Goal: Task Accomplishment & Management: Manage account settings

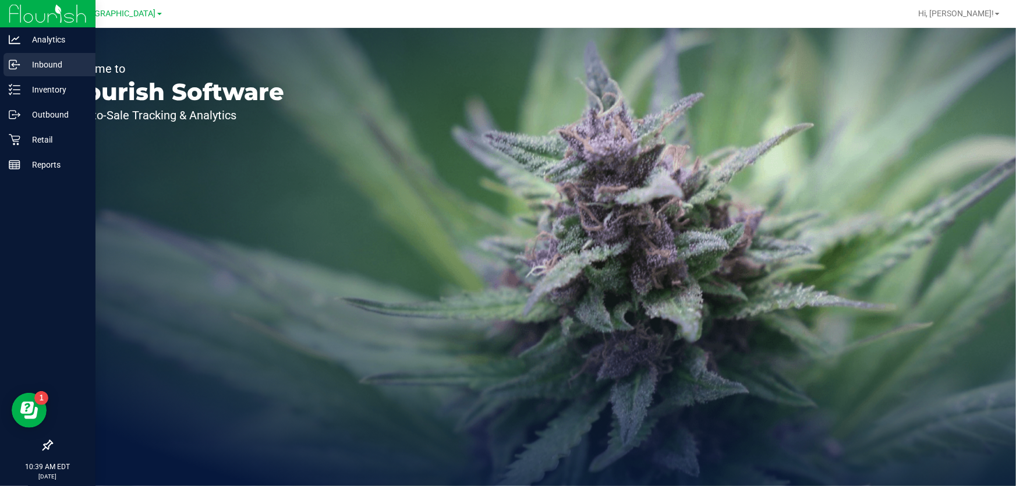
click at [17, 65] on line at bounding box center [15, 65] width 7 height 0
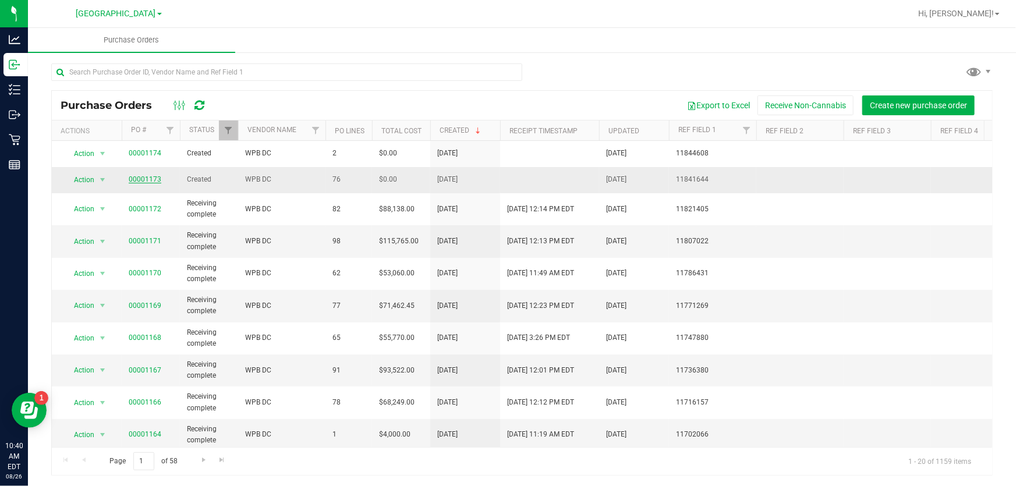
click at [133, 179] on link "00001173" at bounding box center [145, 179] width 33 height 8
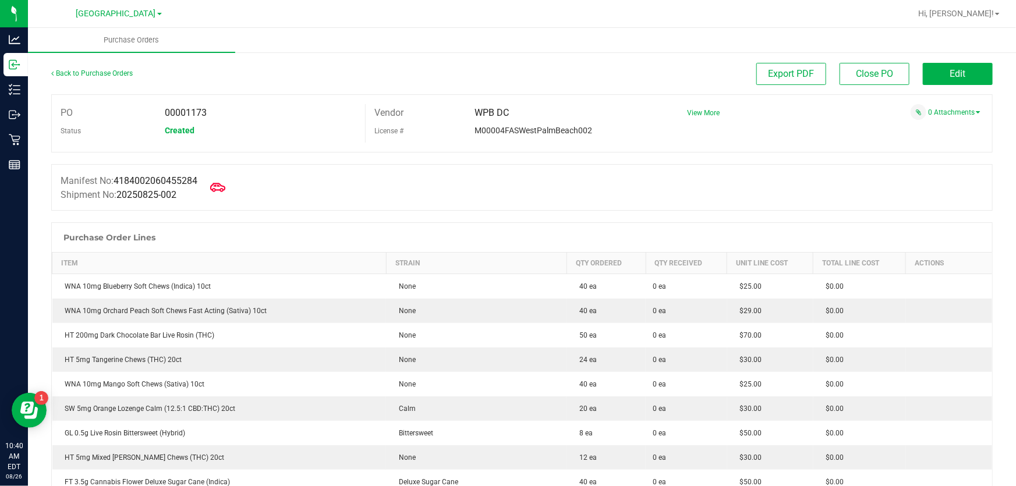
click at [225, 191] on icon at bounding box center [217, 187] width 15 height 15
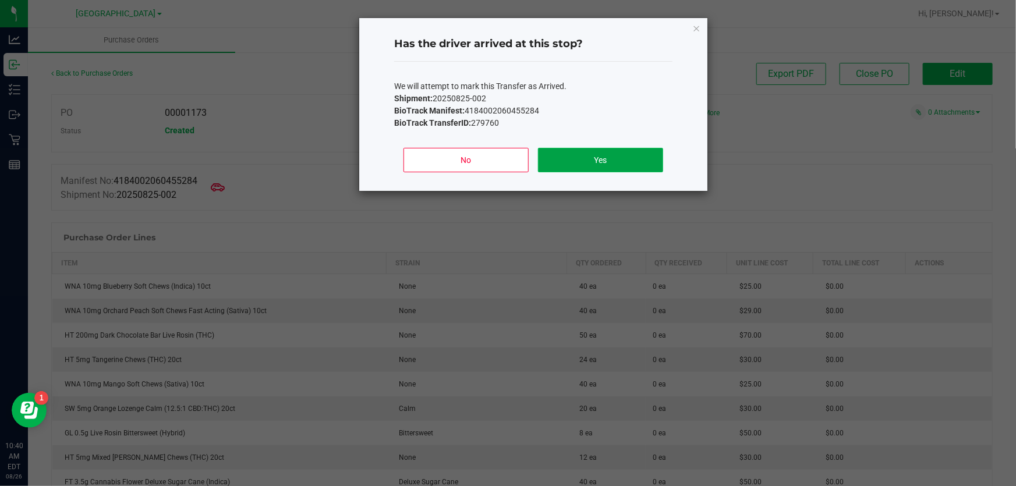
click at [571, 163] on button "Yes" at bounding box center [600, 160] width 125 height 24
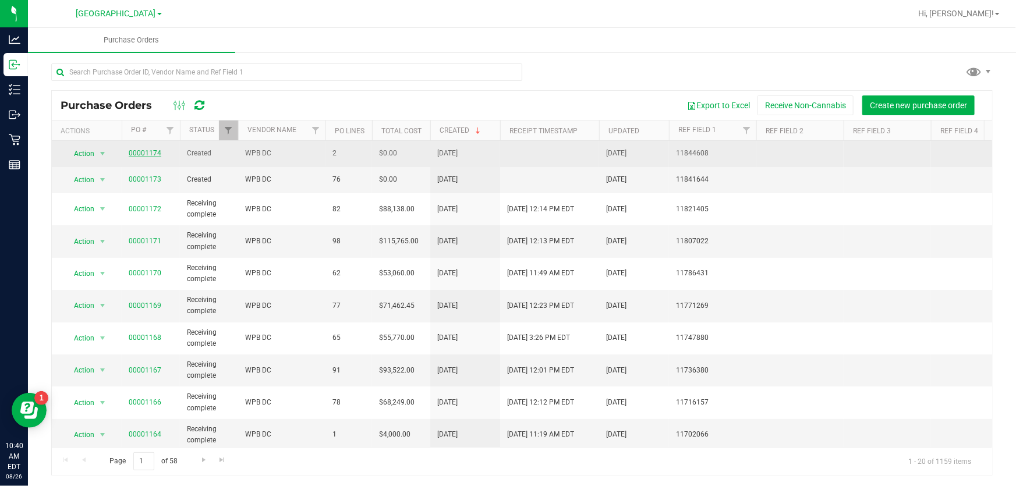
click at [143, 152] on link "00001174" at bounding box center [145, 153] width 33 height 8
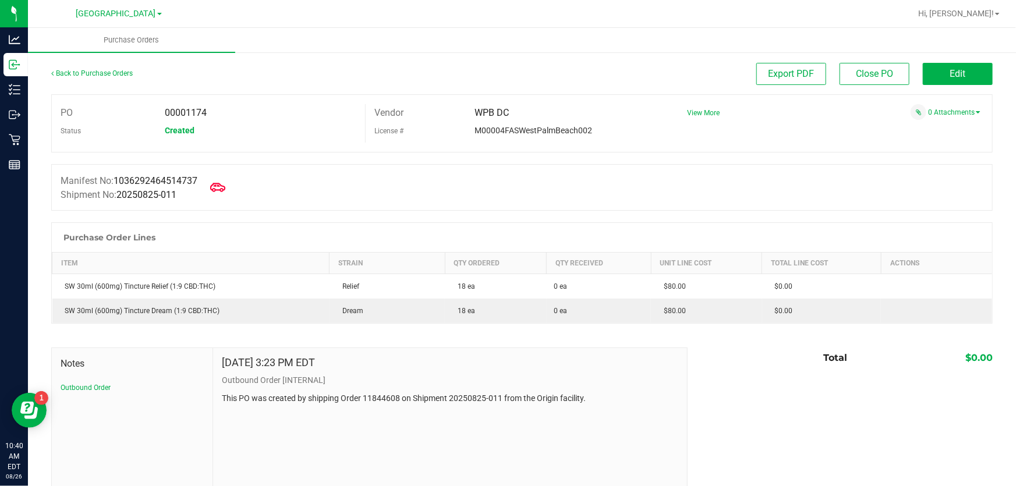
click at [225, 188] on icon at bounding box center [217, 187] width 15 height 15
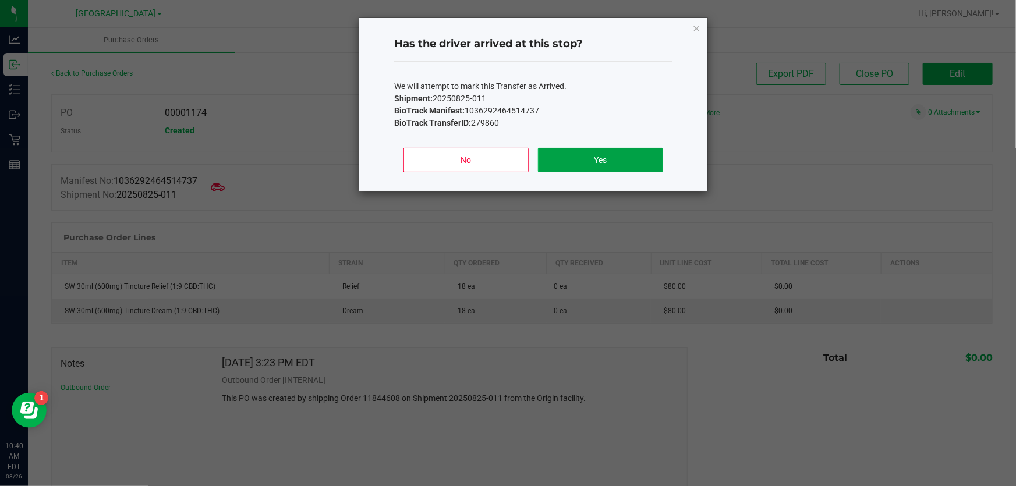
click at [616, 166] on button "Yes" at bounding box center [600, 160] width 125 height 24
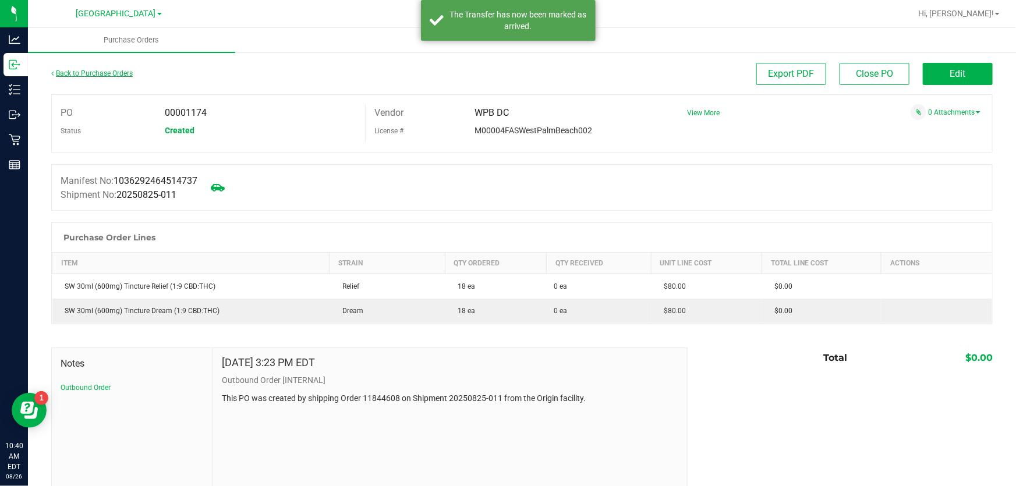
click at [76, 75] on link "Back to Purchase Orders" at bounding box center [92, 73] width 82 height 8
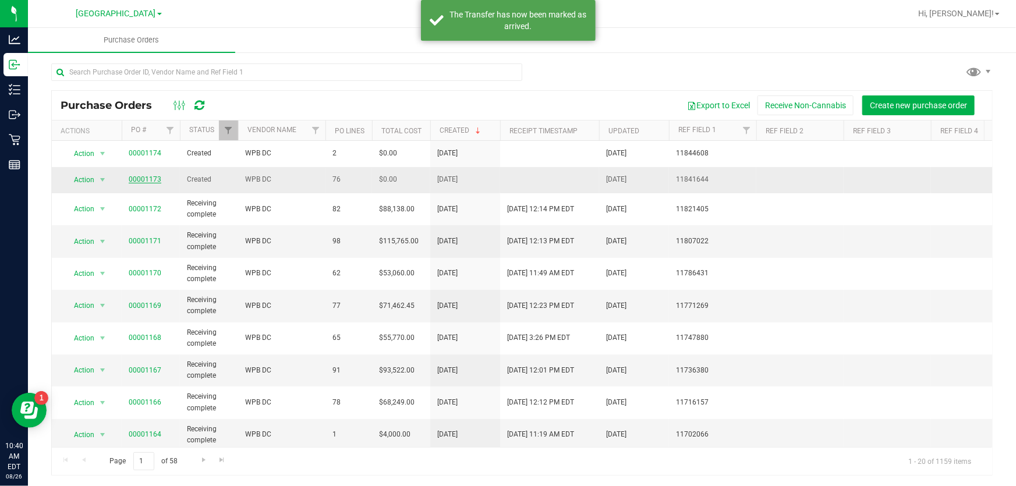
click at [138, 180] on link "00001173" at bounding box center [145, 179] width 33 height 8
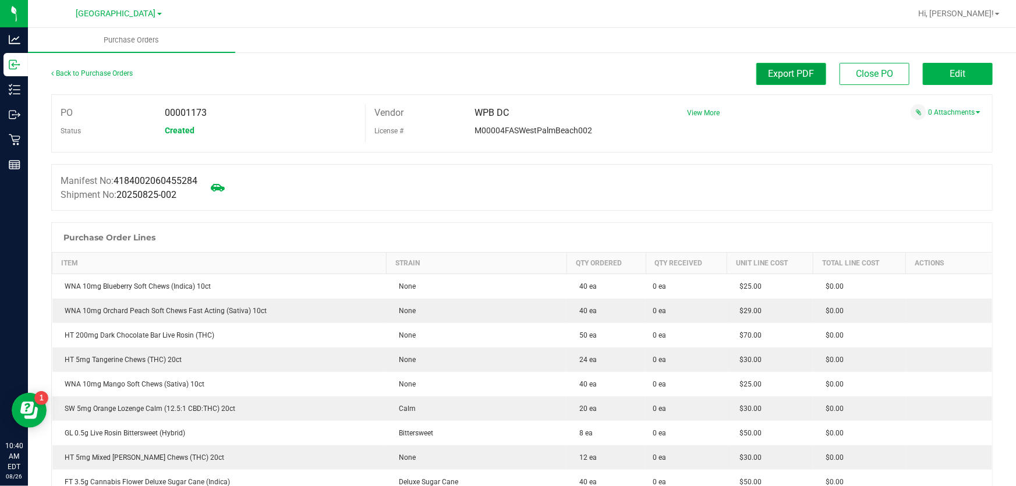
click at [807, 77] on span "Export PDF" at bounding box center [792, 73] width 46 height 11
click at [959, 70] on button "Edit" at bounding box center [958, 74] width 70 height 22
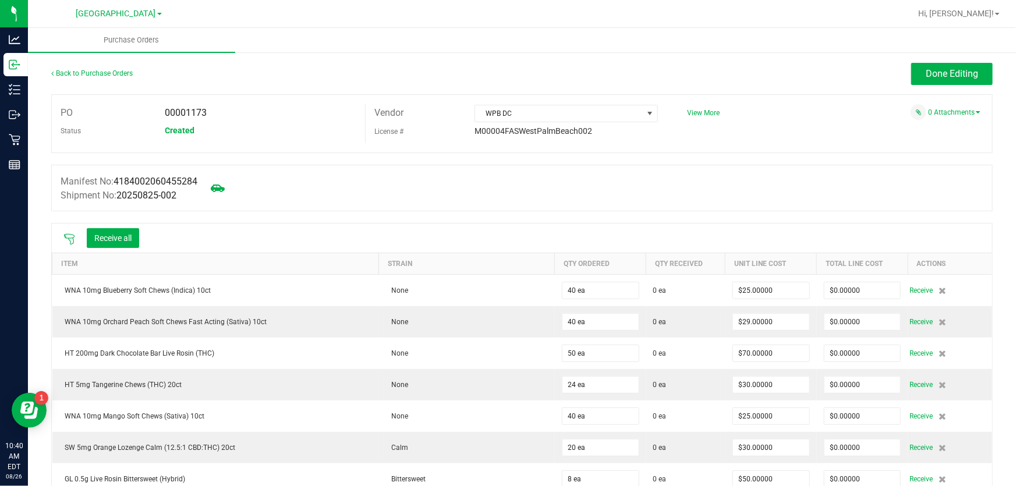
click at [73, 240] on icon at bounding box center [69, 240] width 12 height 12
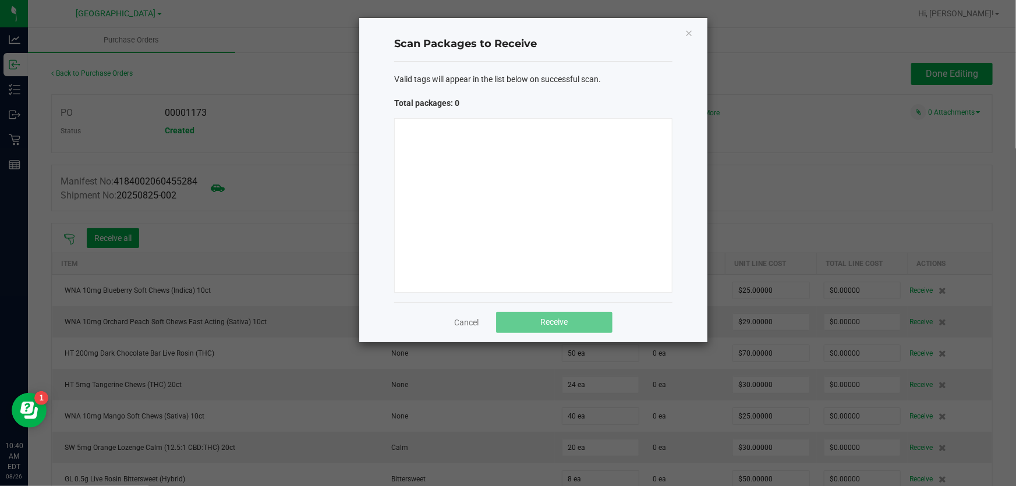
click at [521, 244] on div at bounding box center [533, 205] width 278 height 175
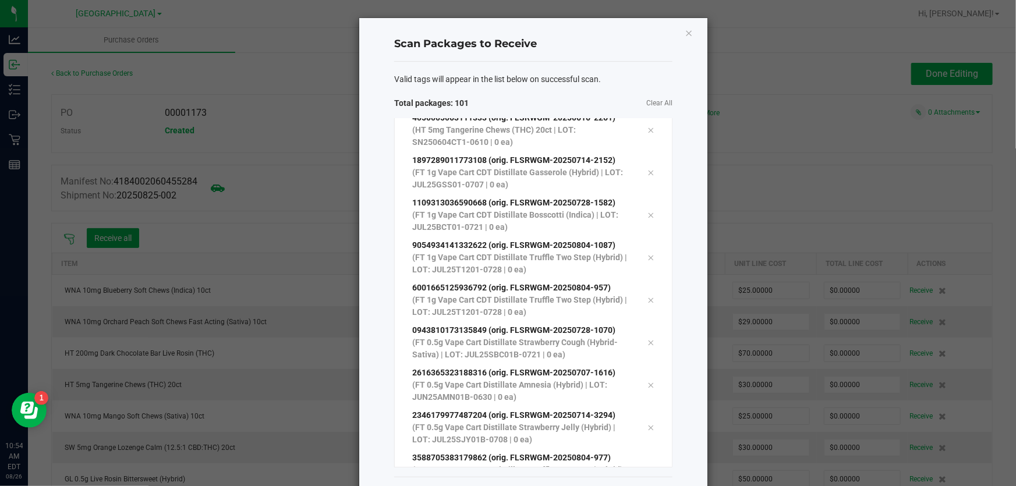
scroll to position [48, 0]
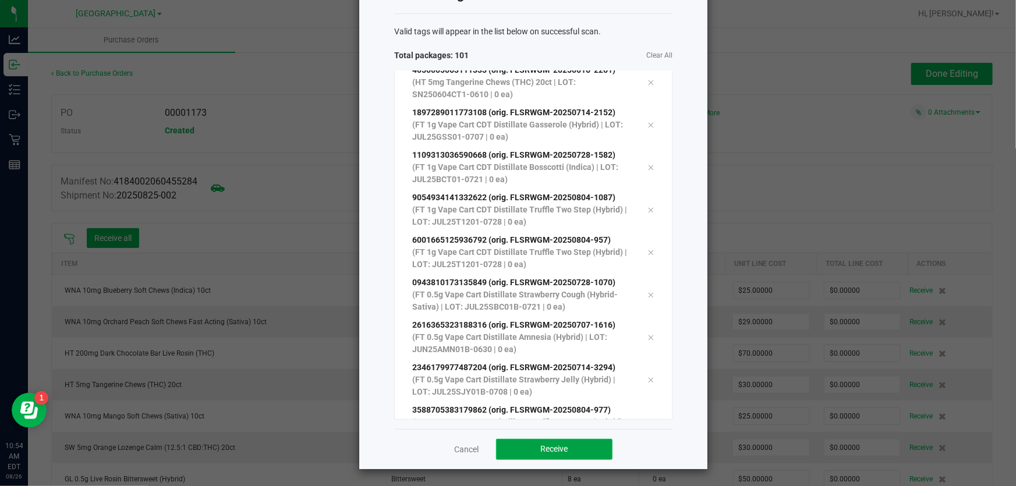
click at [597, 451] on button "Receive" at bounding box center [554, 449] width 116 height 21
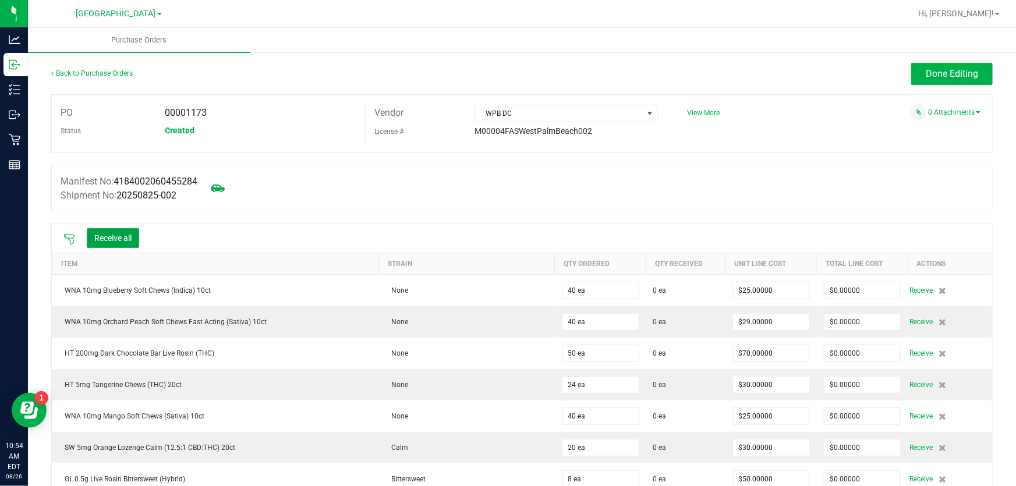
click at [119, 233] on button "Receive all" at bounding box center [113, 238] width 52 height 20
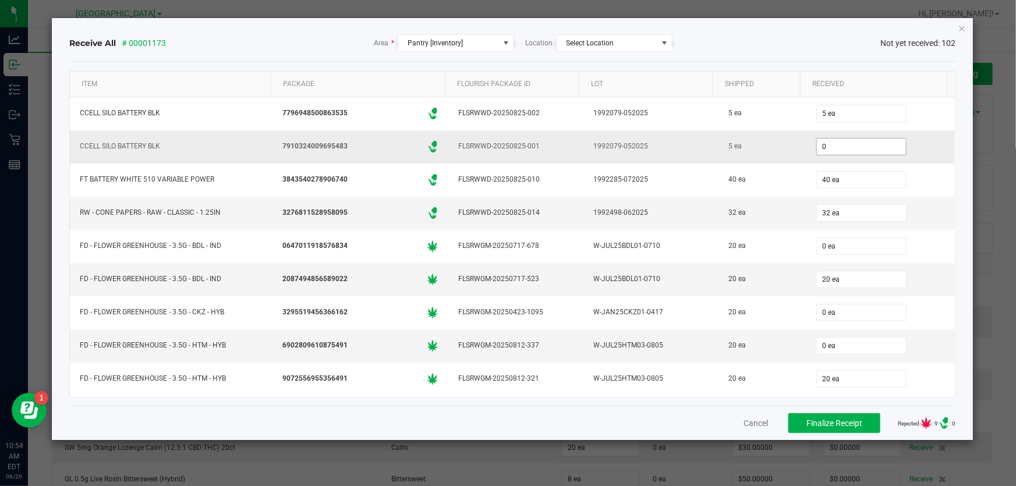
click at [860, 144] on input "0" at bounding box center [861, 147] width 89 height 16
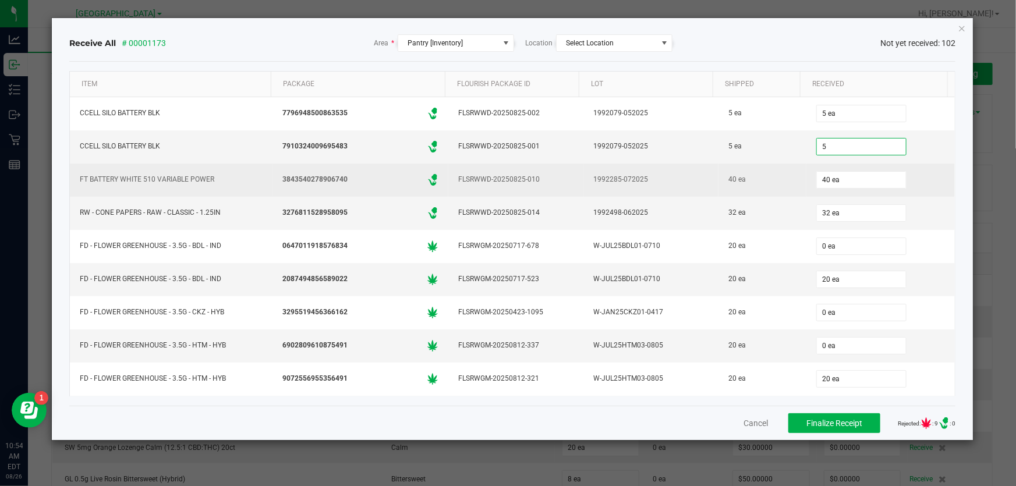
type input "5 ea"
click at [916, 164] on td "40 ea" at bounding box center [881, 180] width 149 height 33
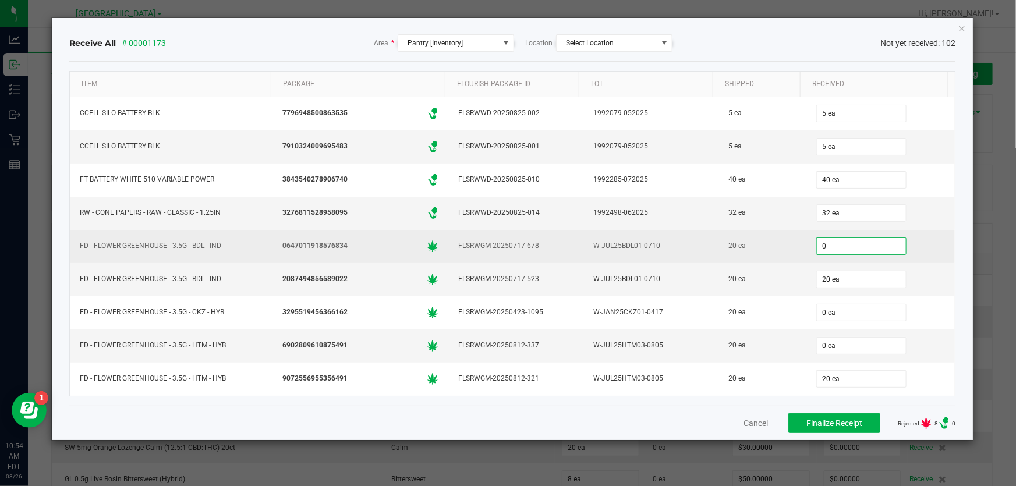
click at [870, 248] on input "0" at bounding box center [861, 246] width 89 height 16
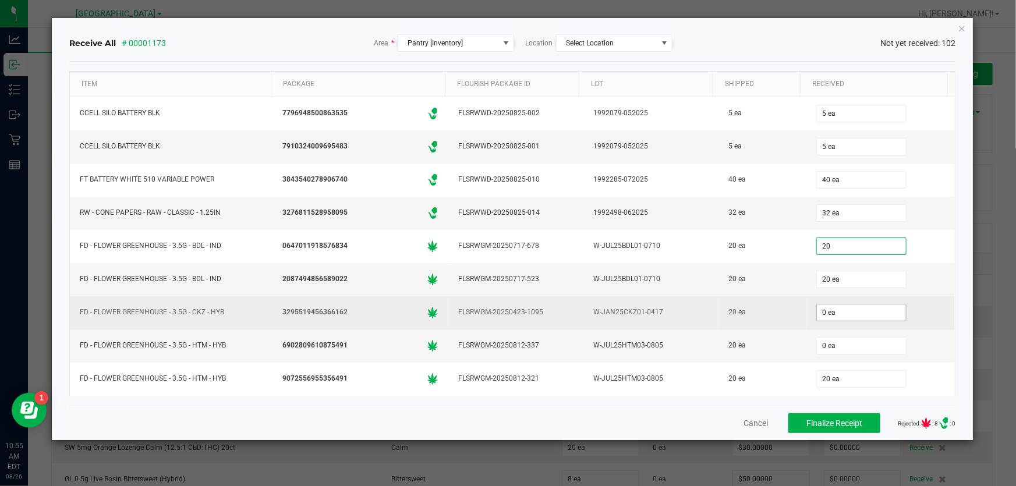
type input "20 ea"
click at [866, 313] on input "0" at bounding box center [861, 313] width 89 height 16
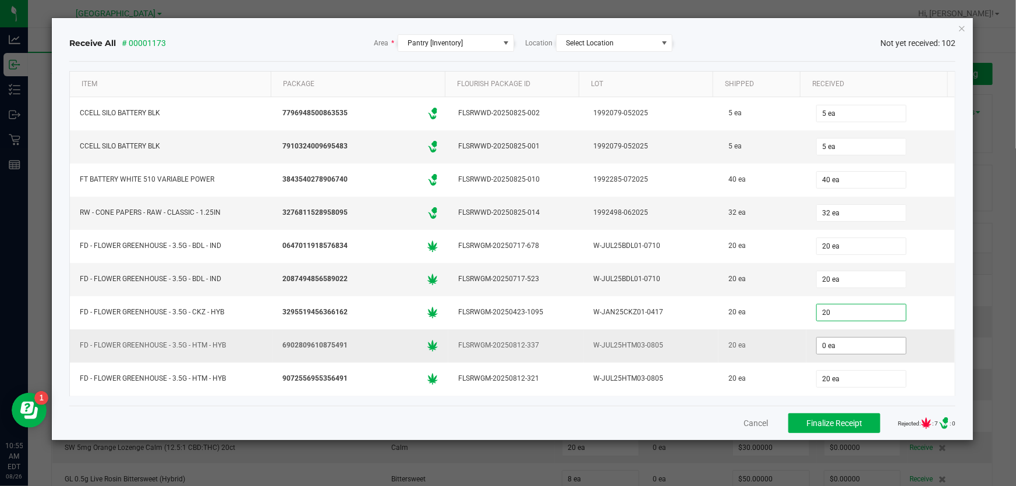
type input "20 ea"
click at [864, 348] on input "0" at bounding box center [861, 346] width 89 height 16
click at [933, 220] on td "32 ea" at bounding box center [881, 213] width 149 height 33
type input "20 ea"
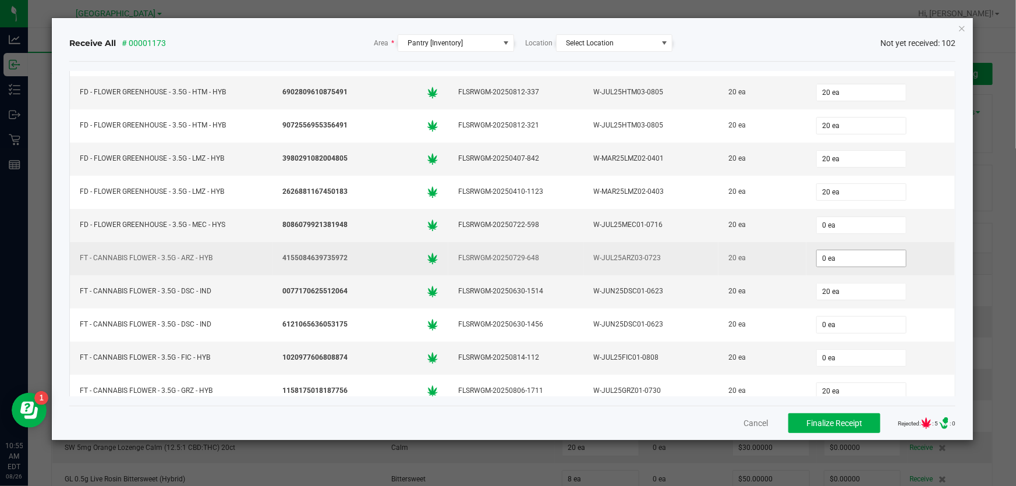
scroll to position [264, 0]
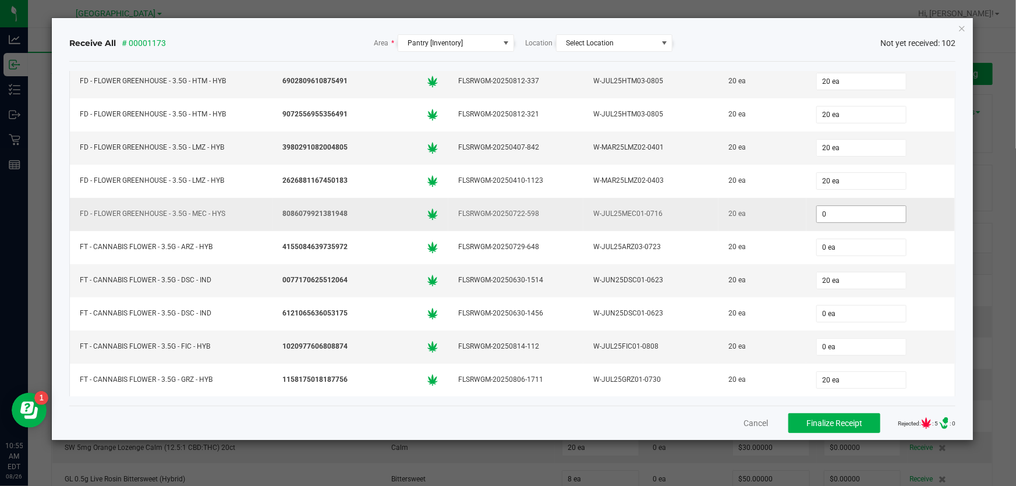
click at [855, 212] on input "0" at bounding box center [861, 214] width 89 height 16
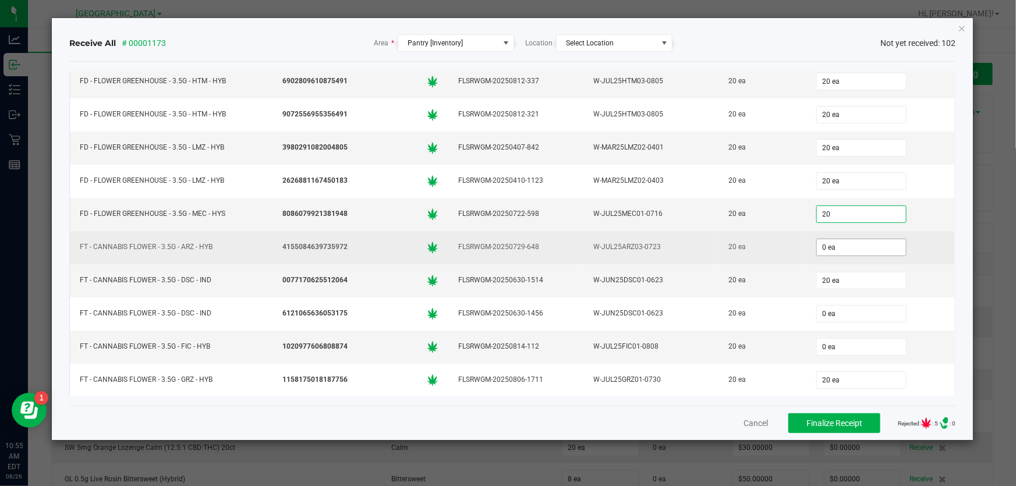
type input "20 ea"
click at [853, 244] on input "0" at bounding box center [861, 247] width 89 height 16
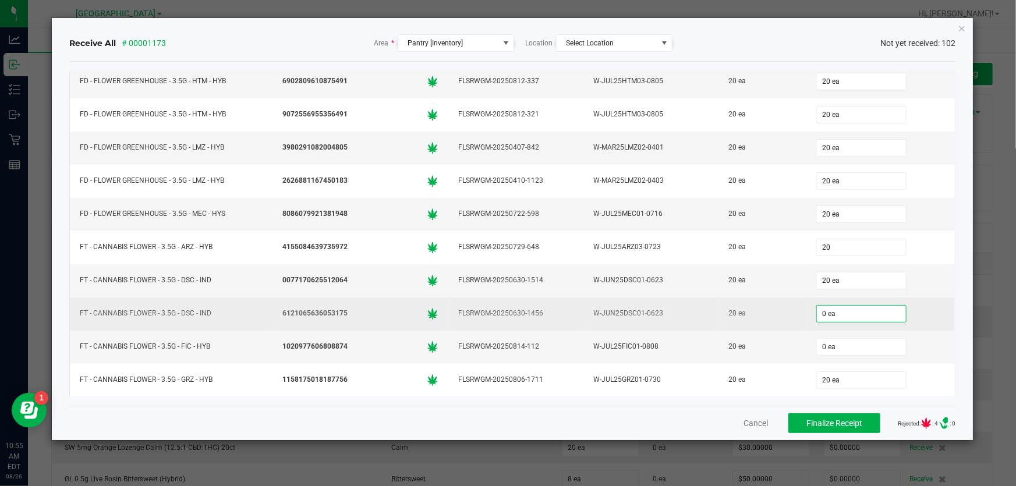
type input "20 ea"
click at [859, 312] on input "0" at bounding box center [861, 314] width 89 height 16
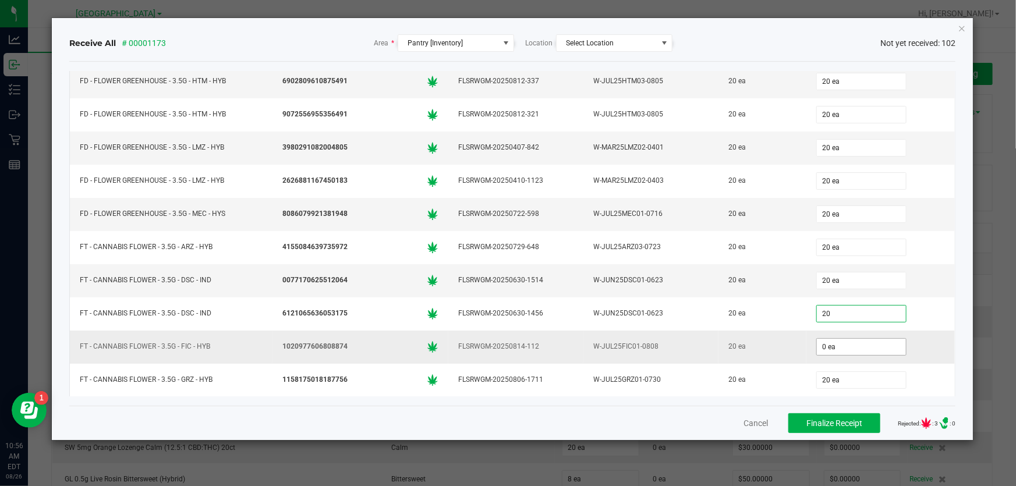
click at [850, 343] on input "0 ea" at bounding box center [861, 347] width 89 height 16
type input "20 ea"
click at [926, 347] on div "20 ea" at bounding box center [881, 347] width 135 height 23
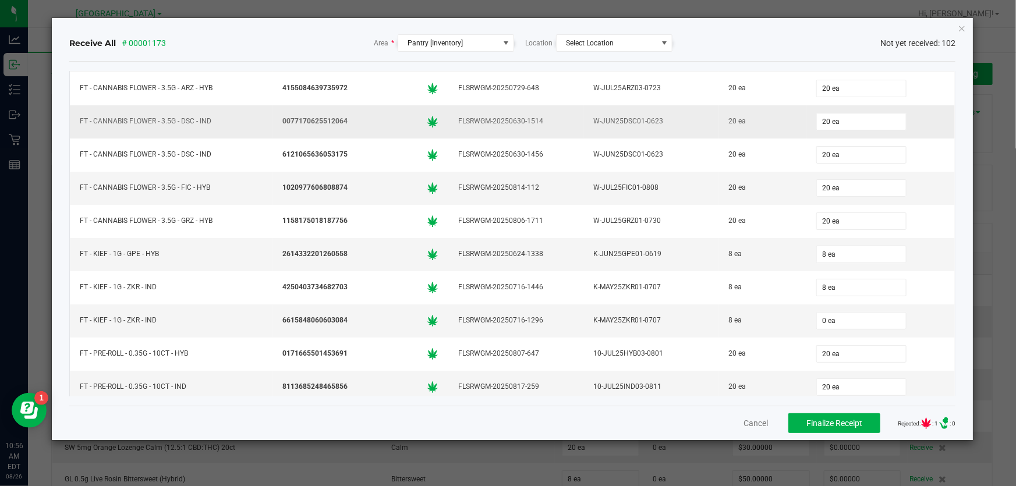
scroll to position [476, 0]
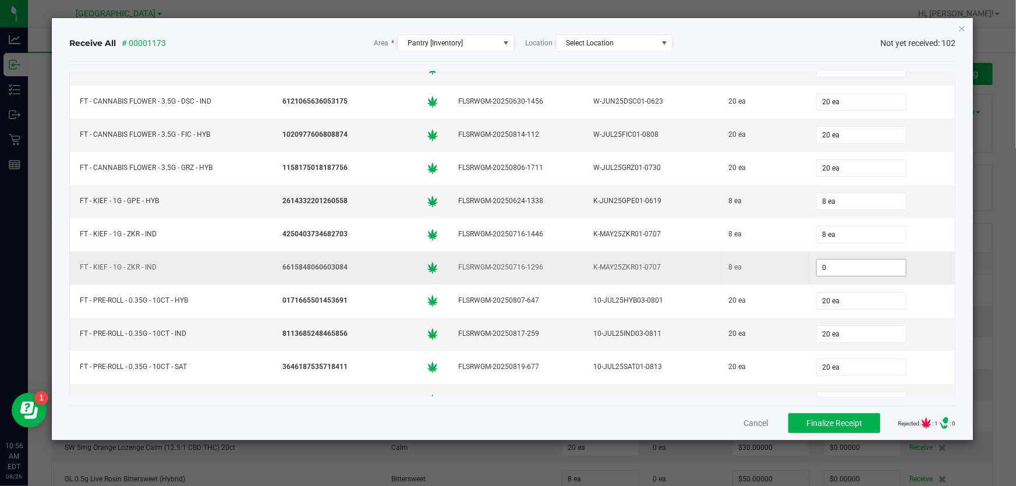
click at [860, 270] on input "0" at bounding box center [861, 268] width 89 height 16
type input "8 ea"
click at [919, 345] on td "20 ea" at bounding box center [881, 334] width 149 height 33
click at [852, 421] on span "Finalize Receipt" at bounding box center [835, 423] width 56 height 9
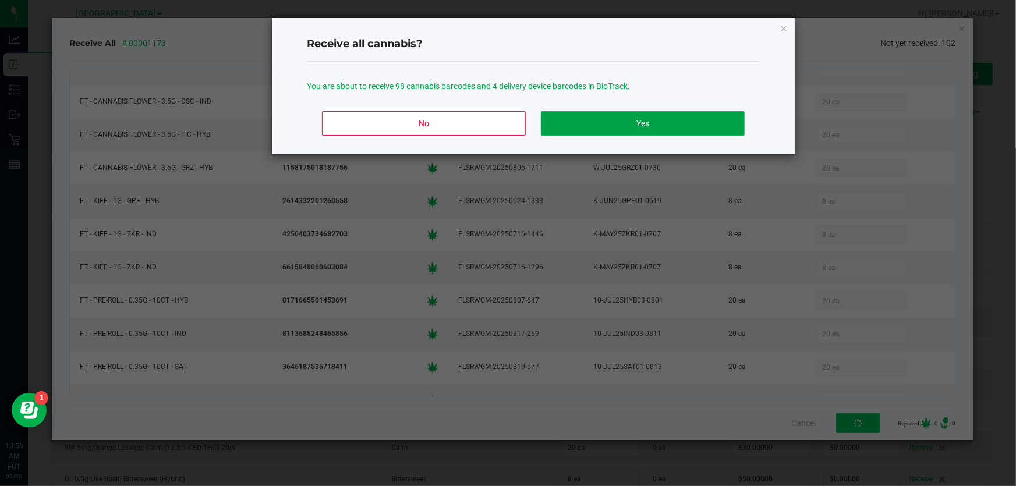
click at [635, 115] on button "Yes" at bounding box center [643, 123] width 204 height 24
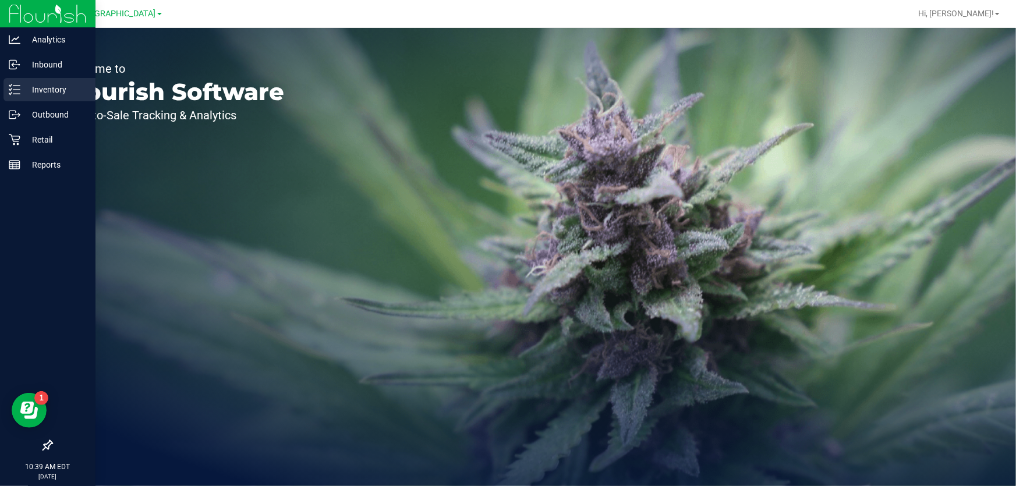
click at [34, 88] on p "Inventory" at bounding box center [55, 90] width 70 height 14
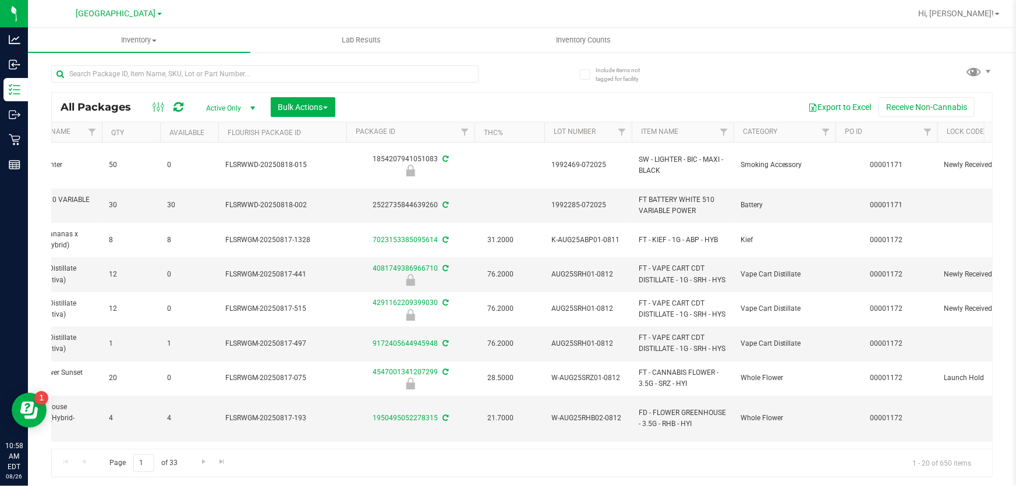
scroll to position [0, 390]
click at [920, 129] on link "Filter" at bounding box center [925, 132] width 19 height 20
type input "1173"
click at [902, 186] on button "Filter" at bounding box center [917, 189] width 56 height 26
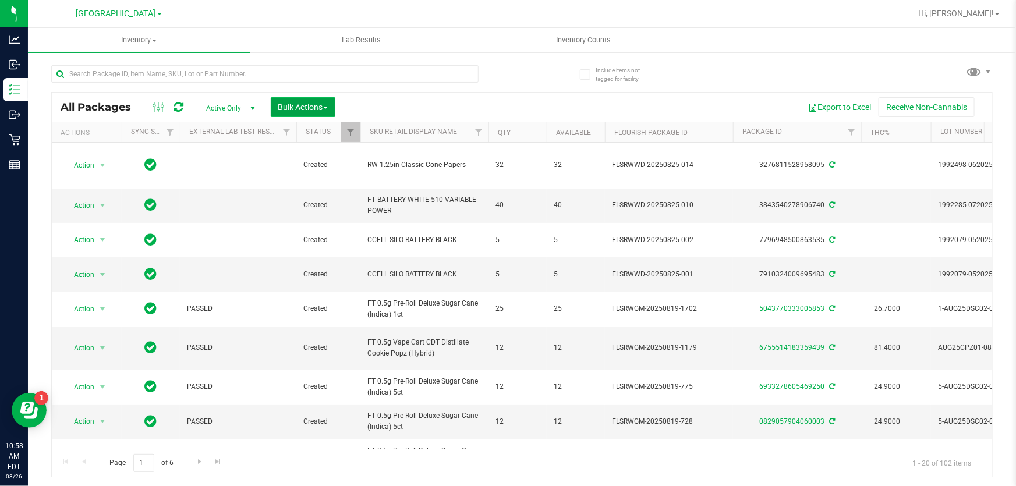
click at [299, 105] on span "Bulk Actions" at bounding box center [303, 107] width 50 height 9
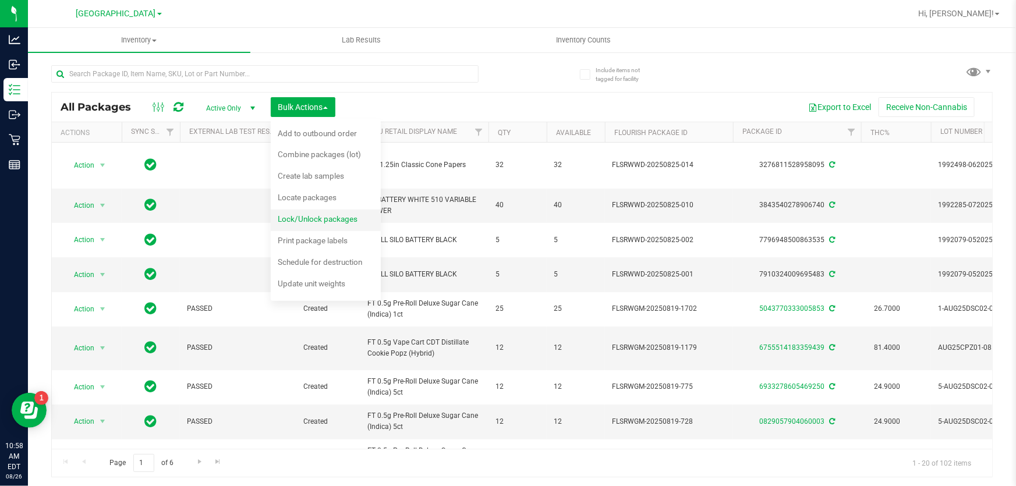
click at [299, 217] on span "Lock/Unlock packages" at bounding box center [318, 218] width 80 height 9
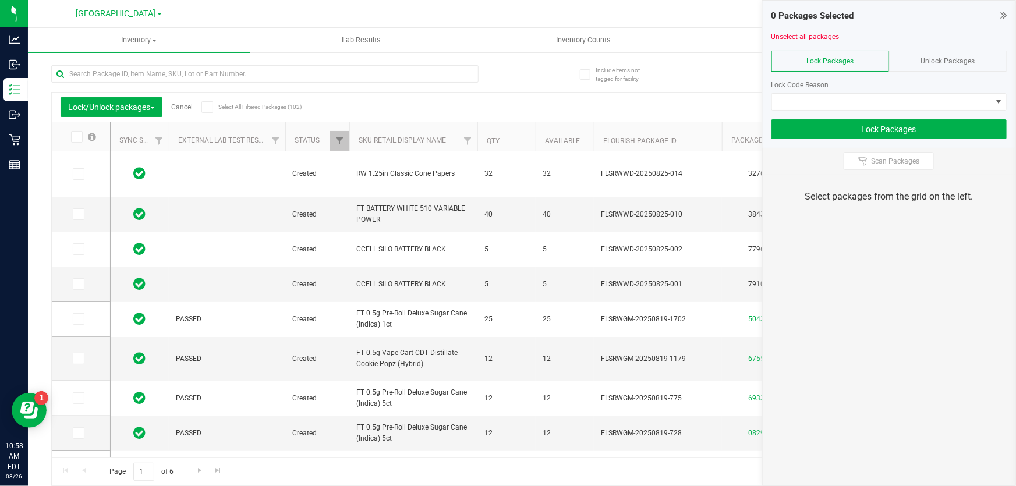
click at [71, 141] on span at bounding box center [77, 137] width 12 height 12
click at [0, 0] on input "checkbox" at bounding box center [0, 0] width 0 height 0
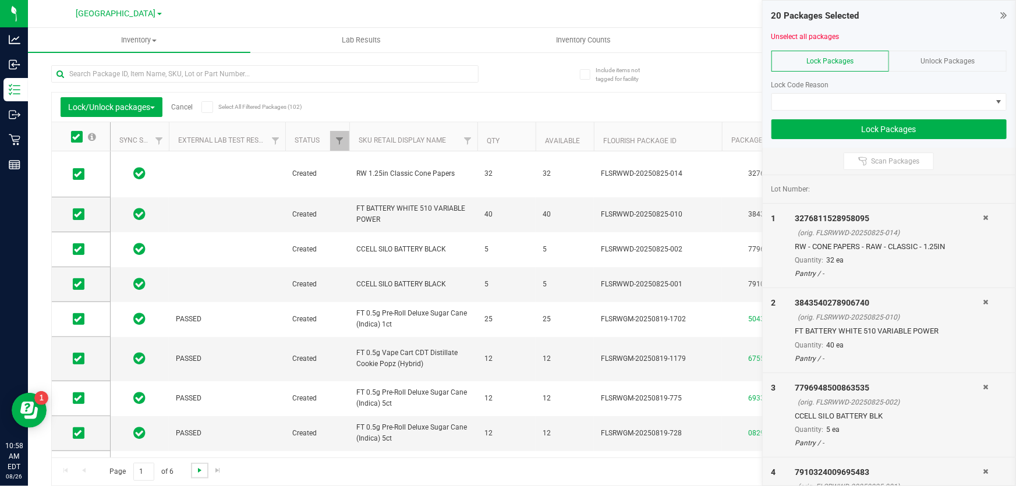
click at [198, 468] on span "Go to the next page" at bounding box center [199, 470] width 9 height 9
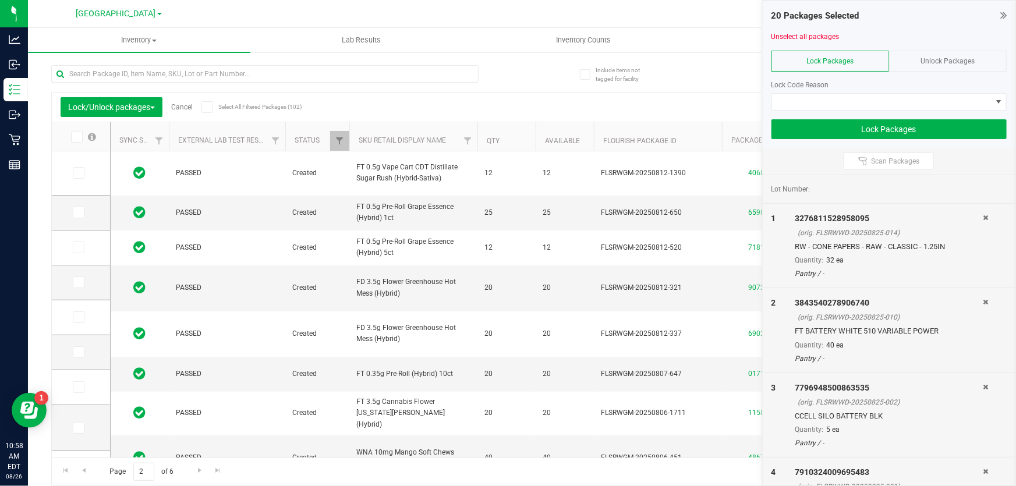
click at [77, 137] on icon at bounding box center [76, 137] width 8 height 0
click at [0, 0] on input "checkbox" at bounding box center [0, 0] width 0 height 0
click at [199, 473] on span "Go to the next page" at bounding box center [199, 470] width 9 height 9
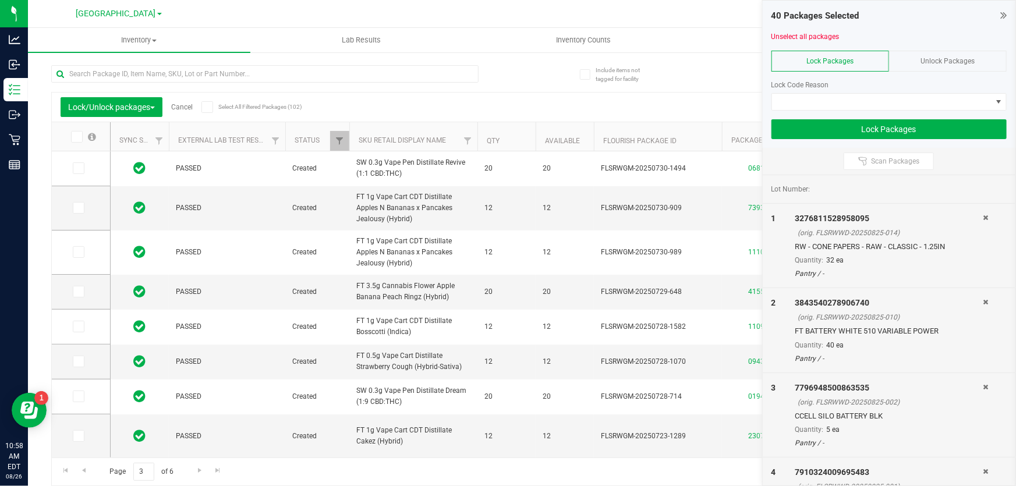
click at [75, 137] on icon at bounding box center [76, 137] width 8 height 0
click at [0, 0] on input "checkbox" at bounding box center [0, 0] width 0 height 0
click at [199, 472] on span "Go to the next page" at bounding box center [199, 470] width 9 height 9
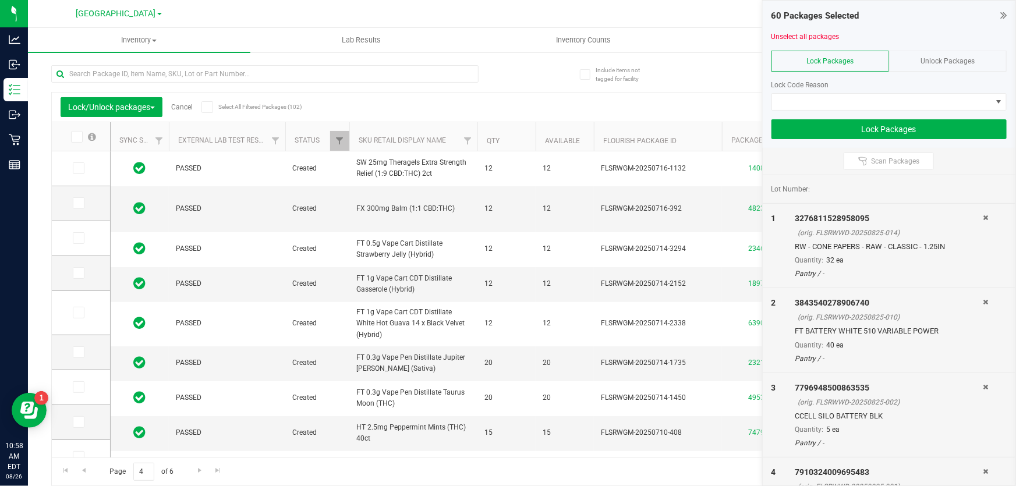
click at [75, 137] on icon at bounding box center [76, 137] width 8 height 0
click at [0, 0] on input "checkbox" at bounding box center [0, 0] width 0 height 0
click at [203, 471] on span "Go to the next page" at bounding box center [199, 470] width 9 height 9
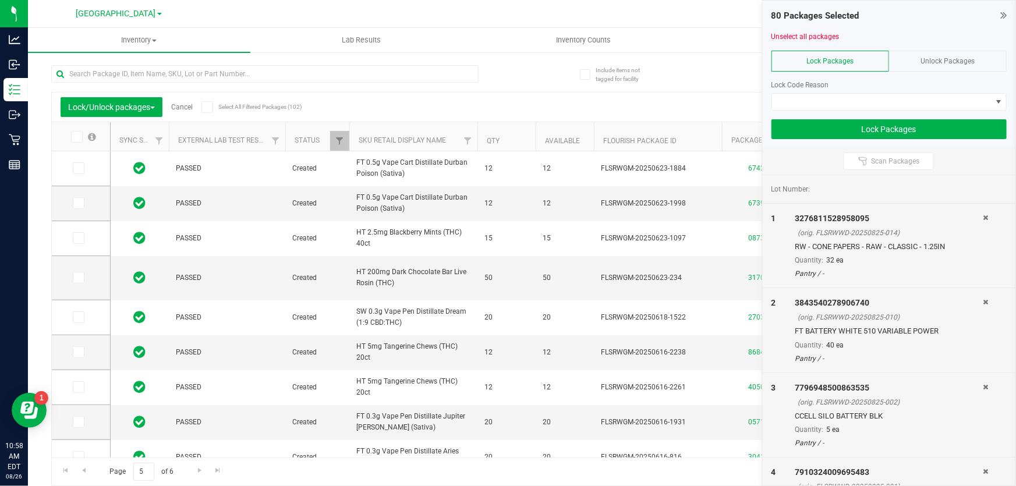
click at [79, 137] on icon at bounding box center [76, 137] width 8 height 0
click at [0, 0] on input "checkbox" at bounding box center [0, 0] width 0 height 0
click at [199, 470] on span "Go to the next page" at bounding box center [199, 470] width 9 height 9
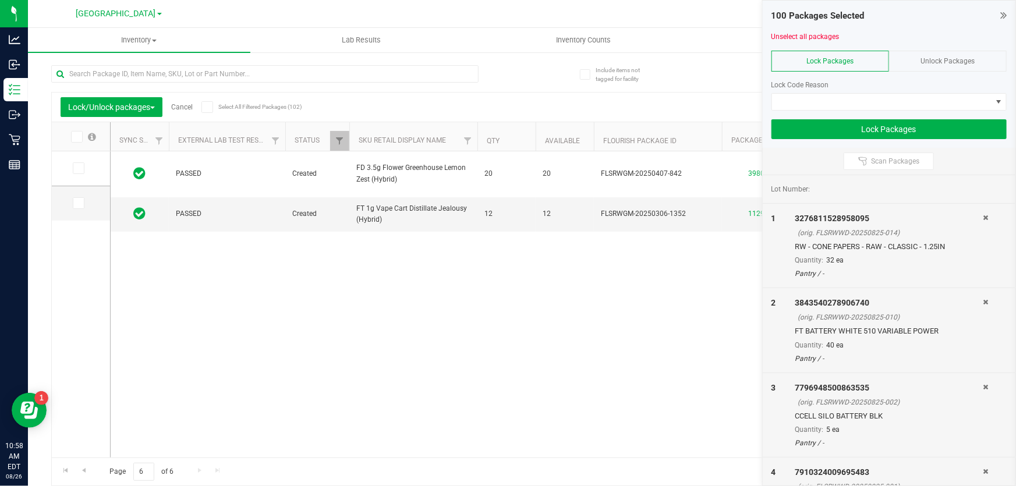
click at [81, 139] on span at bounding box center [77, 137] width 12 height 12
click at [0, 0] on input "checkbox" at bounding box center [0, 0] width 0 height 0
click at [923, 97] on span at bounding box center [882, 102] width 220 height 16
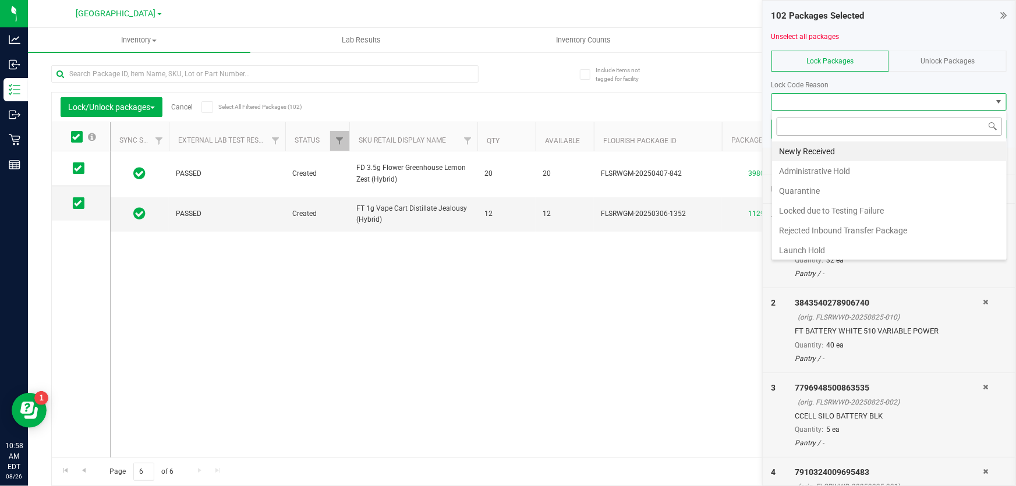
scroll to position [17, 235]
click at [839, 149] on li "Newly Received" at bounding box center [889, 152] width 235 height 20
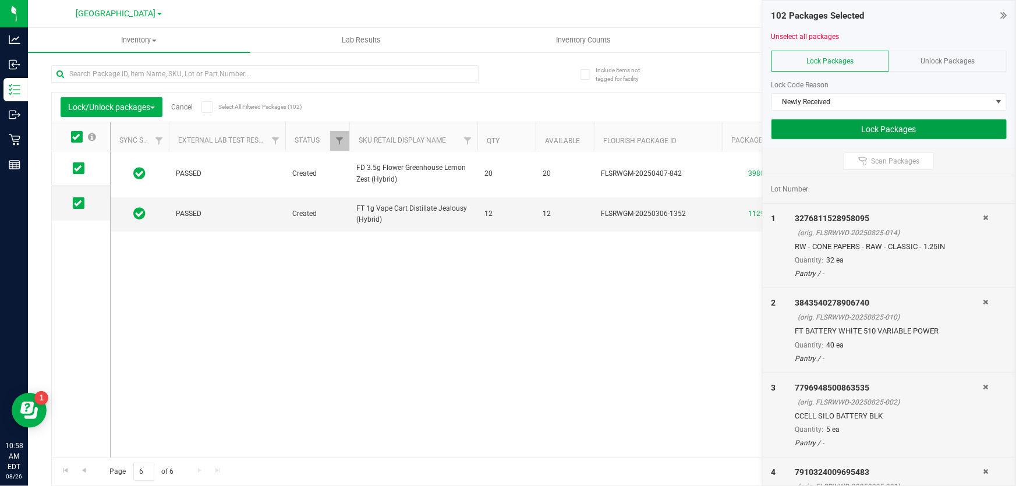
click at [853, 128] on button "Lock Packages" at bounding box center [889, 129] width 235 height 20
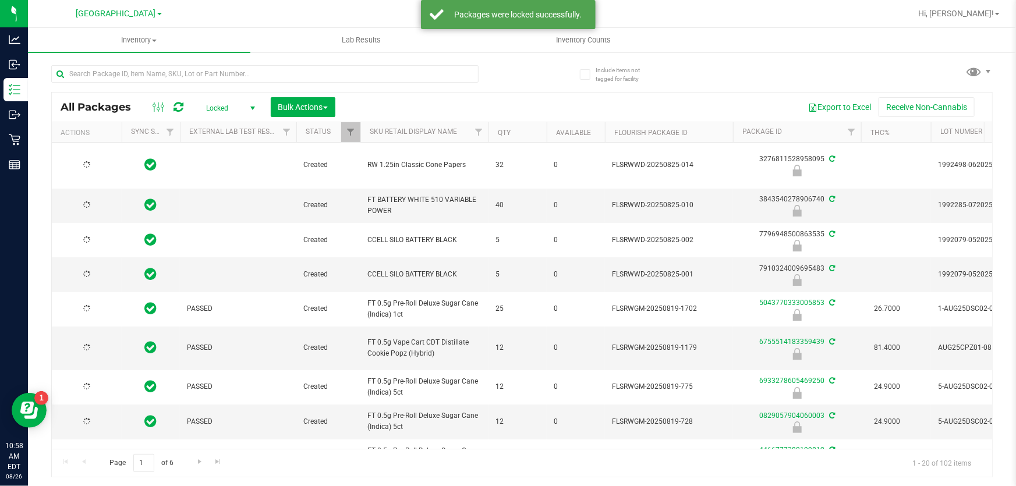
type input "[DATE]"
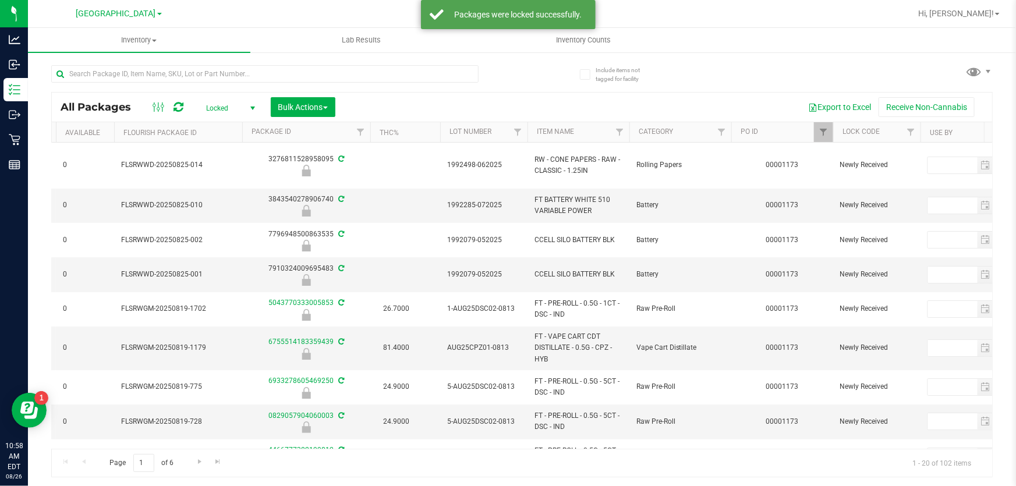
scroll to position [0, 499]
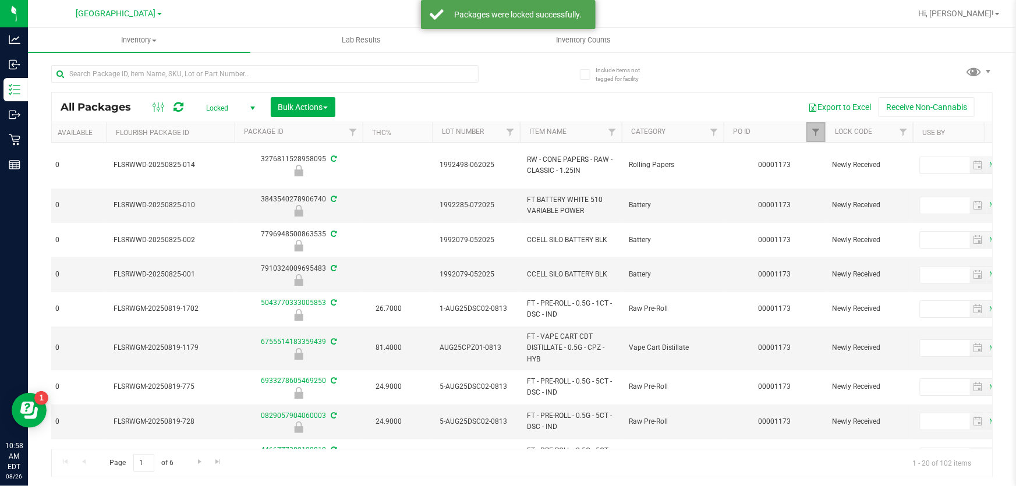
click at [818, 125] on link "Filter" at bounding box center [816, 132] width 19 height 20
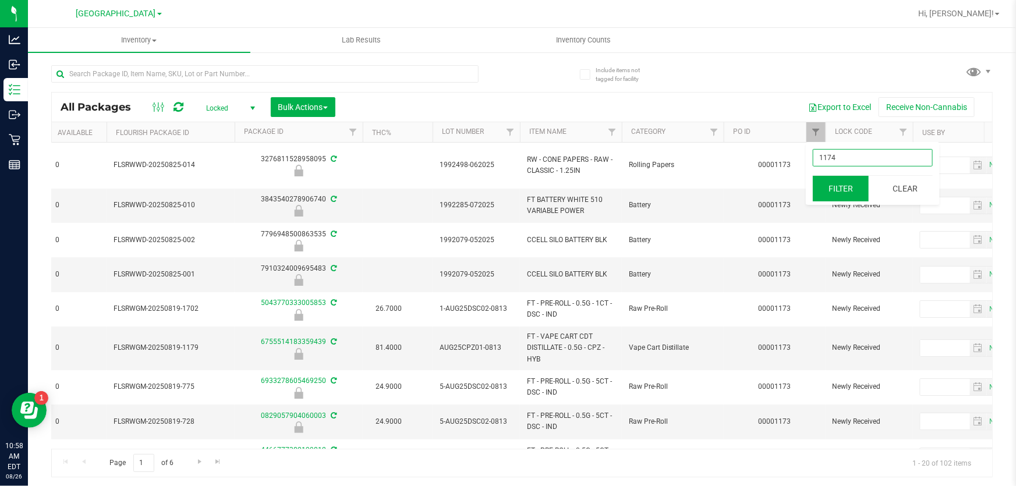
type input "1174"
click at [859, 189] on button "Filter" at bounding box center [841, 189] width 56 height 26
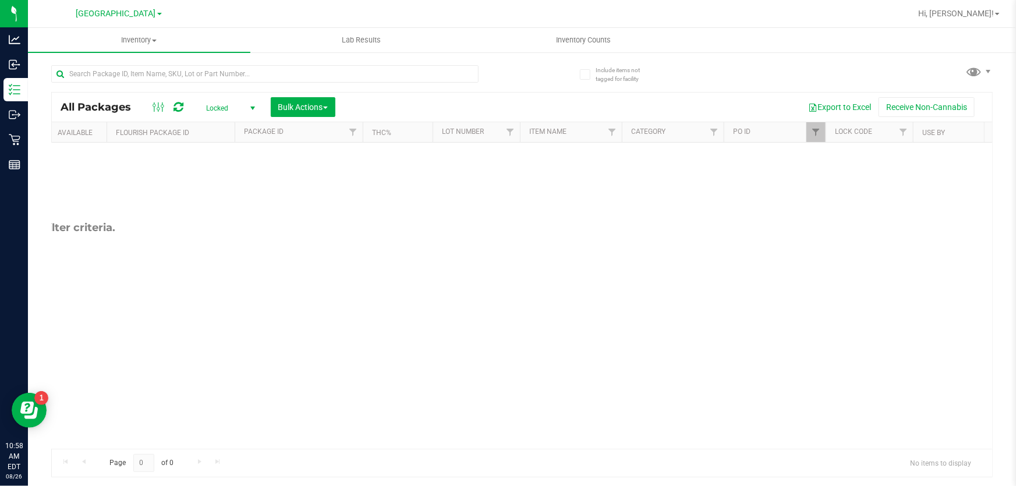
click at [243, 108] on span "Locked" at bounding box center [228, 108] width 64 height 16
click at [221, 176] on li "All" at bounding box center [227, 179] width 63 height 17
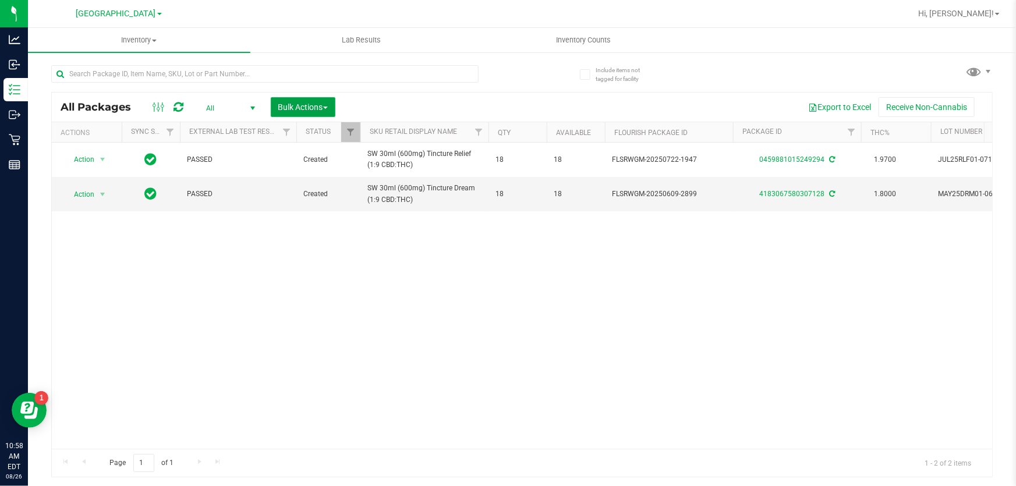
click at [324, 110] on span "Bulk Actions" at bounding box center [303, 107] width 50 height 9
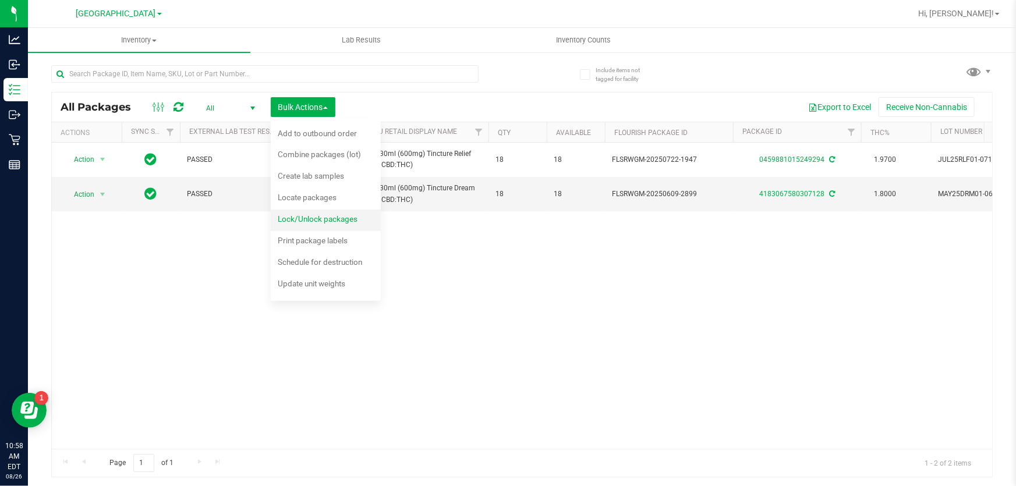
click at [316, 216] on span "Lock/Unlock packages" at bounding box center [318, 218] width 80 height 9
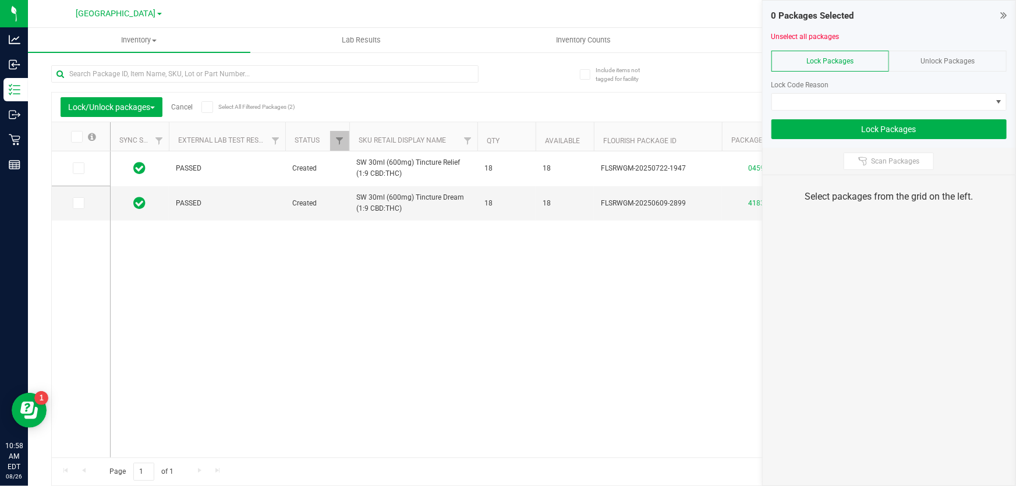
click at [73, 137] on icon at bounding box center [76, 137] width 8 height 0
click at [0, 0] on input "checkbox" at bounding box center [0, 0] width 0 height 0
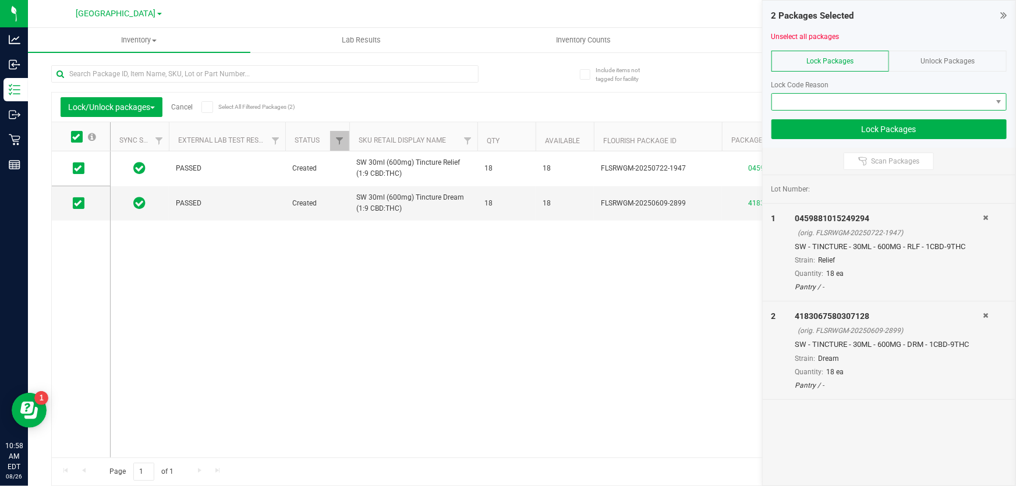
click at [861, 94] on span at bounding box center [882, 102] width 220 height 16
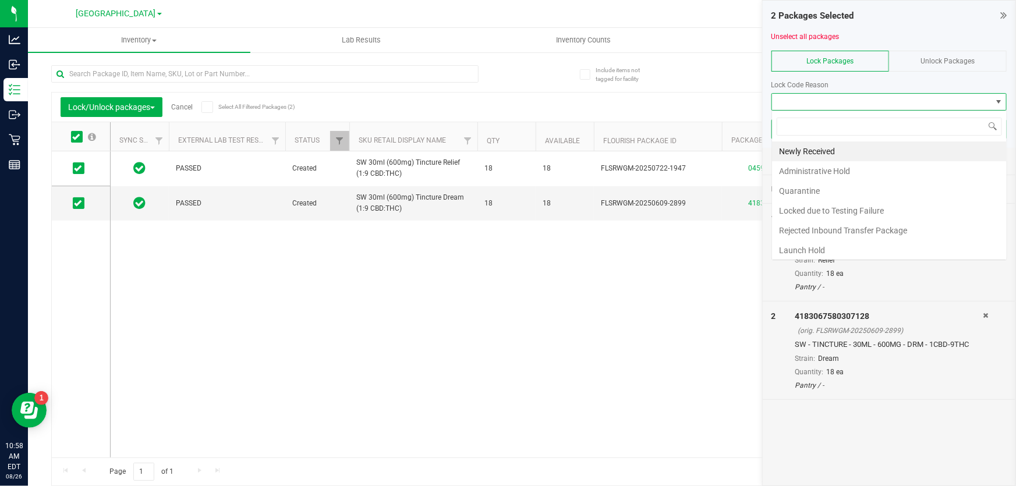
scroll to position [17, 235]
click at [810, 145] on li "Newly Received" at bounding box center [889, 152] width 235 height 20
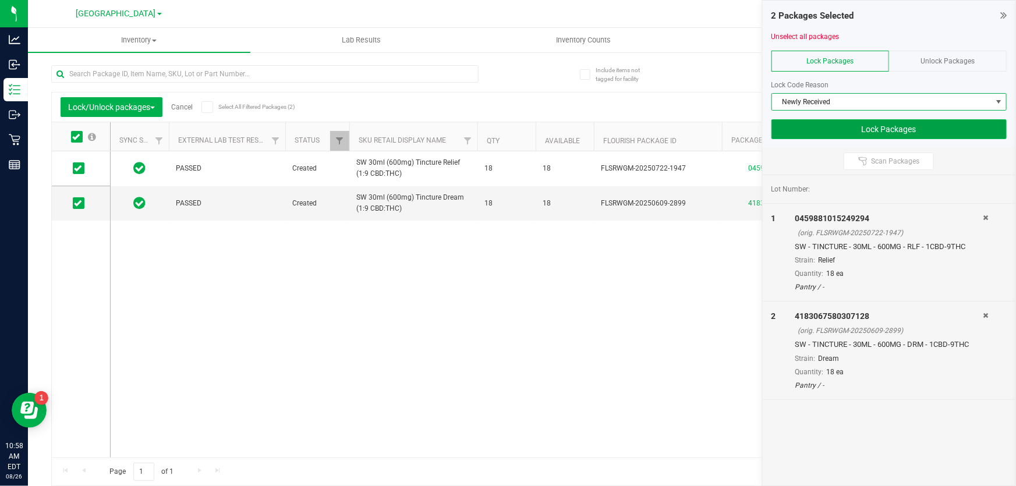
click at [868, 130] on button "Lock Packages" at bounding box center [889, 129] width 235 height 20
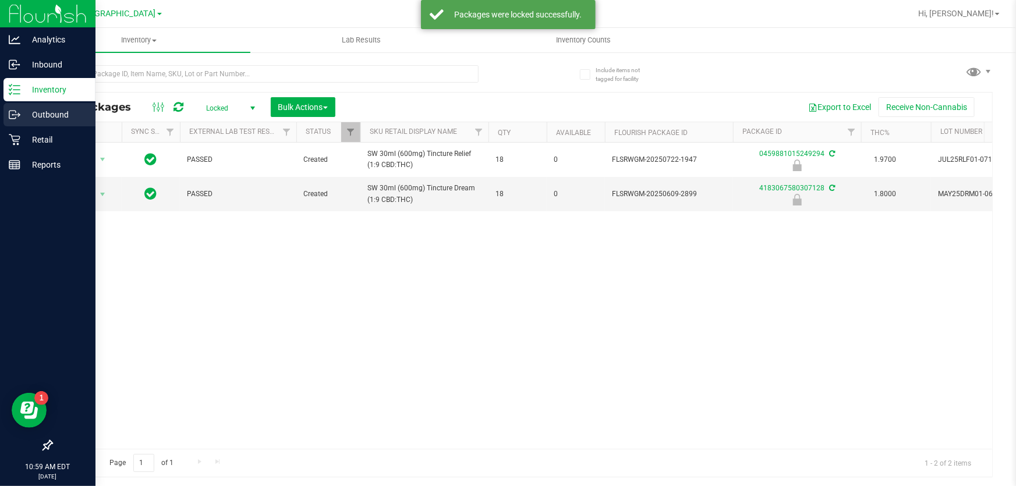
click at [40, 118] on p "Outbound" at bounding box center [55, 115] width 70 height 14
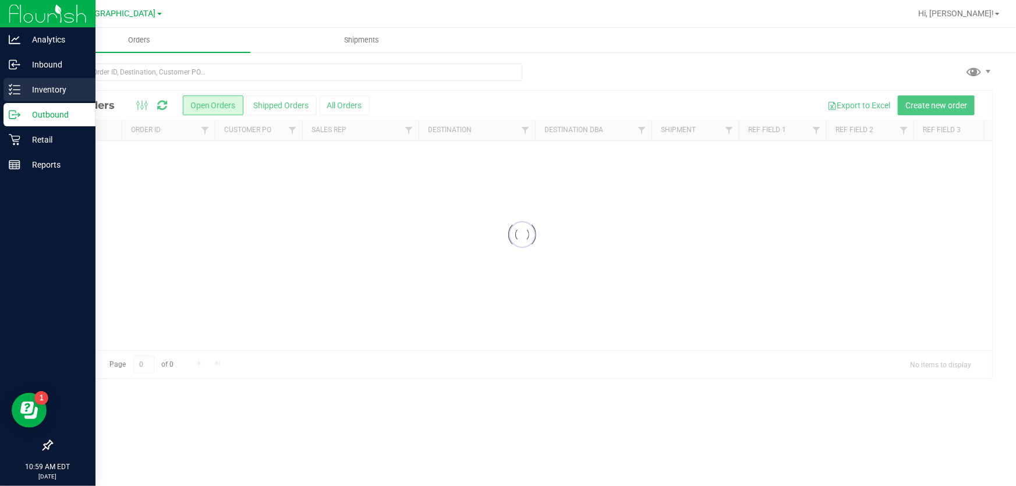
click at [17, 94] on line at bounding box center [16, 94] width 6 height 0
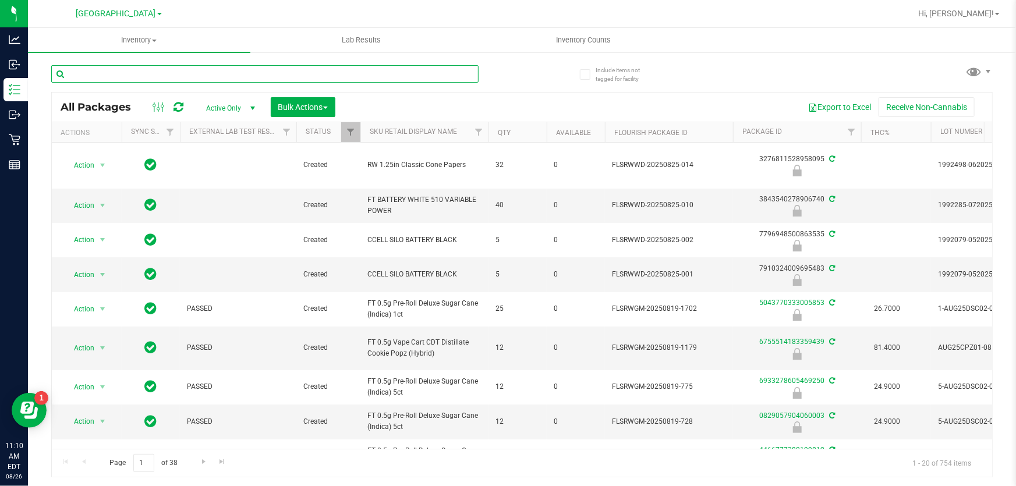
click at [210, 70] on input "text" at bounding box center [265, 73] width 428 height 17
type input "aeq"
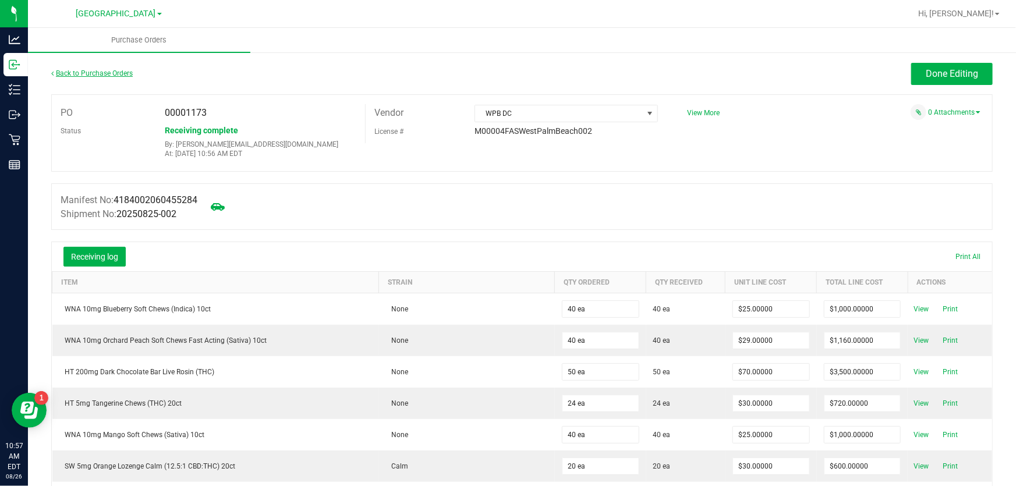
click at [65, 70] on link "Back to Purchase Orders" at bounding box center [92, 73] width 82 height 8
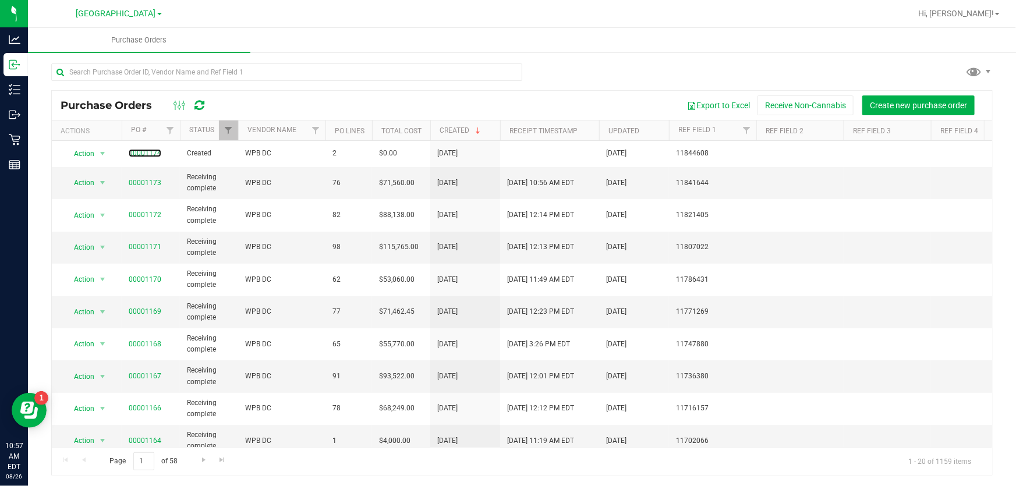
click at [139, 153] on link "00001174" at bounding box center [145, 153] width 33 height 8
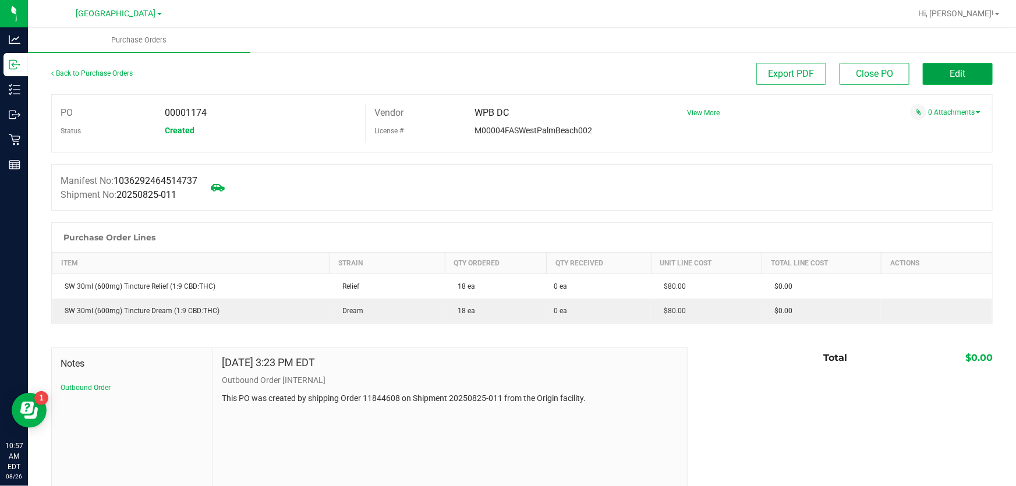
click at [970, 71] on button "Edit" at bounding box center [958, 74] width 70 height 22
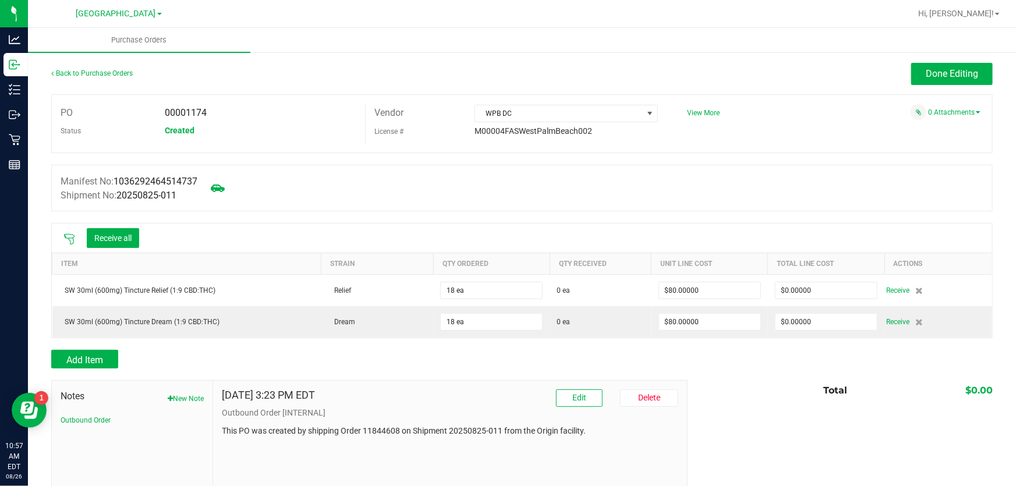
click at [70, 236] on icon at bounding box center [69, 240] width 12 height 12
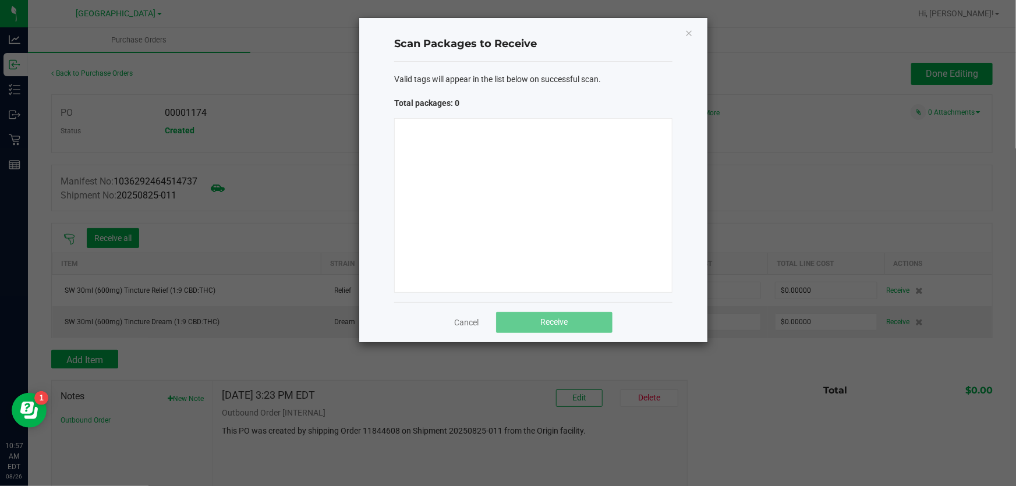
click at [478, 196] on div at bounding box center [533, 205] width 278 height 175
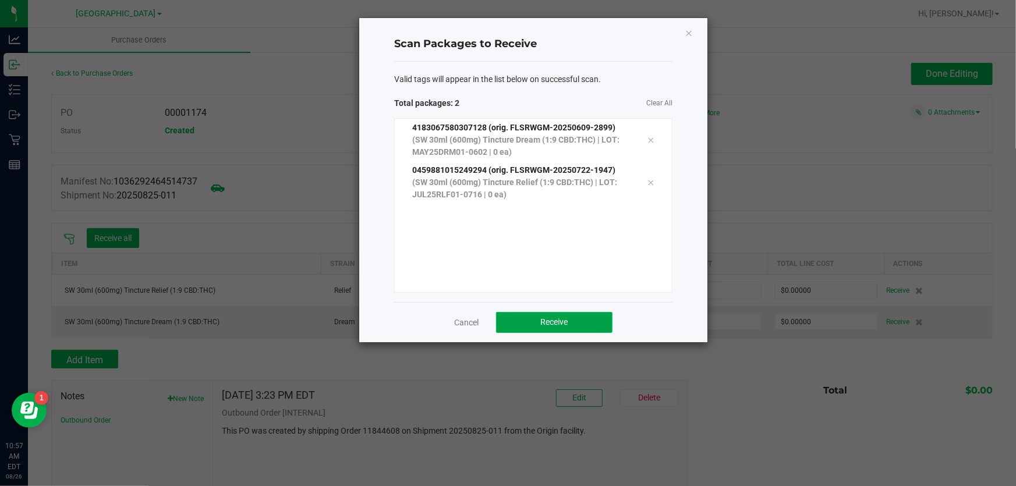
click at [524, 326] on button "Receive" at bounding box center [554, 322] width 116 height 21
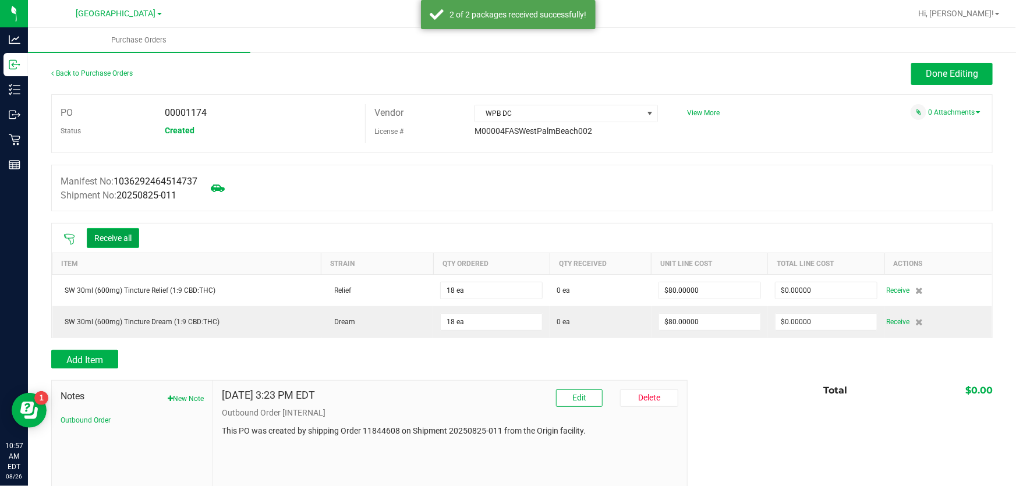
click at [99, 242] on button "Receive all" at bounding box center [113, 238] width 52 height 20
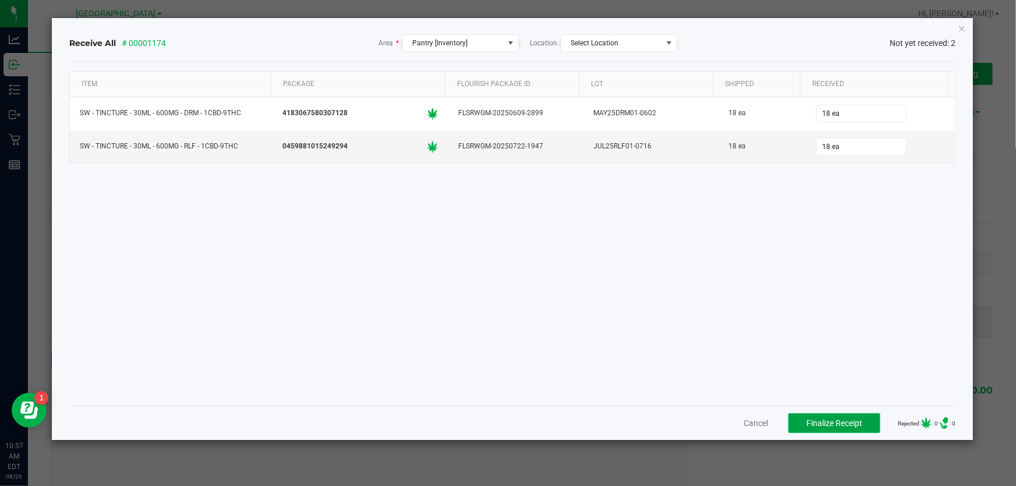
click at [857, 428] on button "Finalize Receipt" at bounding box center [835, 424] width 92 height 20
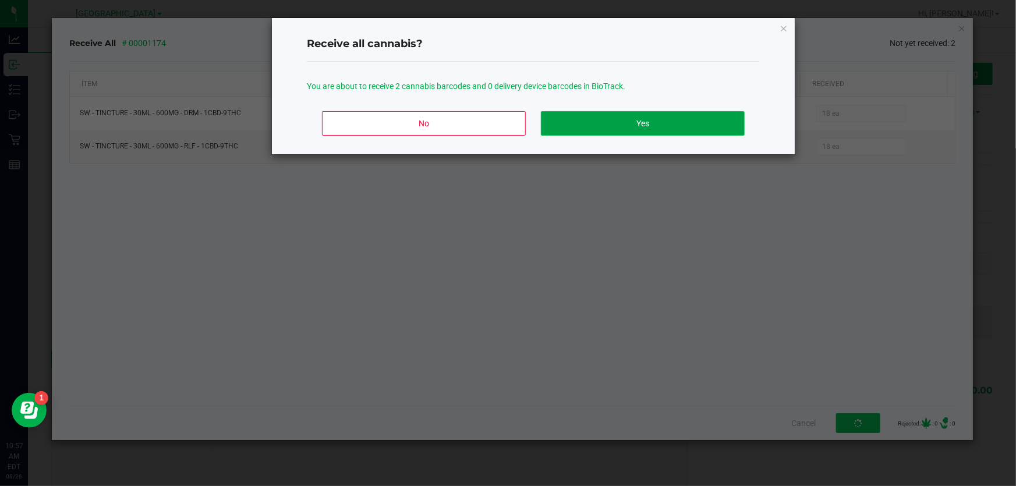
click at [608, 117] on button "Yes" at bounding box center [643, 123] width 204 height 24
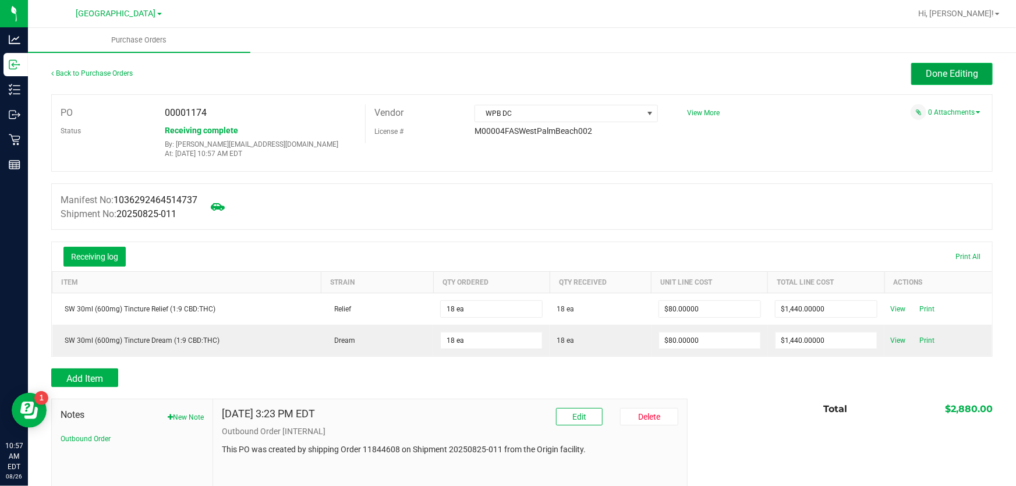
click at [915, 69] on button "Done Editing" at bounding box center [953, 74] width 82 height 22
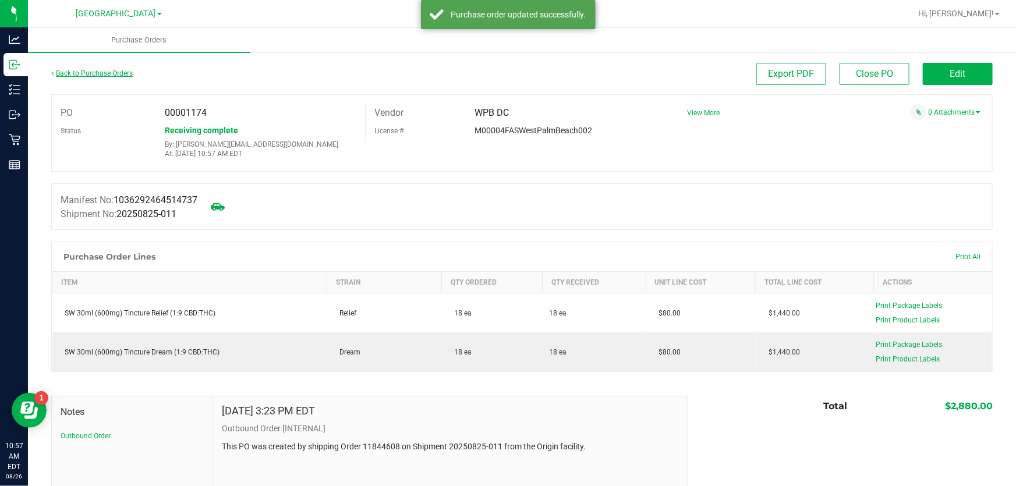
click at [126, 70] on link "Back to Purchase Orders" at bounding box center [92, 73] width 82 height 8
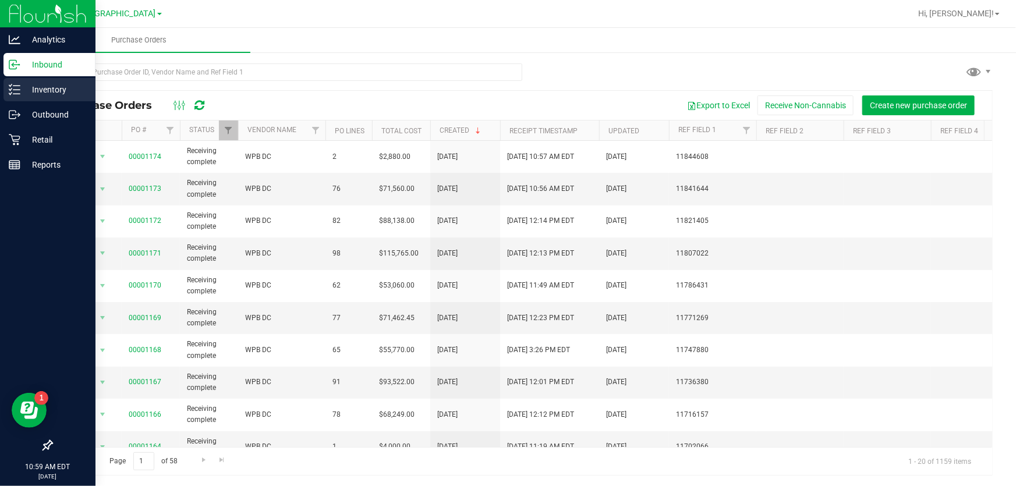
click at [5, 87] on div "Inventory" at bounding box center [49, 89] width 92 height 23
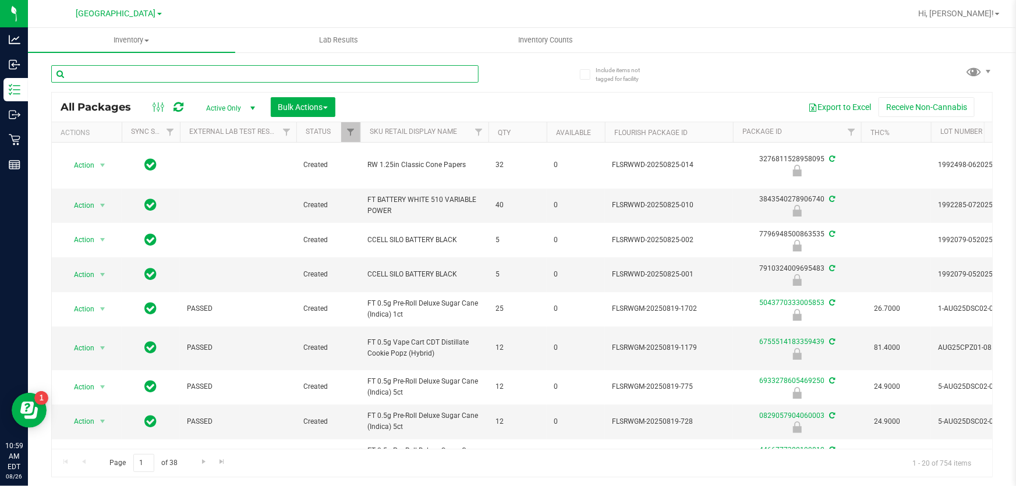
click at [181, 76] on input "text" at bounding box center [265, 73] width 428 height 17
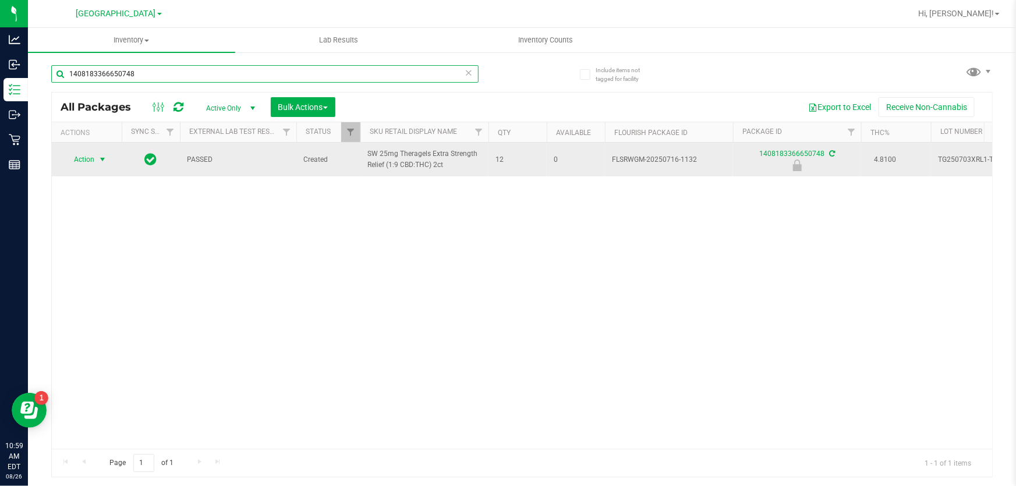
type input "1408183366650748"
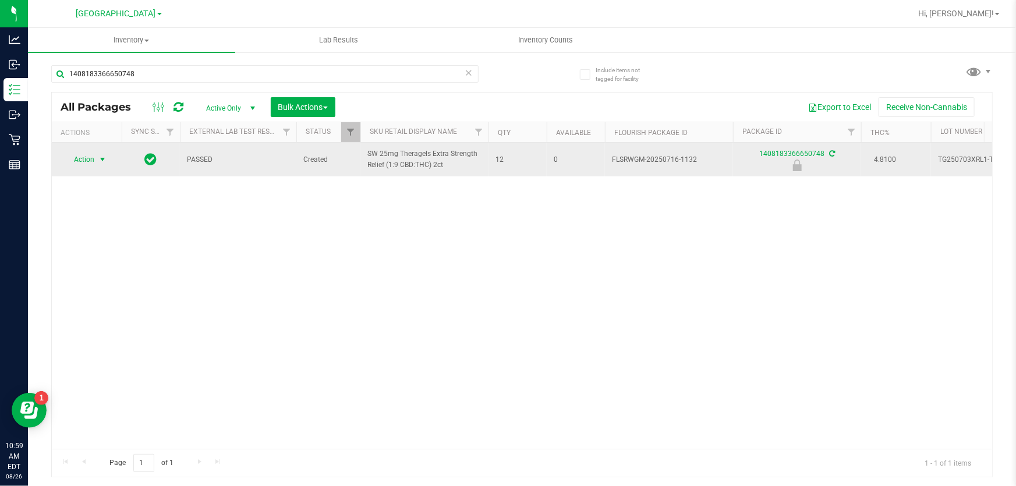
click at [91, 153] on span "Action" at bounding box center [78, 159] width 31 height 16
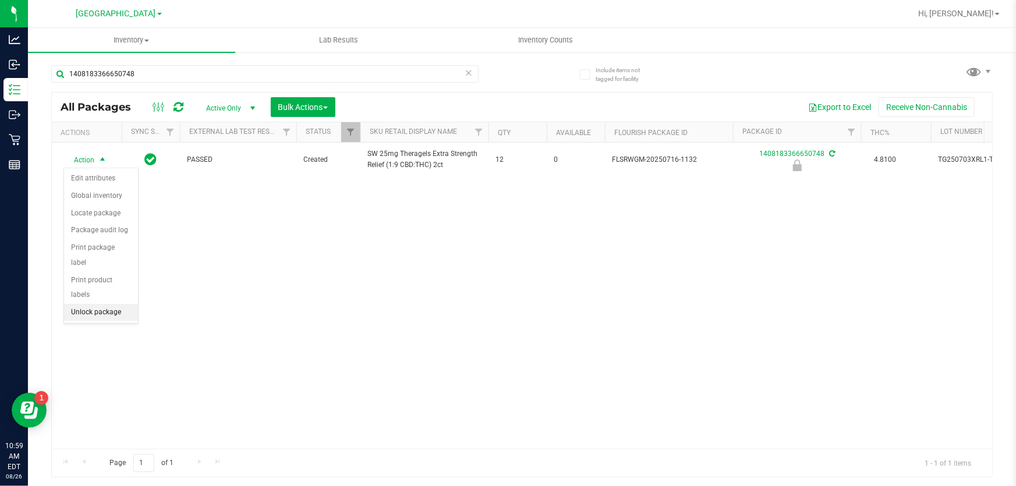
click at [85, 304] on li "Unlock package" at bounding box center [101, 312] width 74 height 17
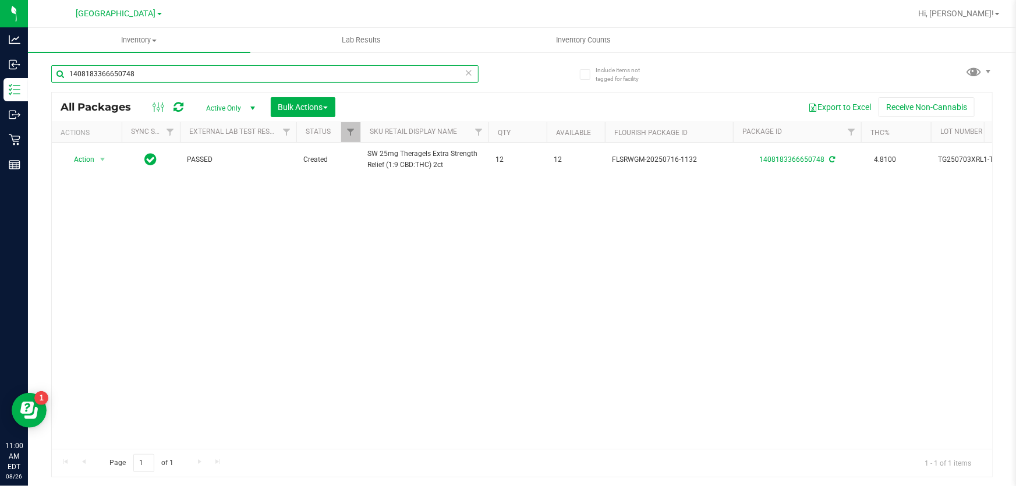
click at [196, 76] on input "1408183366650748" at bounding box center [265, 73] width 428 height 17
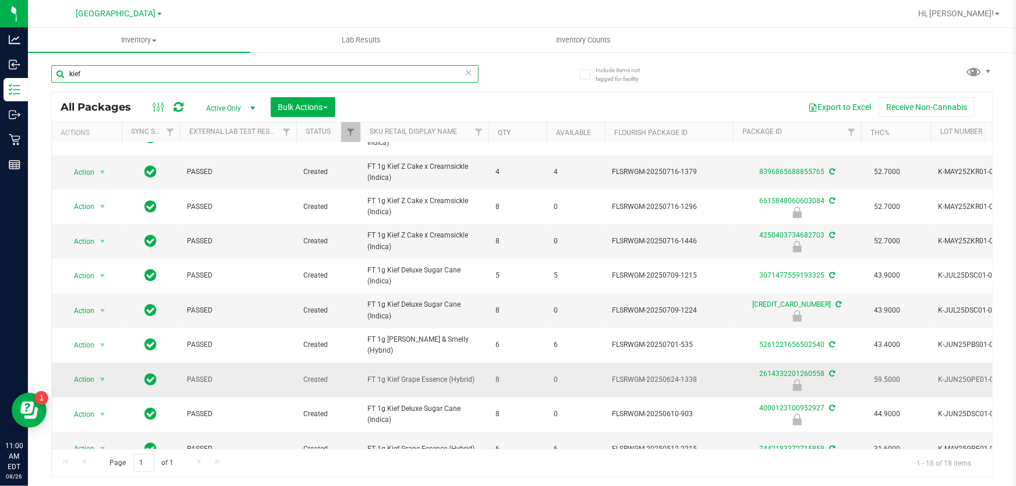
scroll to position [322, 0]
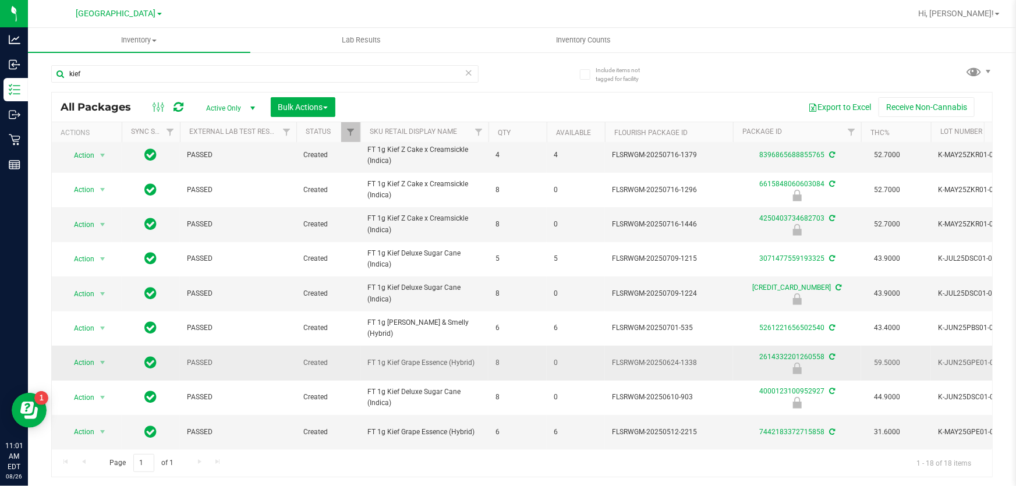
drag, startPoint x: 494, startPoint y: 356, endPoint x: 477, endPoint y: 356, distance: 16.9
drag, startPoint x: 475, startPoint y: 352, endPoint x: 432, endPoint y: 352, distance: 42.5
click at [474, 358] on span "FT 1g Kief Grape Essence (Hybrid)" at bounding box center [425, 363] width 114 height 11
click at [432, 358] on span "FT 1g Kief Grape Essence (Hybrid)" at bounding box center [425, 363] width 114 height 11
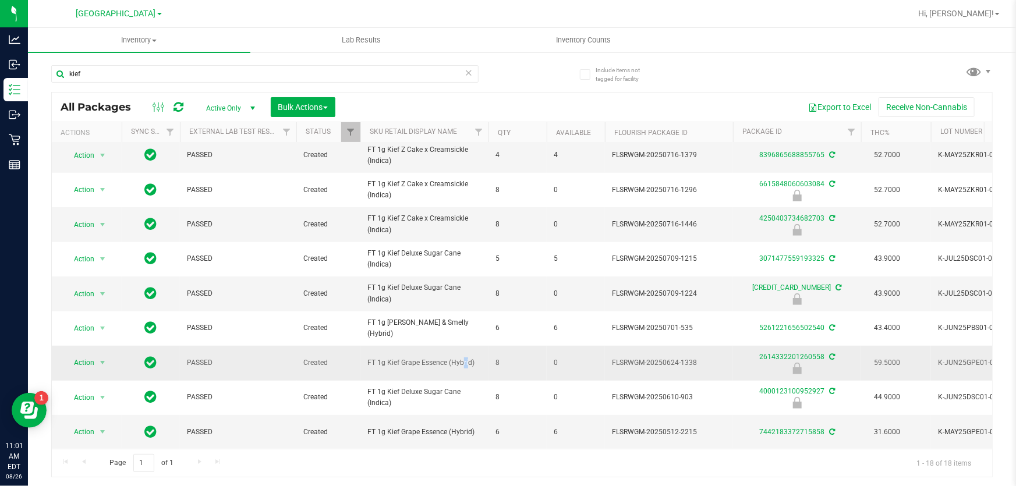
drag, startPoint x: 480, startPoint y: 353, endPoint x: 368, endPoint y: 352, distance: 111.8
click at [368, 358] on span "FT 1g Kief Grape Essence (Hybrid)" at bounding box center [425, 363] width 114 height 11
copy span "FT 1g Kief Grape Essence (Hybrid)"
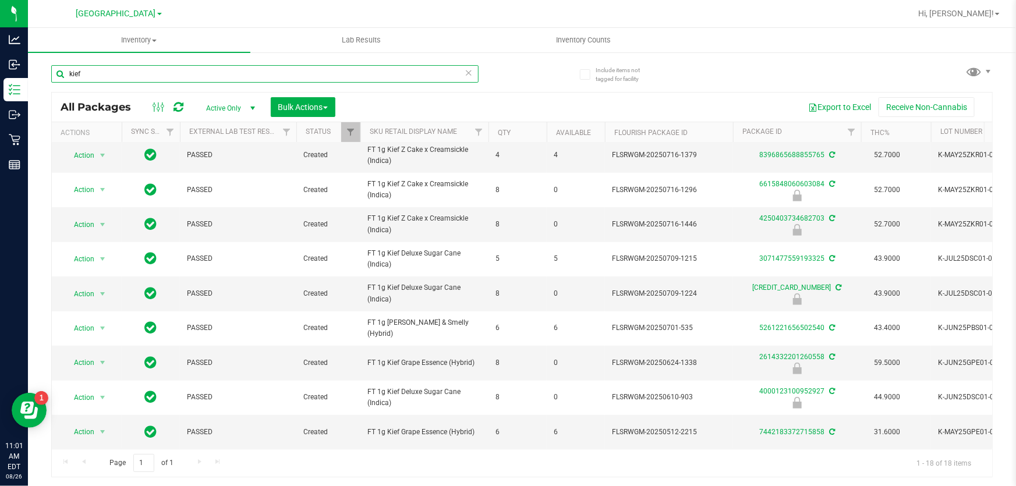
click at [110, 82] on input "kief" at bounding box center [265, 73] width 428 height 17
paste input "FT 1g Kief Grape Essence (Hybrid)"
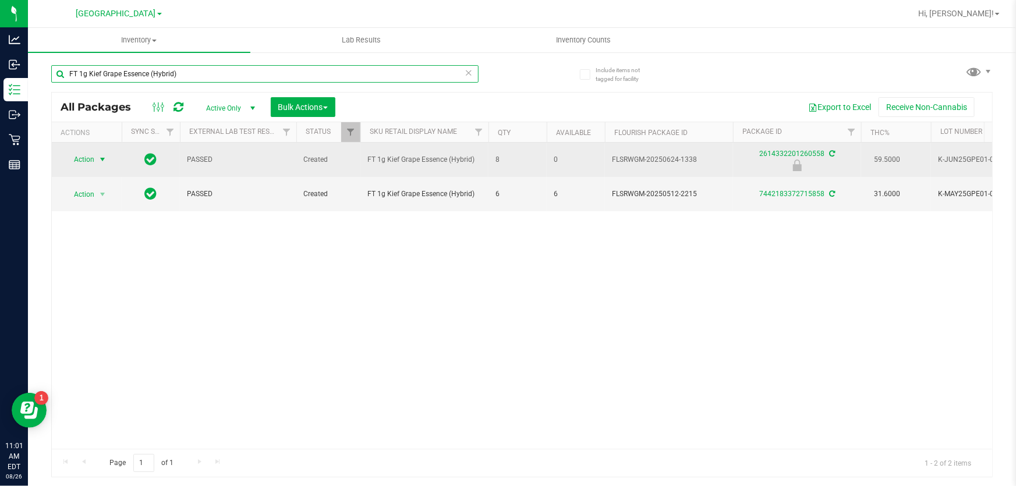
type input "FT 1g Kief Grape Essence (Hybrid)"
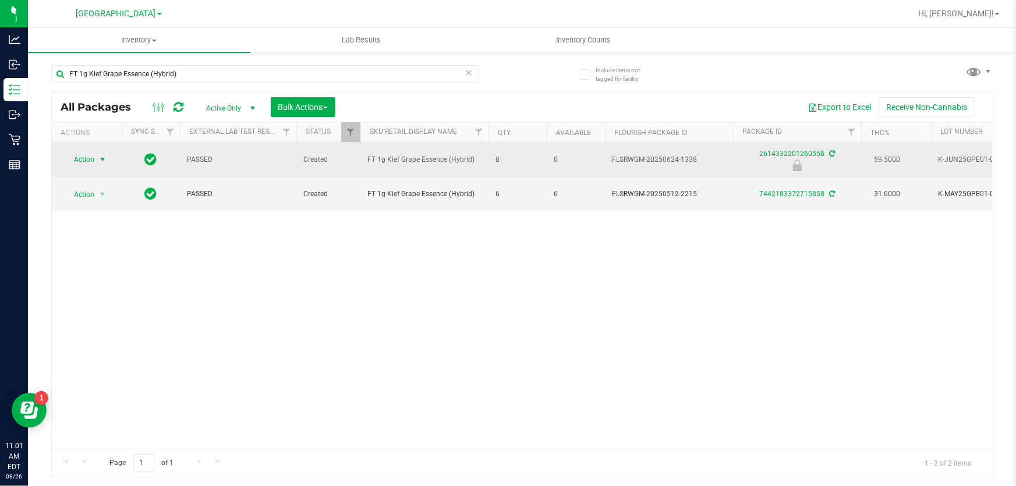
click at [80, 158] on span "Action" at bounding box center [78, 159] width 31 height 16
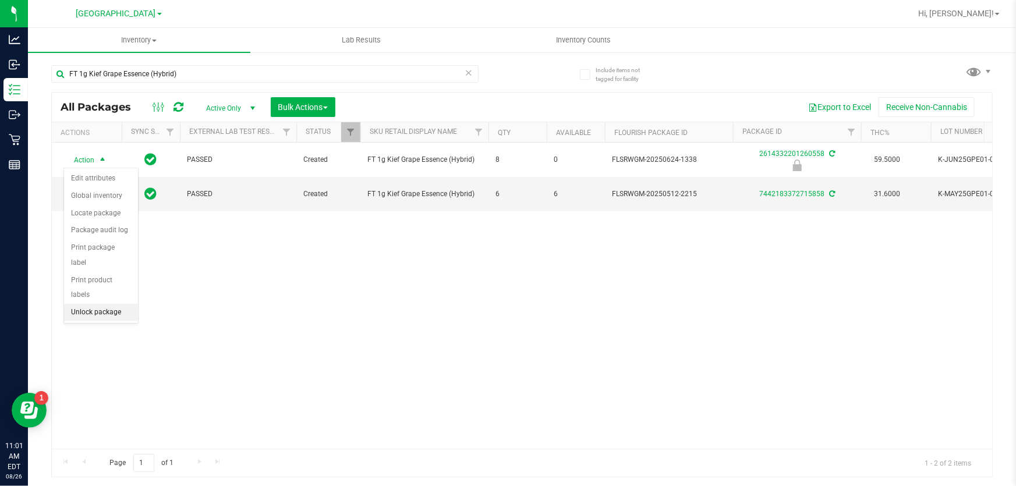
click at [115, 304] on li "Unlock package" at bounding box center [101, 312] width 74 height 17
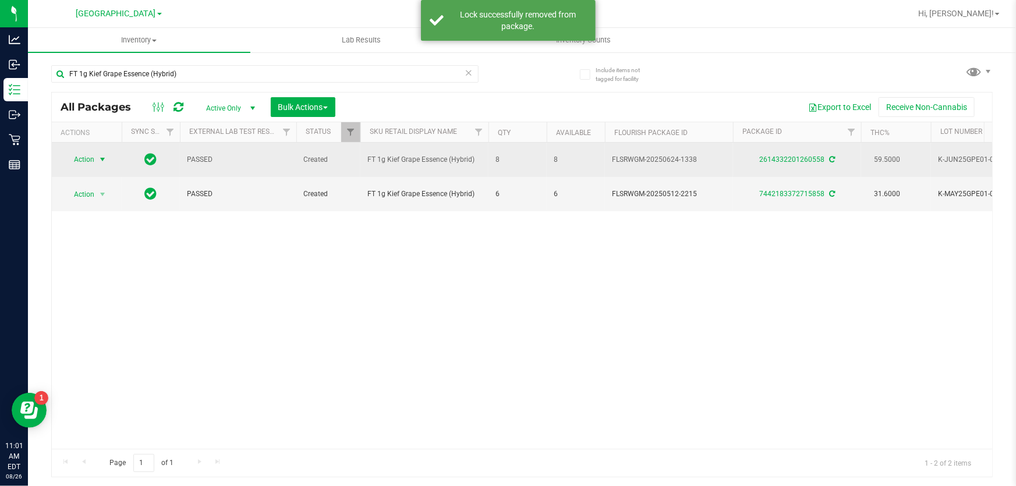
click at [89, 159] on span "Action" at bounding box center [78, 159] width 31 height 16
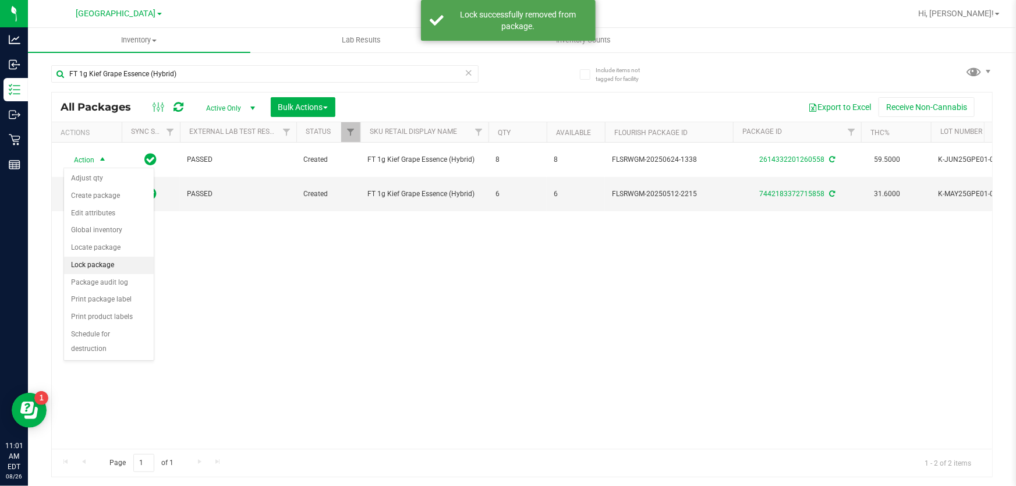
click at [90, 262] on li "Lock package" at bounding box center [109, 265] width 90 height 17
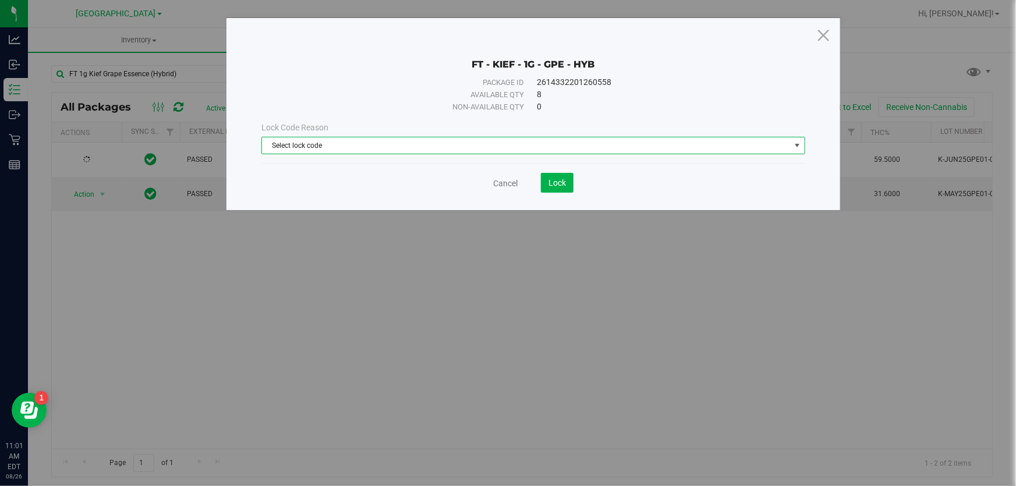
click at [355, 149] on span "Select lock code" at bounding box center [526, 145] width 528 height 16
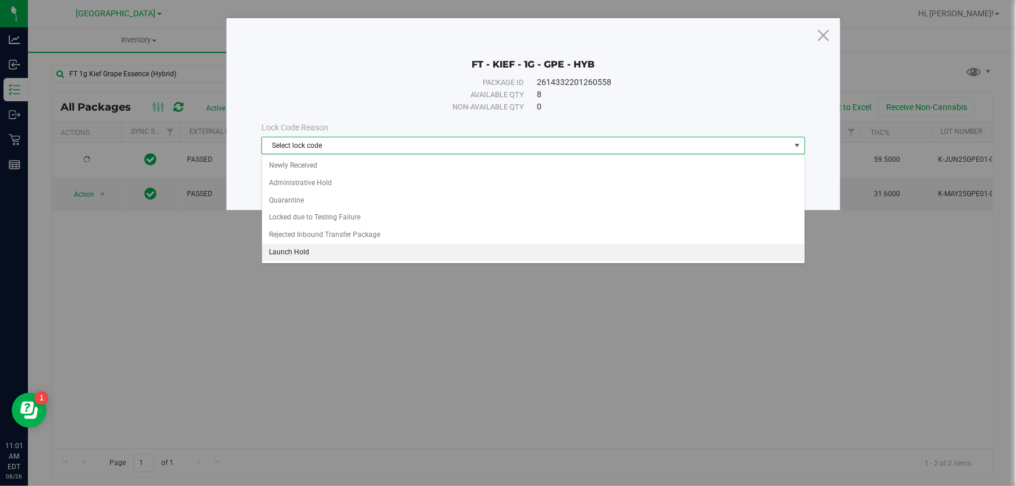
click at [291, 252] on li "Launch Hold" at bounding box center [533, 252] width 543 height 17
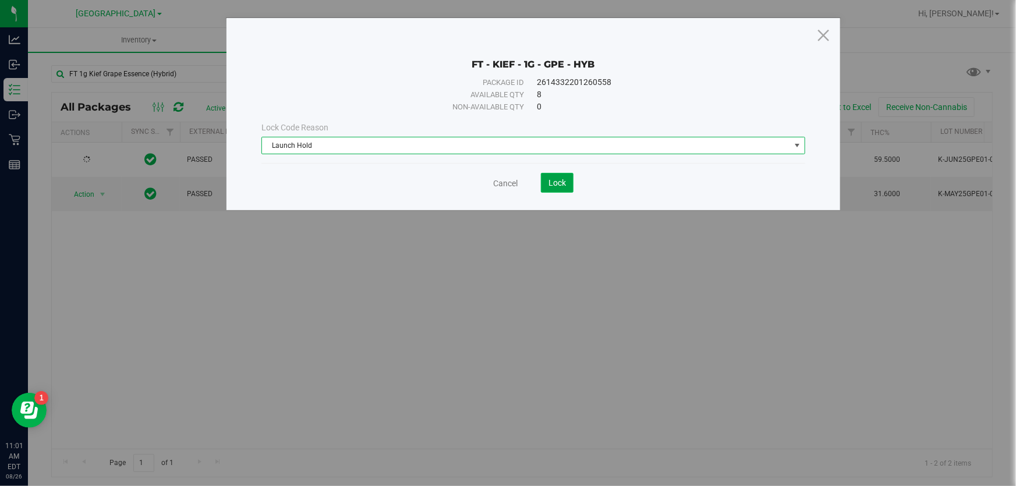
click at [564, 191] on button "Lock" at bounding box center [557, 183] width 33 height 20
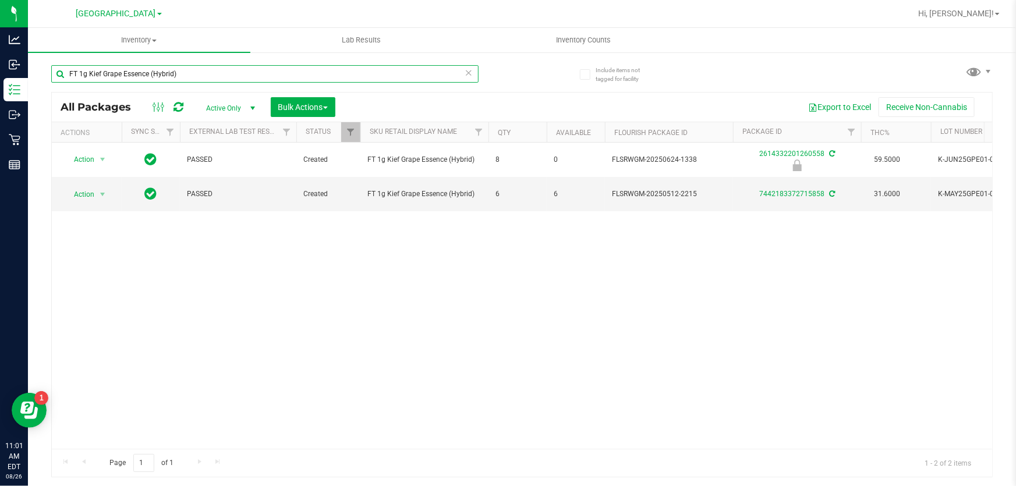
click at [215, 69] on input "FT 1g Kief Grape Essence (Hybrid)" at bounding box center [265, 73] width 428 height 17
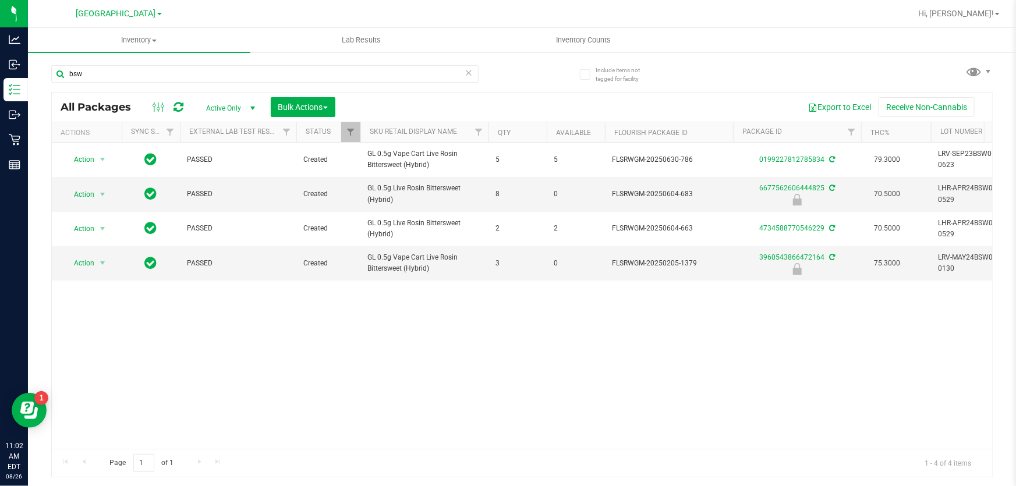
click at [128, 59] on div "bsw" at bounding box center [286, 73] width 471 height 37
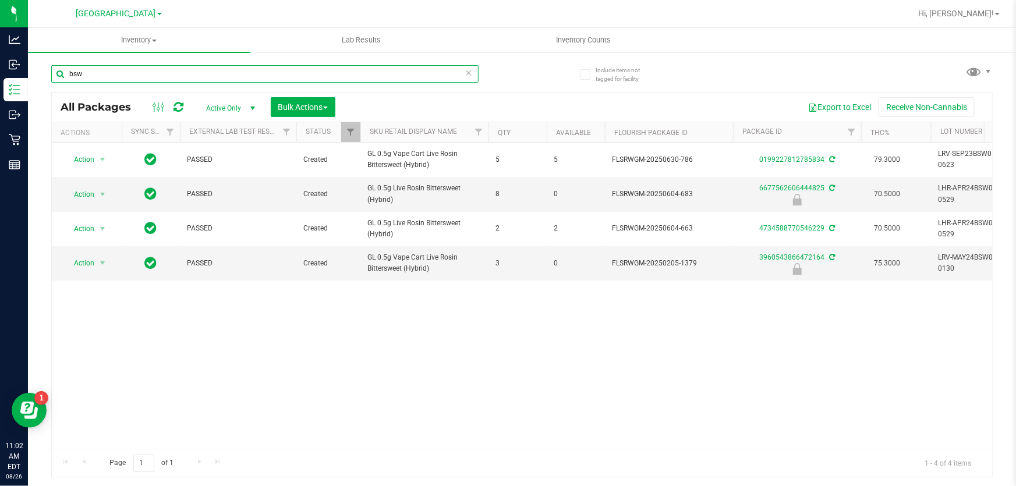
click at [122, 71] on input "bsw" at bounding box center [265, 73] width 428 height 17
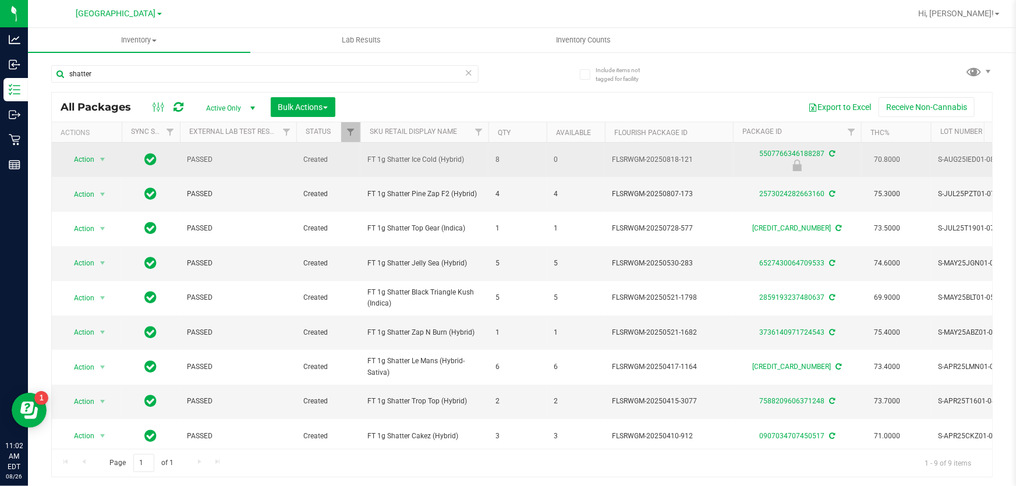
drag, startPoint x: 481, startPoint y: 158, endPoint x: 349, endPoint y: 162, distance: 131.7
copy tr "FT 1g Shatter Ice Cold (Hybrid)"
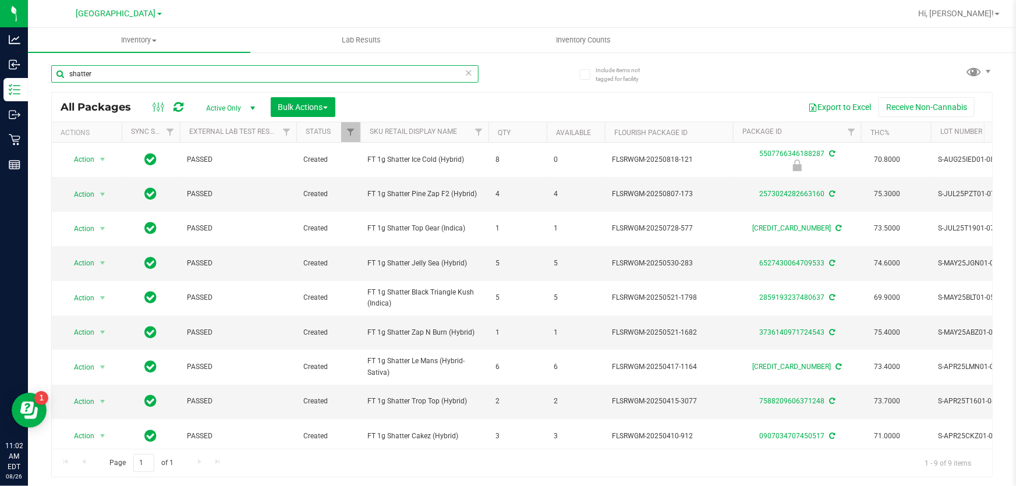
click at [172, 71] on input "shatter" at bounding box center [265, 73] width 428 height 17
paste input "FT 1g Shatter Ice Cold (Hybrid)"
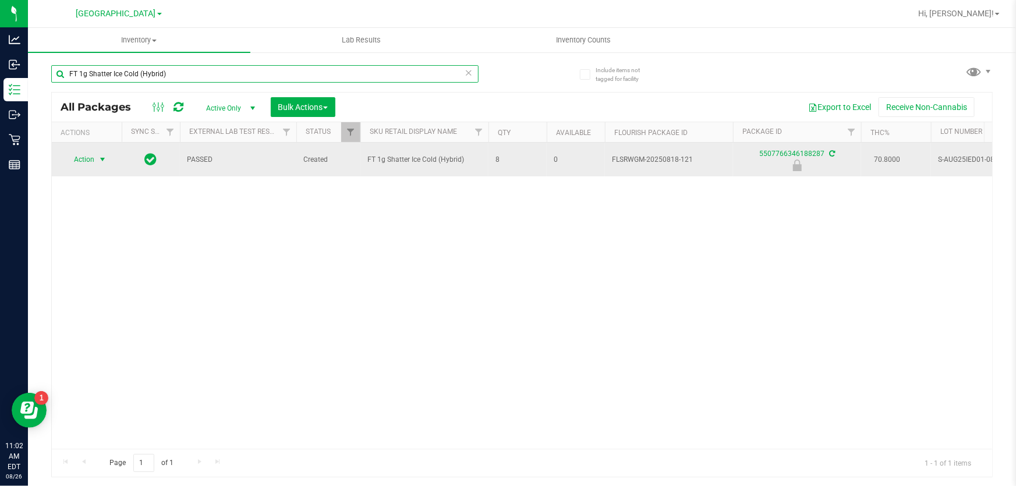
type input "FT 1g Shatter Ice Cold (Hybrid)"
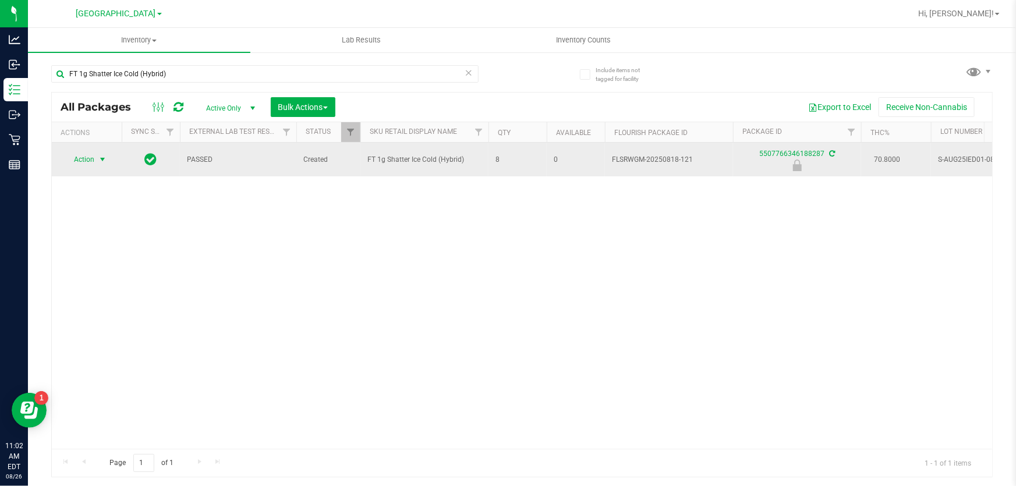
click at [90, 164] on span "Action" at bounding box center [78, 159] width 31 height 16
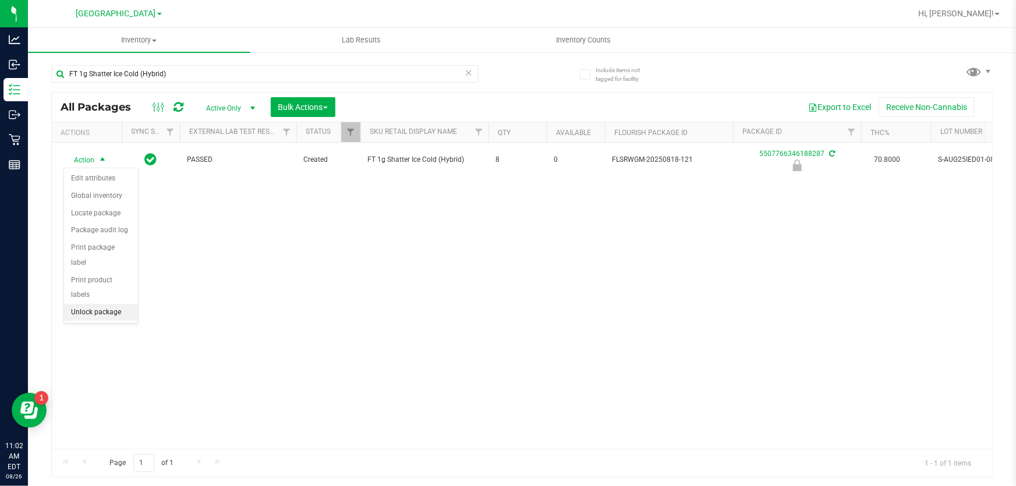
click at [114, 304] on li "Unlock package" at bounding box center [101, 312] width 74 height 17
click at [181, 63] on div "FT 1g Shatter Ice Cold (Hybrid)" at bounding box center [286, 73] width 471 height 37
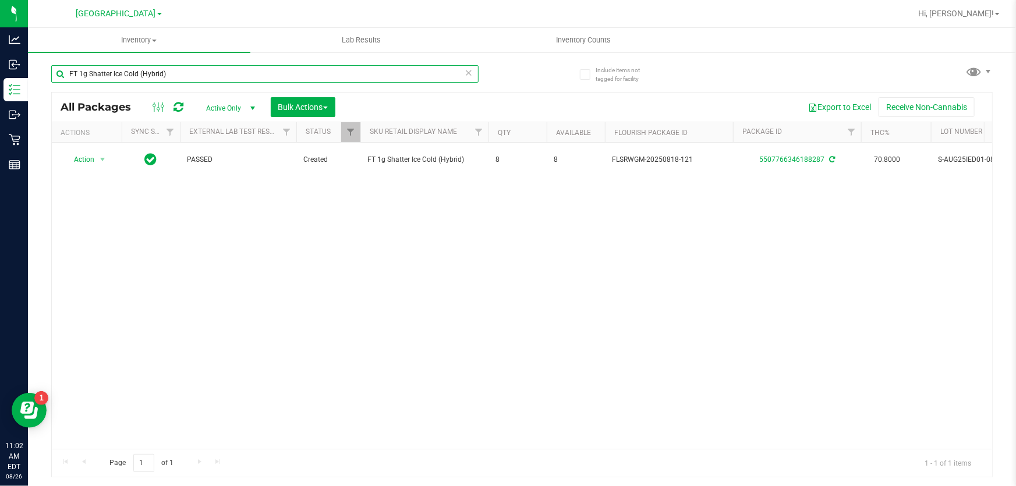
click at [185, 65] on input "FT 1g Shatter Ice Cold (Hybrid)" at bounding box center [265, 73] width 428 height 17
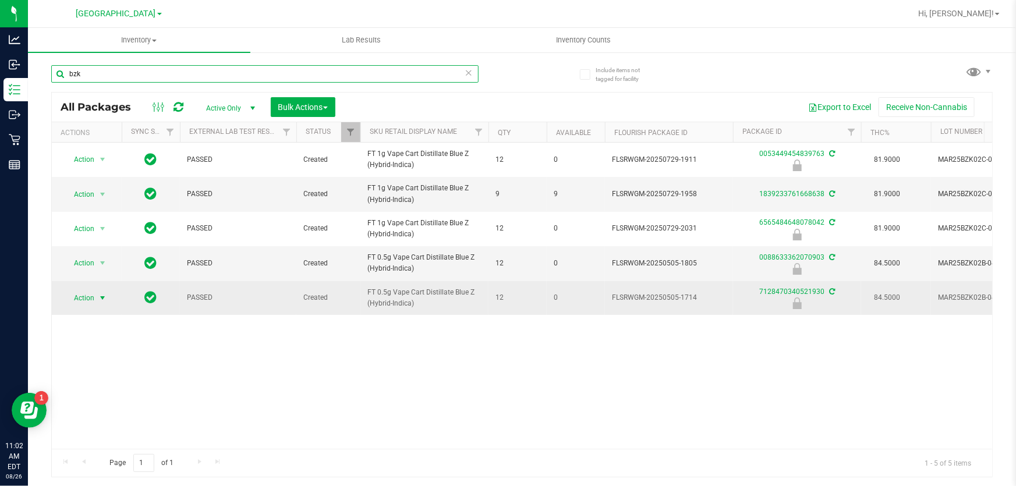
type input "bzk"
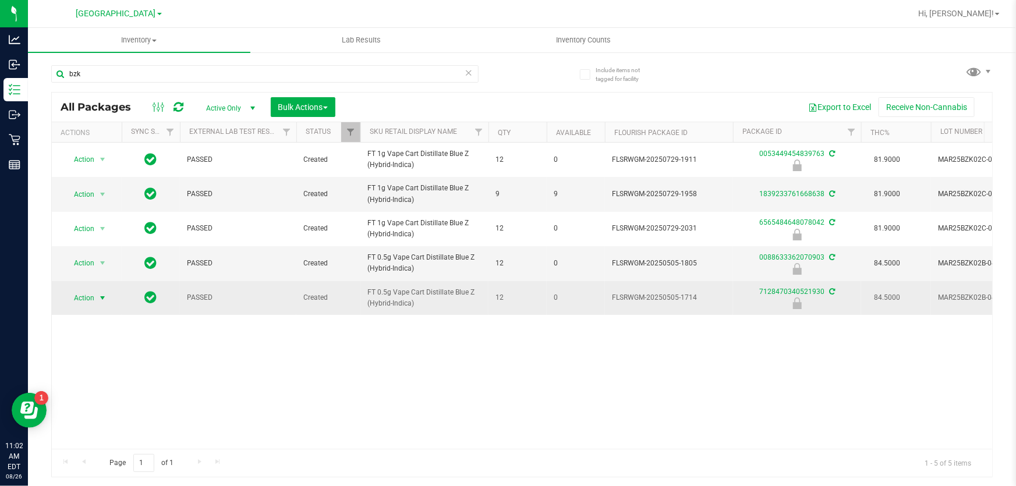
click at [100, 292] on span "select" at bounding box center [103, 298] width 15 height 16
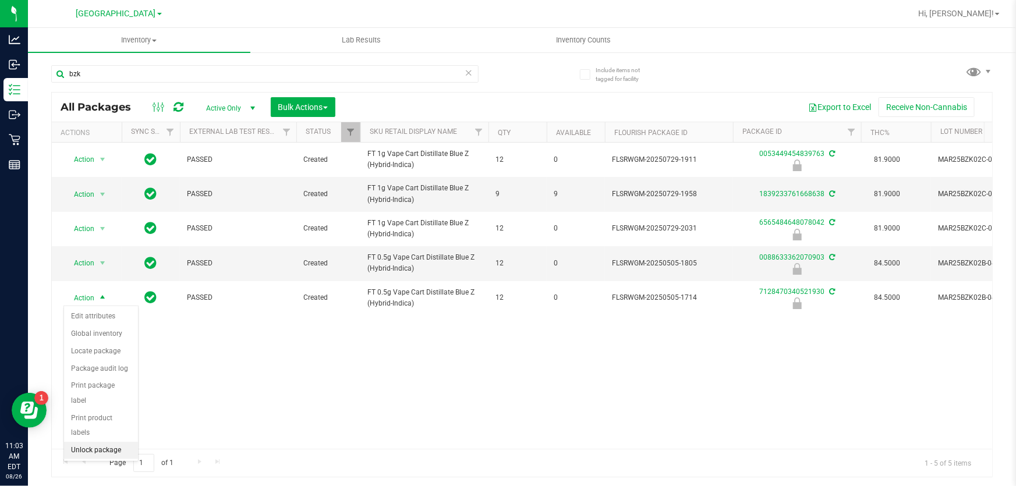
click at [130, 442] on li "Unlock package" at bounding box center [101, 450] width 74 height 17
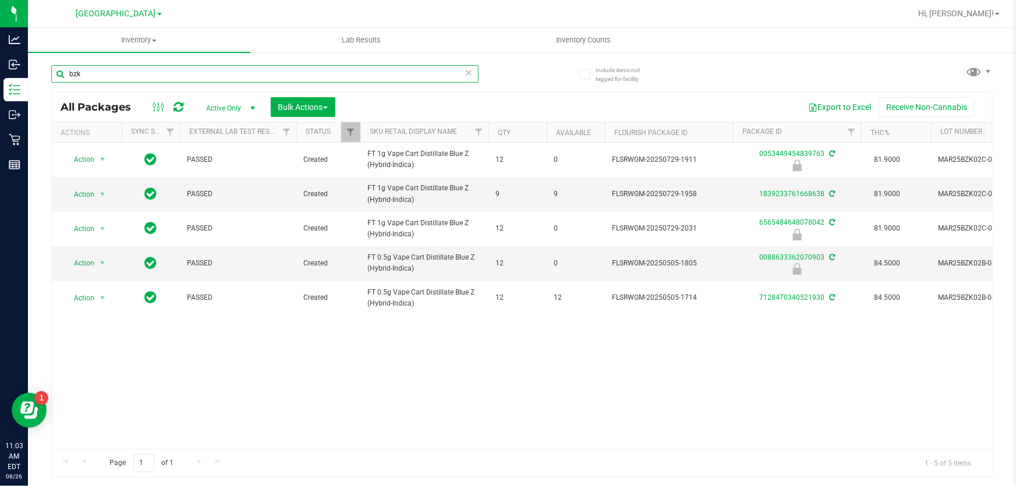
click at [132, 69] on input "bzk" at bounding box center [265, 73] width 428 height 17
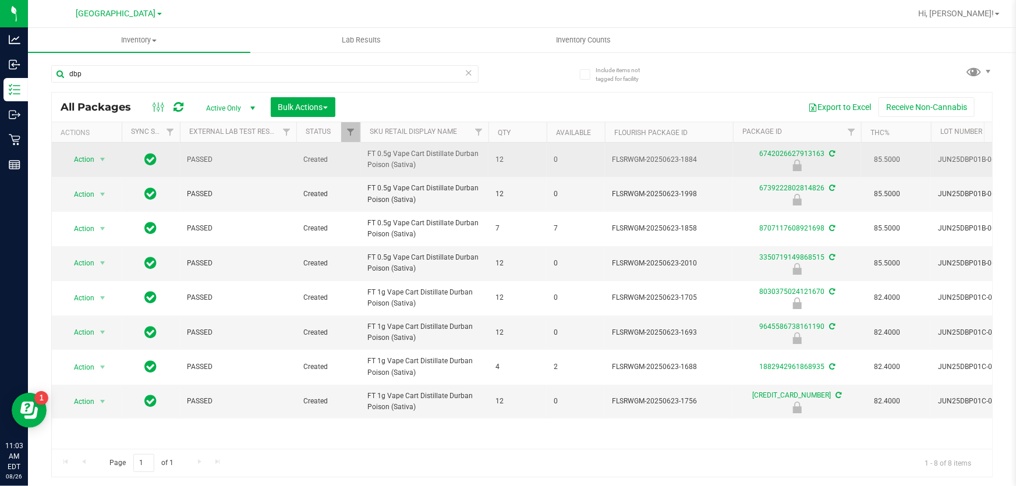
drag, startPoint x: 438, startPoint y: 174, endPoint x: 369, endPoint y: 170, distance: 68.9
click at [369, 170] on td "FT 0.5g Vape Cart Distillate Durban Poison (Sativa)" at bounding box center [425, 160] width 128 height 34
click at [434, 154] on span "FT 0.5g Vape Cart Distillate Durban Poison (Sativa)" at bounding box center [425, 160] width 114 height 22
drag, startPoint x: 435, startPoint y: 165, endPoint x: 345, endPoint y: 147, distance: 91.5
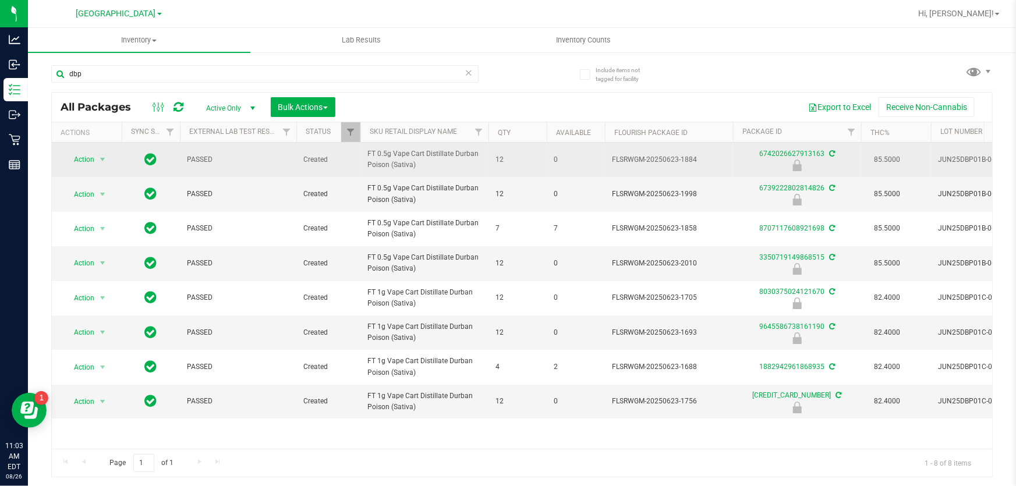
copy tr "FT 0.5g Vape Cart Distillate Durban Poison (Sativa)"
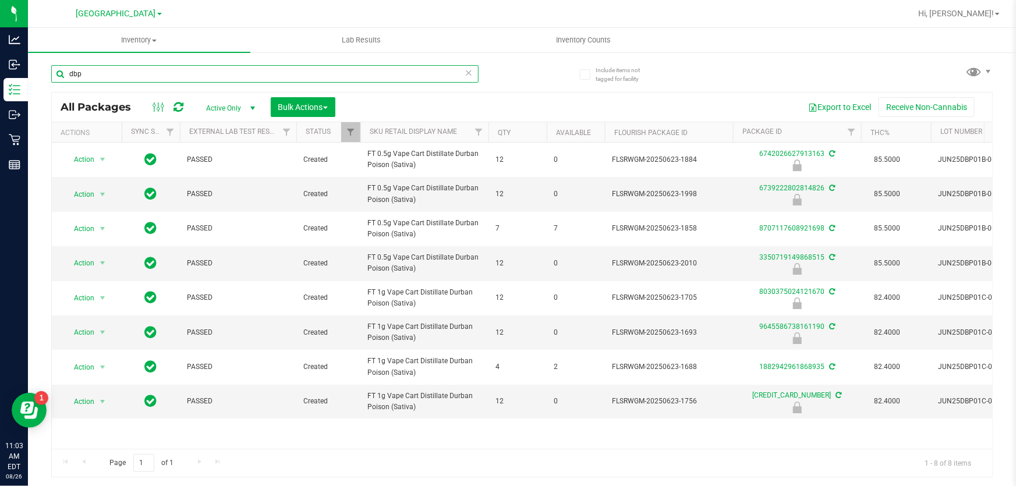
click at [222, 73] on input "dbp" at bounding box center [265, 73] width 428 height 17
paste input "FT 0.5g Vape Cart Distillate Durban Poison (Sativa)"
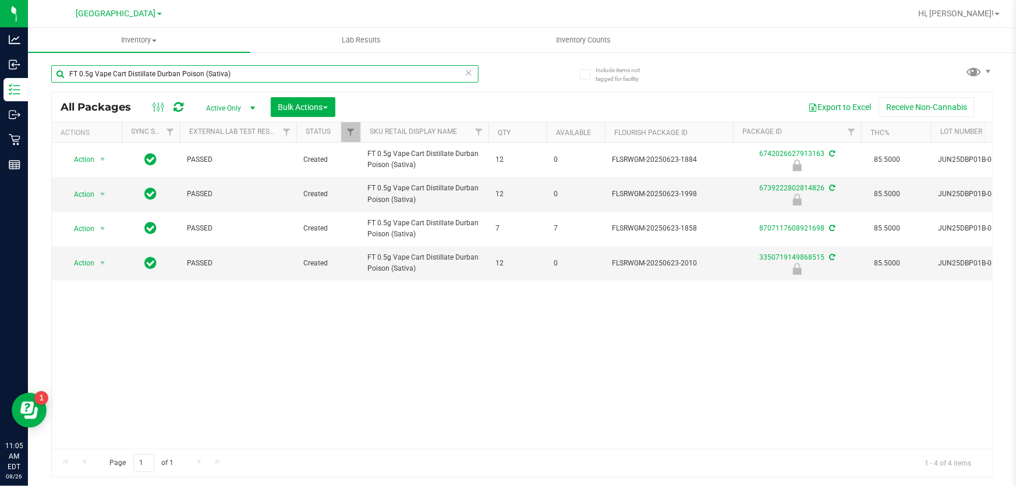
click at [252, 70] on input "FT 0.5g Vape Cart Distillate Durban Poison (Sativa)" at bounding box center [265, 73] width 428 height 17
click at [254, 70] on input "FT 0.5g Vape Cart Distillate Durban Poison (Sativa)" at bounding box center [265, 73] width 428 height 17
click at [256, 70] on input "FT 0.5g Vape Cart Distillate Durban Poison (Sativa)" at bounding box center [265, 73] width 428 height 17
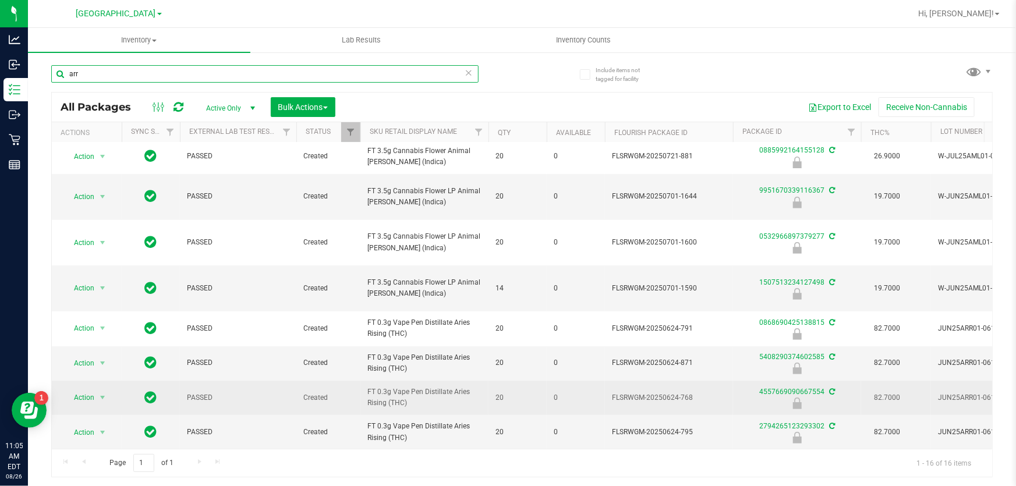
scroll to position [253, 0]
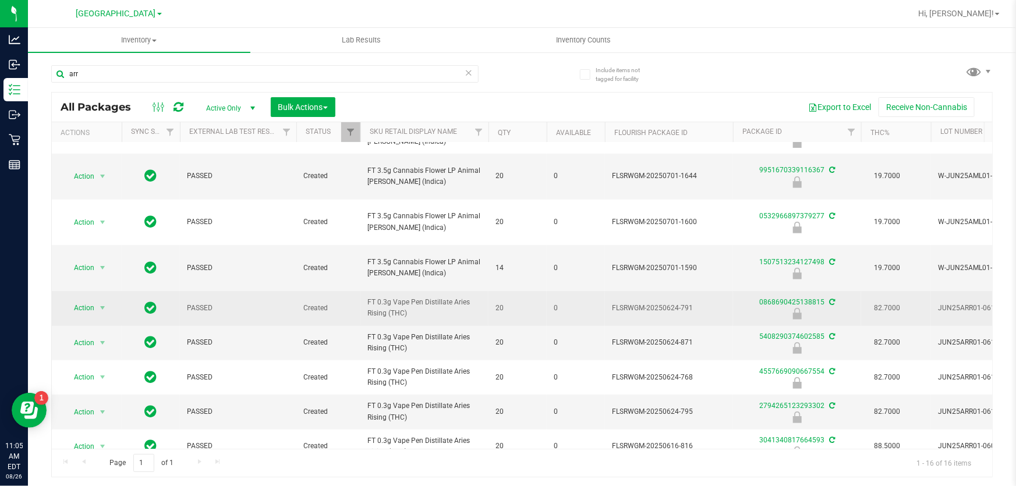
drag, startPoint x: 414, startPoint y: 262, endPoint x: 368, endPoint y: 245, distance: 49.0
click at [368, 297] on span "FT 0.3g Vape Pen Distillate Aries Rising (THC)" at bounding box center [425, 308] width 114 height 22
copy span "FT 0.3g Vape Pen Distillate Aries Rising (THC)"
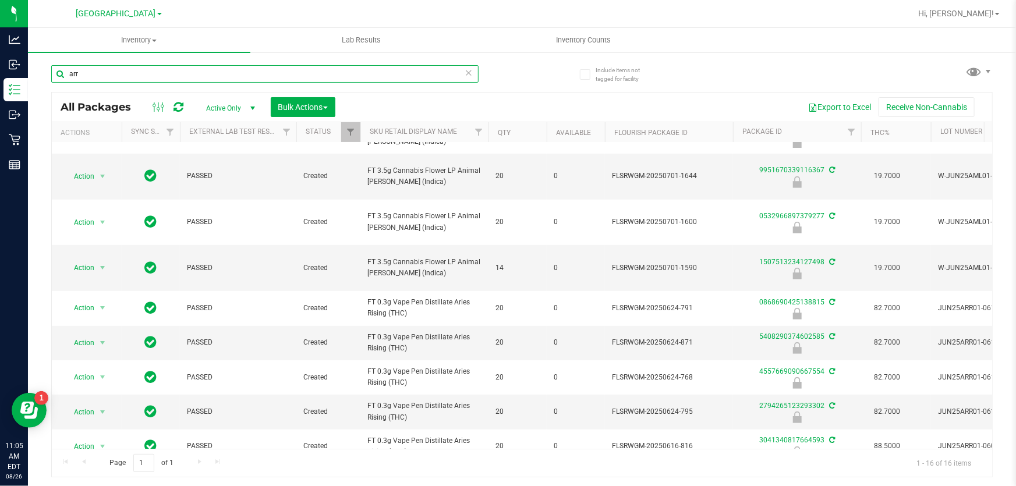
click at [116, 80] on input "arr" at bounding box center [265, 73] width 428 height 17
paste input "FT 0.3g Vape Pen Distillate Aries Rising (THC)"
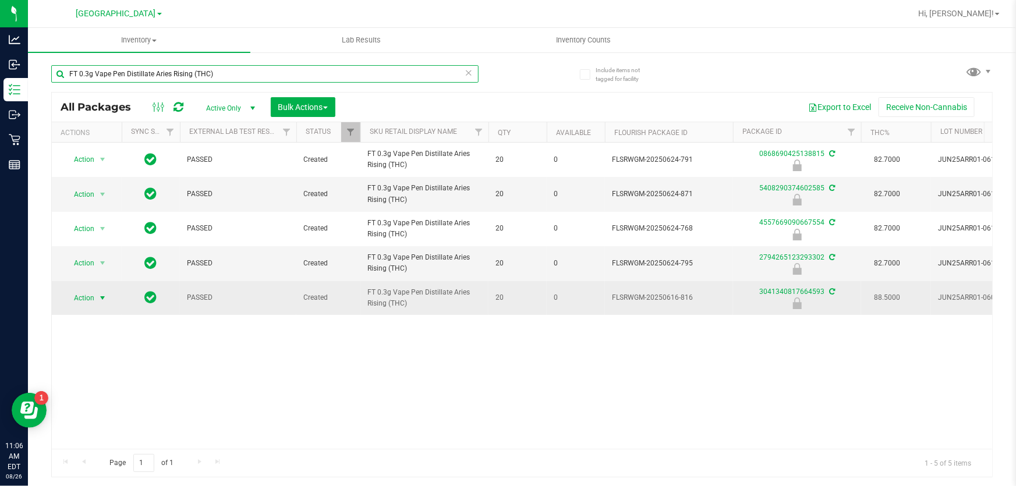
type input "FT 0.3g Vape Pen Distillate Aries Rising (THC)"
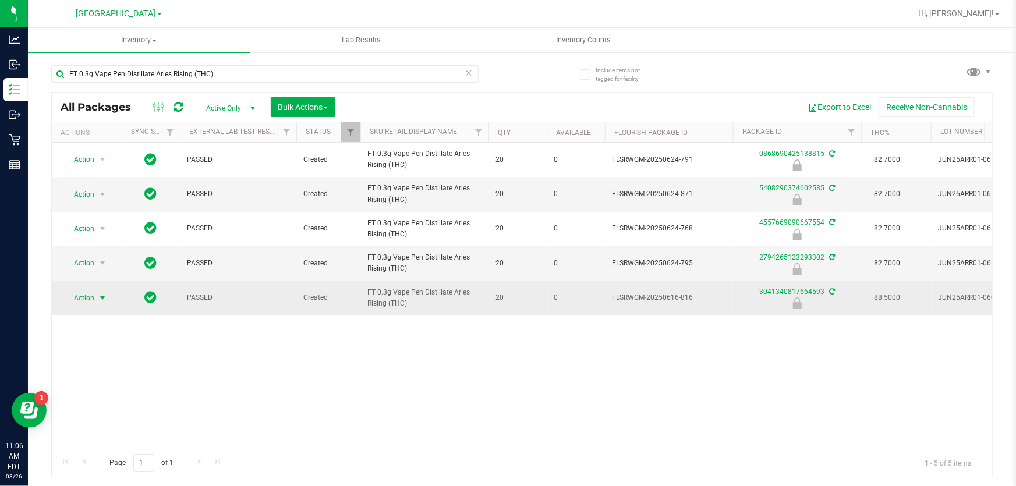
click at [97, 299] on span "select" at bounding box center [103, 298] width 15 height 16
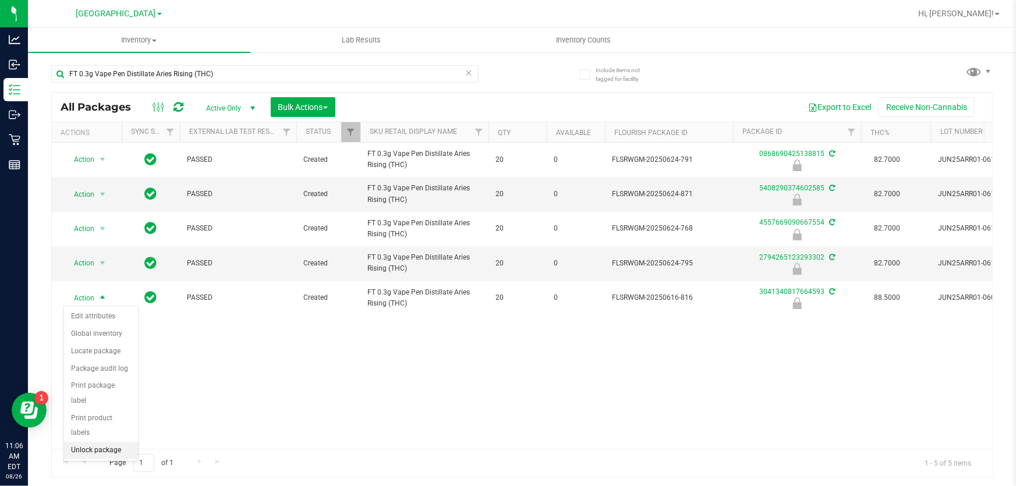
click at [97, 442] on li "Unlock package" at bounding box center [101, 450] width 74 height 17
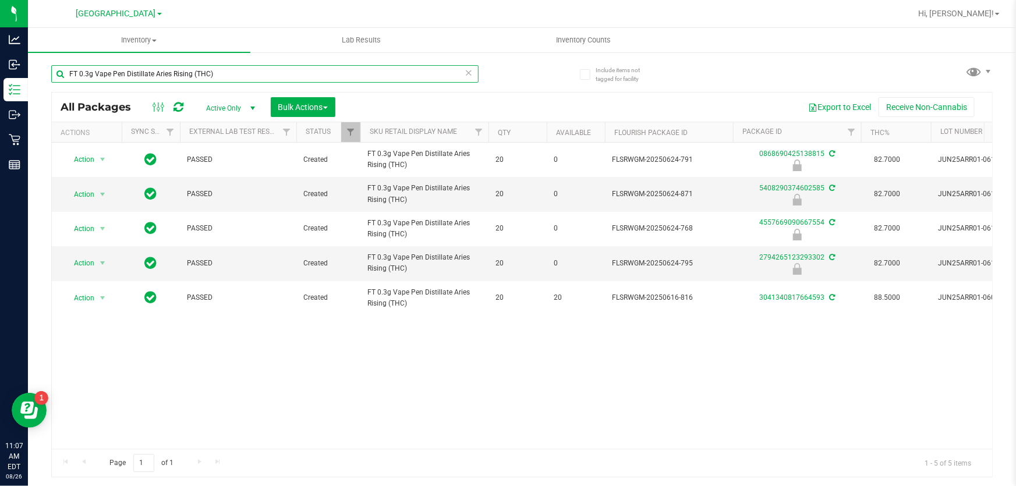
drag, startPoint x: 263, startPoint y: 77, endPoint x: 165, endPoint y: 85, distance: 97.6
click at [167, 86] on div "FT 0.3g Vape Pen Distillate Aries Rising (THC)" at bounding box center [265, 78] width 428 height 27
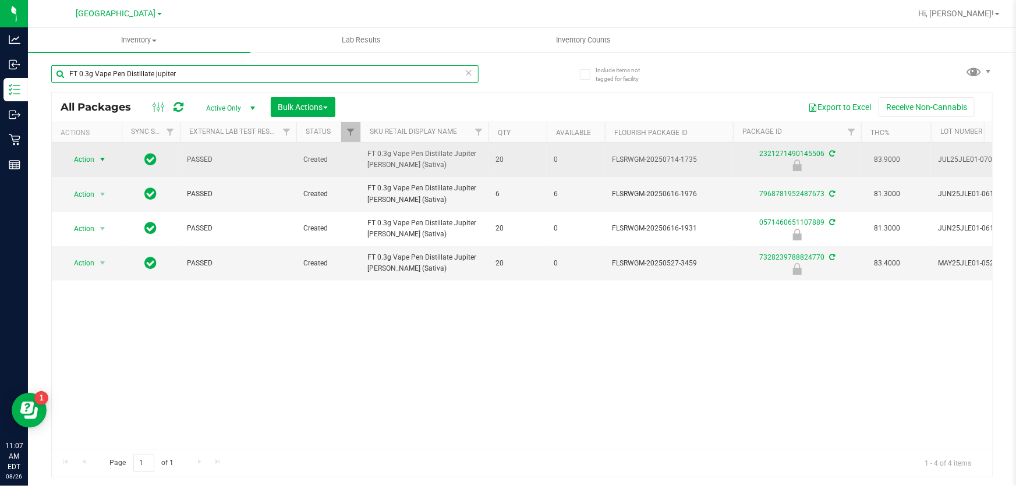
type input "FT 0.3g Vape Pen Distillate jupiter"
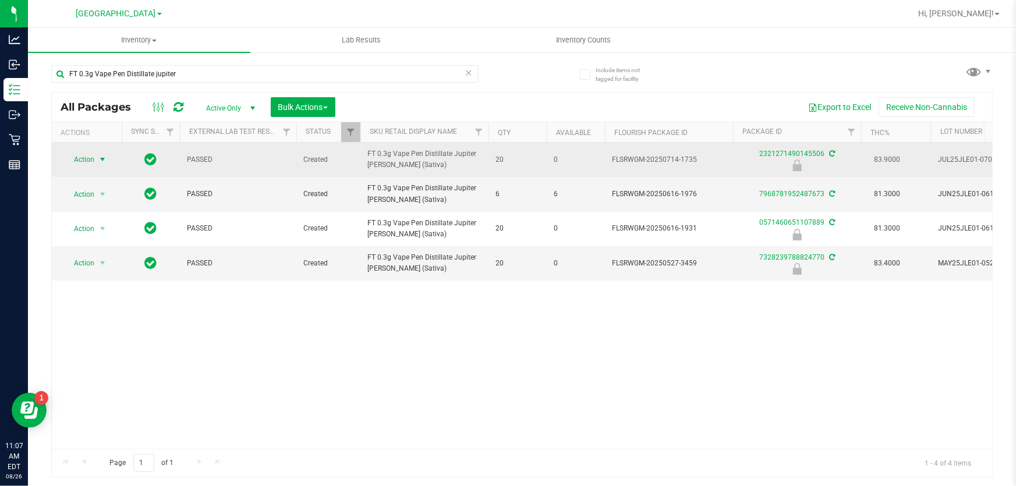
click at [75, 156] on span "Action" at bounding box center [78, 159] width 31 height 16
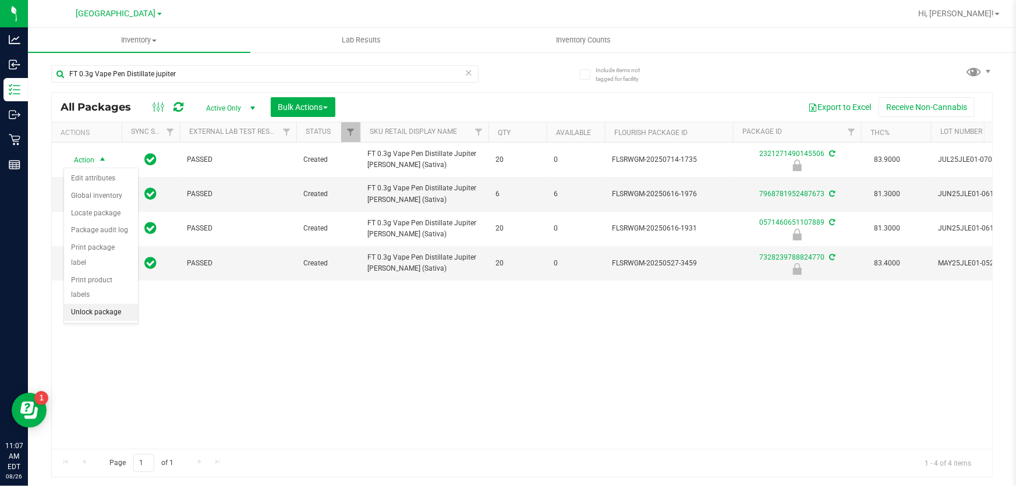
click at [118, 307] on div "Action Edit attributes Global inventory Locate package Package audit log Print …" at bounding box center [100, 246] width 75 height 156
click at [116, 304] on li "Unlock package" at bounding box center [101, 312] width 74 height 17
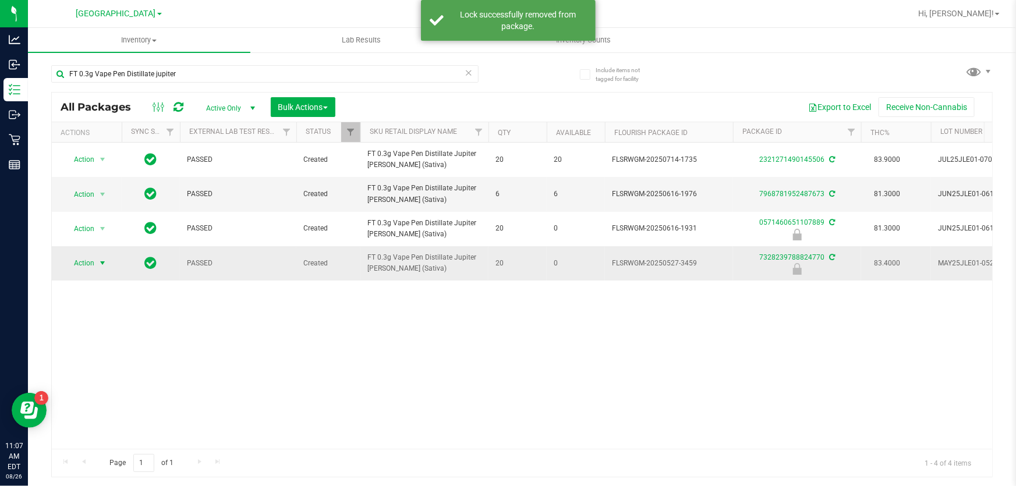
click at [87, 260] on span "Action" at bounding box center [78, 263] width 31 height 16
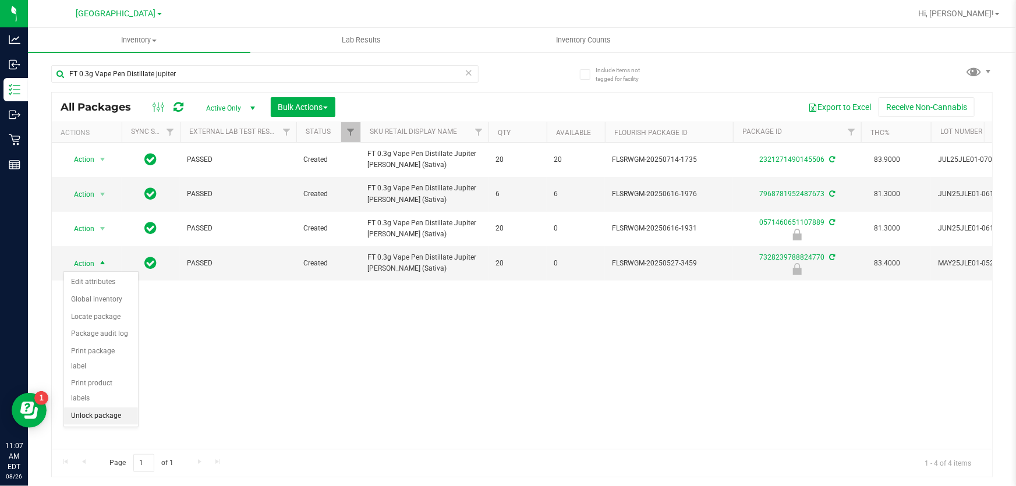
click at [83, 408] on li "Unlock package" at bounding box center [101, 416] width 74 height 17
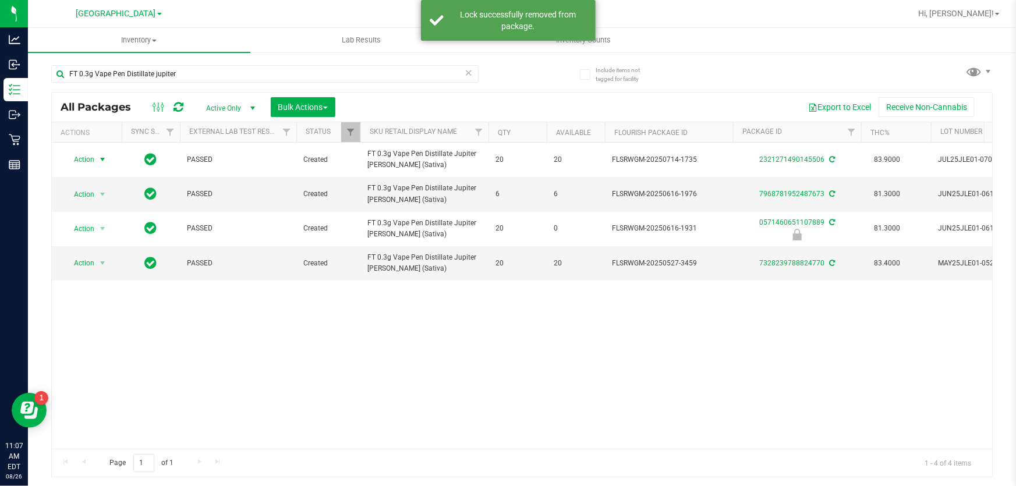
click at [79, 160] on span "Action" at bounding box center [78, 159] width 31 height 16
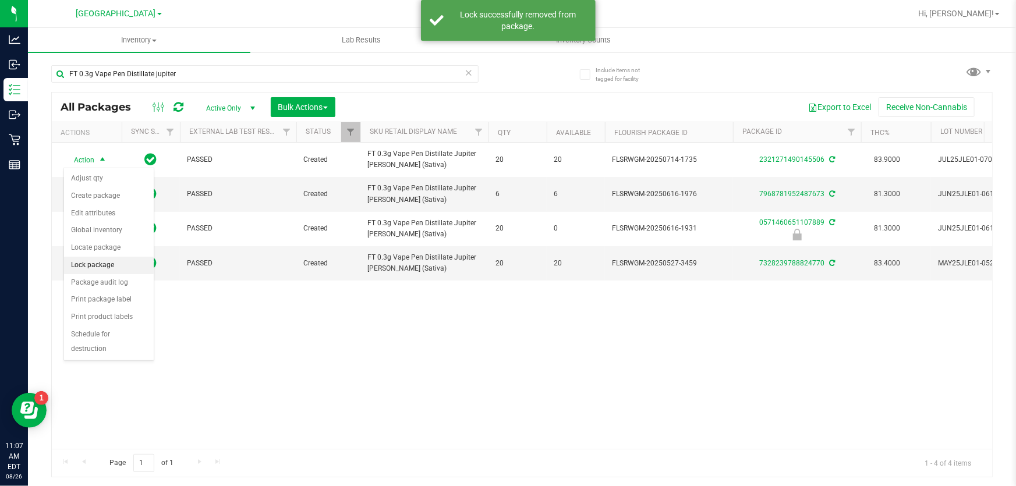
click at [100, 269] on li "Lock package" at bounding box center [109, 265] width 90 height 17
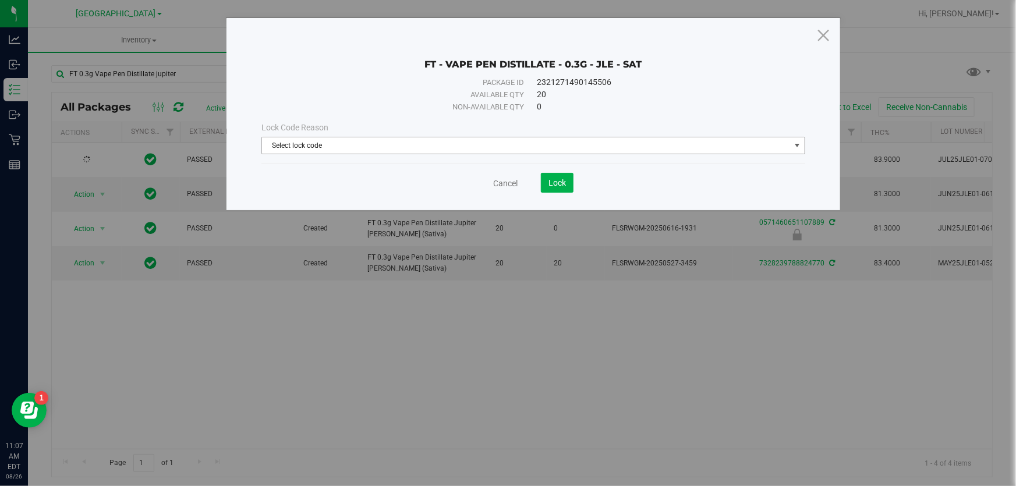
click at [341, 145] on span "Select lock code" at bounding box center [526, 145] width 528 height 16
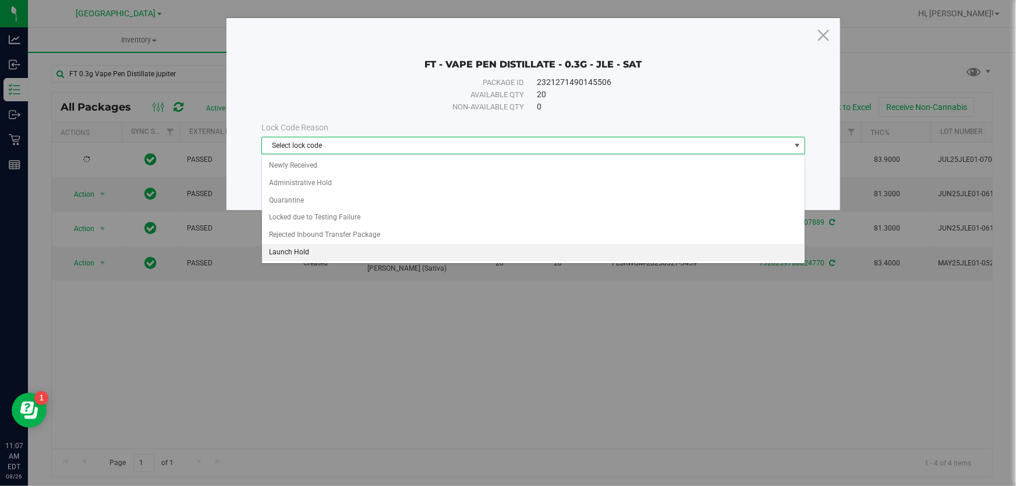
click at [296, 251] on li "Launch Hold" at bounding box center [533, 252] width 543 height 17
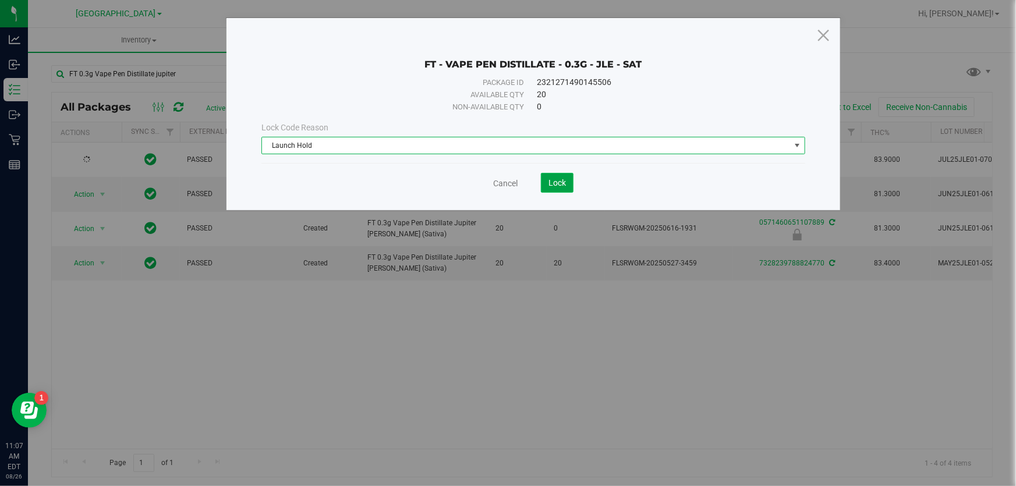
click at [562, 187] on span "Lock" at bounding box center [557, 182] width 17 height 9
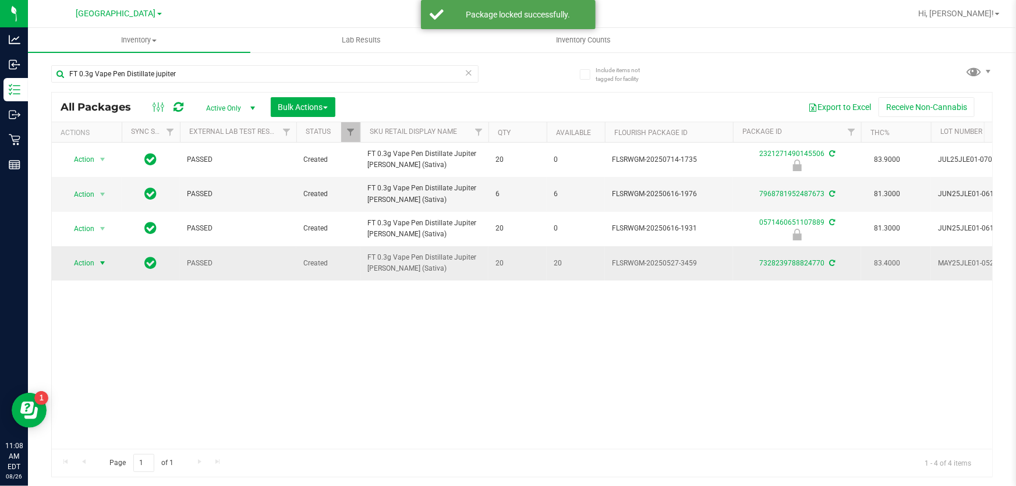
click at [84, 263] on span "Action" at bounding box center [78, 263] width 31 height 16
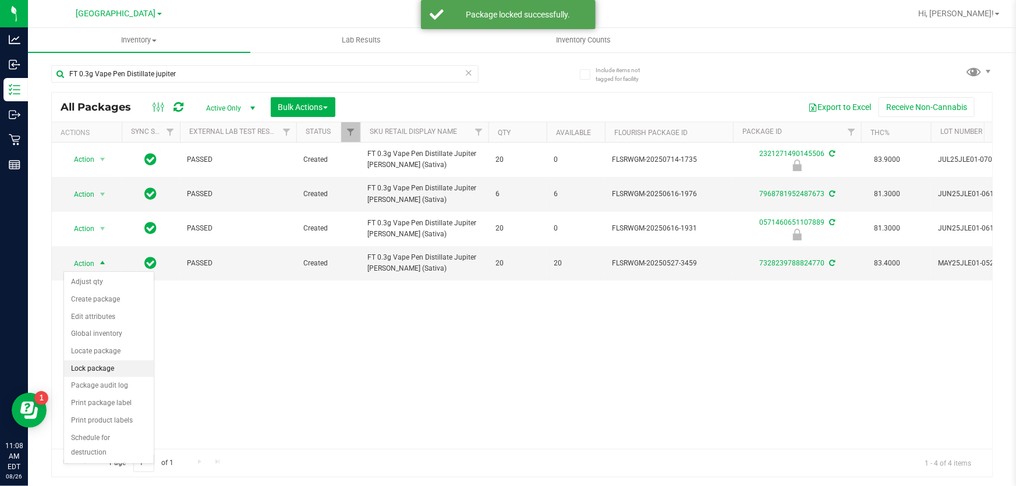
click at [108, 369] on li "Lock package" at bounding box center [109, 369] width 90 height 17
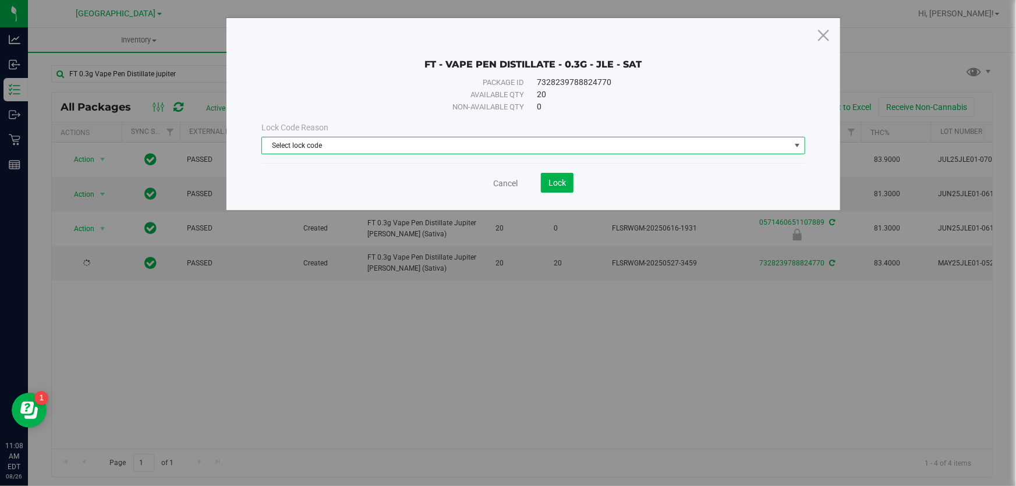
click at [331, 150] on span "Select lock code" at bounding box center [526, 145] width 528 height 16
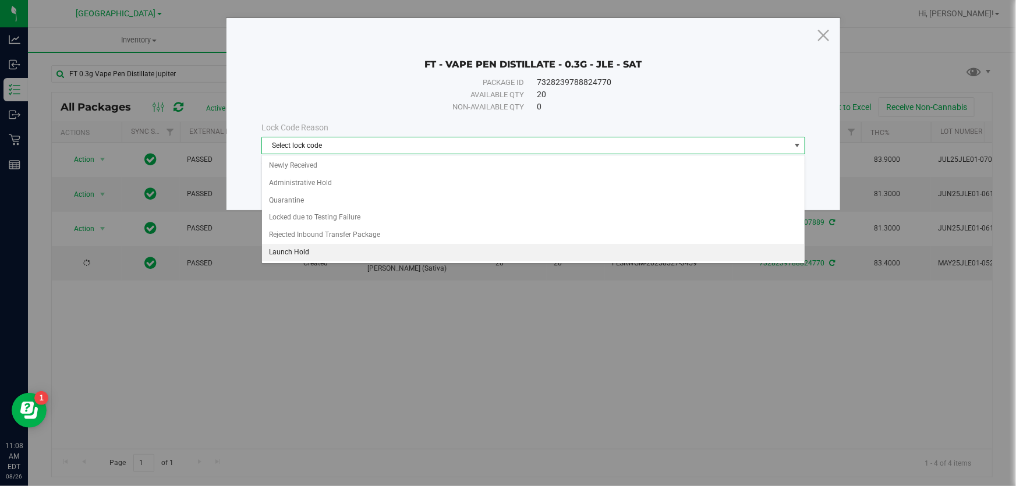
click at [296, 249] on li "Launch Hold" at bounding box center [533, 252] width 543 height 17
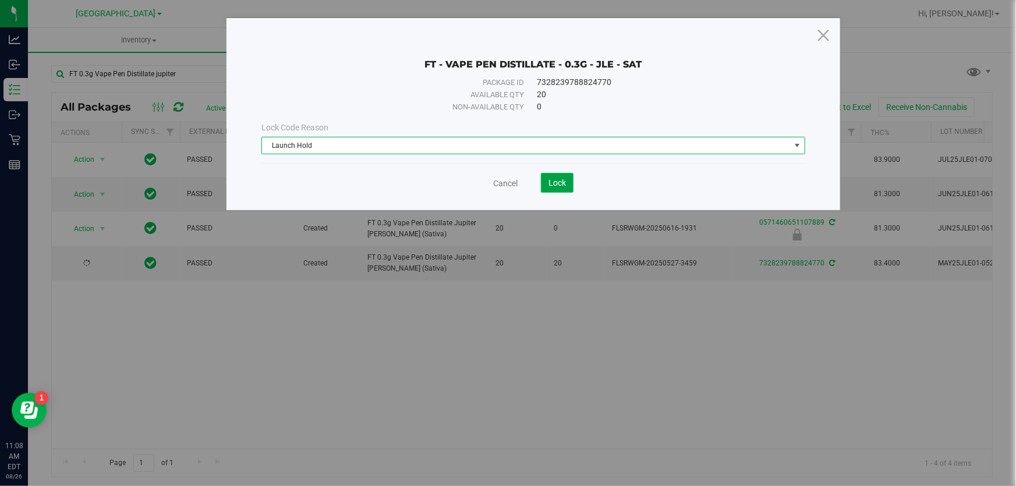
click at [562, 185] on span "Lock" at bounding box center [557, 182] width 17 height 9
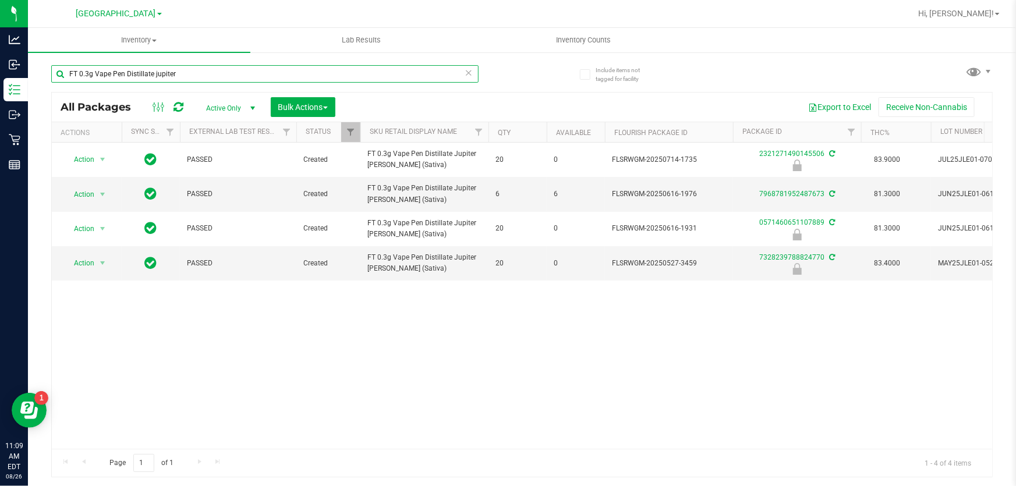
click at [189, 75] on input "FT 0.3g Vape Pen Distillate jupiter" at bounding box center [265, 73] width 428 height 17
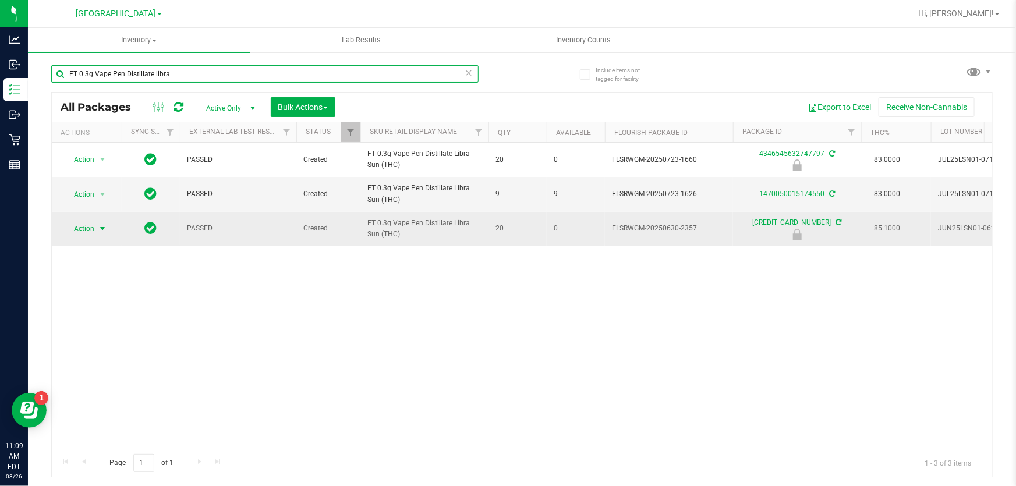
type input "FT 0.3g Vape Pen Distillate libra"
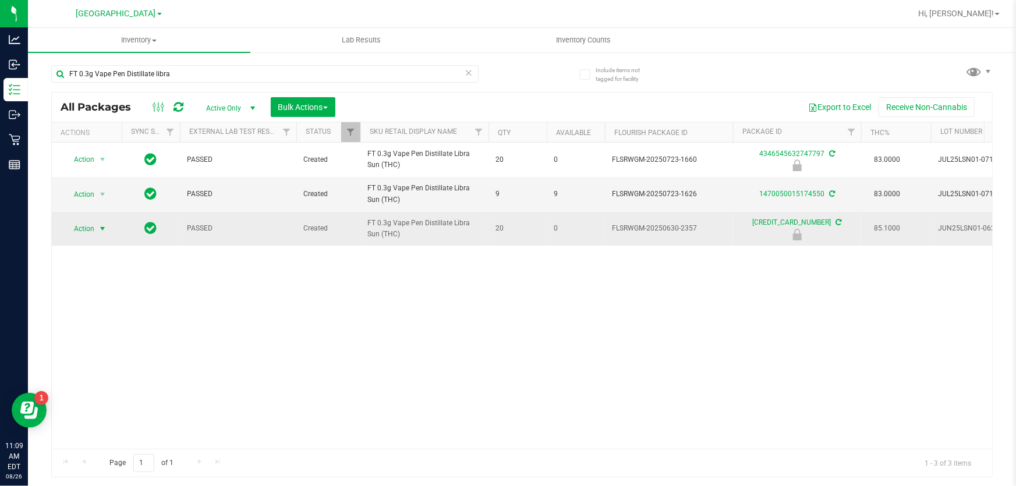
click at [93, 227] on span "Action" at bounding box center [78, 229] width 31 height 16
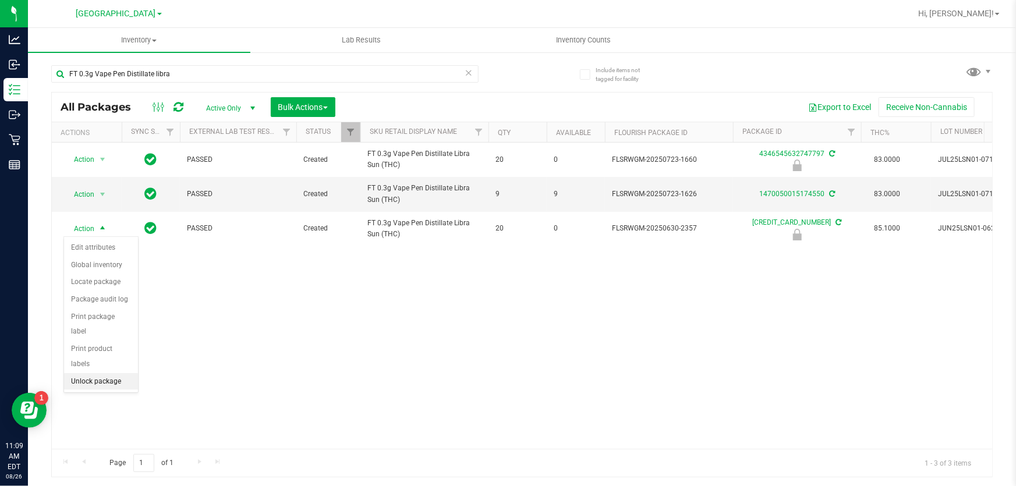
click at [106, 373] on li "Unlock package" at bounding box center [101, 381] width 74 height 17
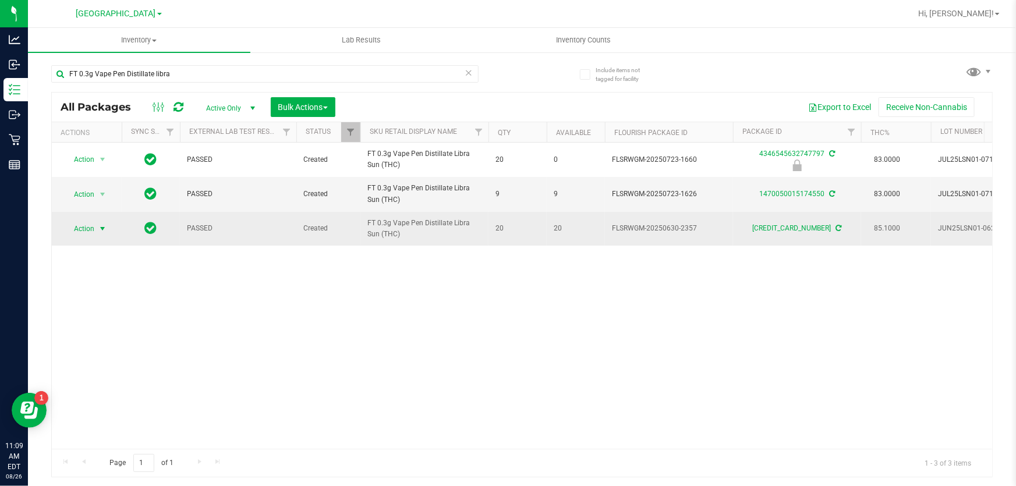
click at [97, 227] on span "select" at bounding box center [103, 229] width 15 height 16
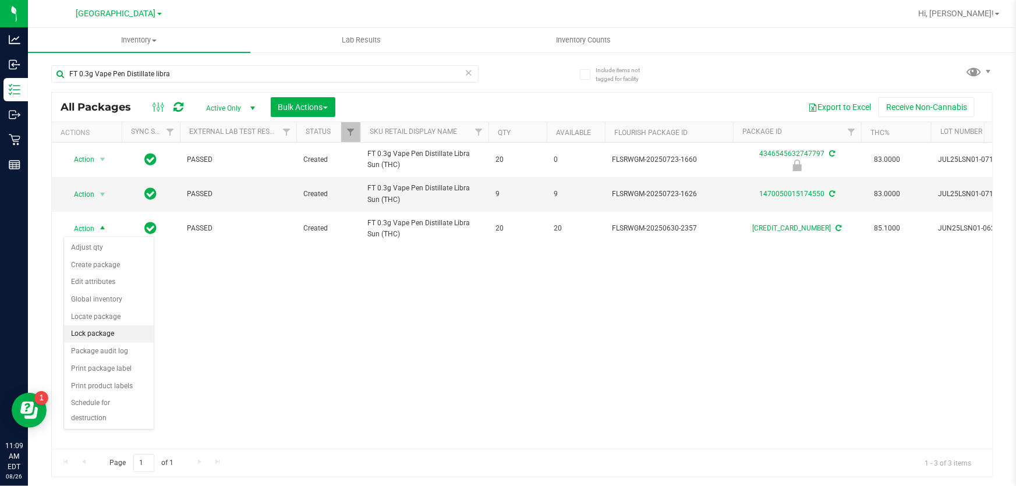
click at [89, 333] on li "Lock package" at bounding box center [109, 334] width 90 height 17
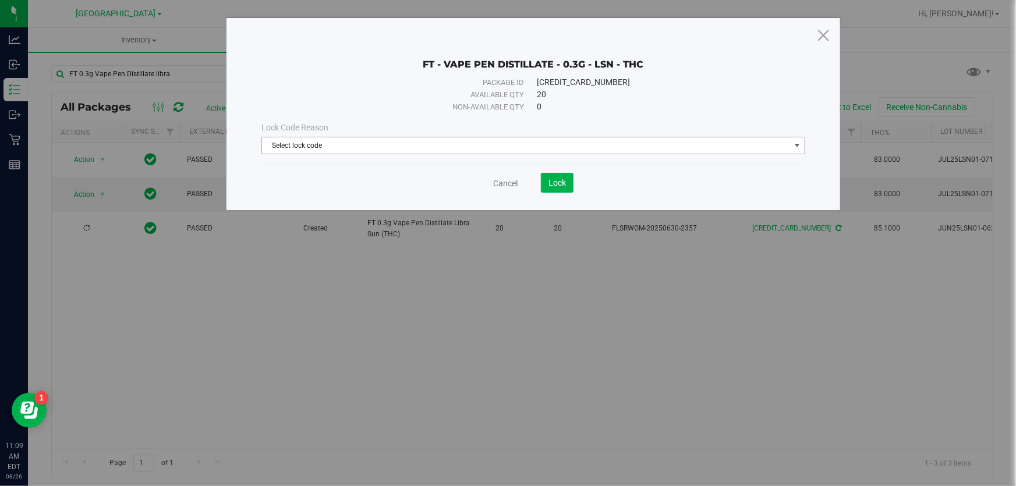
click at [408, 147] on span "Select lock code" at bounding box center [526, 145] width 528 height 16
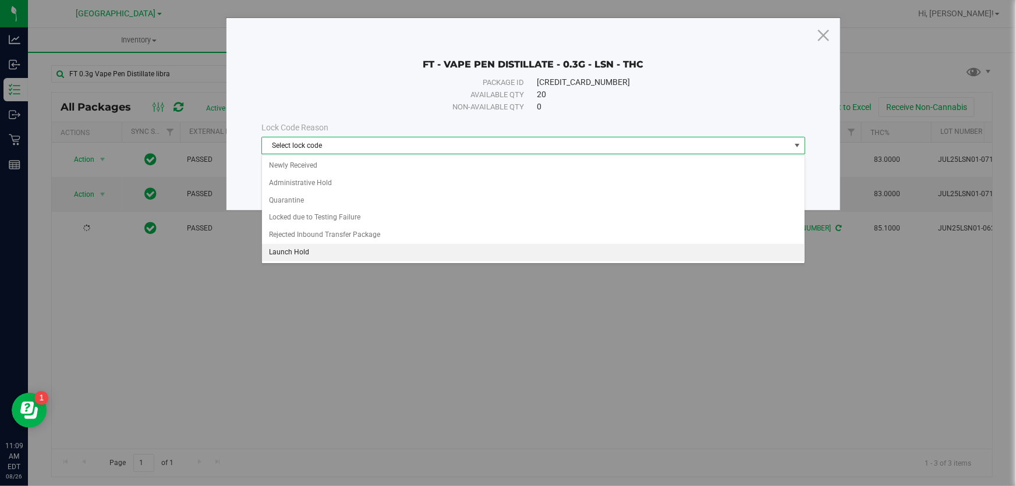
click at [304, 247] on li "Launch Hold" at bounding box center [533, 252] width 543 height 17
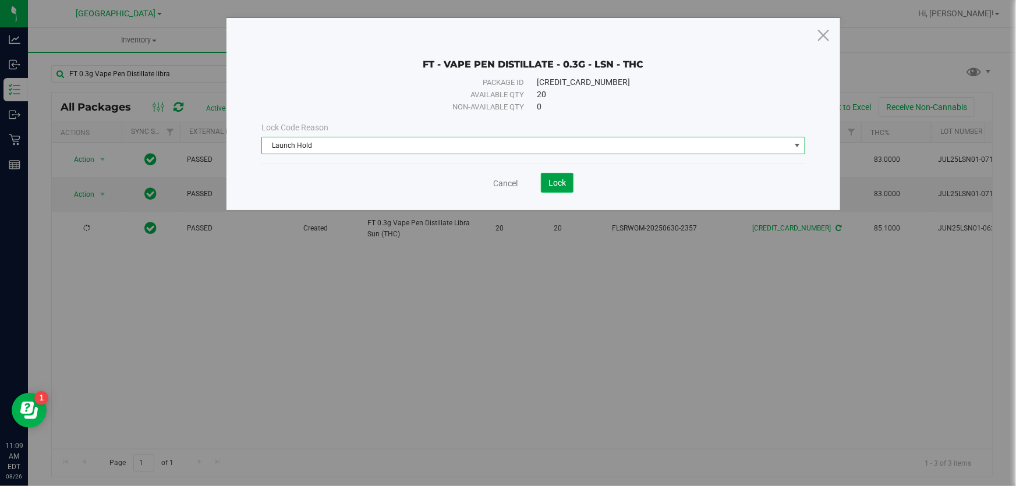
click at [564, 182] on span "Lock" at bounding box center [557, 182] width 17 height 9
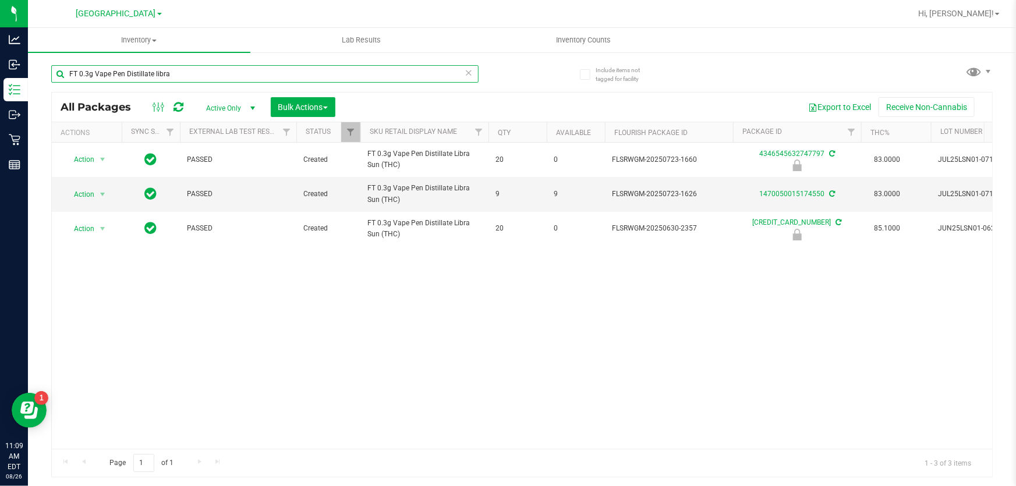
click at [223, 76] on input "FT 0.3g Vape Pen Distillate libra" at bounding box center [265, 73] width 428 height 17
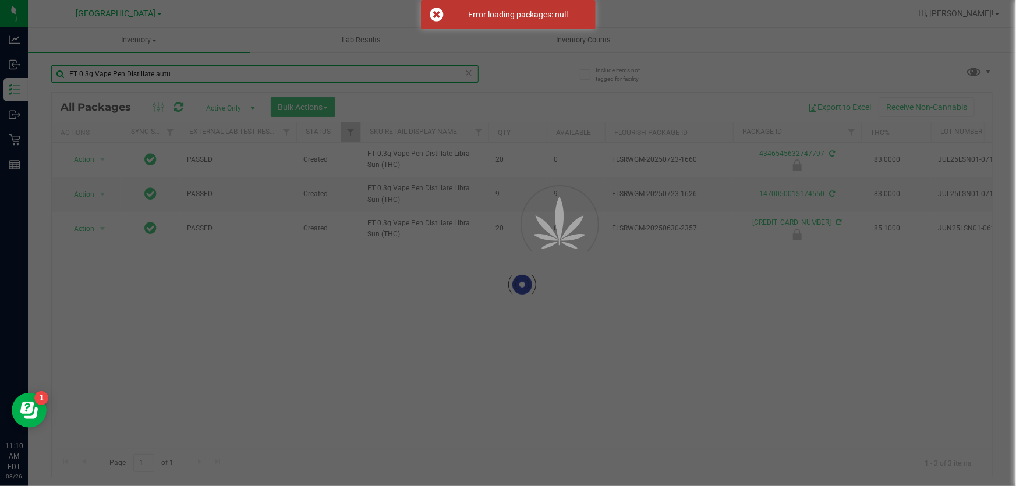
type input "FT 0.3g Vape Pen Distillate autu"
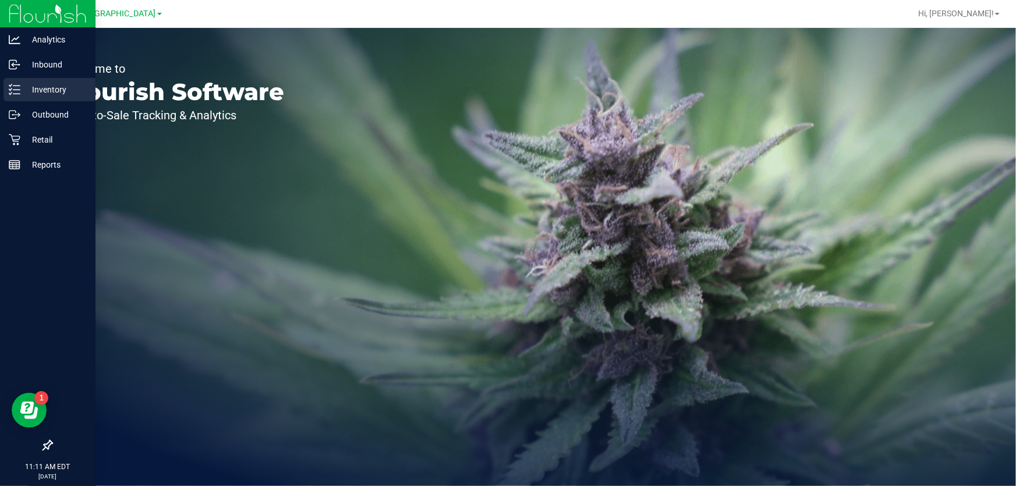
click at [45, 87] on p "Inventory" at bounding box center [55, 90] width 70 height 14
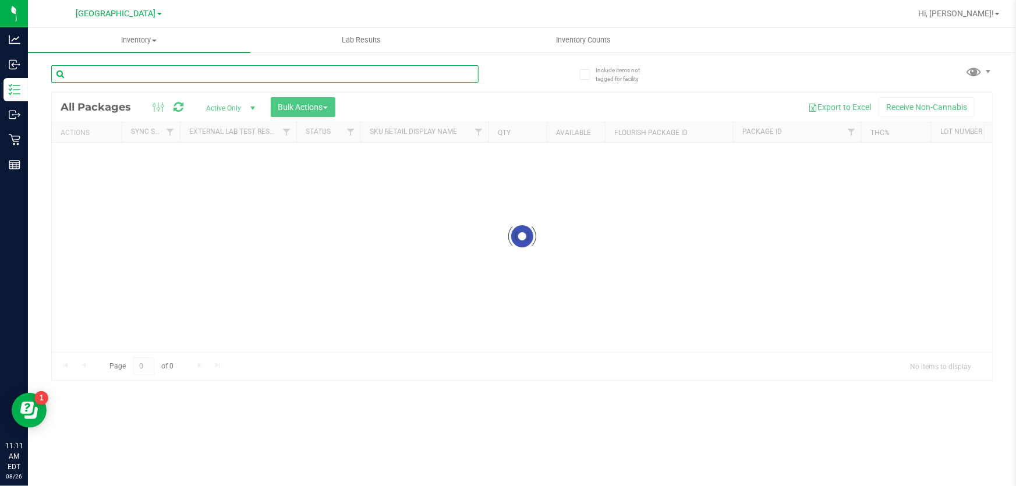
click at [169, 72] on input "text" at bounding box center [265, 73] width 428 height 17
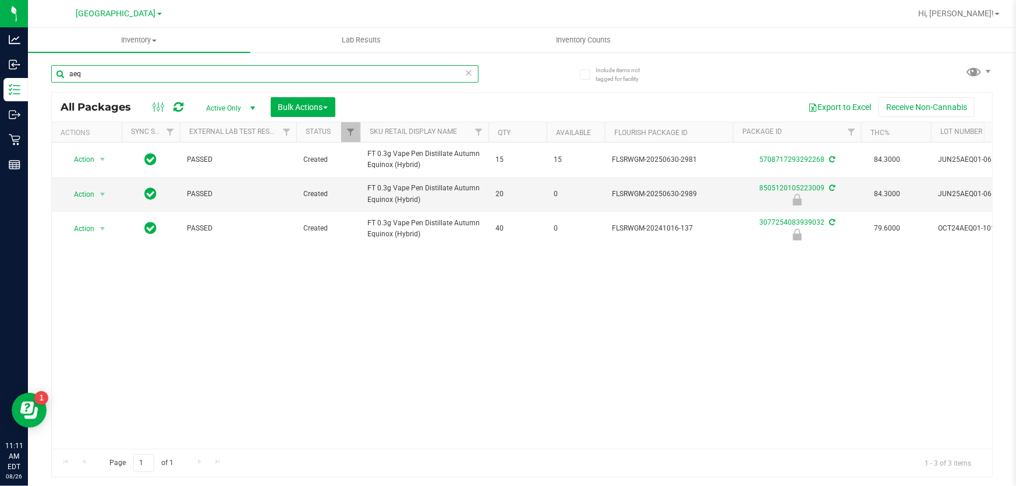
click at [126, 71] on input "aeq" at bounding box center [265, 73] width 428 height 17
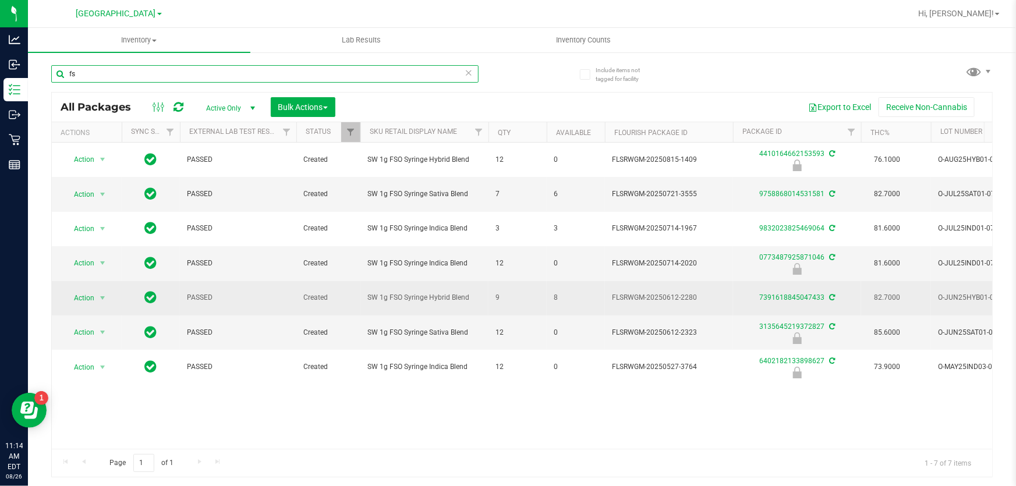
type input "f"
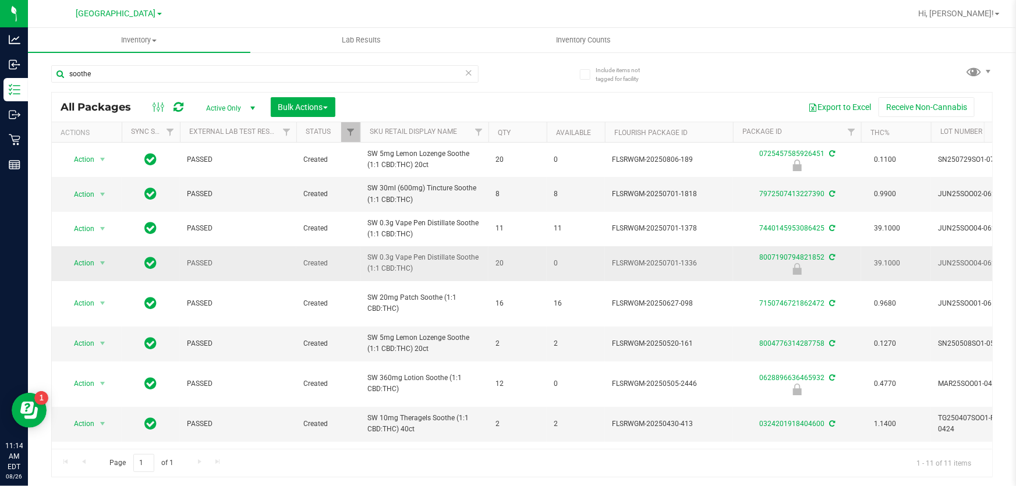
click at [446, 274] on span "SW 0.3g Vape Pen Distillate Soothe (1:1 CBD:THC)" at bounding box center [425, 263] width 114 height 22
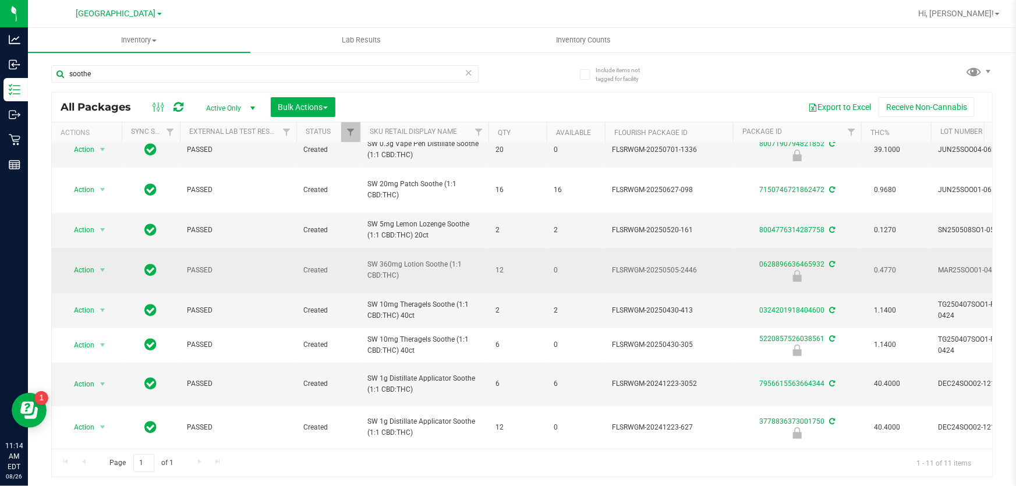
scroll to position [10, 0]
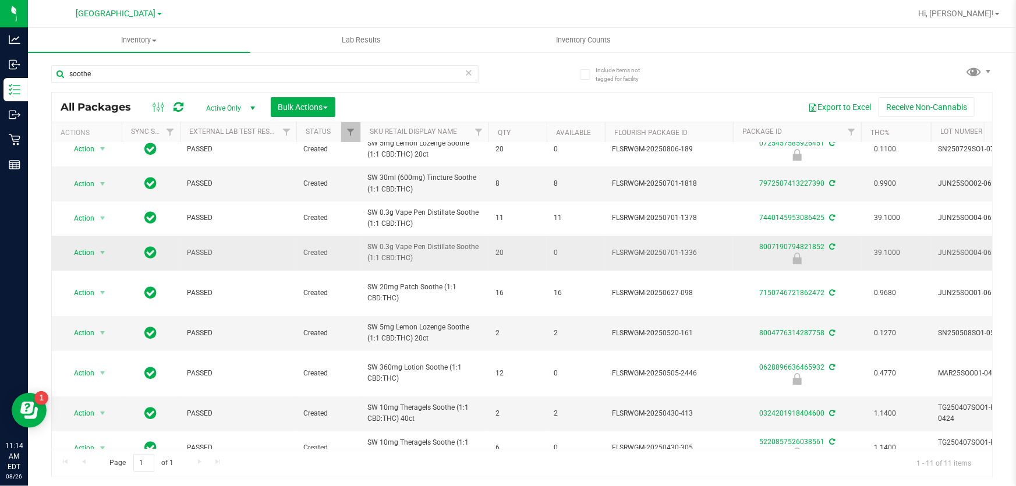
drag, startPoint x: 419, startPoint y: 268, endPoint x: 360, endPoint y: 256, distance: 60.7
click at [361, 256] on td "SW 0.3g Vape Pen Distillate Soothe (1:1 CBD:THC)" at bounding box center [425, 253] width 128 height 34
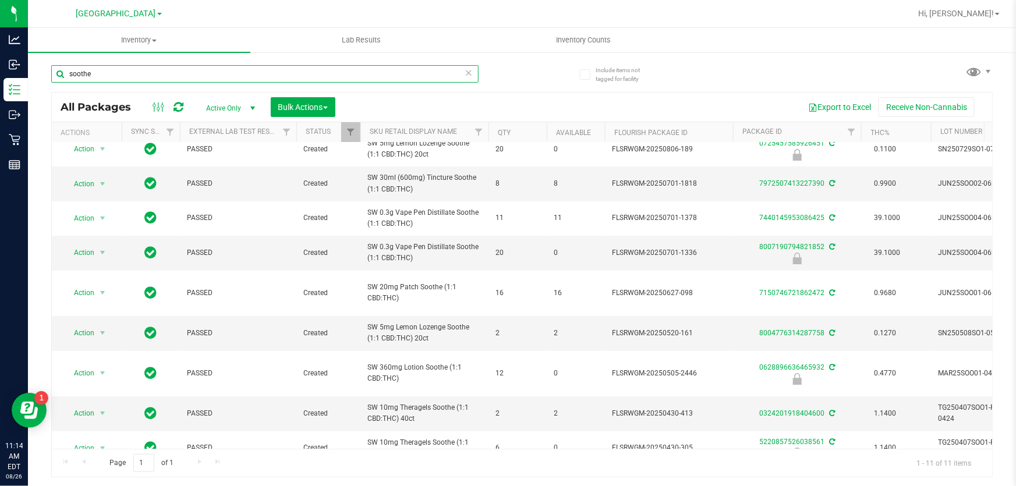
click at [123, 77] on input "soothe" at bounding box center [265, 73] width 428 height 17
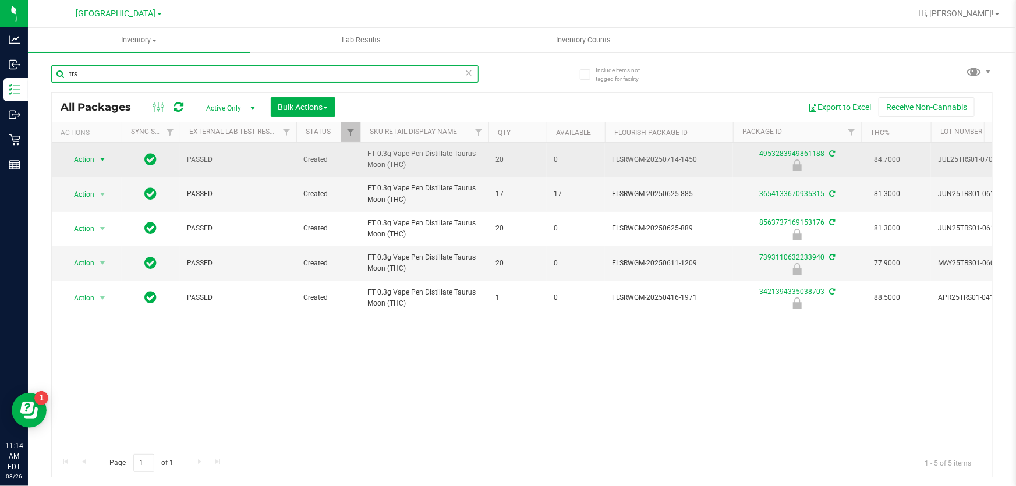
type input "trs"
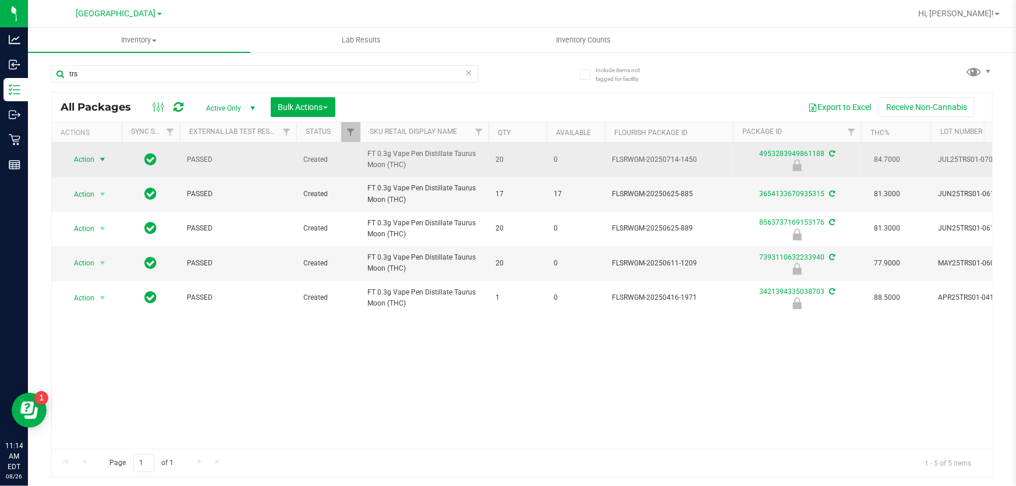
click at [90, 158] on span "Action" at bounding box center [78, 159] width 31 height 16
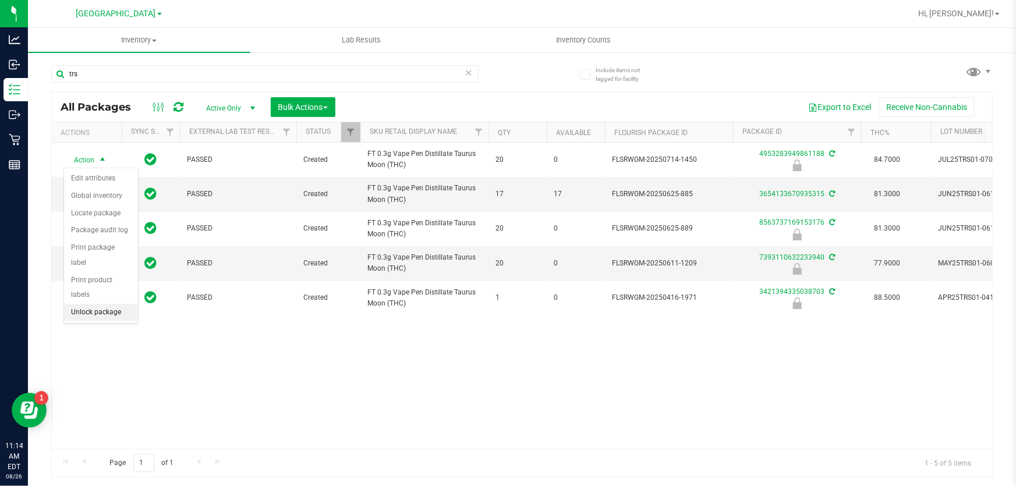
click at [95, 304] on li "Unlock package" at bounding box center [101, 312] width 74 height 17
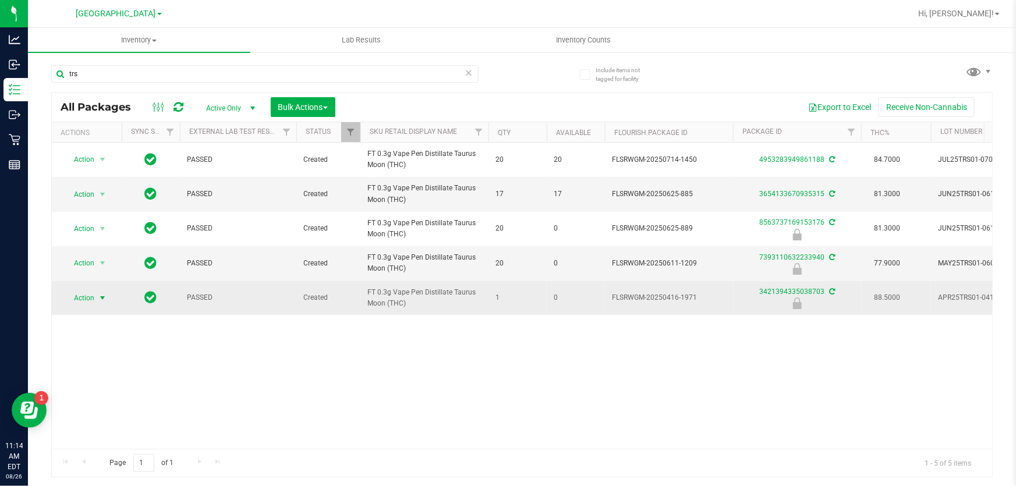
click at [85, 296] on span "Action" at bounding box center [78, 298] width 31 height 16
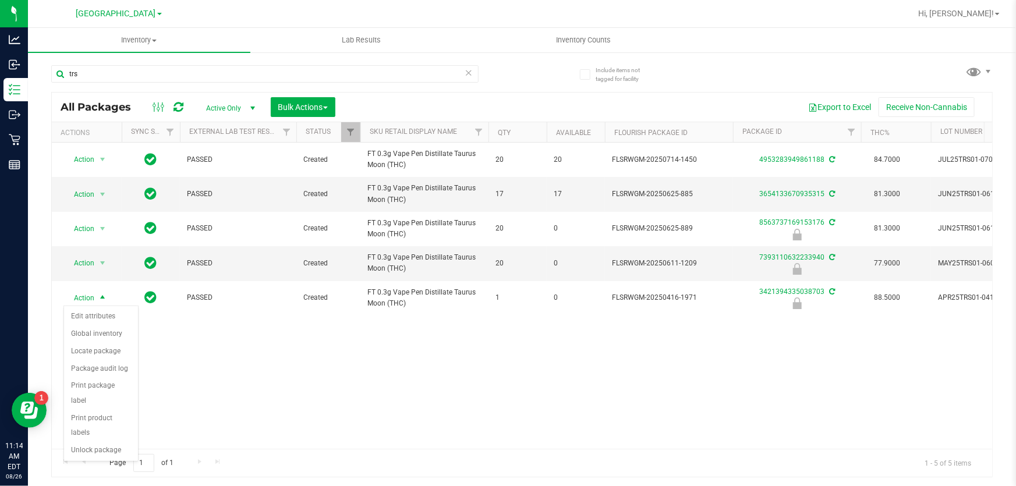
click at [447, 353] on div "Action Action Adjust qty Create package Edit attributes Global inventory Locate…" at bounding box center [522, 296] width 941 height 306
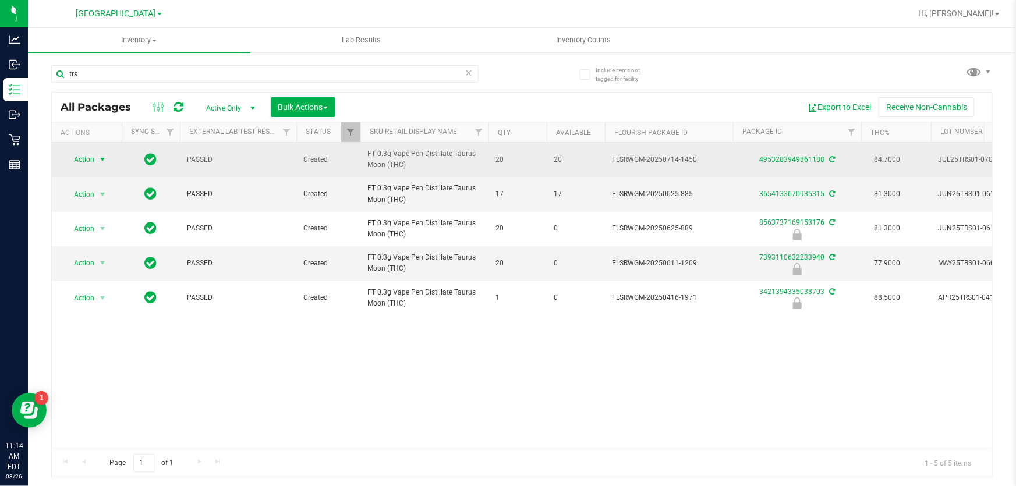
click at [100, 159] on span "select" at bounding box center [102, 159] width 9 height 9
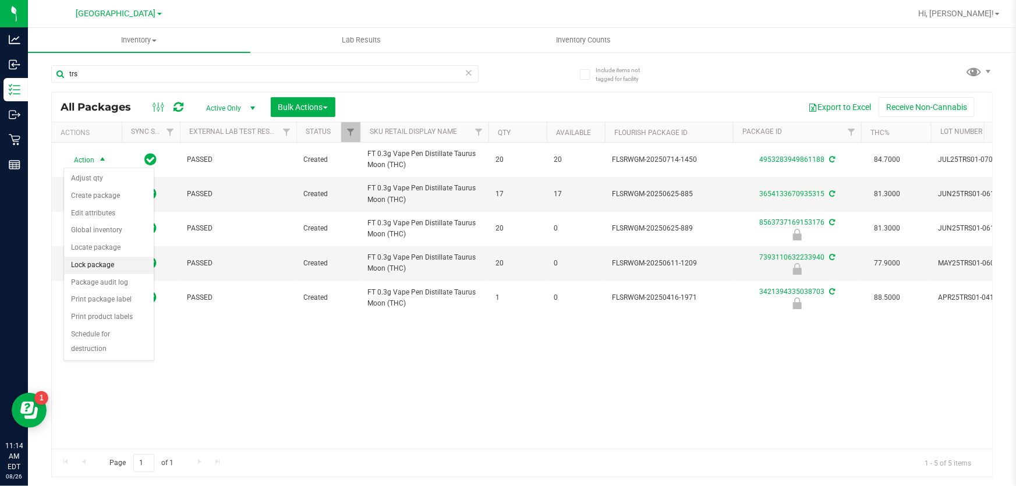
click at [93, 262] on li "Lock package" at bounding box center [109, 265] width 90 height 17
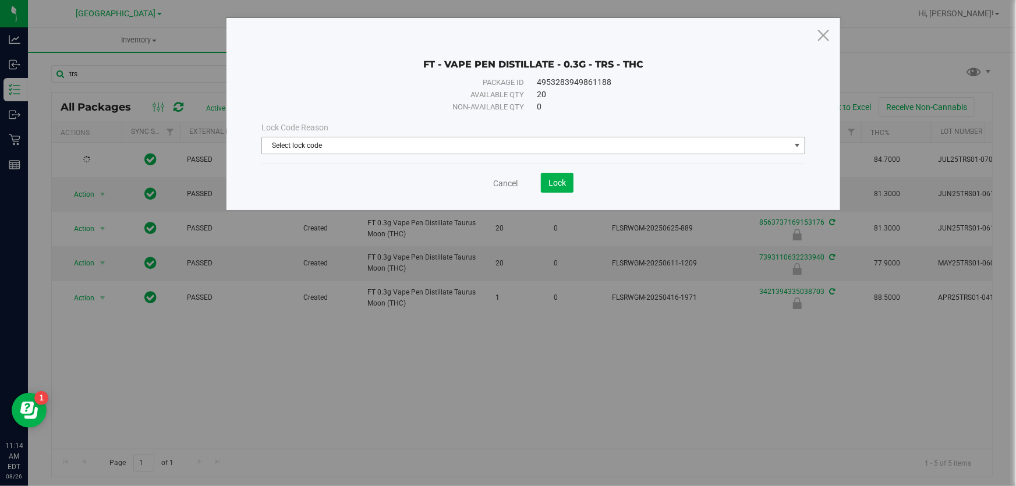
click at [298, 138] on span "Select lock code" at bounding box center [526, 145] width 528 height 16
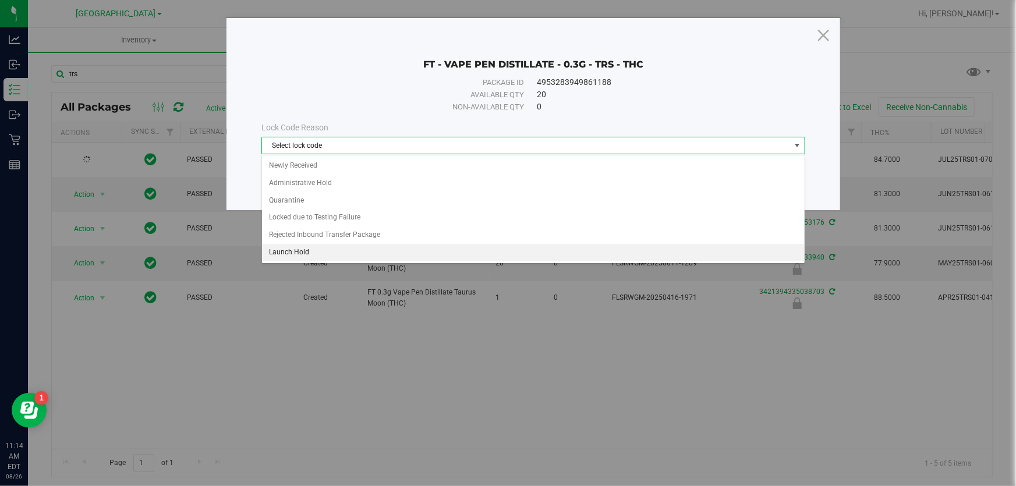
click at [285, 256] on li "Launch Hold" at bounding box center [533, 252] width 543 height 17
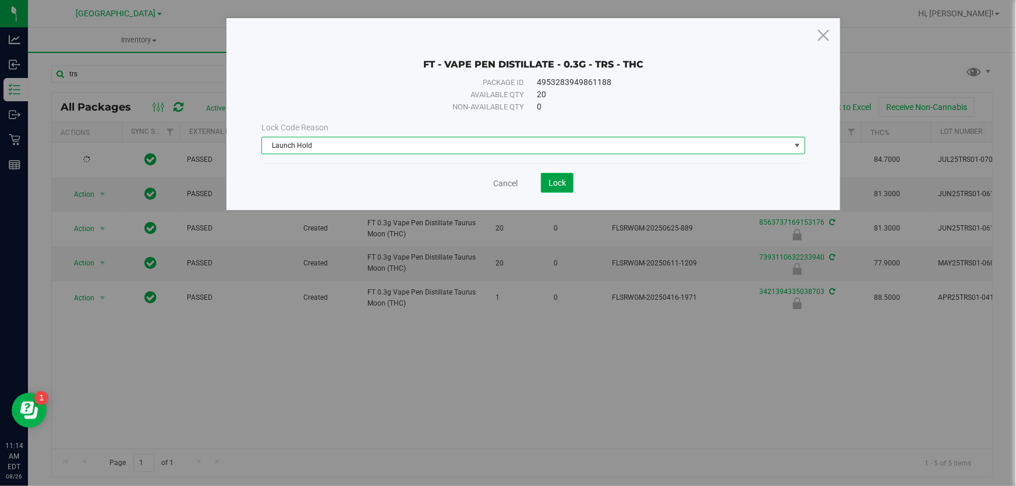
click at [560, 192] on button "Lock" at bounding box center [557, 183] width 33 height 20
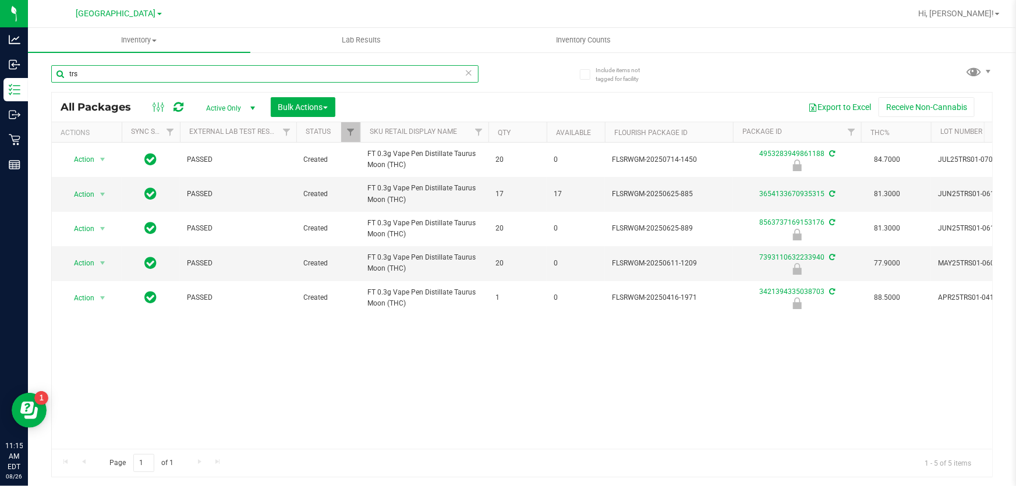
click at [126, 76] on input "trs" at bounding box center [265, 73] width 428 height 17
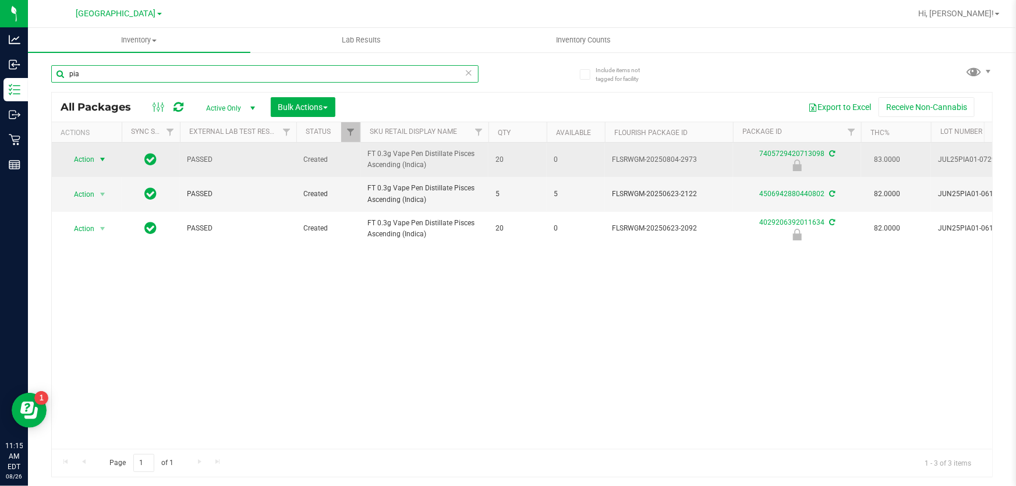
type input "pia"
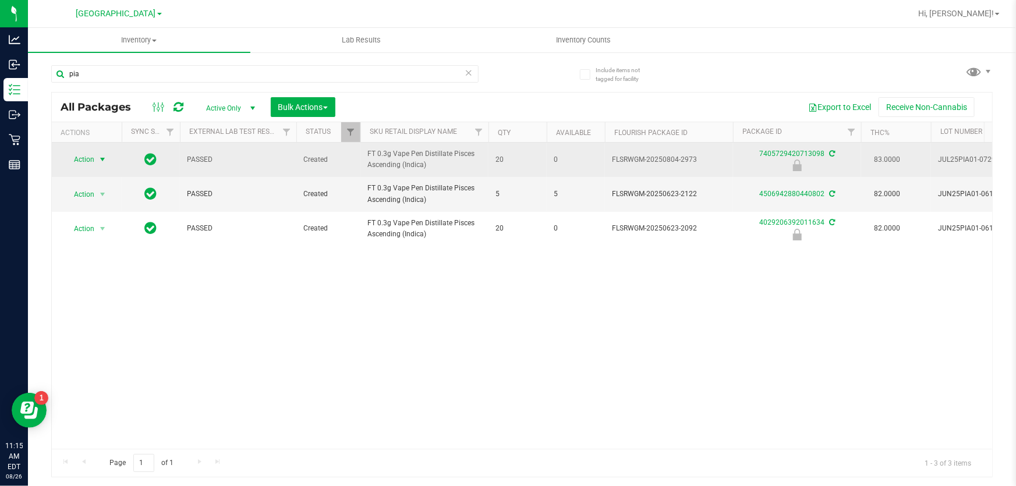
click at [78, 165] on span "Action" at bounding box center [78, 159] width 31 height 16
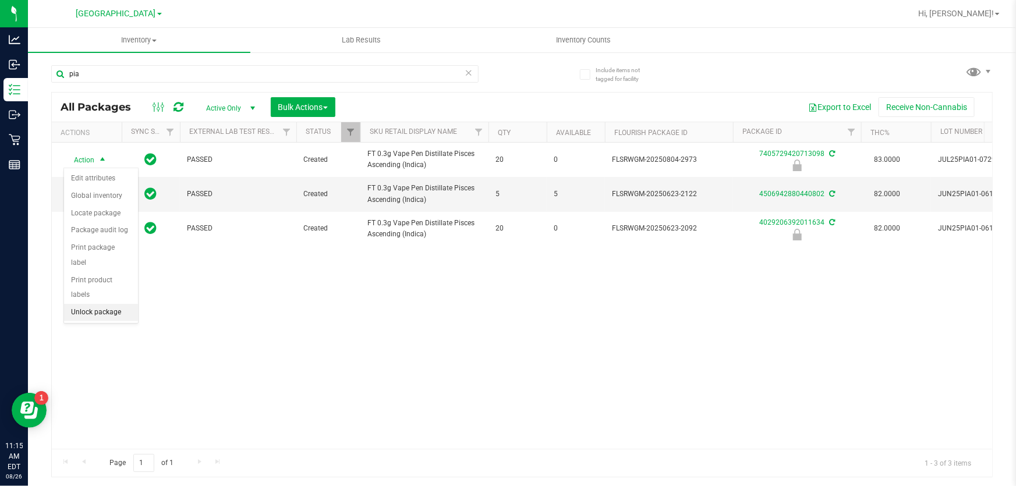
click at [103, 304] on li "Unlock package" at bounding box center [101, 312] width 74 height 17
click at [91, 160] on span "Action" at bounding box center [78, 159] width 31 height 16
click at [89, 260] on li "Lock package" at bounding box center [109, 265] width 90 height 17
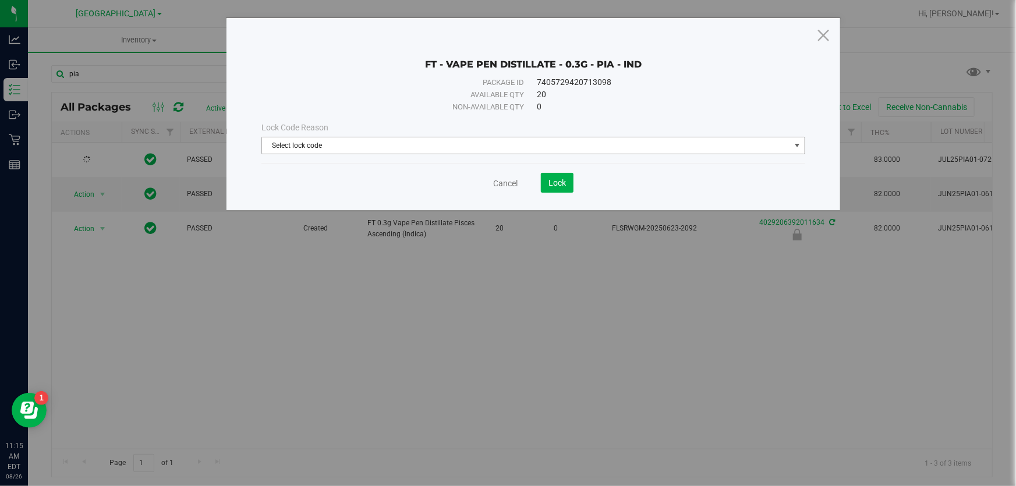
click at [345, 147] on span "Select lock code" at bounding box center [526, 145] width 528 height 16
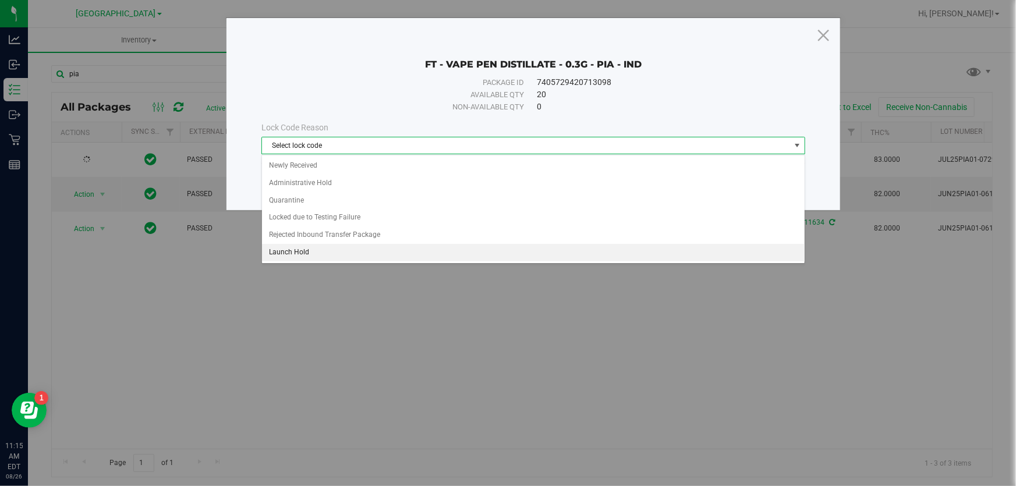
click at [293, 259] on li "Launch Hold" at bounding box center [533, 252] width 543 height 17
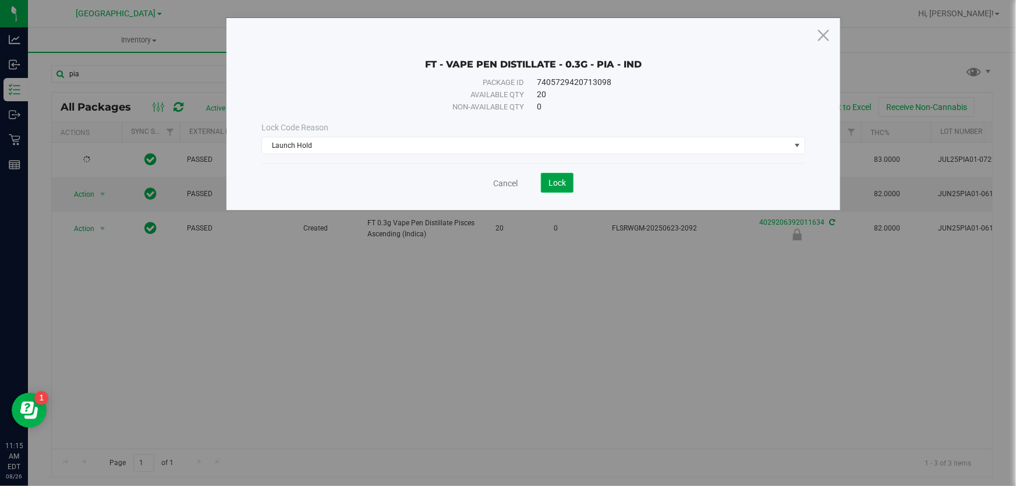
click at [561, 173] on button "Lock" at bounding box center [557, 183] width 33 height 20
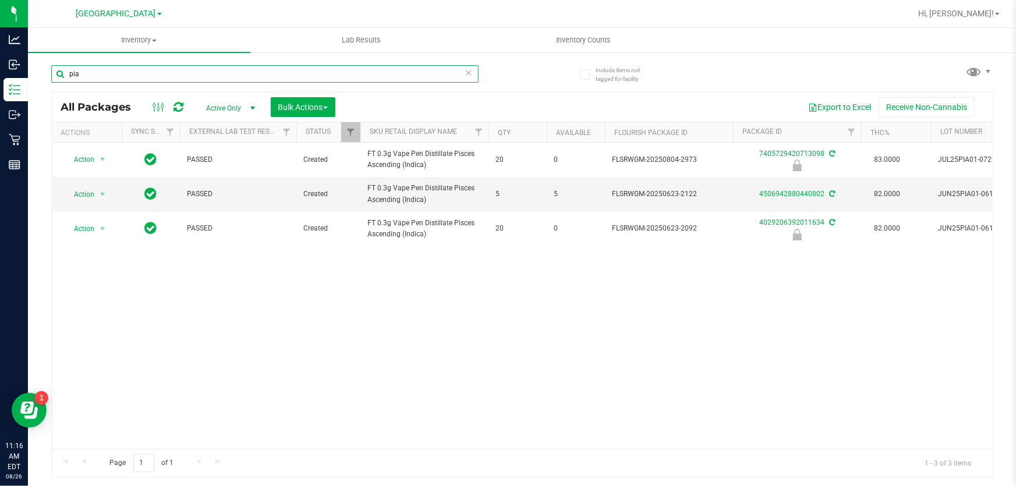
click at [119, 76] on input "pia" at bounding box center [265, 73] width 428 height 17
type input "s"
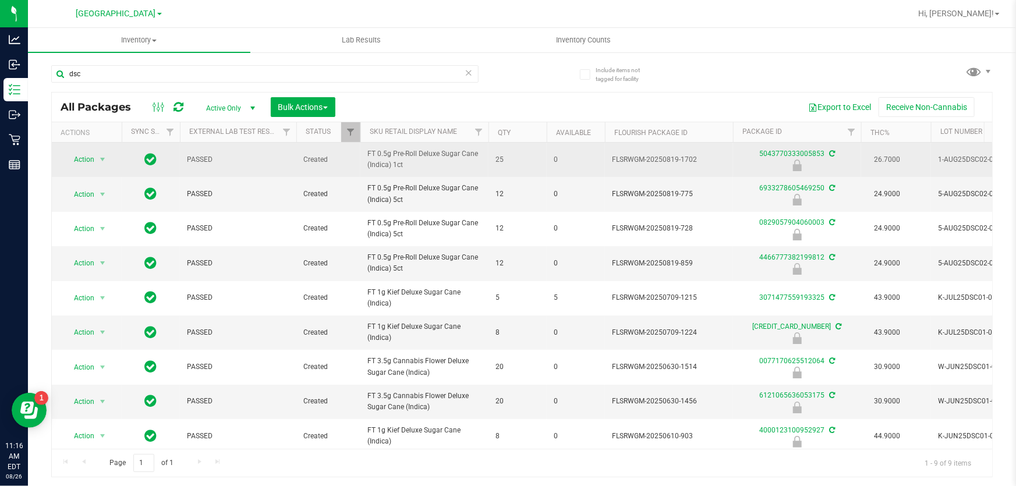
drag, startPoint x: 421, startPoint y: 163, endPoint x: 362, endPoint y: 152, distance: 60.4
click at [362, 152] on td "FT 0.5g Pre-Roll Deluxe Sugar Cane (Indica) 1ct" at bounding box center [425, 160] width 128 height 34
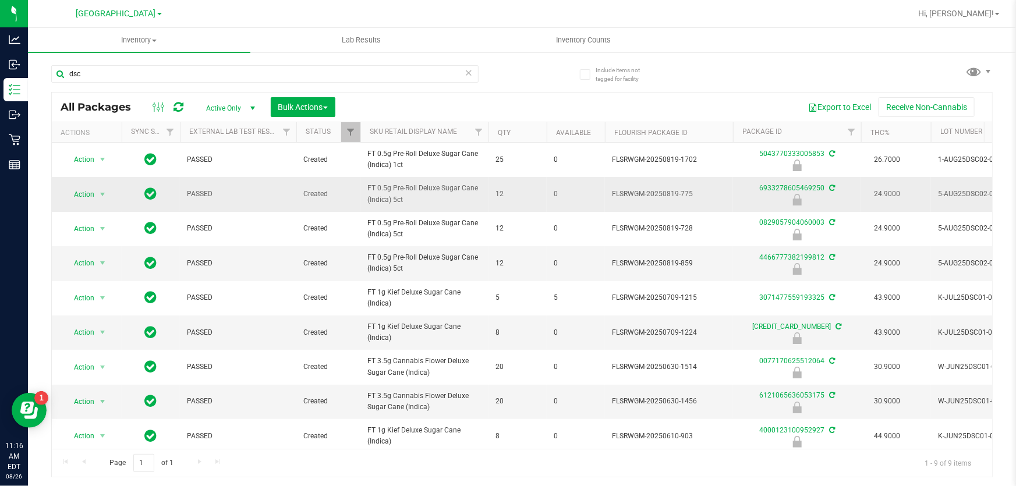
copy span "FT 0.5g Pre-Roll Deluxe Sugar Cane (Indica) 1ct"
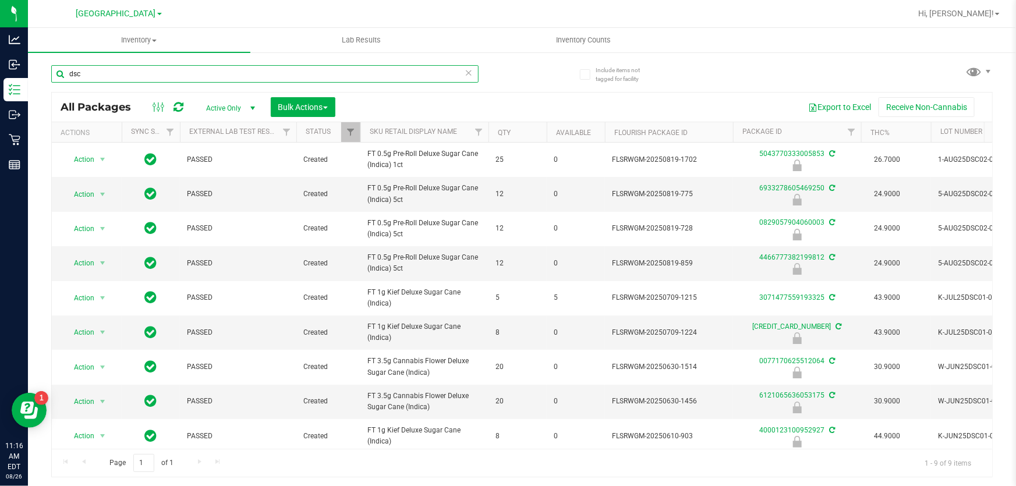
click at [149, 79] on input "dsc" at bounding box center [265, 73] width 428 height 17
paste input "FT 0.5g Pre-Roll Deluxe Sugar Cane (Indica) 1ct"
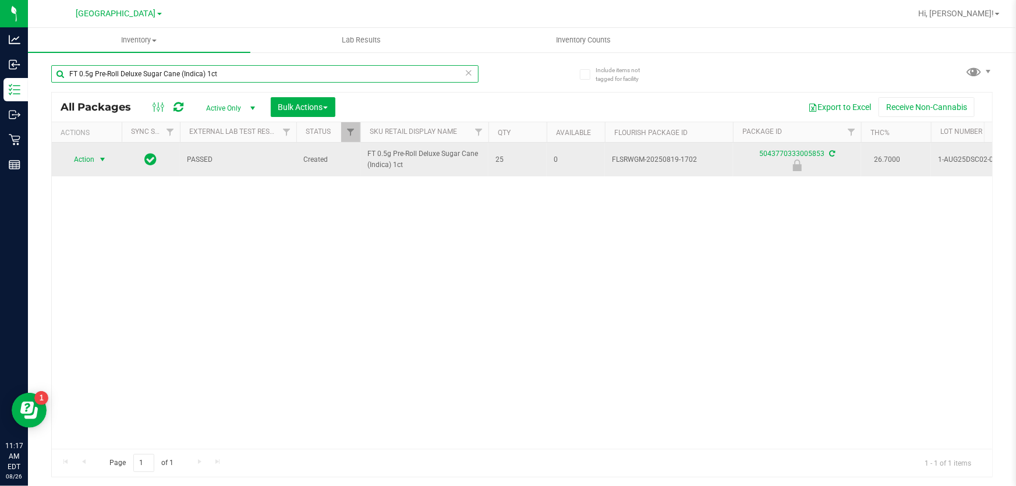
type input "FT 0.5g Pre-Roll Deluxe Sugar Cane (Indica) 1ct"
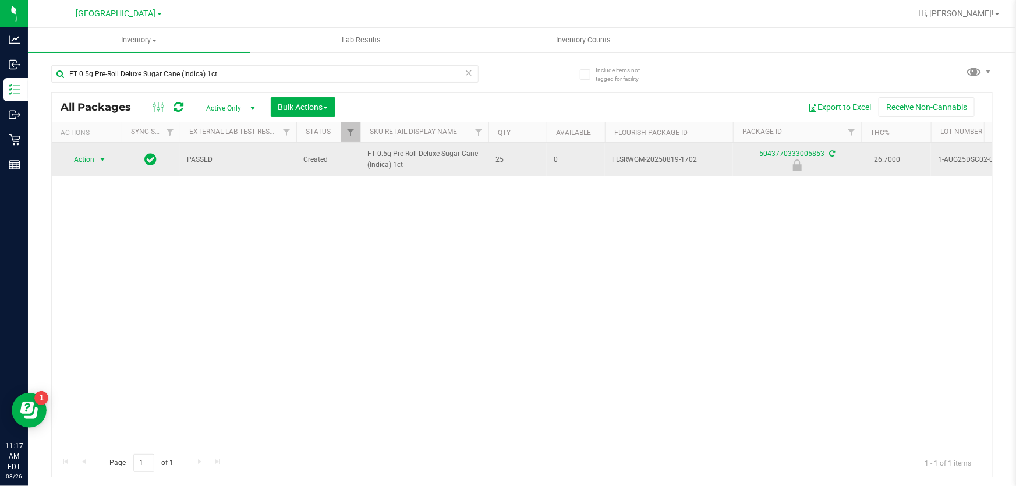
click at [87, 161] on span "Action" at bounding box center [78, 159] width 31 height 16
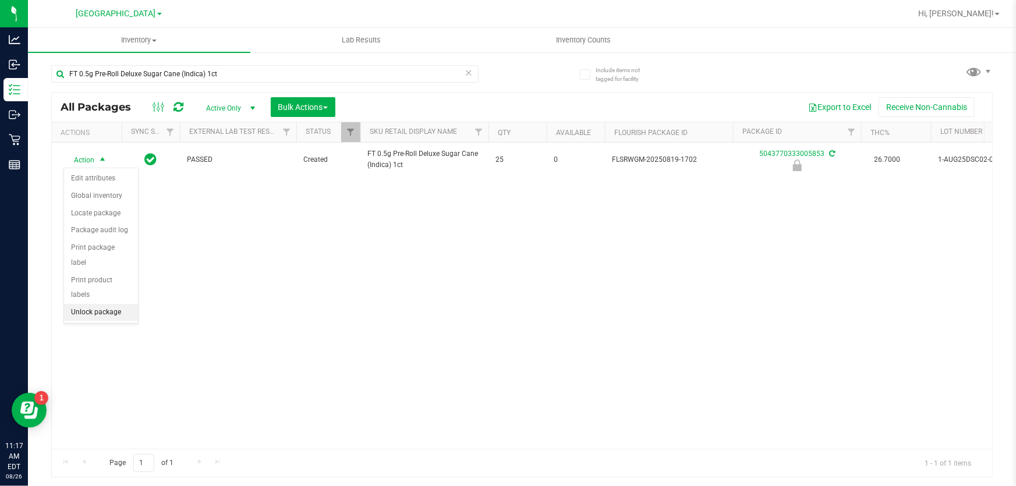
click at [102, 304] on li "Unlock package" at bounding box center [101, 312] width 74 height 17
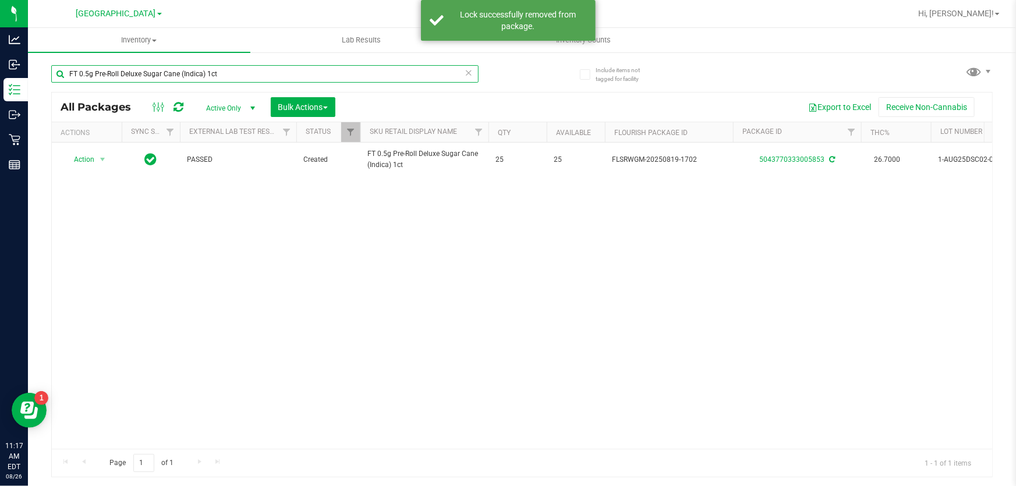
click at [210, 75] on input "FT 0.5g Pre-Roll Deluxe Sugar Cane (Indica) 1ct" at bounding box center [265, 73] width 428 height 17
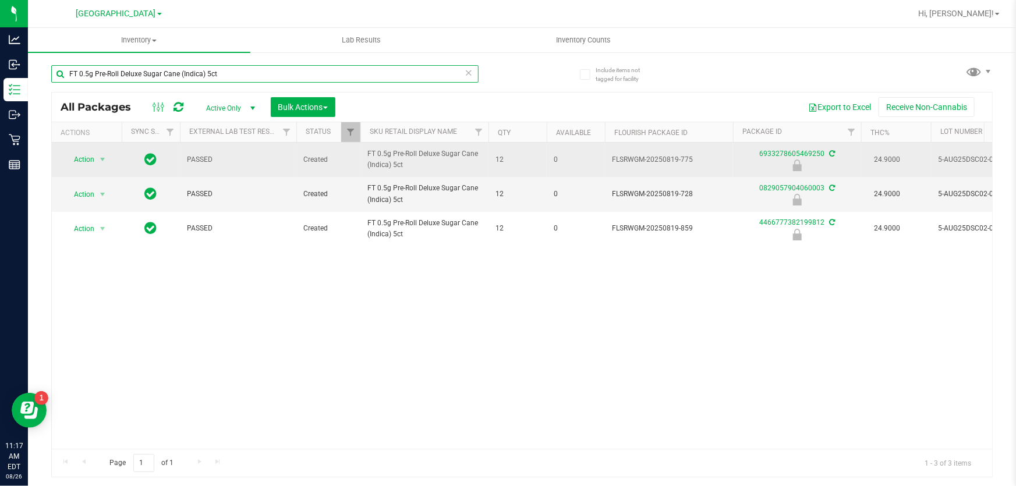
type input "FT 0.5g Pre-Roll Deluxe Sugar Cane (Indica) 5ct"
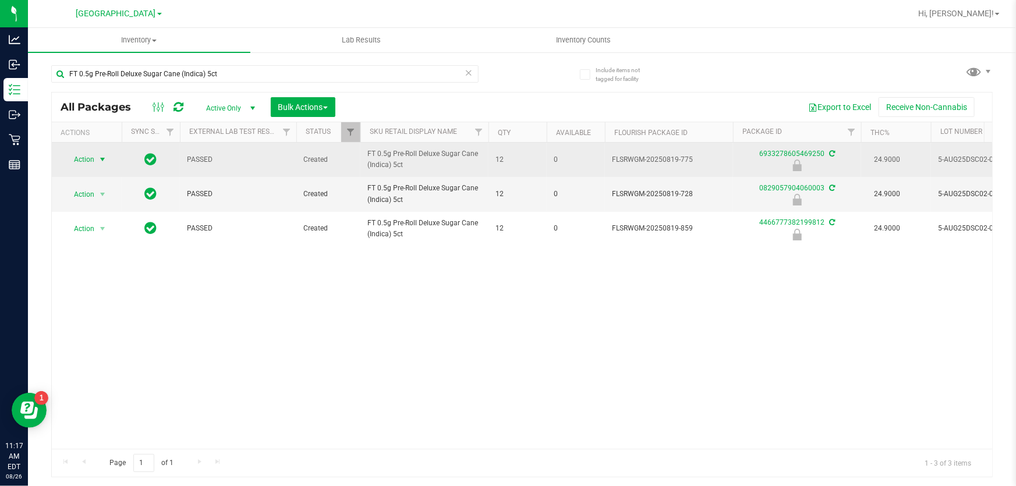
click at [78, 157] on span "Action" at bounding box center [78, 159] width 31 height 16
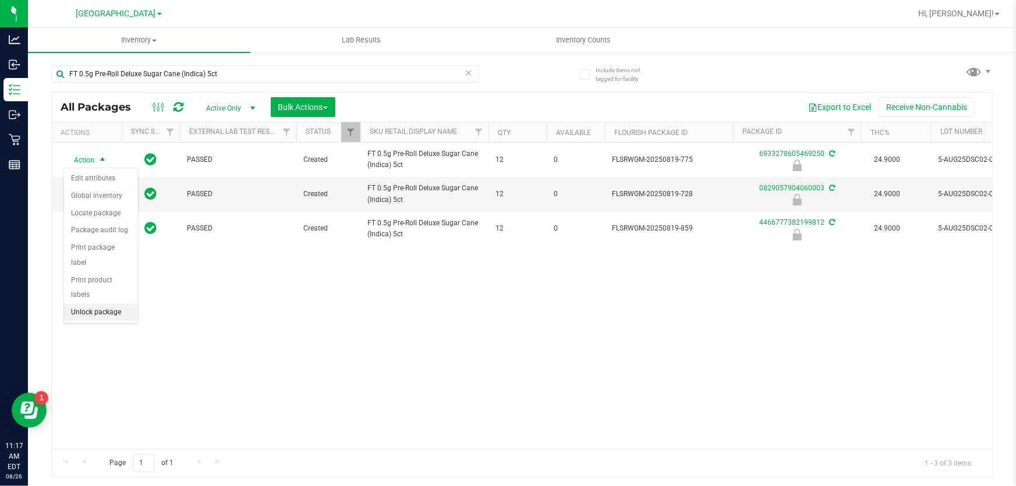
click at [76, 304] on li "Unlock package" at bounding box center [101, 312] width 74 height 17
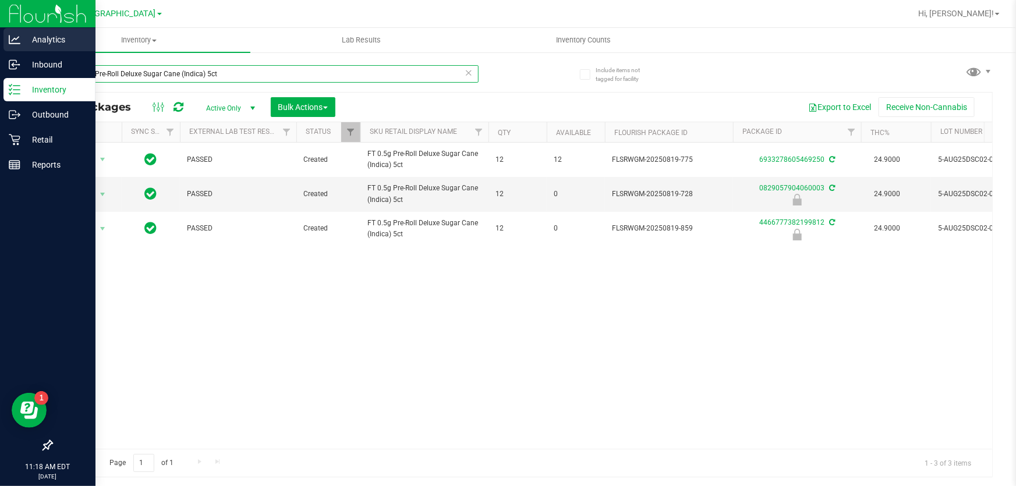
drag, startPoint x: 246, startPoint y: 72, endPoint x: 0, endPoint y: 50, distance: 247.4
click at [0, 50] on div "Analytics Inbound Inventory Outbound Retail Reports 11:18 AM EDT [DATE] 08/26 […" at bounding box center [508, 243] width 1016 height 486
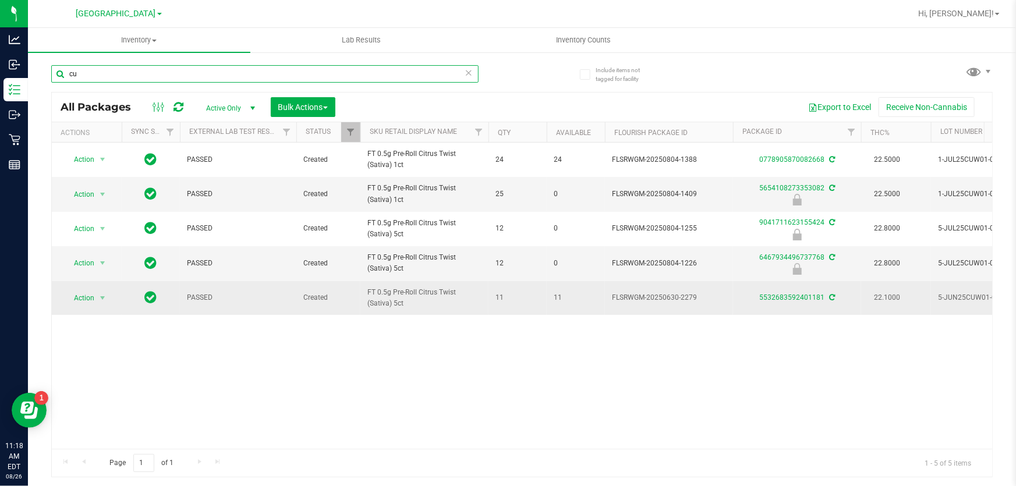
type input "c"
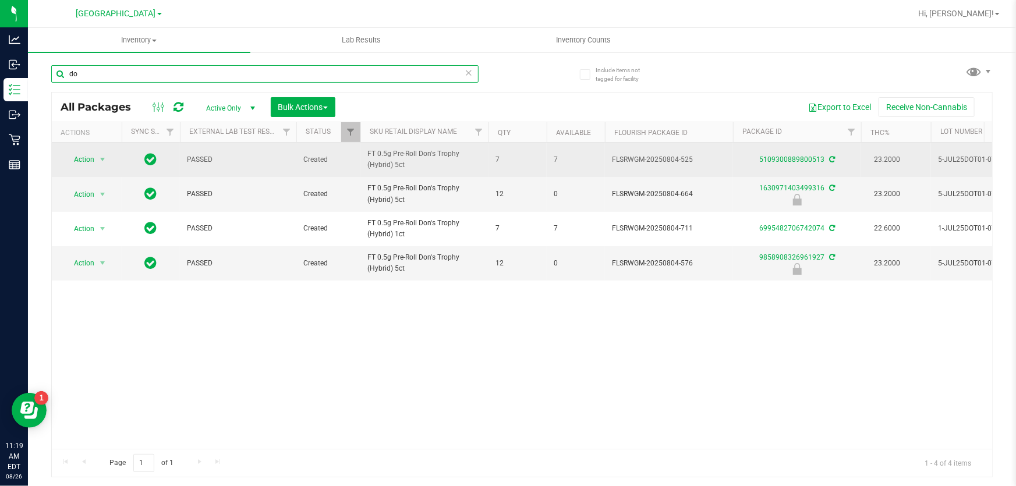
type input "d"
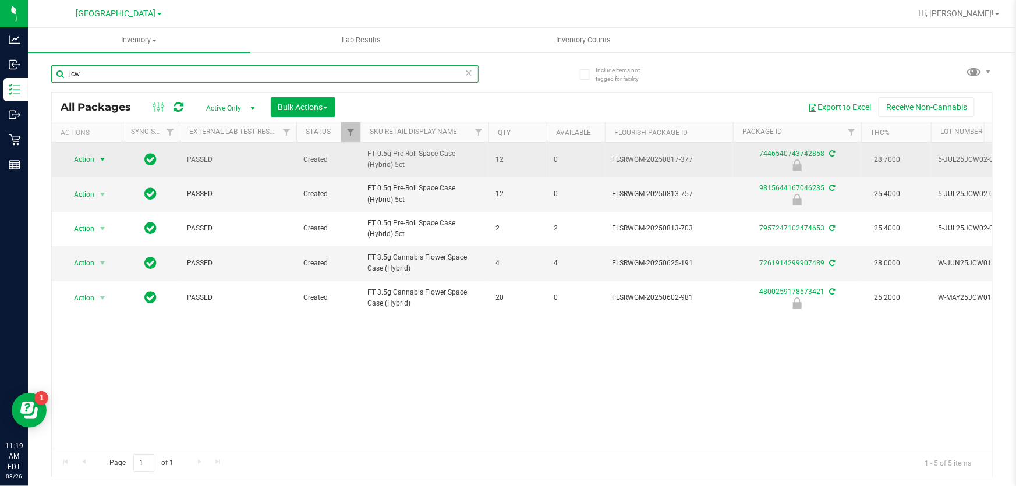
type input "jcw"
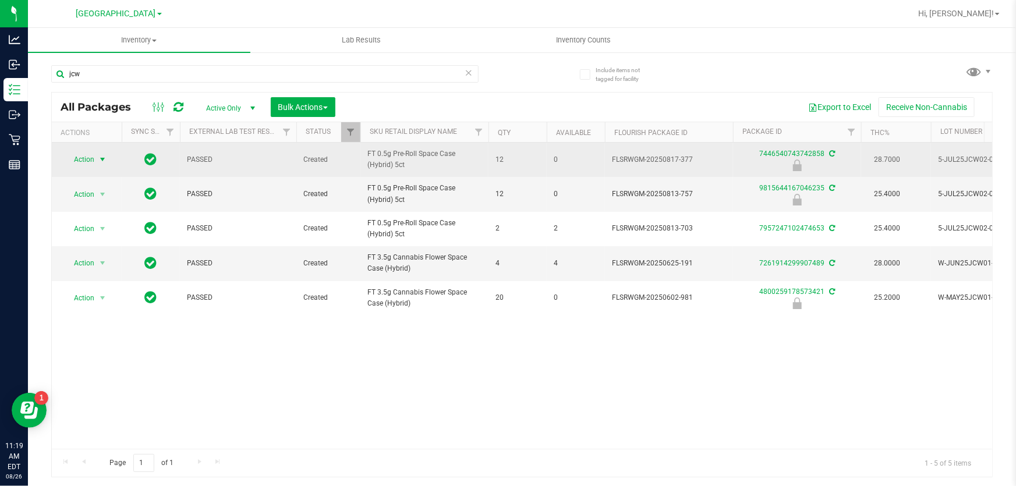
click at [76, 157] on span "Action" at bounding box center [78, 159] width 31 height 16
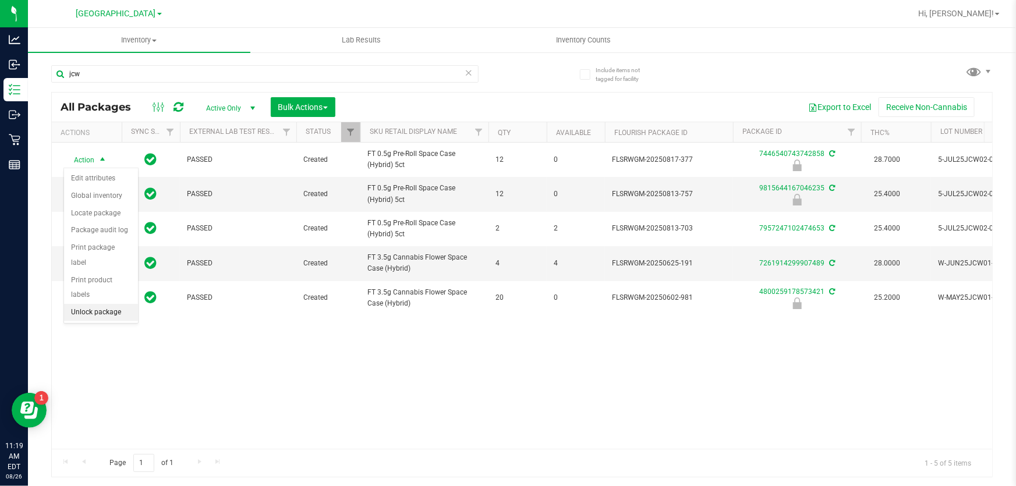
click at [100, 304] on li "Unlock package" at bounding box center [101, 312] width 74 height 17
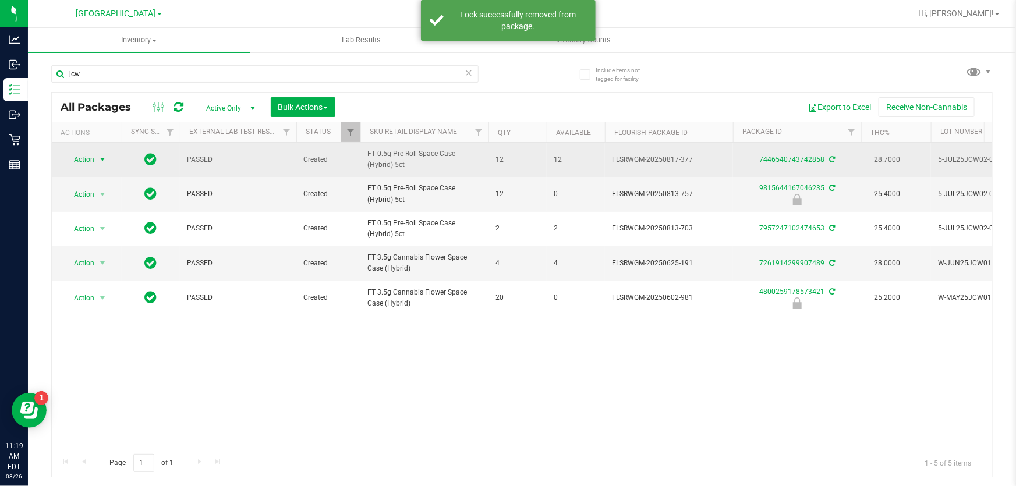
click at [90, 159] on span "Action" at bounding box center [78, 159] width 31 height 16
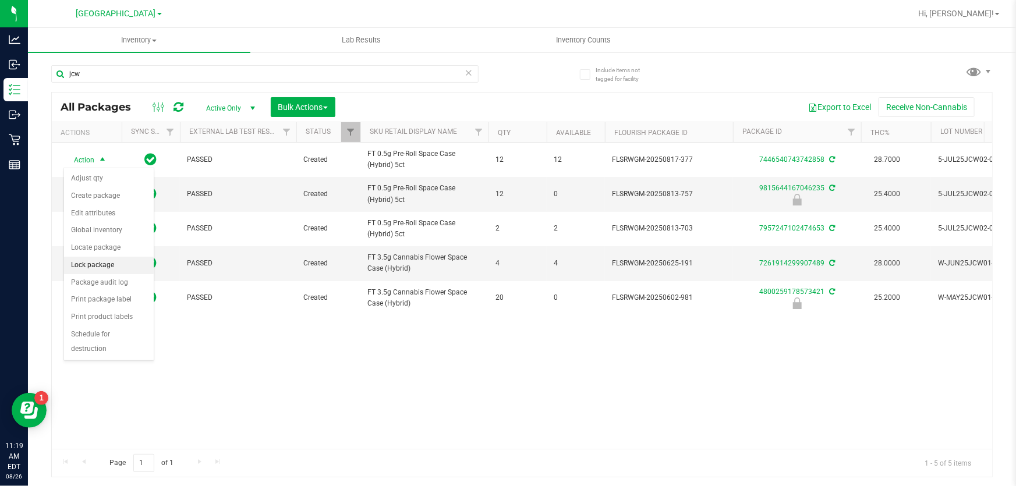
click at [98, 266] on li "Lock package" at bounding box center [109, 265] width 90 height 17
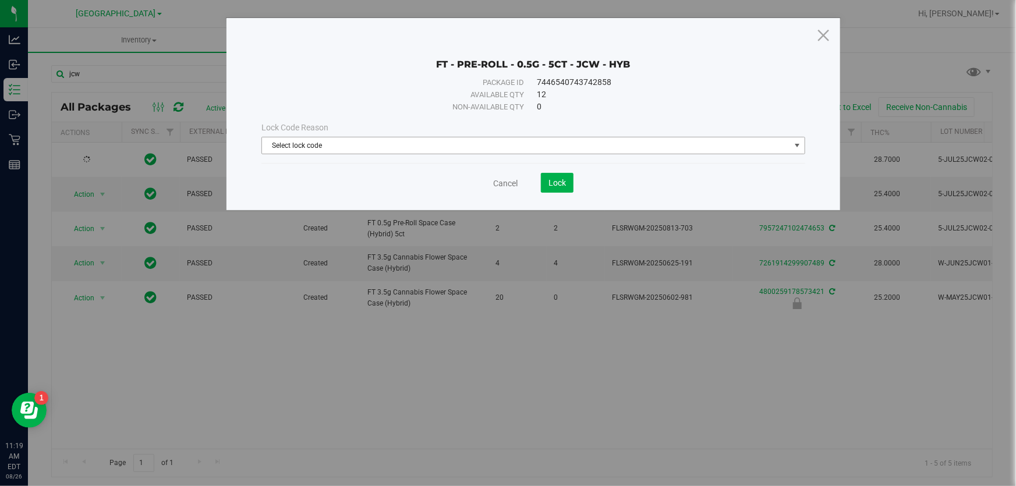
click at [361, 147] on span "Select lock code" at bounding box center [526, 145] width 528 height 16
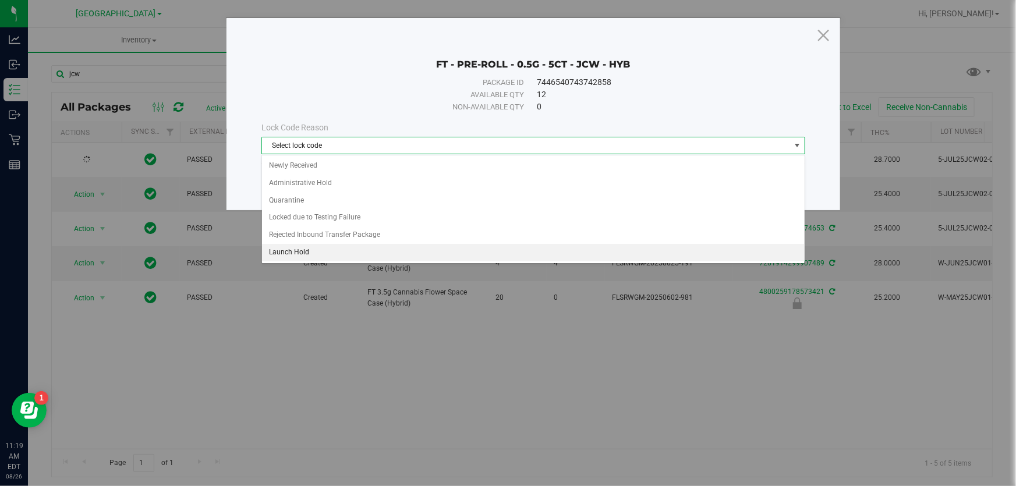
click at [293, 252] on li "Launch Hold" at bounding box center [533, 252] width 543 height 17
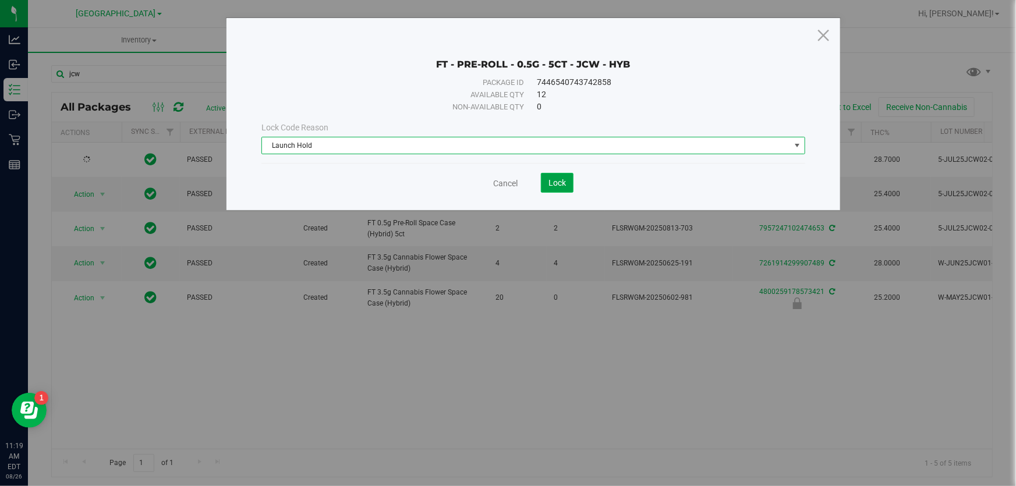
click at [559, 176] on button "Lock" at bounding box center [557, 183] width 33 height 20
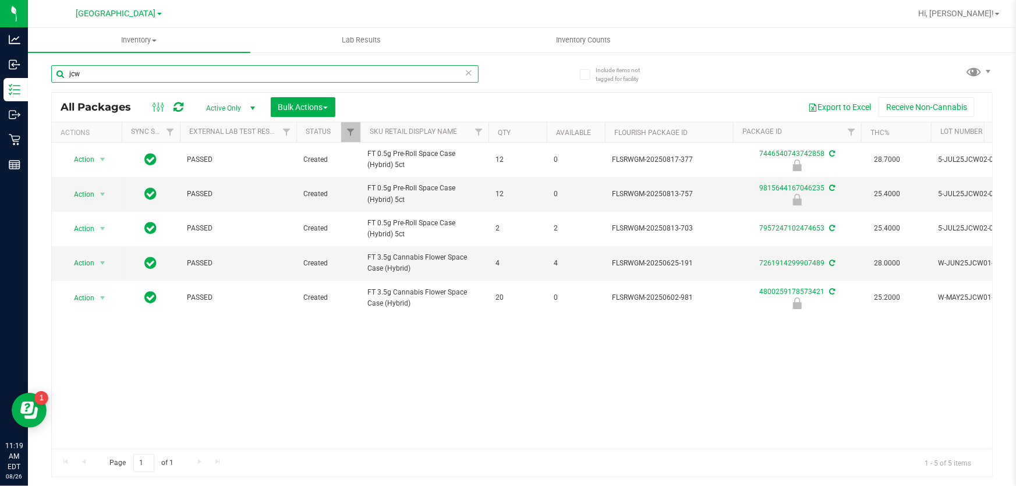
click at [121, 74] on input "jcw" at bounding box center [265, 73] width 428 height 17
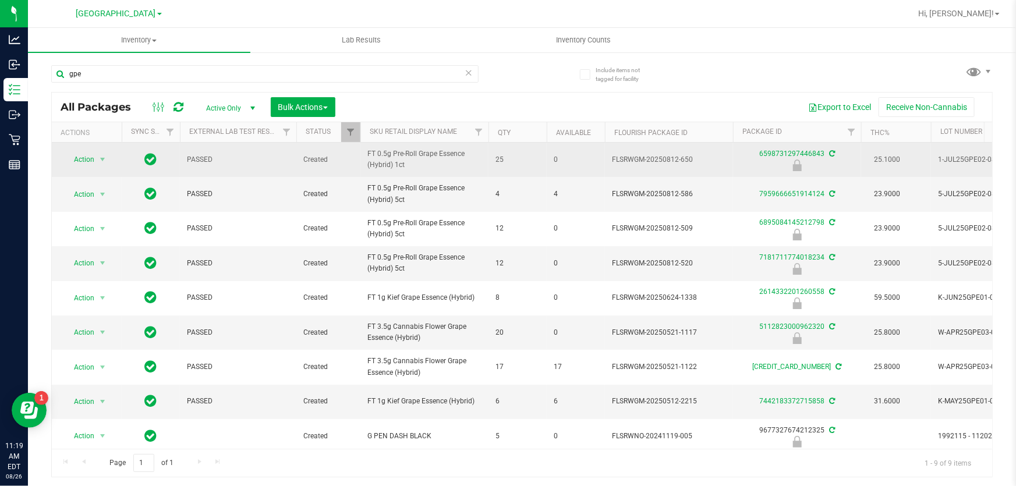
drag, startPoint x: 428, startPoint y: 169, endPoint x: 366, endPoint y: 170, distance: 61.7
click at [366, 170] on td "FT 0.5g Pre-Roll Grape Essence (Hybrid) 1ct" at bounding box center [425, 160] width 128 height 34
copy span "FT 0.5g Pre-Roll Grape Essence (Hybrid) 1ct"
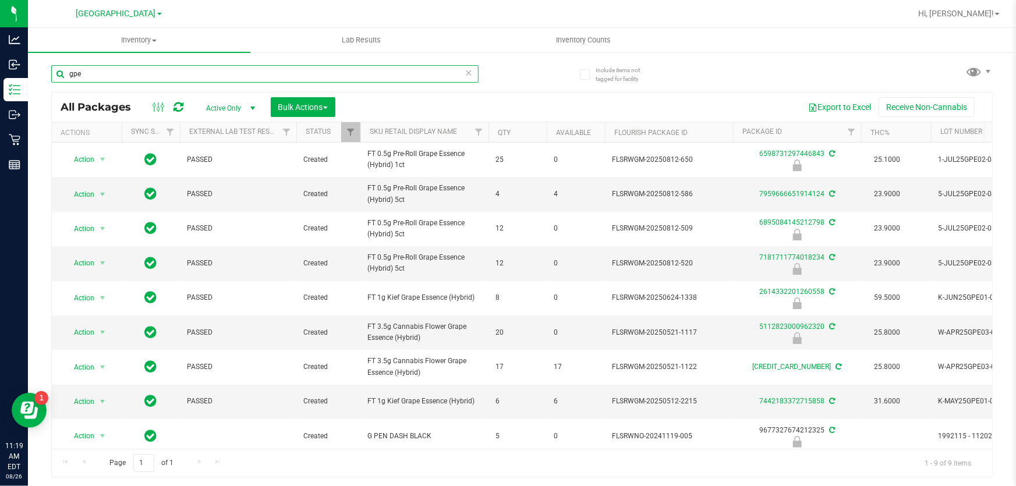
click at [127, 73] on input "gpe" at bounding box center [265, 73] width 428 height 17
paste input "FT 0.5g Pre-Roll Grape Essence (Hybrid) 1ct"
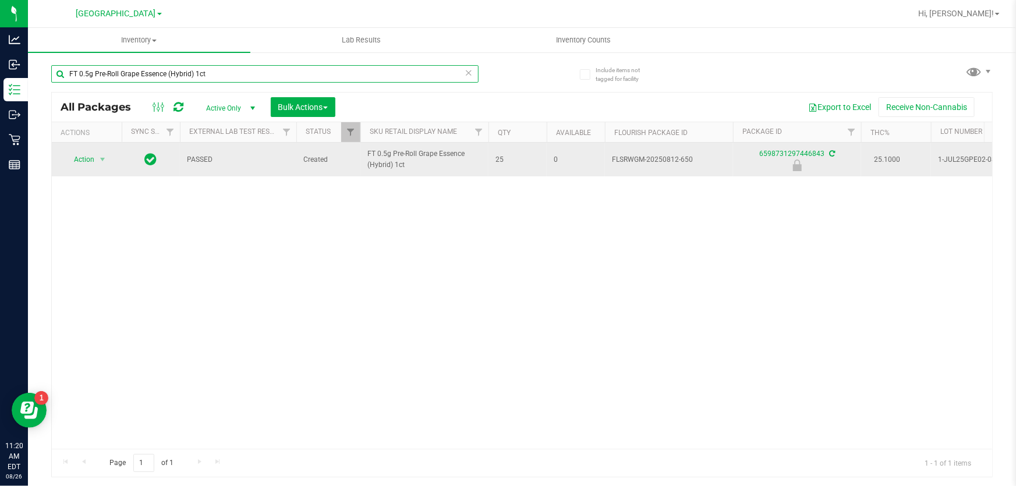
type input "FT 0.5g Pre-Roll Grape Essence (Hybrid) 1ct"
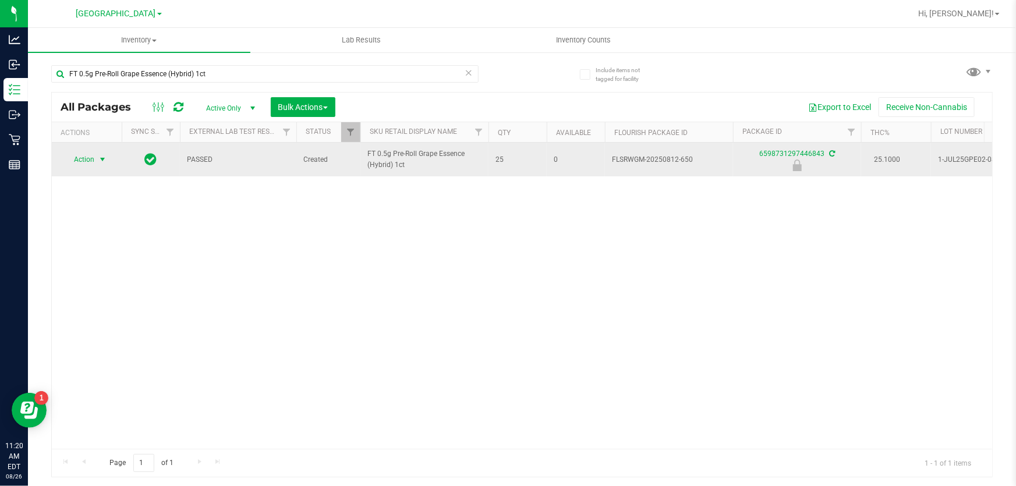
click at [75, 154] on span "Action" at bounding box center [78, 159] width 31 height 16
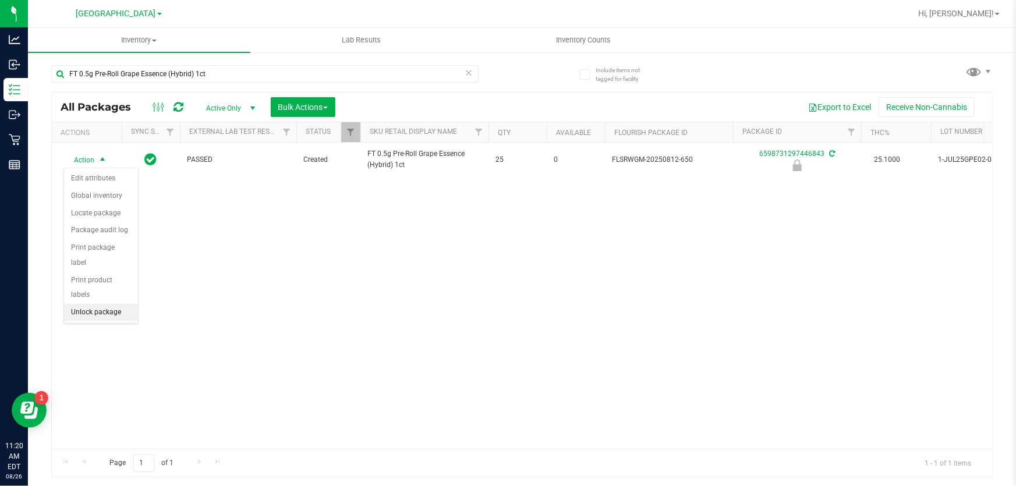
click at [123, 304] on li "Unlock package" at bounding box center [101, 312] width 74 height 17
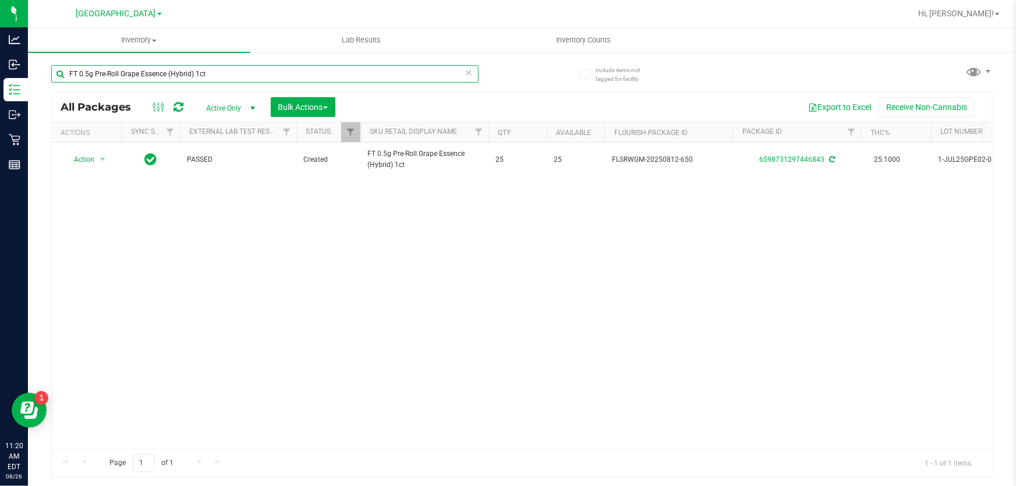
click at [221, 81] on input "FT 0.5g Pre-Roll Grape Essence (Hybrid) 1ct" at bounding box center [265, 73] width 428 height 17
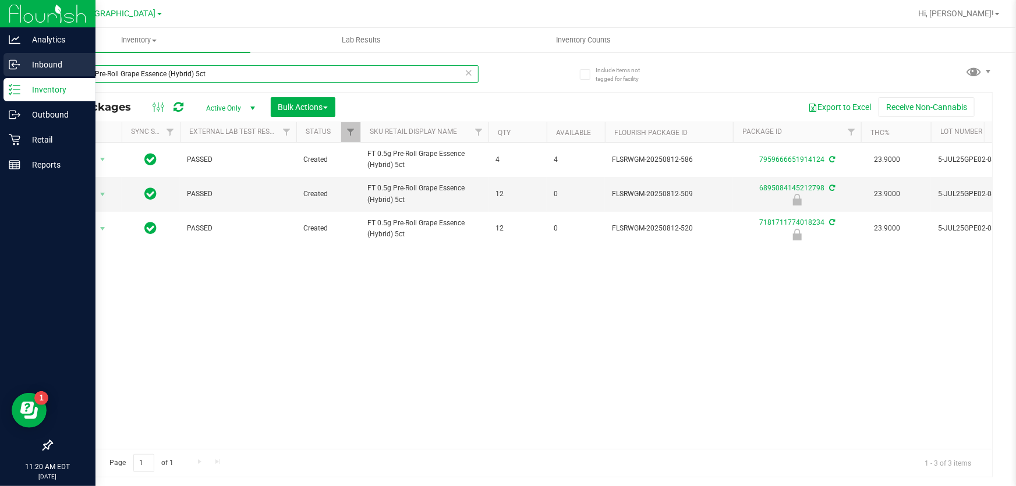
drag, startPoint x: 210, startPoint y: 76, endPoint x: 0, endPoint y: 58, distance: 210.5
click at [0, 58] on div "Analytics Inbound Inventory Outbound Retail Reports 11:20 AM EDT [DATE] 08/26 […" at bounding box center [508, 243] width 1016 height 486
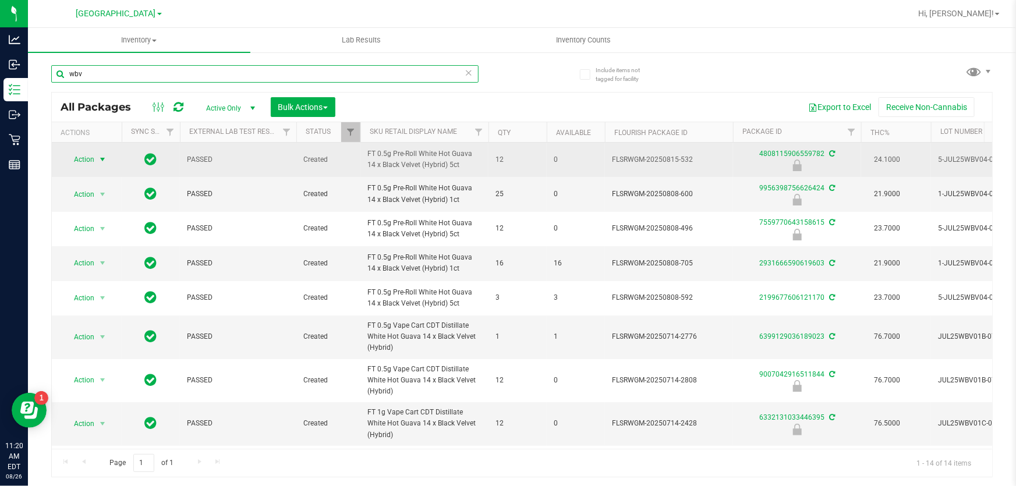
type input "wbv"
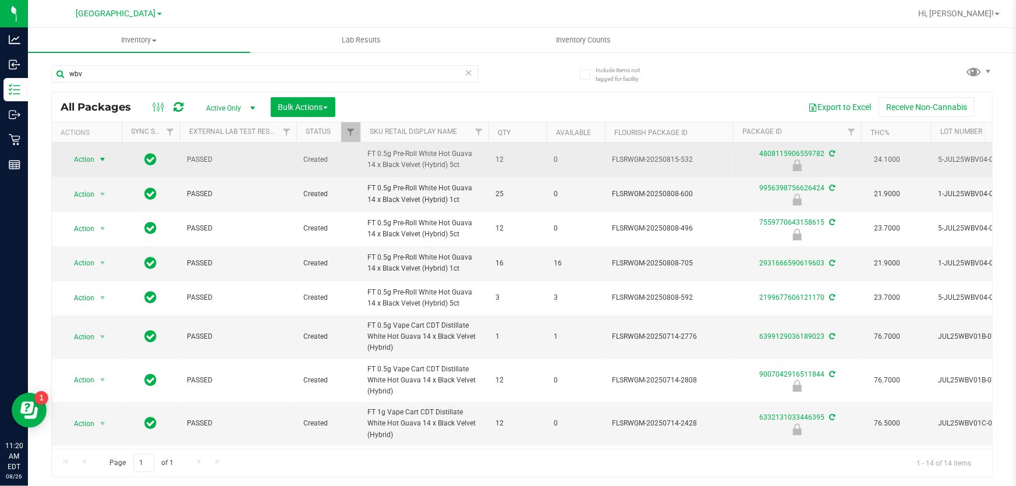
click at [75, 160] on span "Action" at bounding box center [78, 159] width 31 height 16
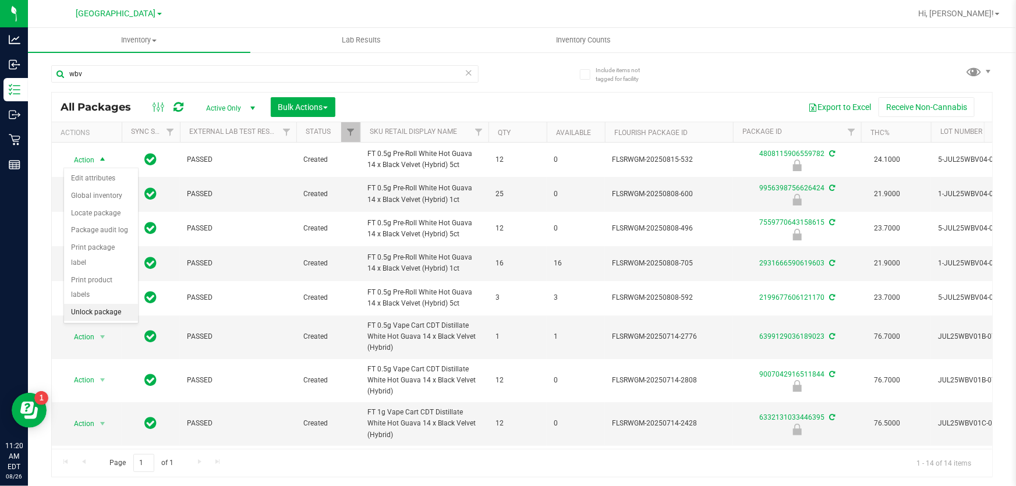
click at [98, 304] on li "Unlock package" at bounding box center [101, 312] width 74 height 17
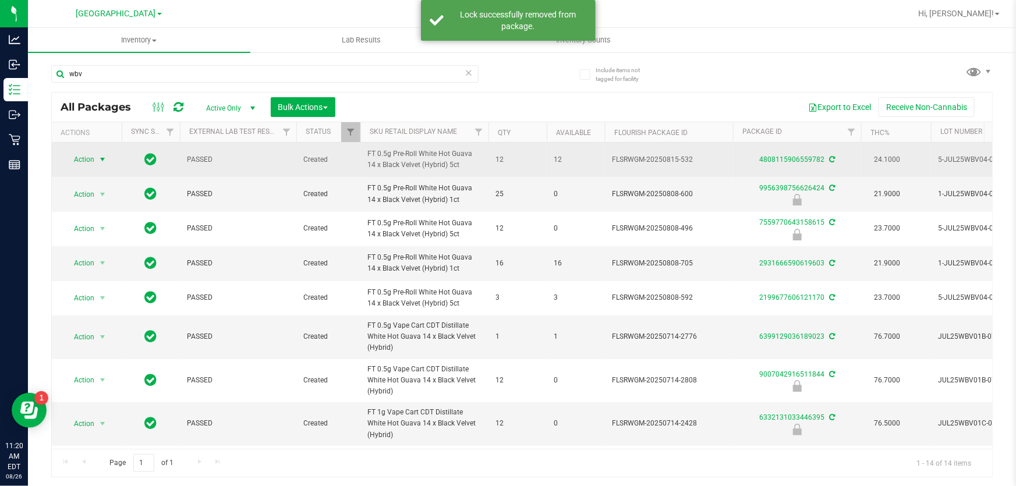
click at [79, 159] on span "Action" at bounding box center [78, 159] width 31 height 16
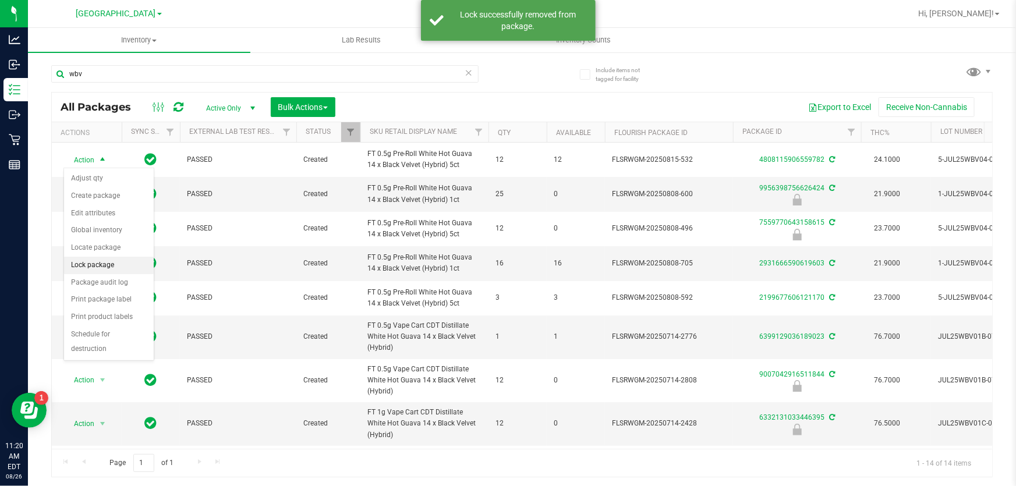
click at [91, 268] on li "Lock package" at bounding box center [109, 265] width 90 height 17
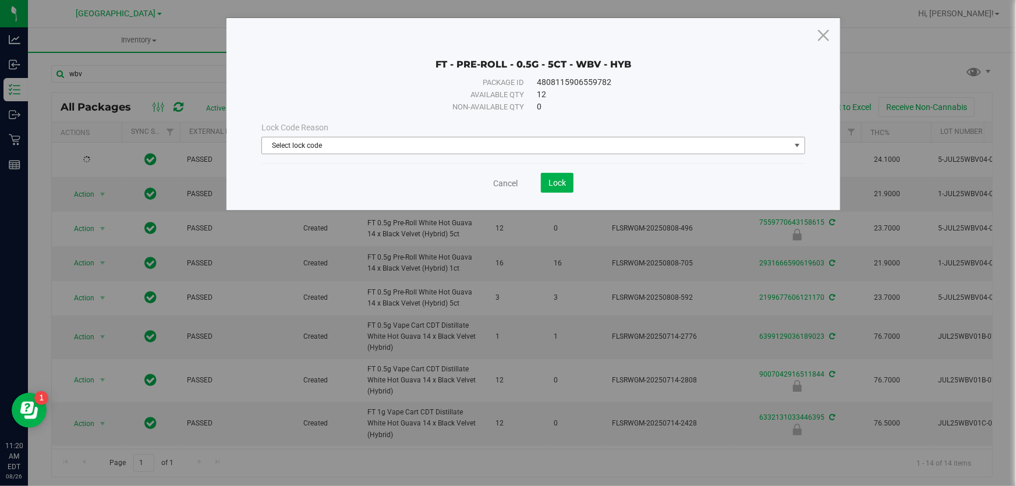
click at [379, 151] on span "Select lock code" at bounding box center [526, 145] width 528 height 16
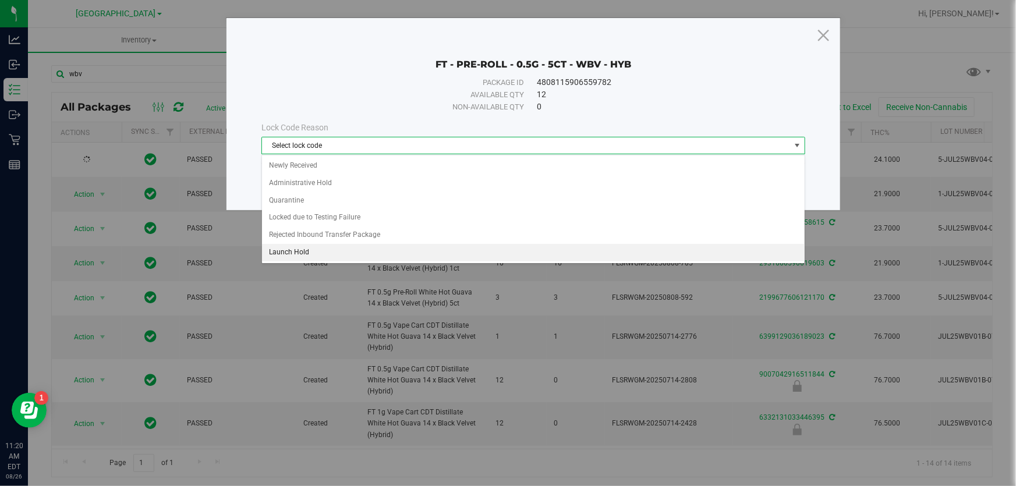
click at [281, 248] on li "Launch Hold" at bounding box center [533, 252] width 543 height 17
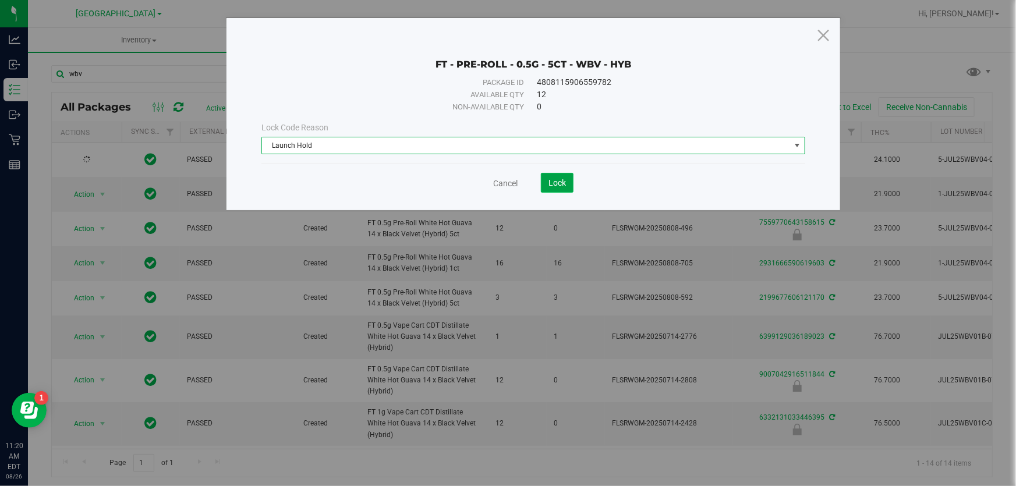
click at [555, 185] on span "Lock" at bounding box center [557, 182] width 17 height 9
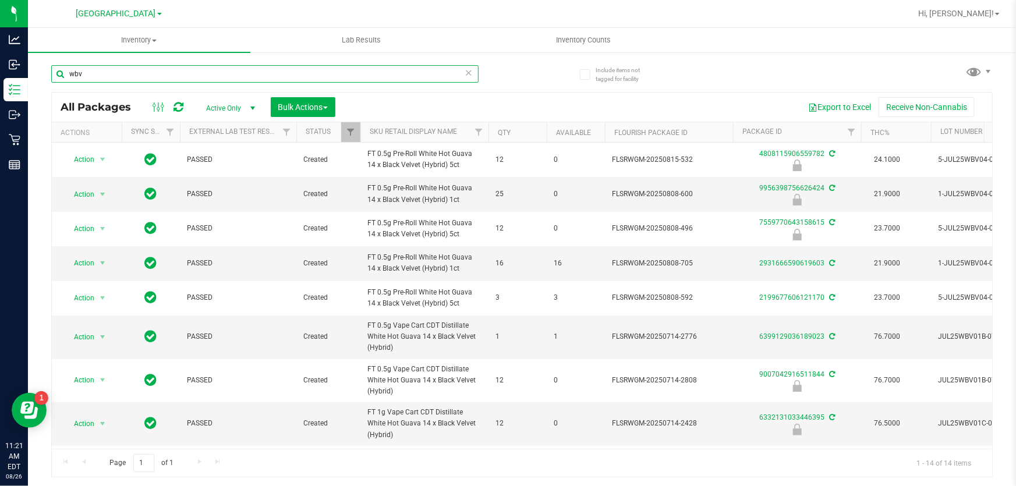
click at [168, 82] on input "wbv" at bounding box center [265, 73] width 428 height 17
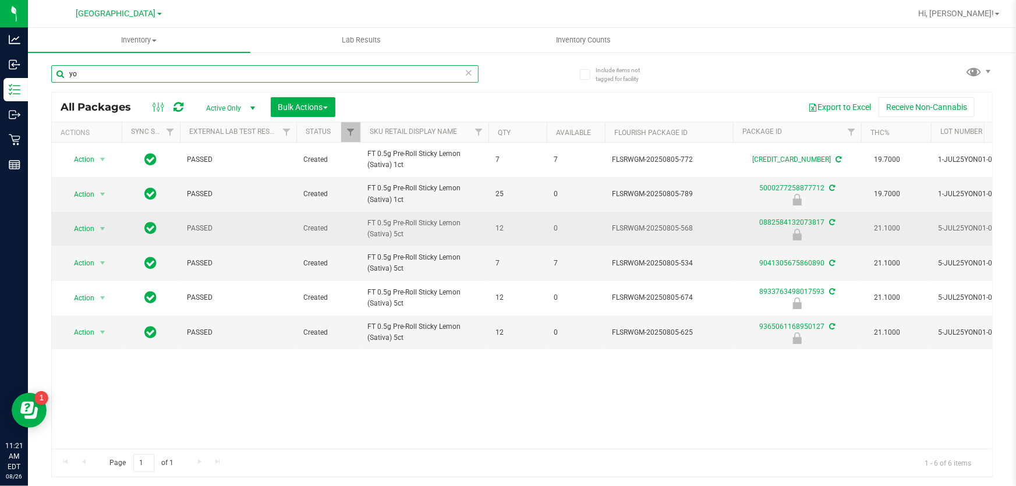
type input "y"
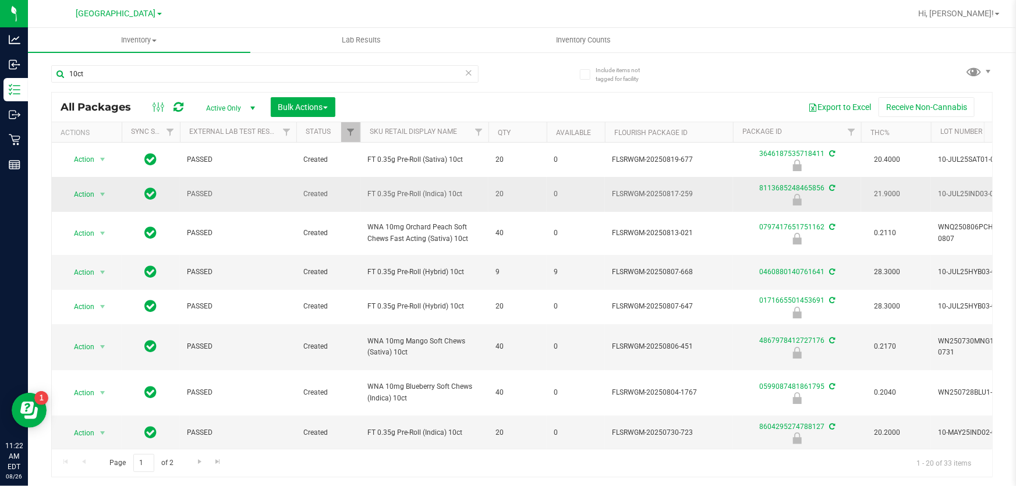
drag, startPoint x: 431, startPoint y: 195, endPoint x: 366, endPoint y: 198, distance: 65.3
click at [366, 198] on td "FT 0.35g Pre-Roll (Indica) 10ct" at bounding box center [425, 194] width 128 height 34
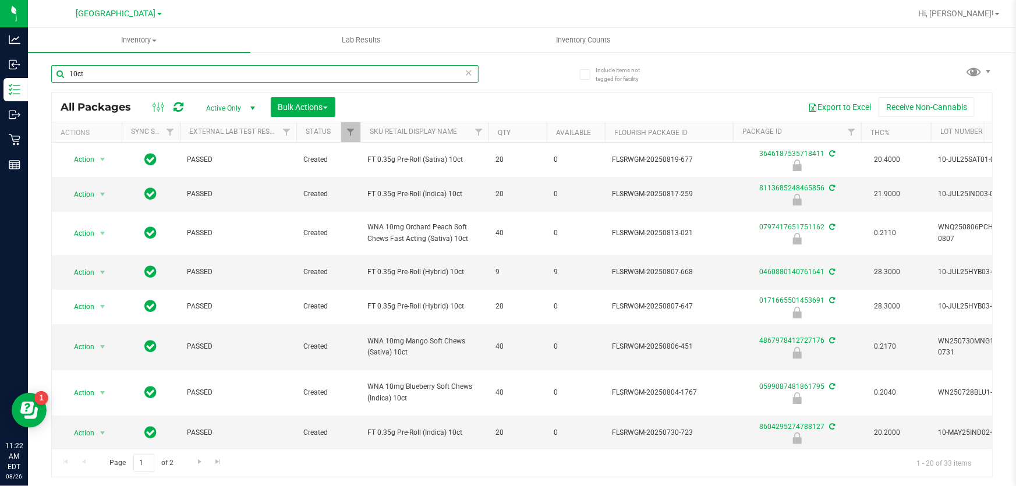
click at [135, 76] on input "10ct" at bounding box center [265, 73] width 428 height 17
paste input "FT 0.35g Pre-Roll (Indica)"
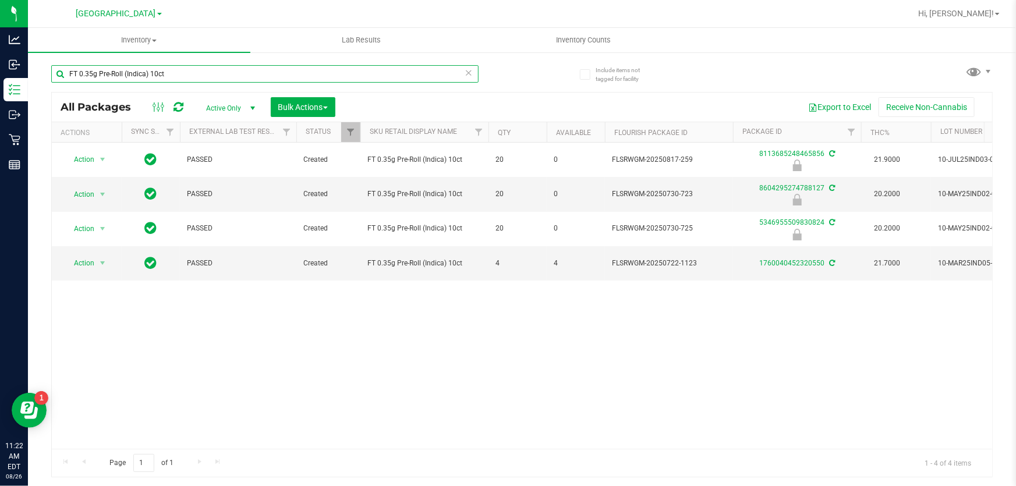
click at [144, 76] on input "FT 0.35g Pre-Roll (Indica) 10ct" at bounding box center [265, 73] width 428 height 17
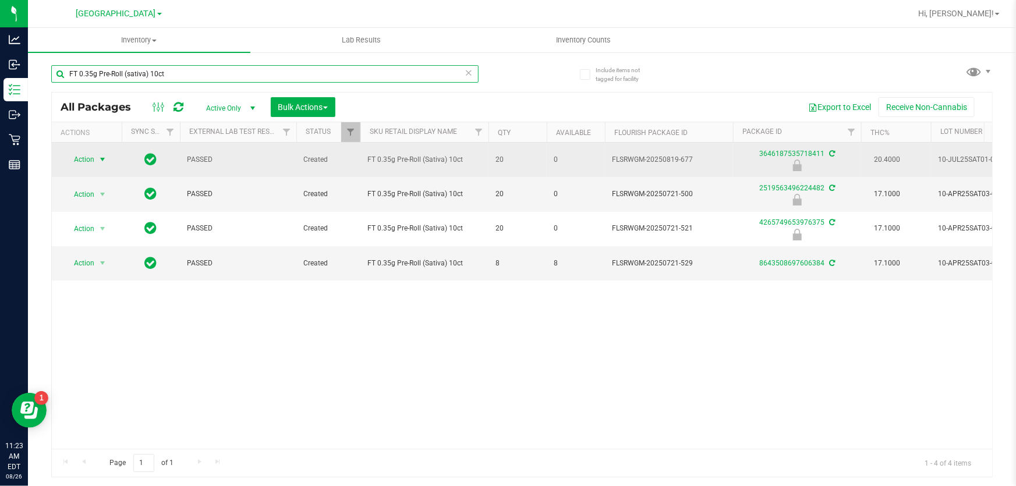
type input "FT 0.35g Pre-Roll (sativa) 10ct"
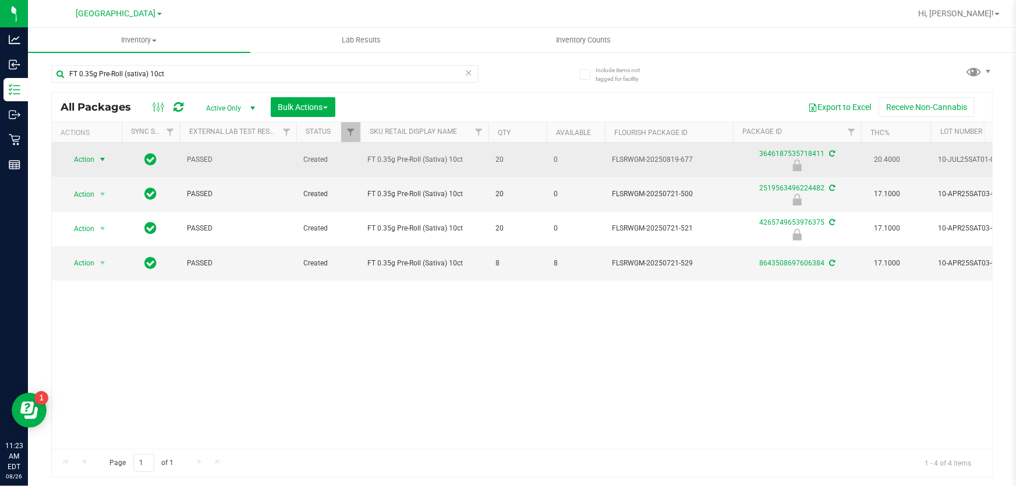
click at [80, 159] on span "Action" at bounding box center [78, 159] width 31 height 16
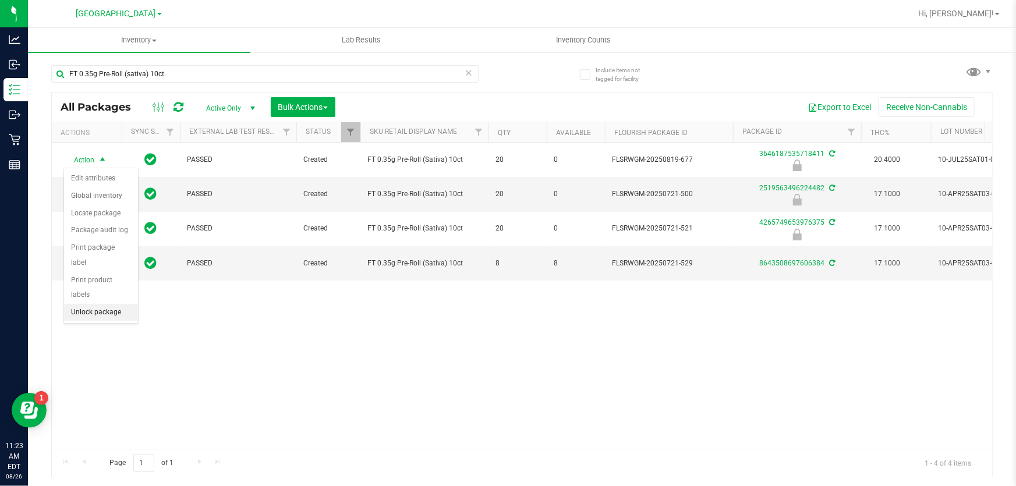
click at [101, 304] on li "Unlock package" at bounding box center [101, 312] width 74 height 17
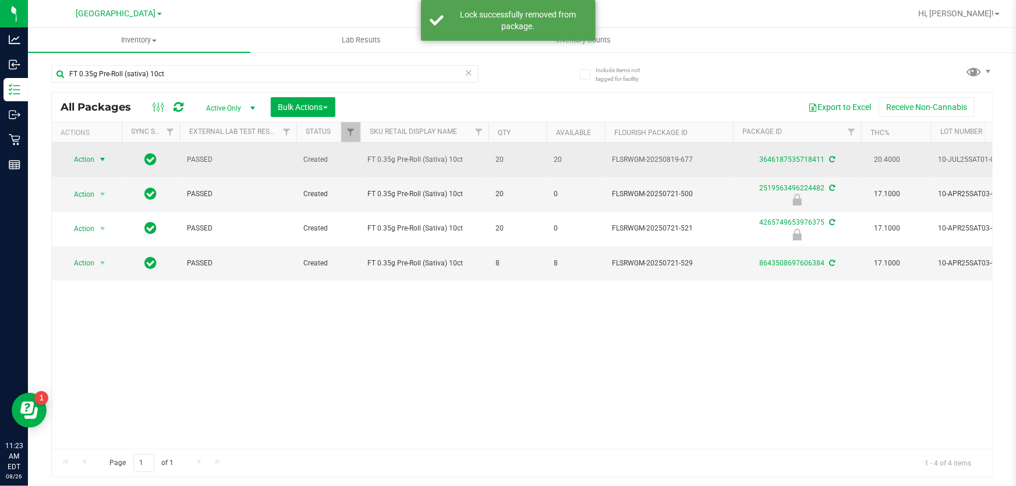
click at [82, 158] on span "Action" at bounding box center [78, 159] width 31 height 16
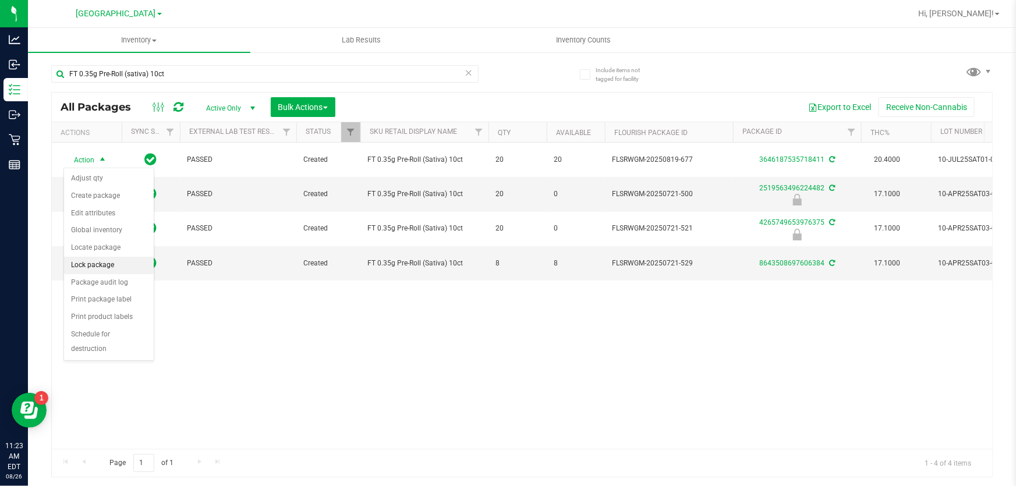
click at [85, 266] on li "Lock package" at bounding box center [109, 265] width 90 height 17
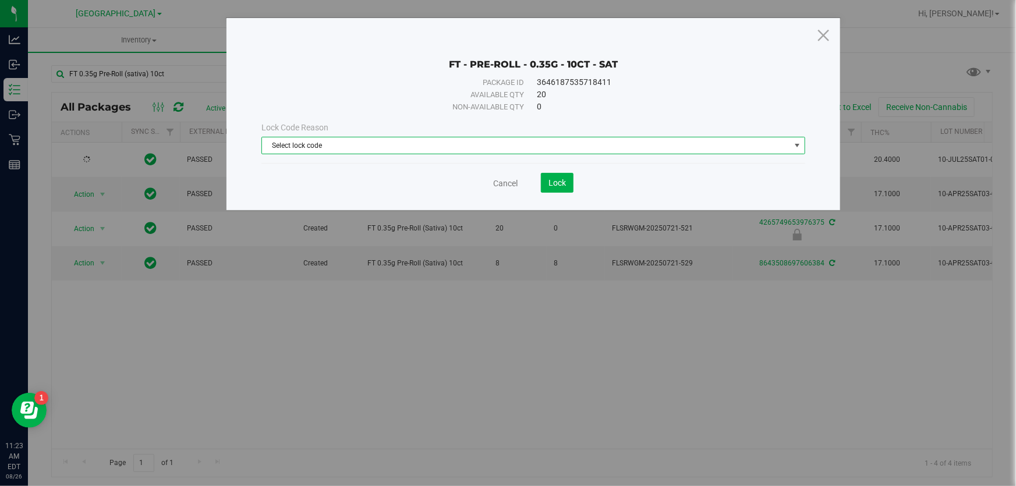
click at [331, 151] on span "Select lock code" at bounding box center [526, 145] width 528 height 16
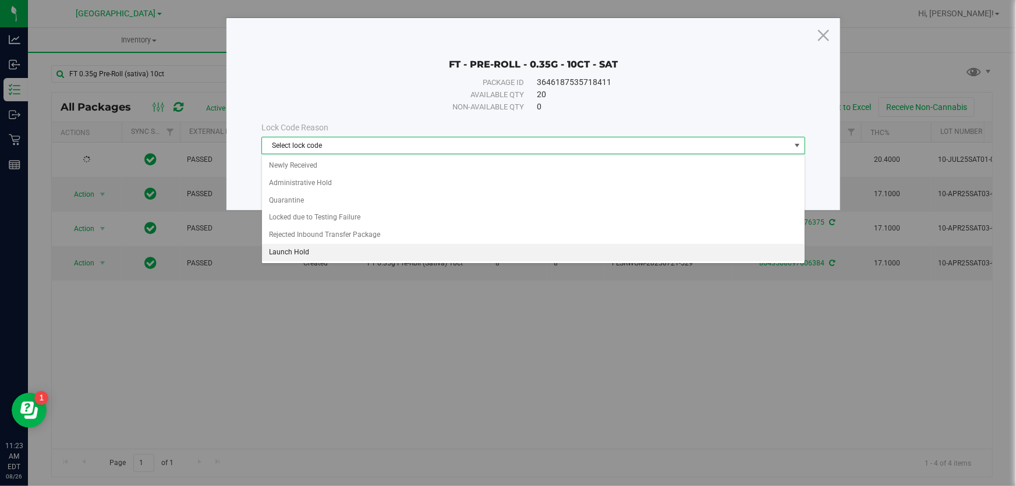
click at [297, 251] on li "Launch Hold" at bounding box center [533, 252] width 543 height 17
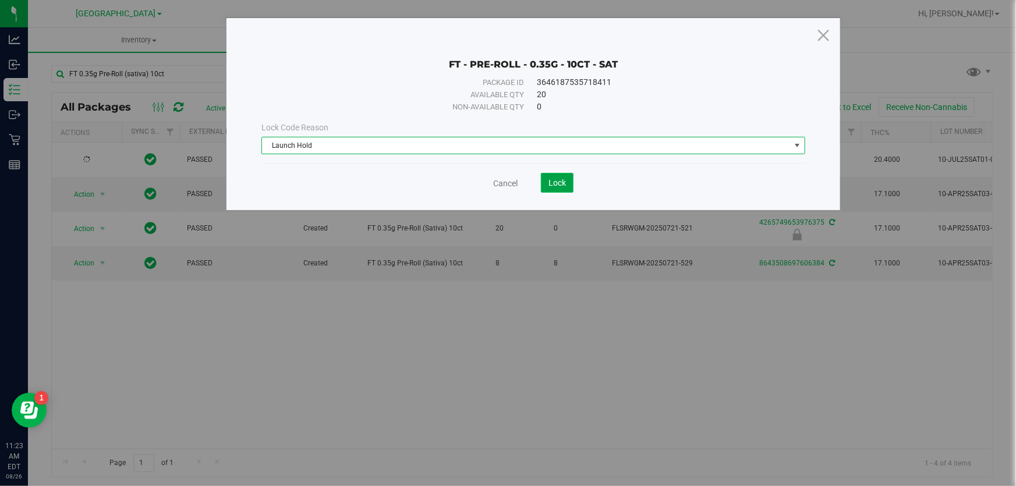
click at [568, 185] on button "Lock" at bounding box center [557, 183] width 33 height 20
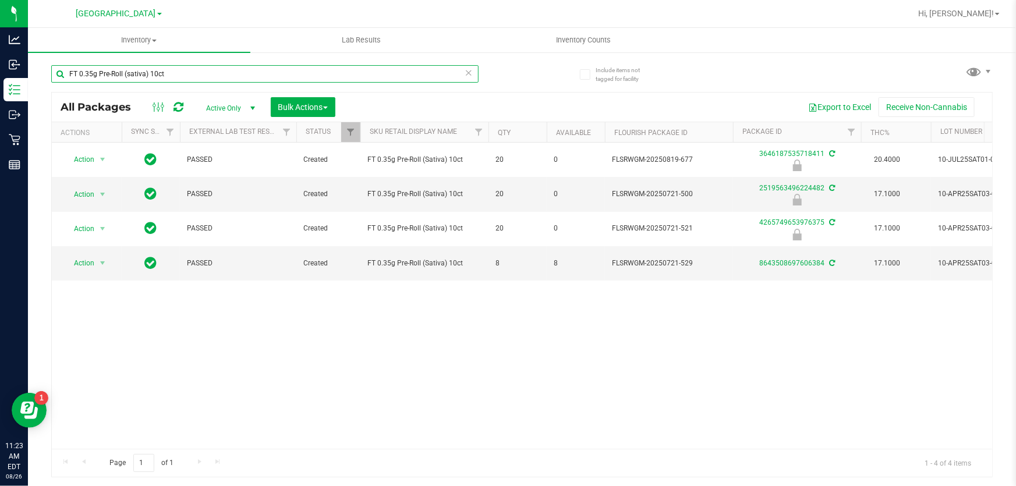
click at [206, 77] on input "FT 0.35g Pre-Roll (sativa) 10ct" at bounding box center [265, 73] width 428 height 17
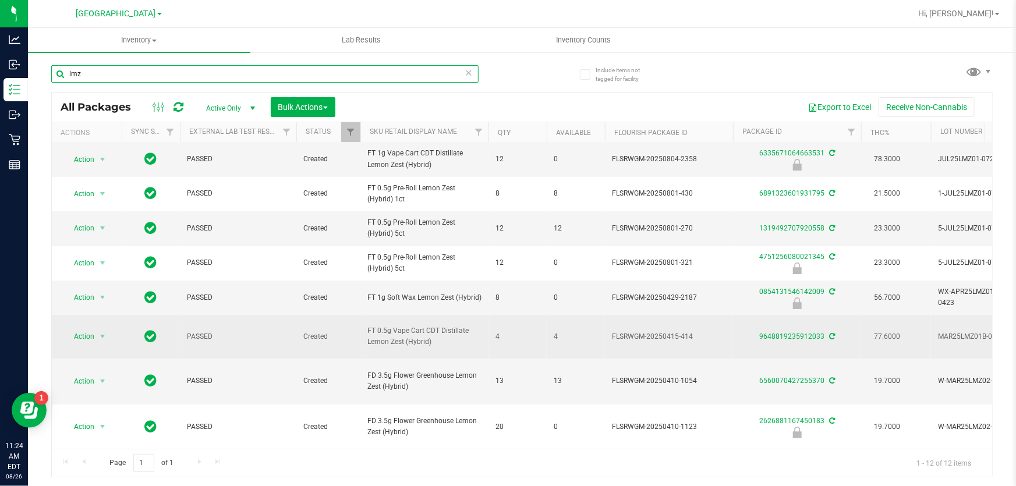
scroll to position [105, 0]
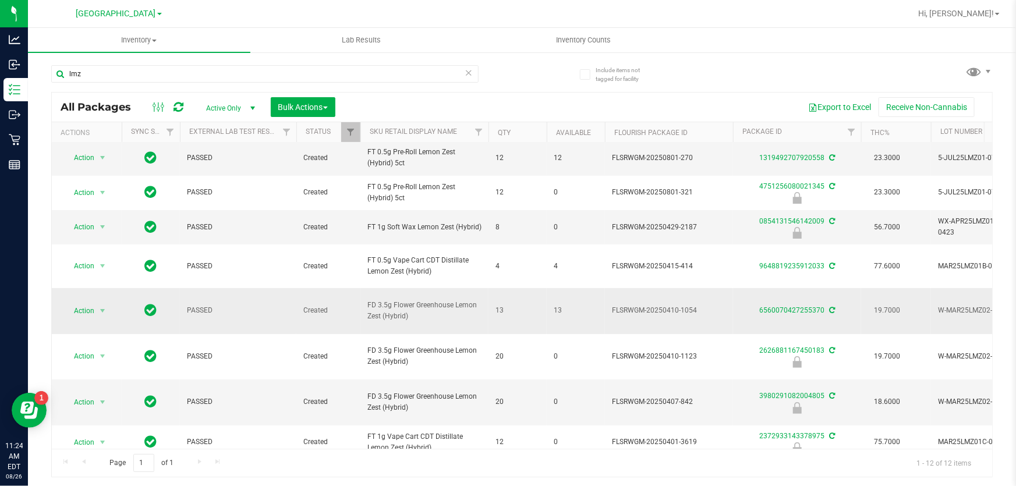
drag, startPoint x: 427, startPoint y: 330, endPoint x: 360, endPoint y: 312, distance: 69.2
click at [361, 312] on td "FD 3.5g Flower Greenhouse Lemon Zest (Hybrid)" at bounding box center [425, 311] width 128 height 46
copy span "FD 3.5g Flower Greenhouse Lemon Zest (Hybrid)"
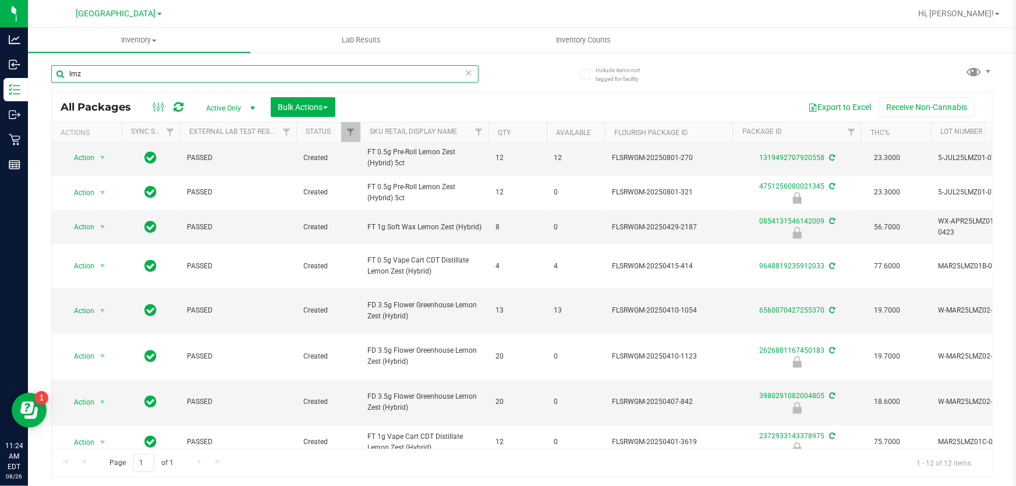
click at [133, 75] on input "lmz" at bounding box center [265, 73] width 428 height 17
paste input "FD 3.5g Flower Greenhouse Lemon Zest (Hybrid)"
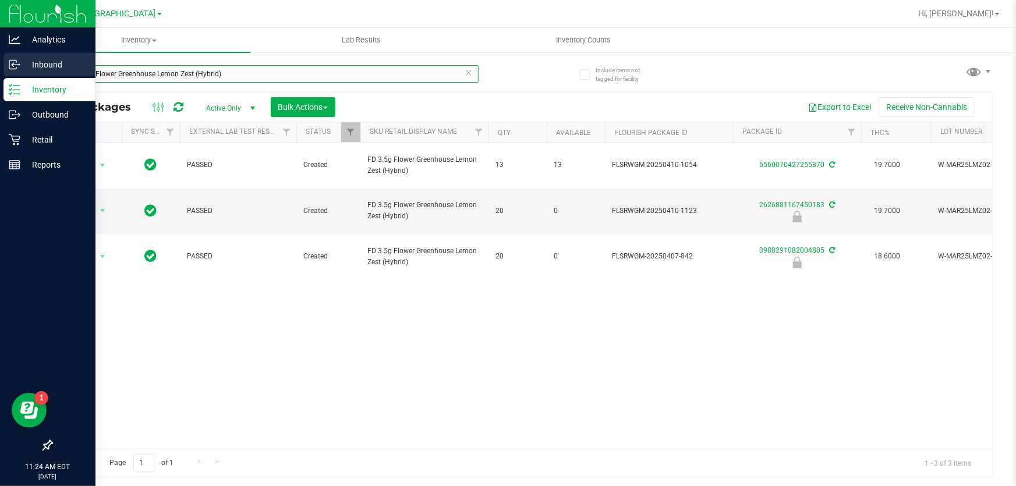
drag, startPoint x: 245, startPoint y: 76, endPoint x: 0, endPoint y: 74, distance: 244.7
click at [0, 74] on div "Analytics Inbound Inventory Outbound Retail Reports 11:24 AM EDT [DATE] 08/26 […" at bounding box center [508, 243] width 1016 height 486
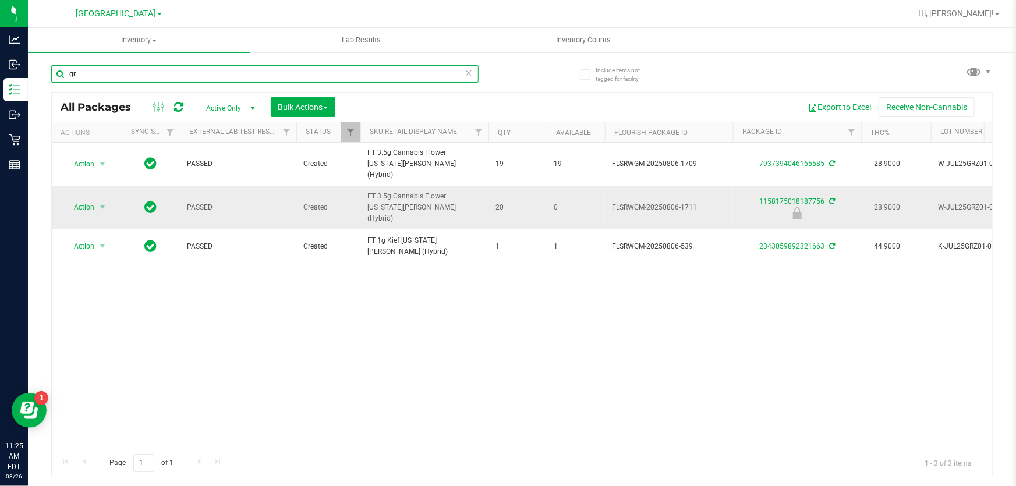
type input "g"
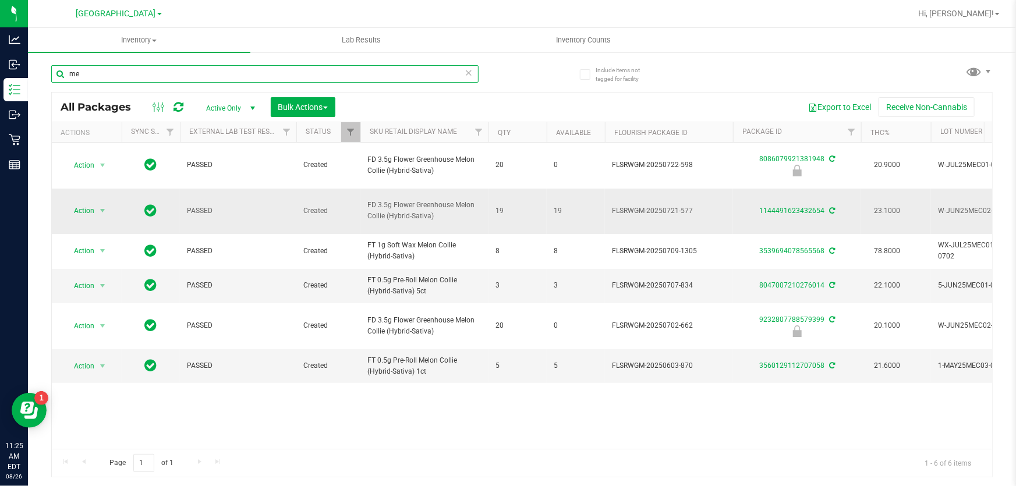
type input "m"
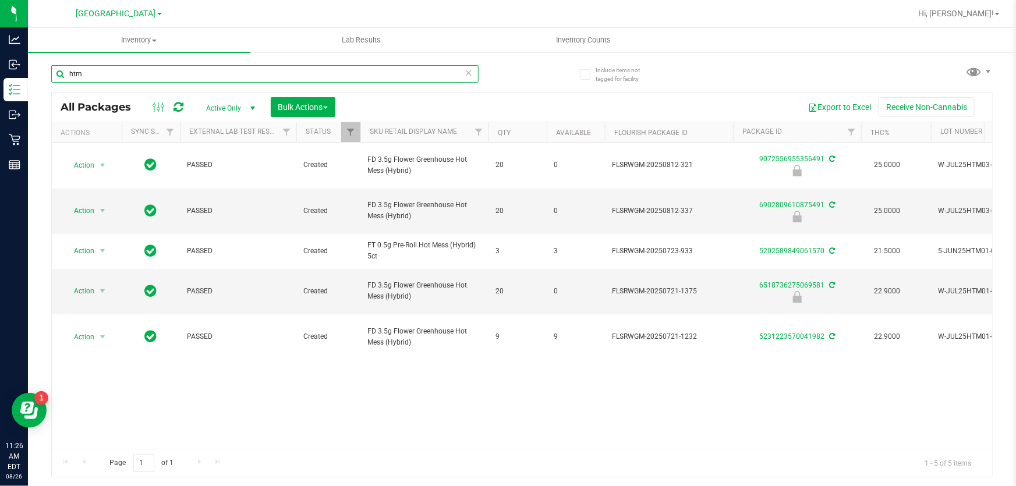
click at [133, 72] on input "htm" at bounding box center [265, 73] width 428 height 17
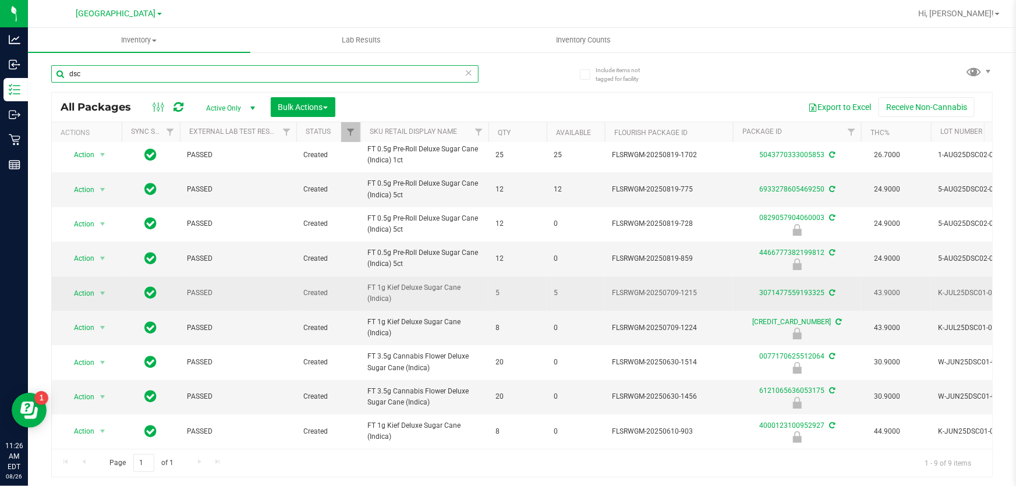
scroll to position [12, 0]
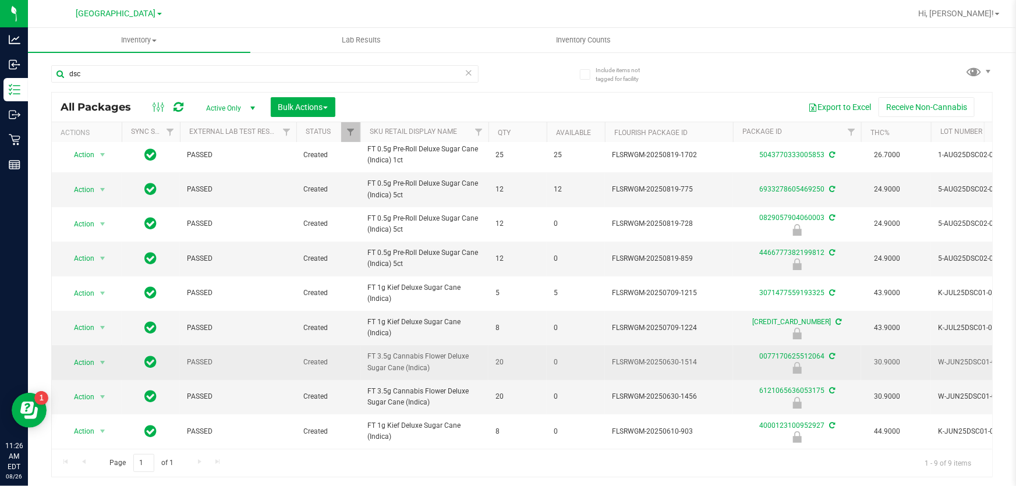
drag, startPoint x: 464, startPoint y: 365, endPoint x: 361, endPoint y: 349, distance: 104.3
click at [361, 349] on td "FT 3.5g Cannabis Flower Deluxe Sugar Cane (Indica)" at bounding box center [425, 362] width 128 height 34
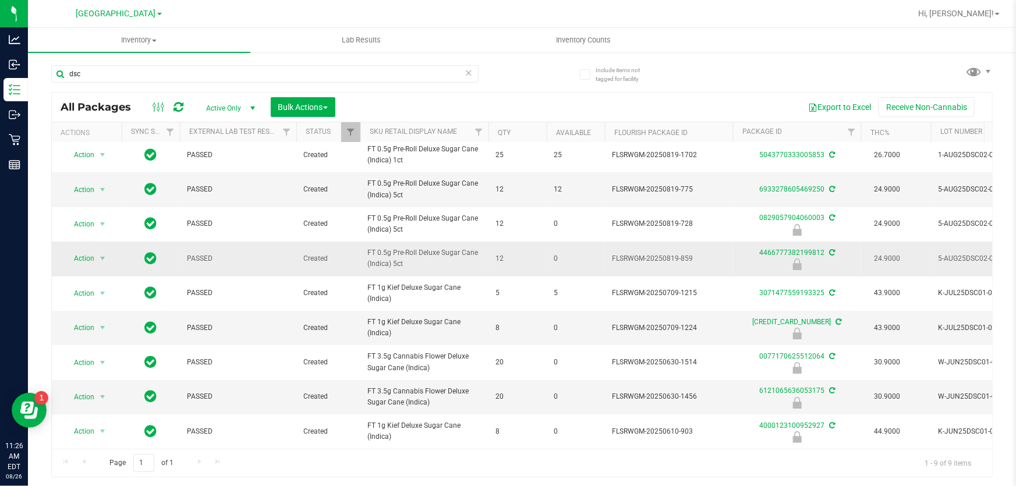
copy span "FT 3.5g Cannabis Flower Deluxe Sugar Cane (Indica)"
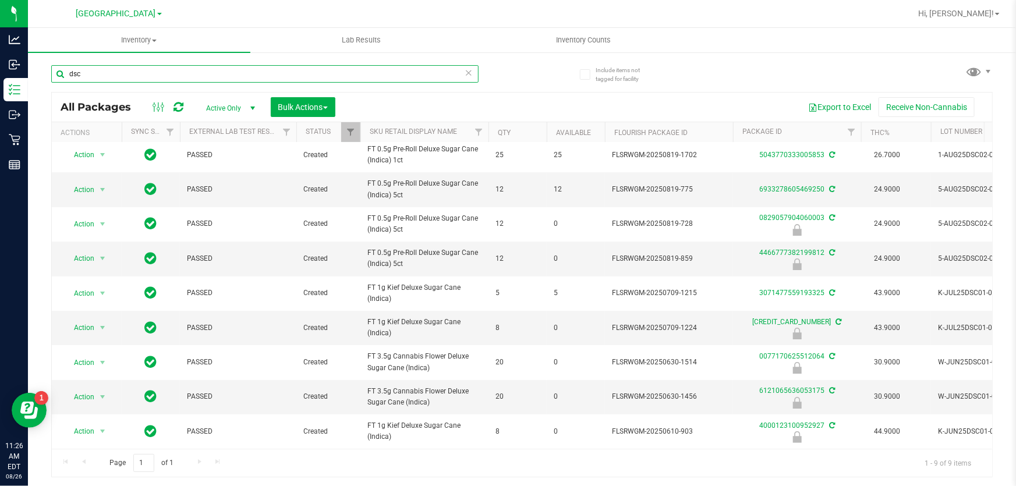
click at [185, 76] on input "dsc" at bounding box center [265, 73] width 428 height 17
paste input "FT 3.5g Cannabis Flower Deluxe Sugar Cane (Indica)"
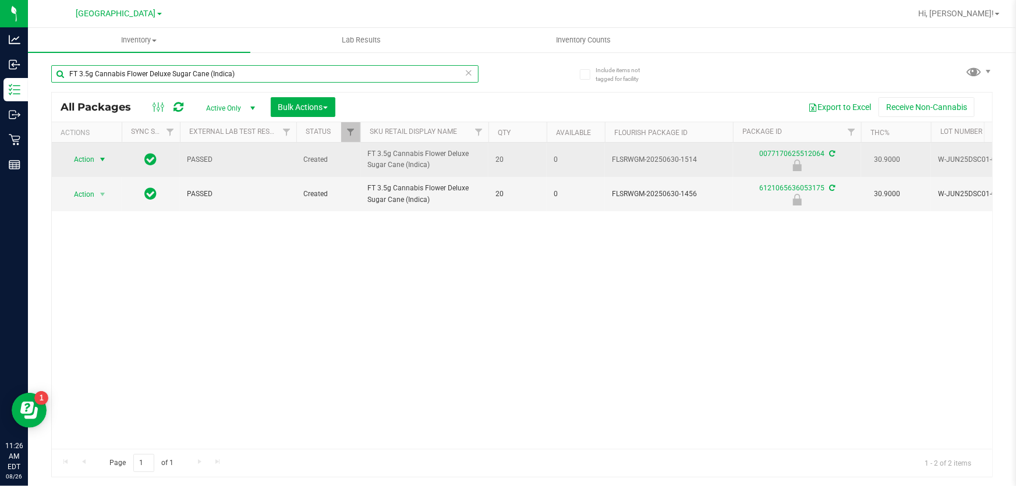
type input "FT 3.5g Cannabis Flower Deluxe Sugar Cane (Indica)"
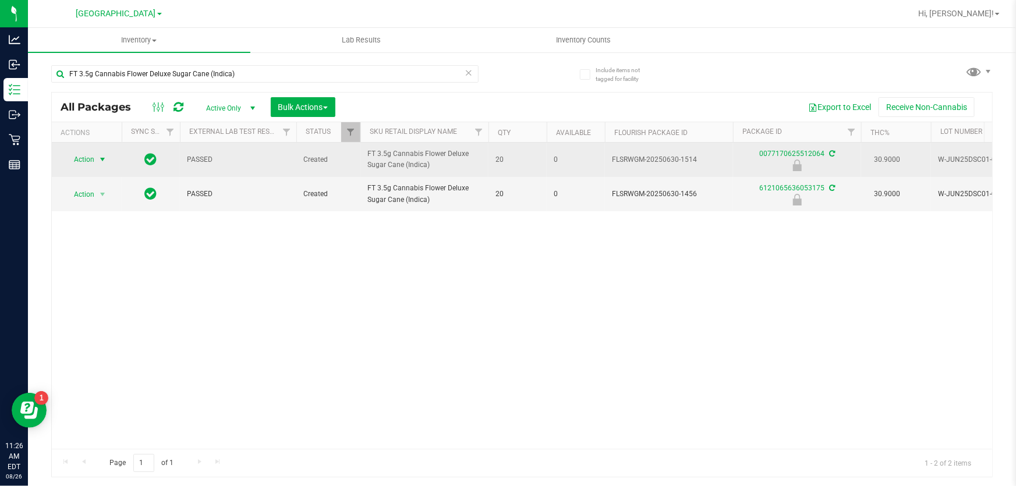
click at [97, 164] on span "select" at bounding box center [103, 159] width 15 height 16
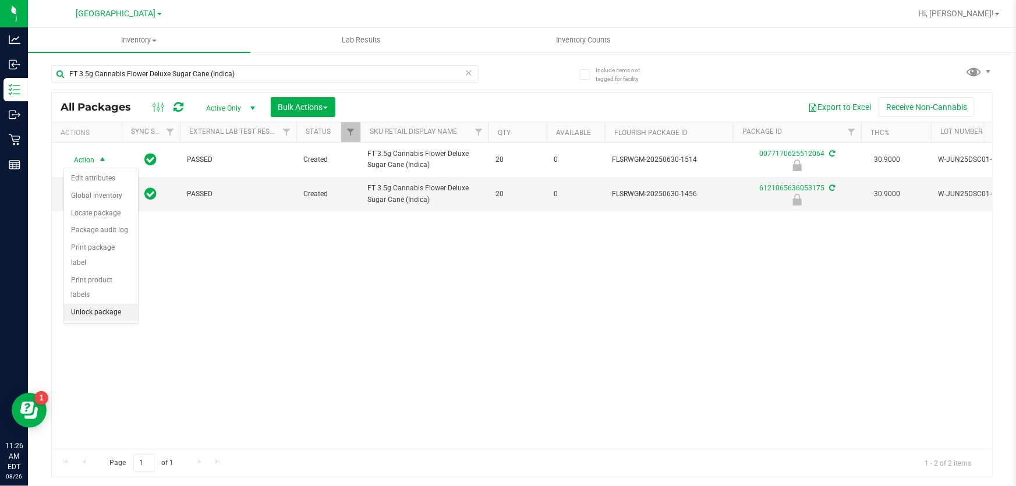
click at [105, 304] on li "Unlock package" at bounding box center [101, 312] width 74 height 17
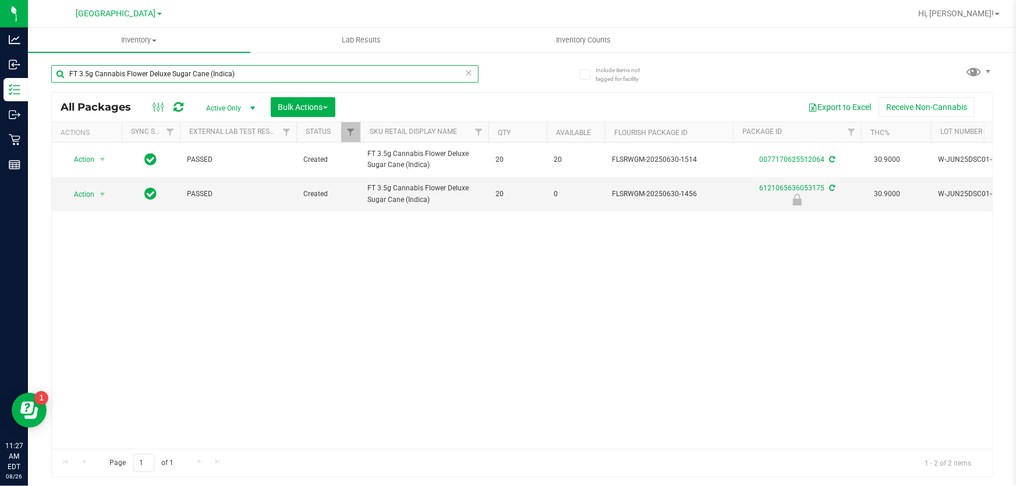
click at [284, 73] on input "FT 3.5g Cannabis Flower Deluxe Sugar Cane (Indica)" at bounding box center [265, 73] width 428 height 17
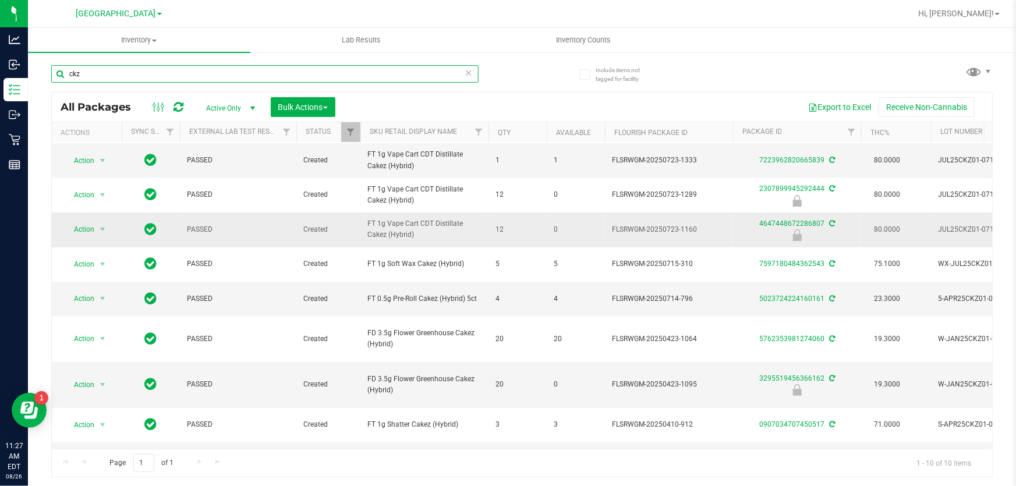
scroll to position [82, 0]
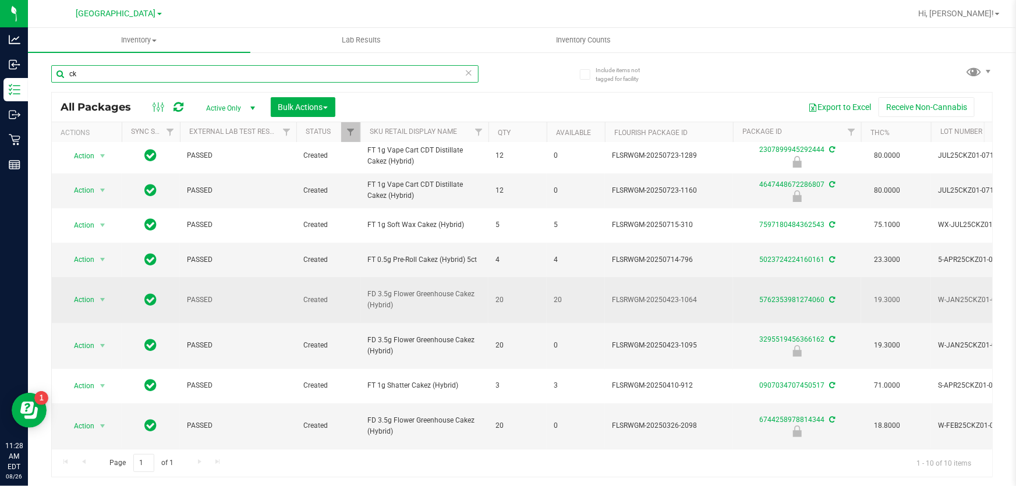
type input "c"
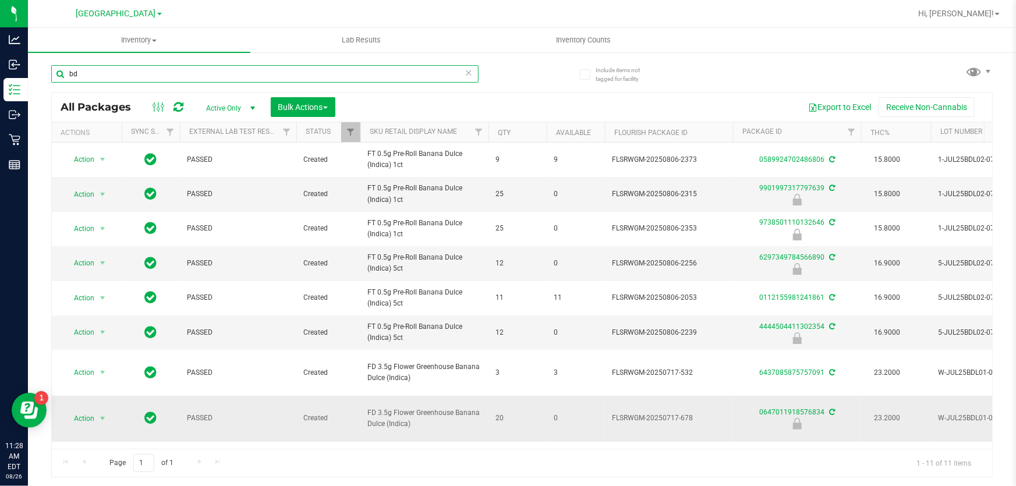
type input "b"
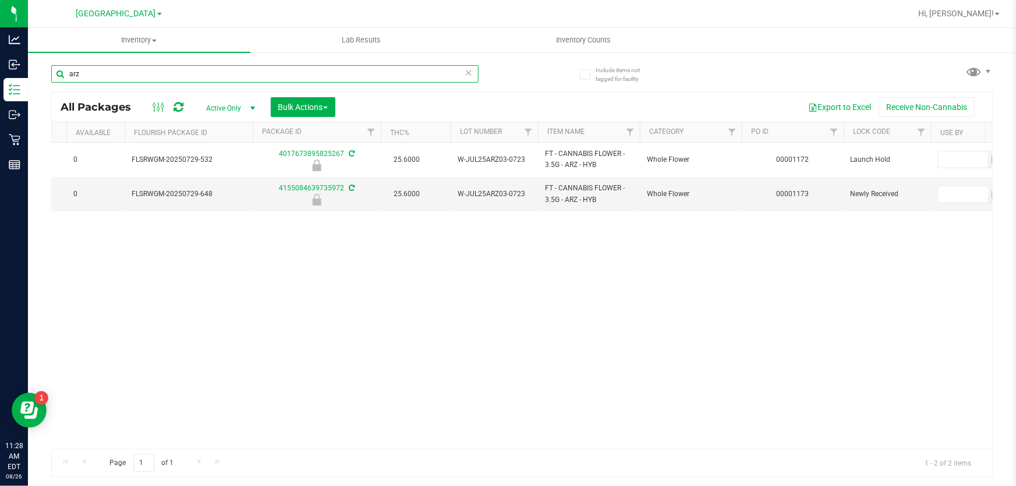
scroll to position [0, 480]
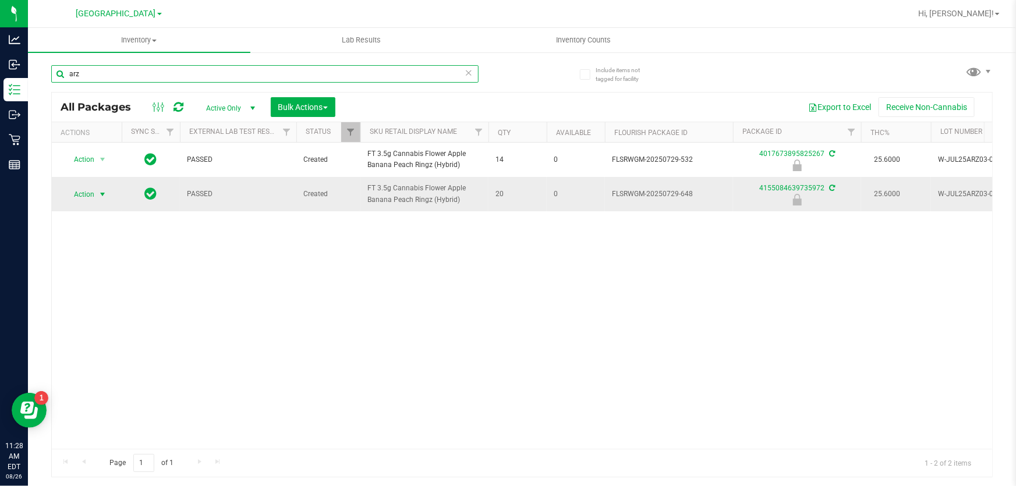
type input "arz"
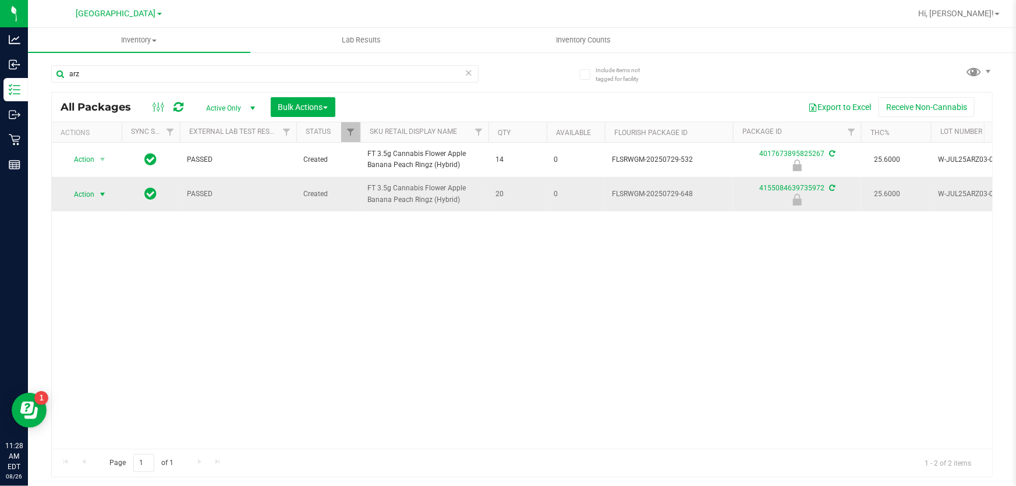
click at [62, 193] on div "Action Action Edit attributes Global inventory Locate package Package audit log…" at bounding box center [87, 194] width 56 height 16
click at [96, 195] on span "select" at bounding box center [103, 194] width 15 height 16
drag, startPoint x: 108, startPoint y: 331, endPoint x: 110, endPoint y: 324, distance: 6.5
click at [110, 338] on li "Unlock package" at bounding box center [101, 346] width 74 height 17
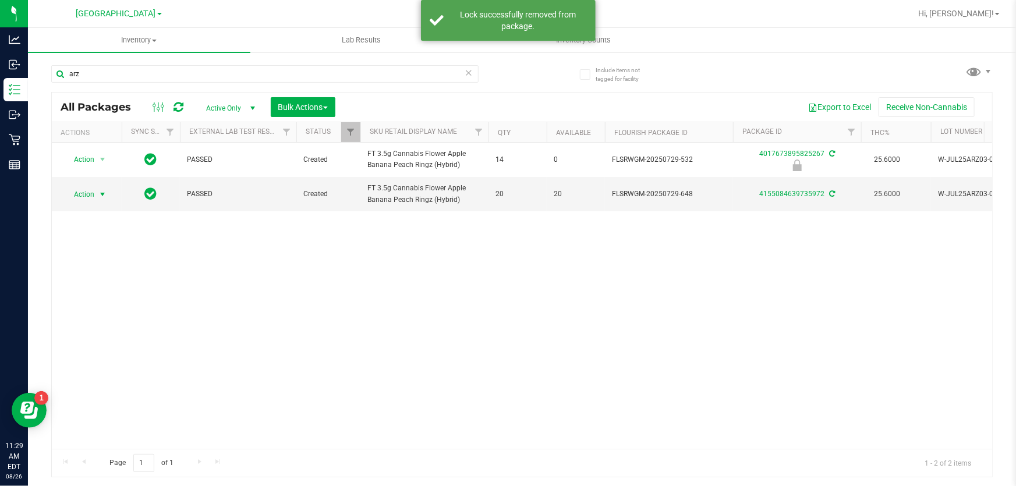
click at [86, 192] on span "Action" at bounding box center [78, 194] width 31 height 16
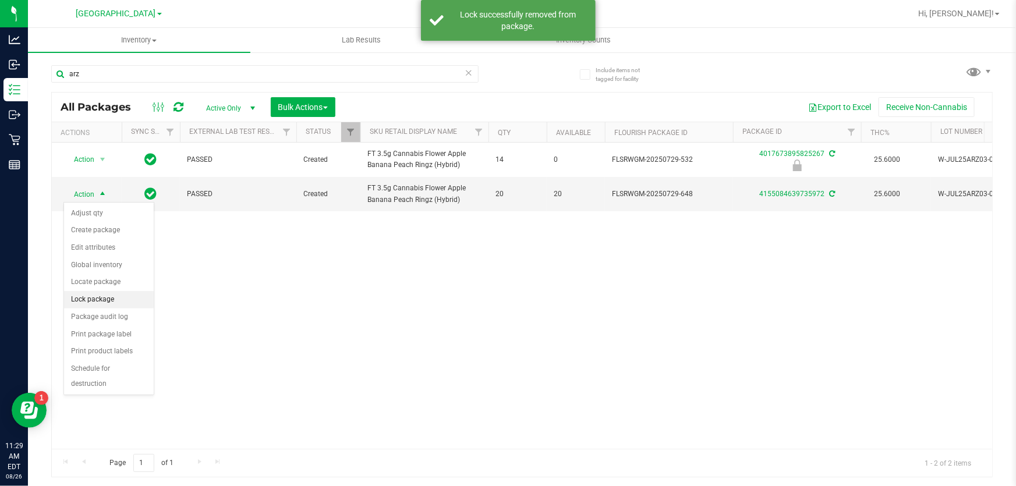
click at [85, 292] on li "Lock package" at bounding box center [109, 299] width 90 height 17
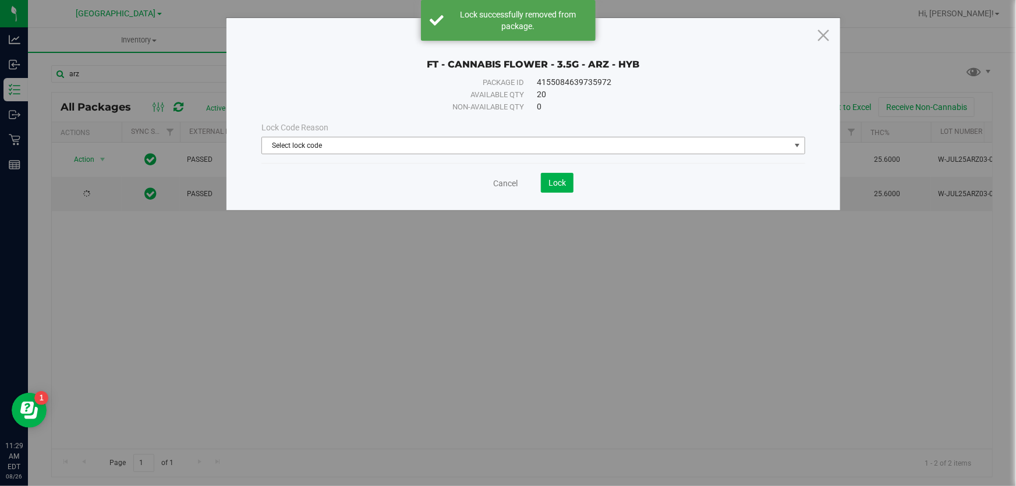
click at [285, 147] on span "Select lock code" at bounding box center [526, 145] width 528 height 16
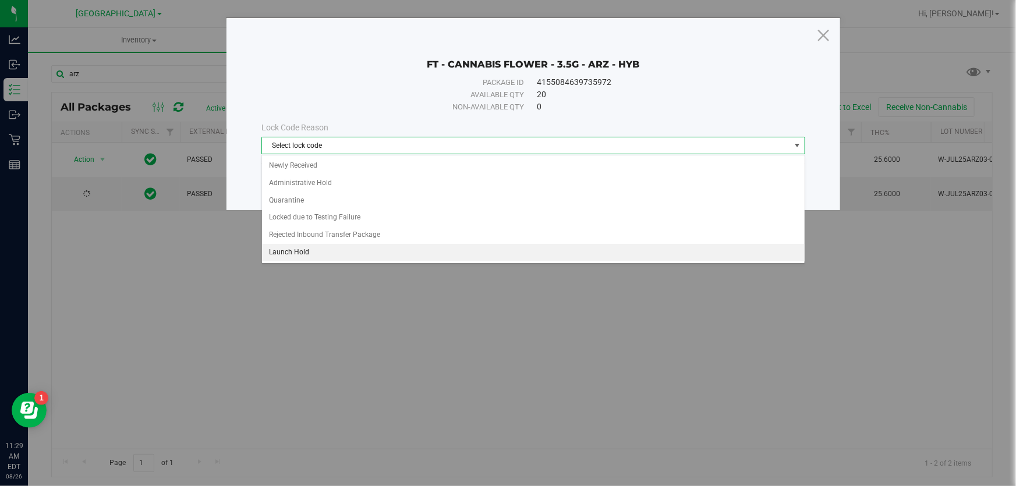
click at [284, 246] on li "Launch Hold" at bounding box center [533, 252] width 543 height 17
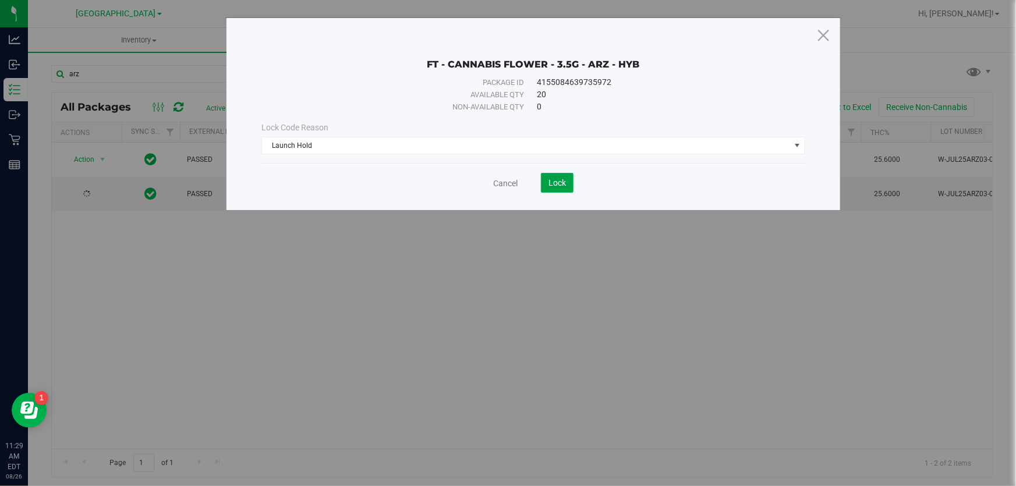
click at [564, 182] on span "Lock" at bounding box center [557, 182] width 17 height 9
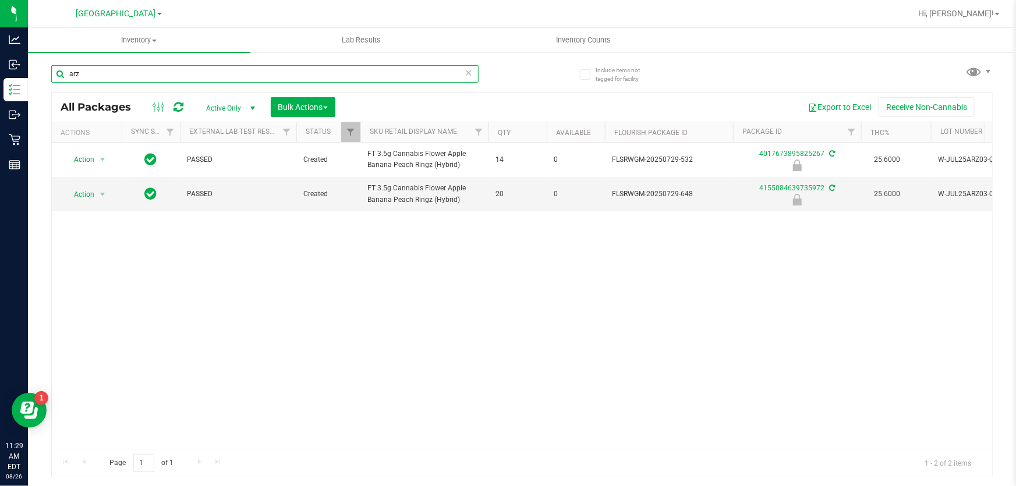
click at [263, 68] on input "arz" at bounding box center [265, 73] width 428 height 17
click at [262, 68] on input "arz" at bounding box center [265, 73] width 428 height 17
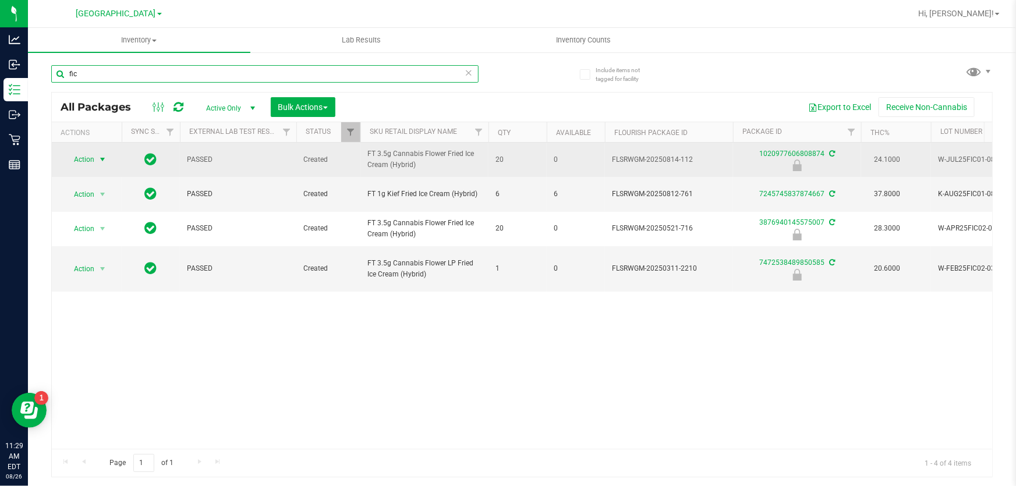
type input "fic"
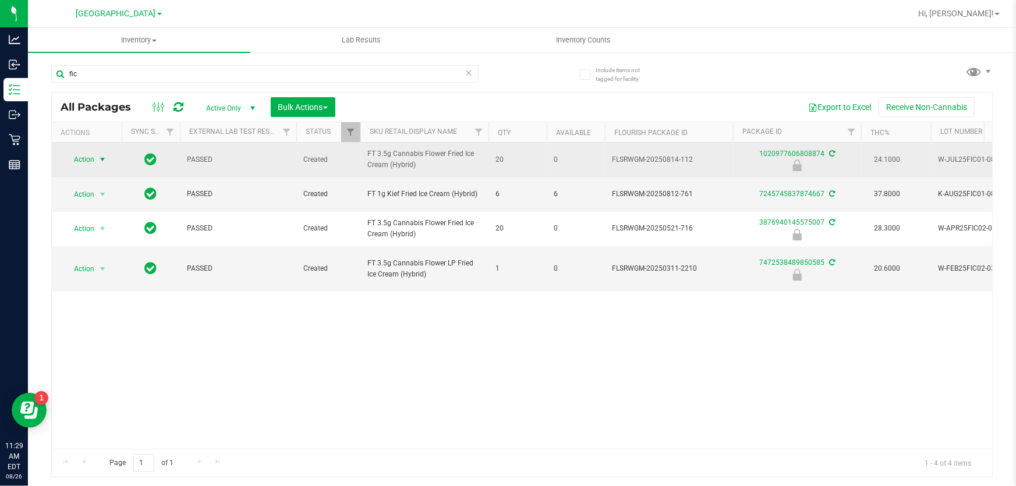
click at [99, 157] on span "select" at bounding box center [102, 159] width 9 height 9
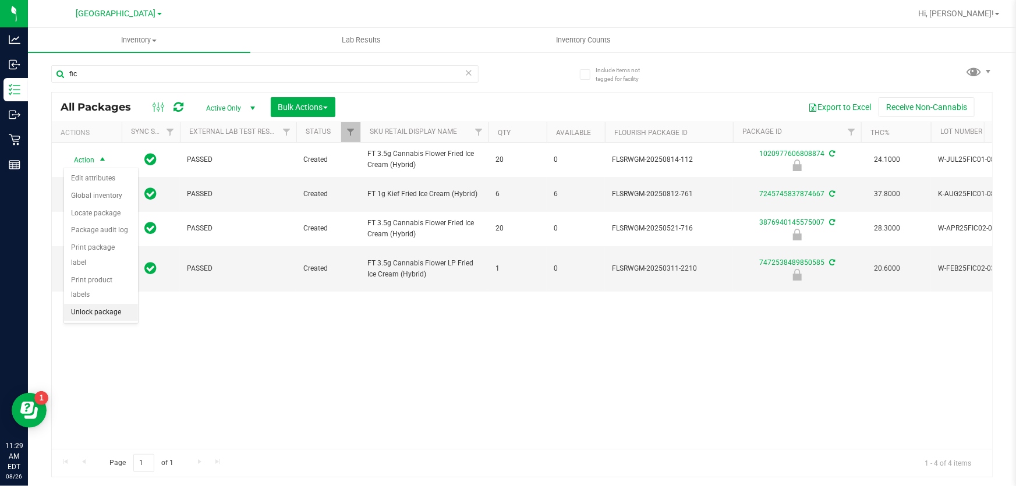
click at [116, 304] on li "Unlock package" at bounding box center [101, 312] width 74 height 17
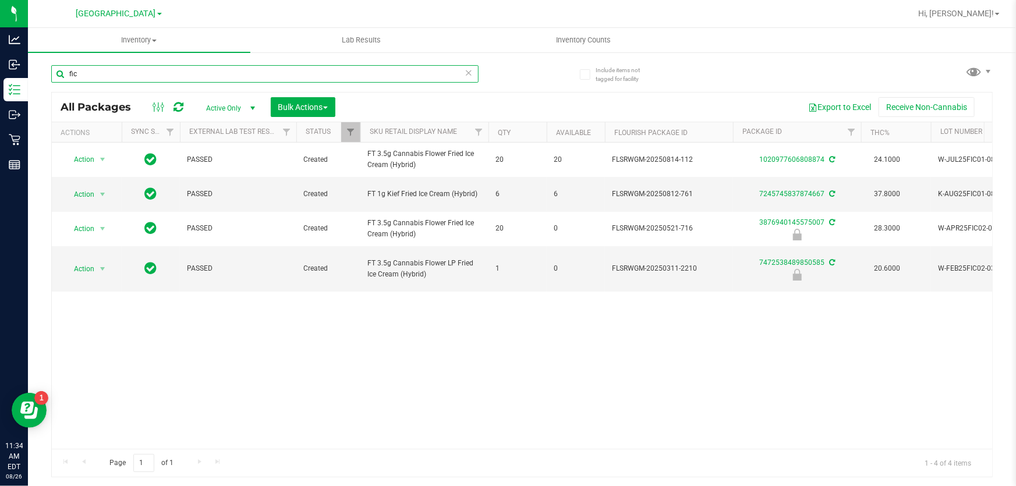
click at [138, 67] on input "fic" at bounding box center [265, 73] width 428 height 17
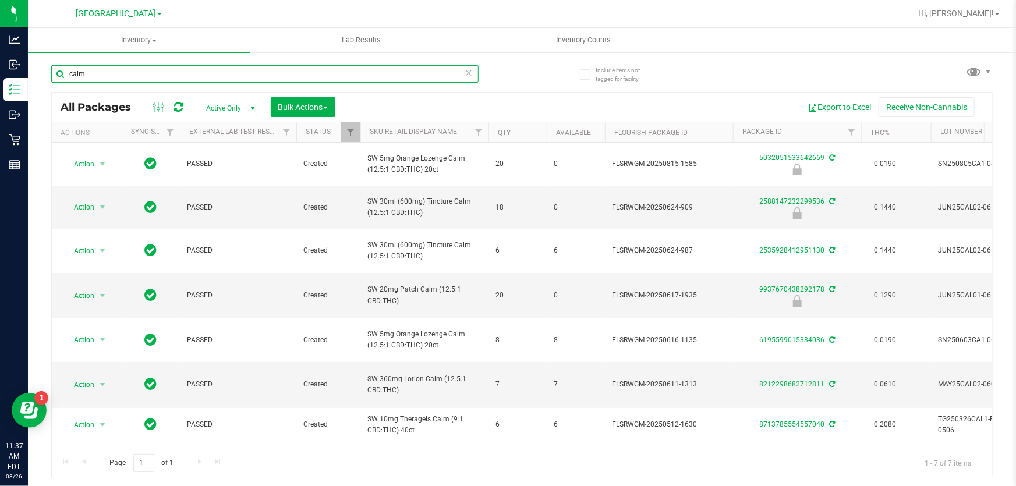
click at [116, 70] on input "calm" at bounding box center [265, 73] width 428 height 17
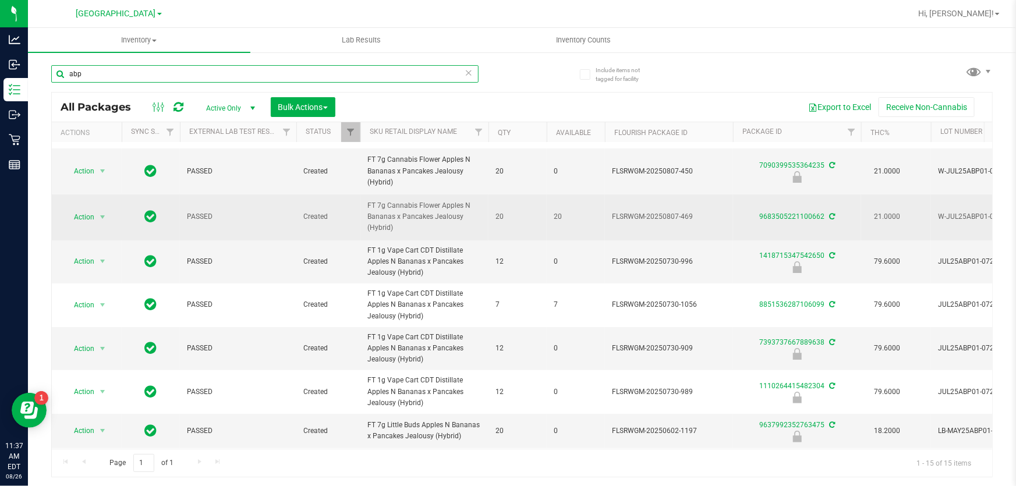
scroll to position [52, 0]
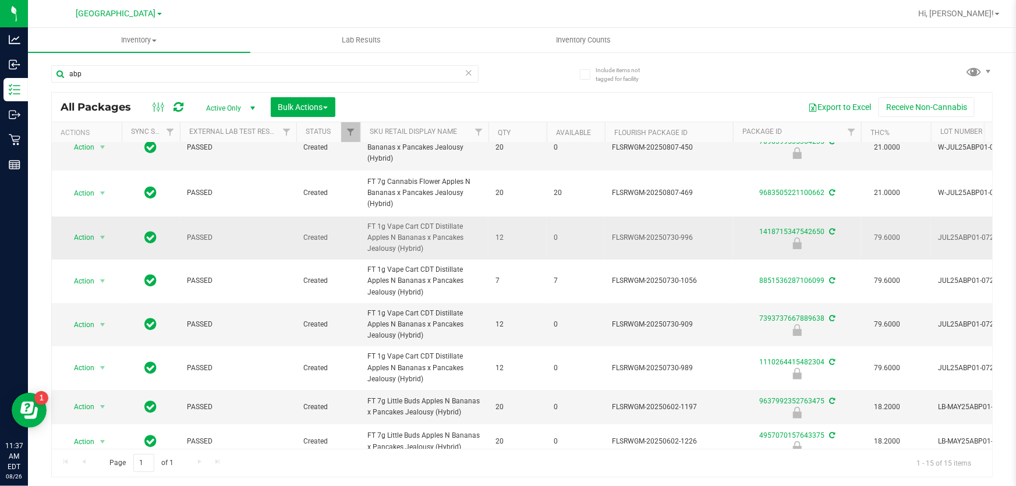
drag, startPoint x: 433, startPoint y: 246, endPoint x: 361, endPoint y: 221, distance: 75.9
click at [361, 221] on td "FT 1g Vape Cart CDT Distillate Apples N Bananas x Pancakes Jealousy (Hybrid)" at bounding box center [425, 239] width 128 height 44
copy span "FT 1g Vape Cart CDT Distillate Apples N Bananas x Pancakes Jealousy (Hybrid)"
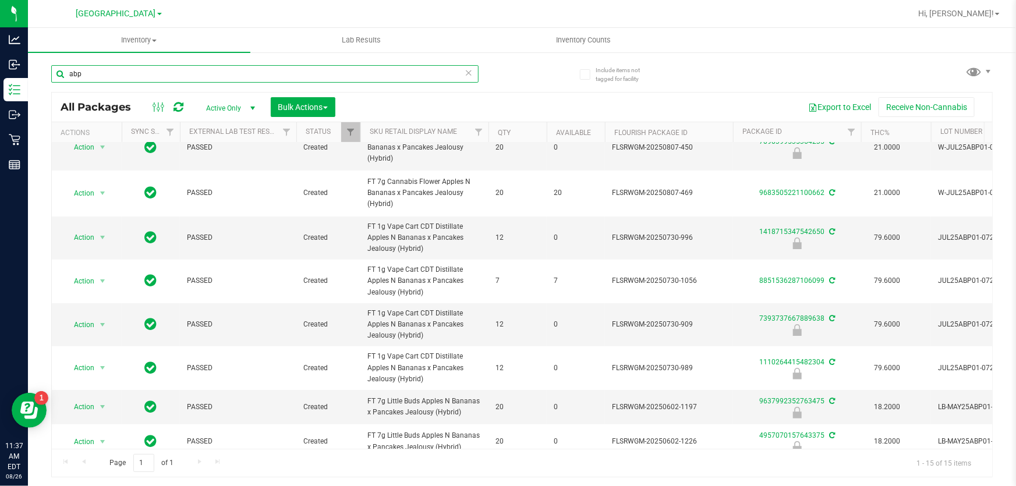
click at [165, 66] on input "abp" at bounding box center [265, 73] width 428 height 17
paste input "FT 1g Vape Cart CDT Distillate Apples N Bananas x Pancakes Jealousy (Hybrid)"
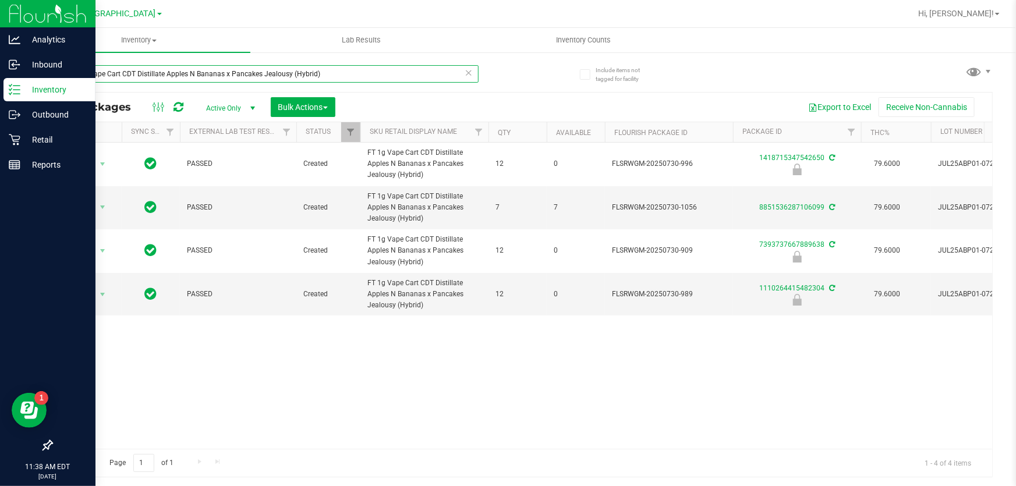
drag, startPoint x: 388, startPoint y: 77, endPoint x: 0, endPoint y: 84, distance: 388.0
click at [0, 84] on div "Analytics Inbound Inventory Outbound Retail Reports 11:38 AM EDT [DATE] 08/26 […" at bounding box center [508, 243] width 1016 height 486
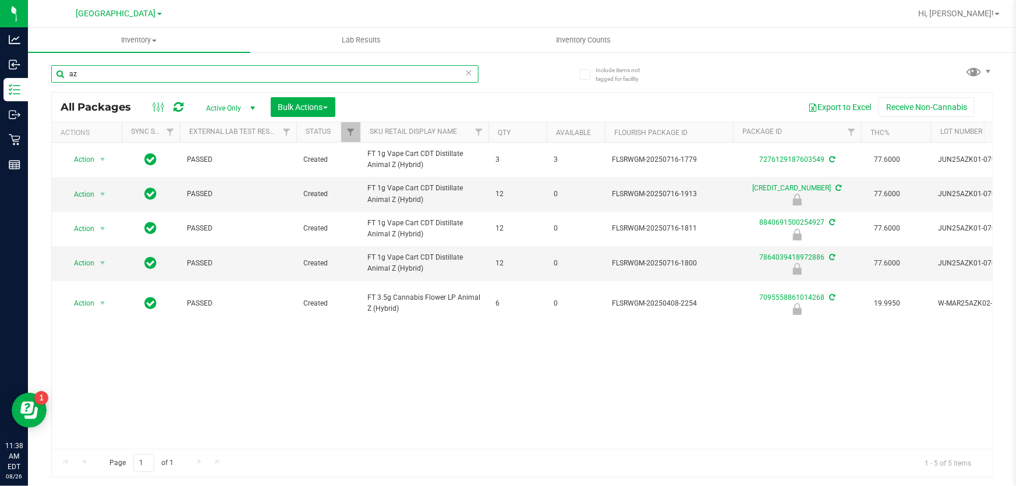
type input "a"
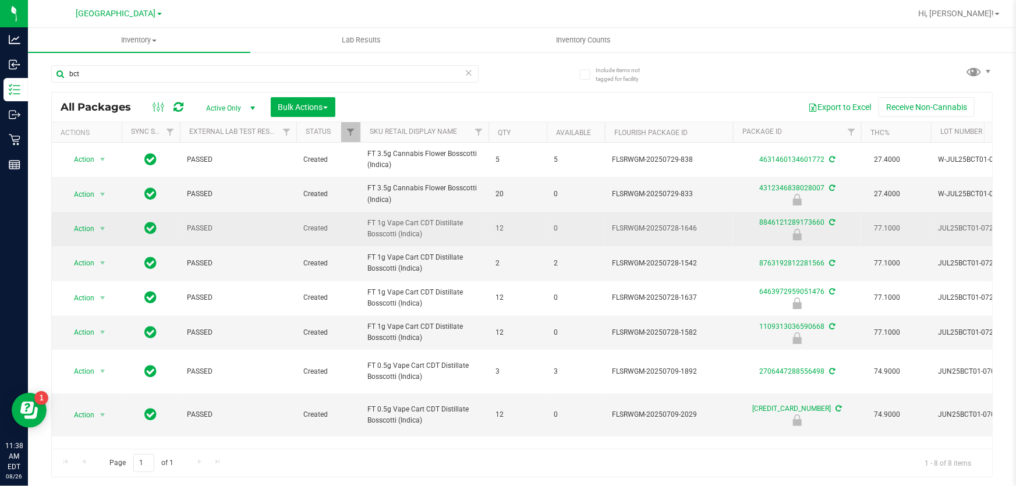
drag, startPoint x: 426, startPoint y: 233, endPoint x: 354, endPoint y: 233, distance: 72.2
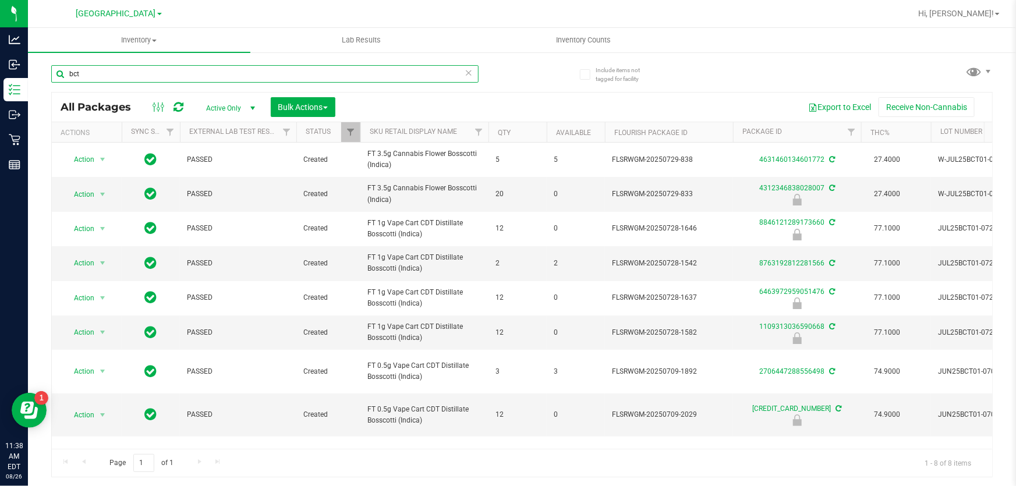
click at [112, 80] on input "bct" at bounding box center [265, 73] width 428 height 17
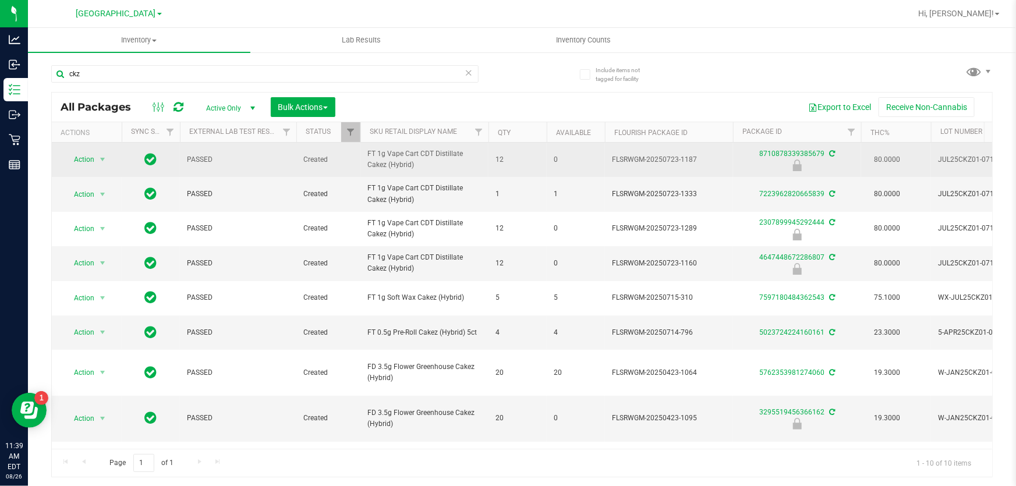
drag, startPoint x: 425, startPoint y: 172, endPoint x: 352, endPoint y: 170, distance: 73.4
copy tr "FT 1g Vape Cart CDT Distillate Cakez (Hybrid)"
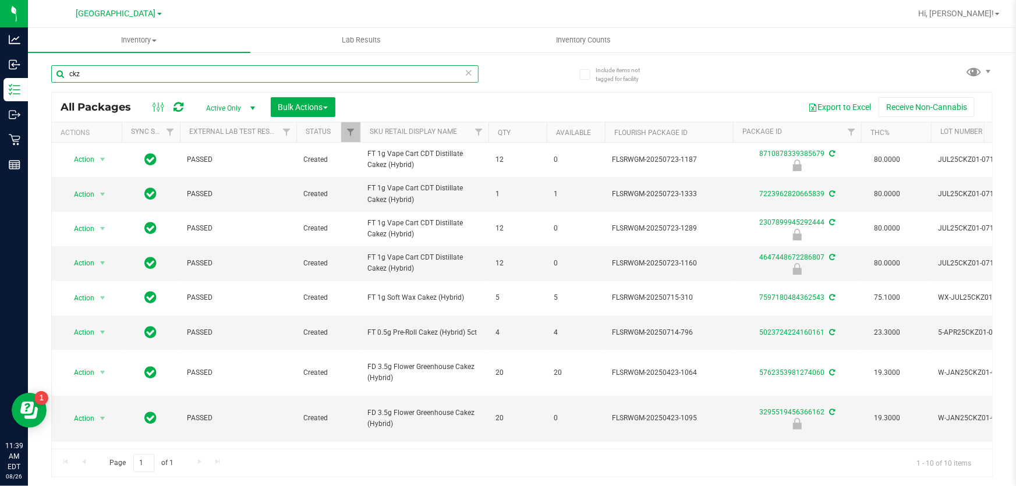
click at [157, 76] on input "ckz" at bounding box center [265, 73] width 428 height 17
paste input "FT 1g Vape Cart CDT Distillate Cakez (Hybrid)"
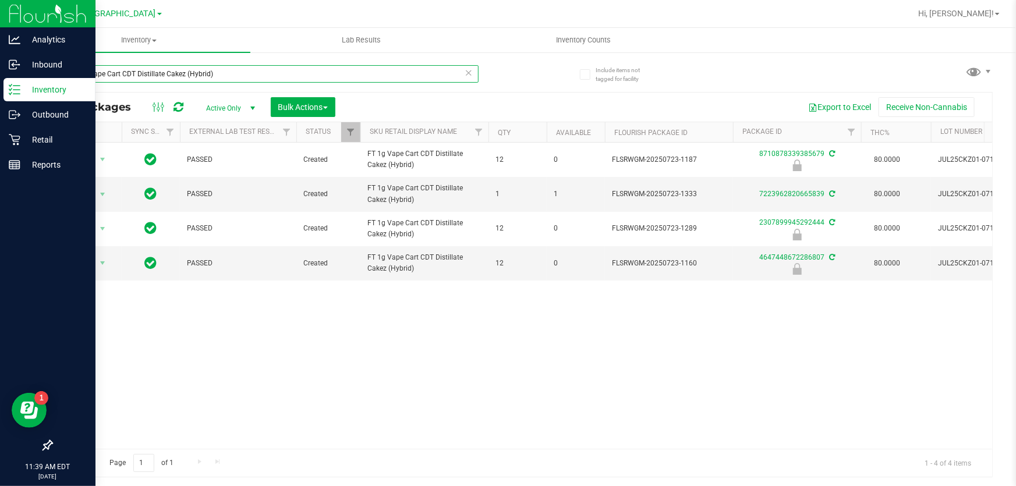
drag, startPoint x: 224, startPoint y: 75, endPoint x: 0, endPoint y: 12, distance: 232.5
click at [0, 12] on div "Analytics Inbound Inventory Outbound Retail Reports 11:39 AM EDT [DATE] 08/26 […" at bounding box center [508, 243] width 1016 height 486
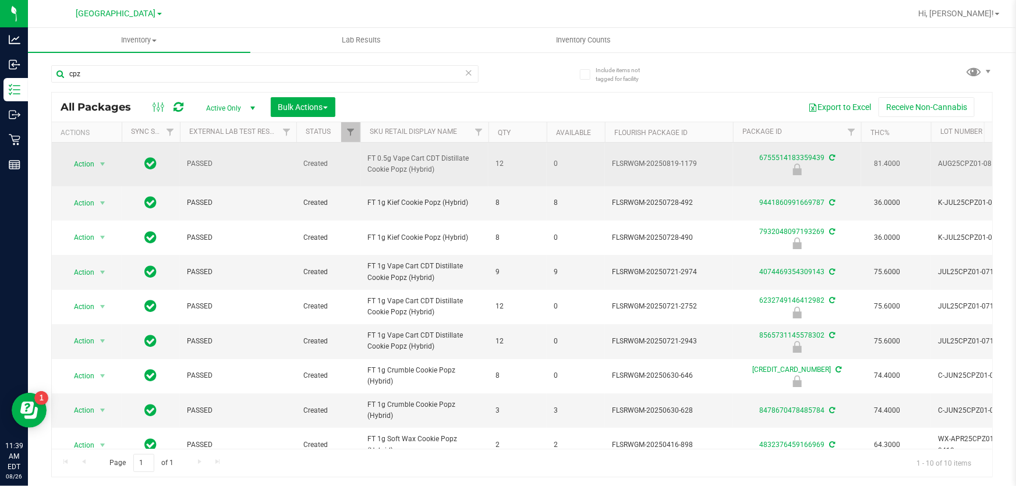
drag, startPoint x: 442, startPoint y: 167, endPoint x: 347, endPoint y: 175, distance: 95.9
copy tr "FT 0.5g Vape Cart CDT Distillate Cookie Popz (Hybrid)"
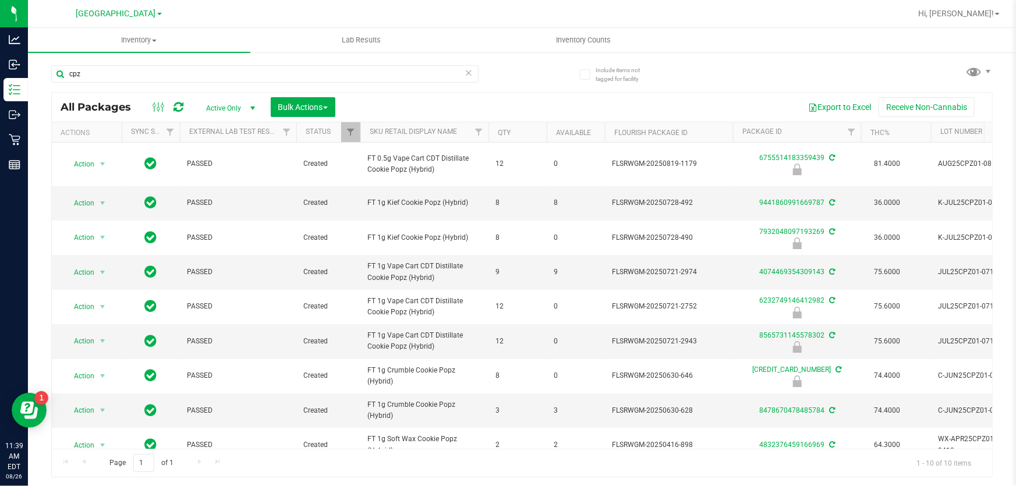
click at [142, 58] on div "cpz" at bounding box center [286, 73] width 471 height 37
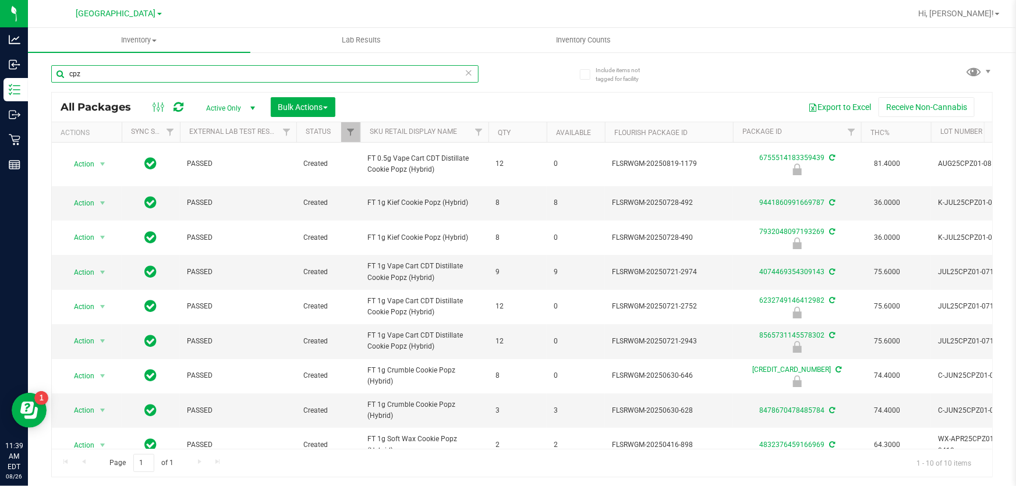
click at [139, 68] on input "cpz" at bounding box center [265, 73] width 428 height 17
paste input "FT 0.5g Vape Cart CDT Distillate Cookie Popz (Hybrid)"
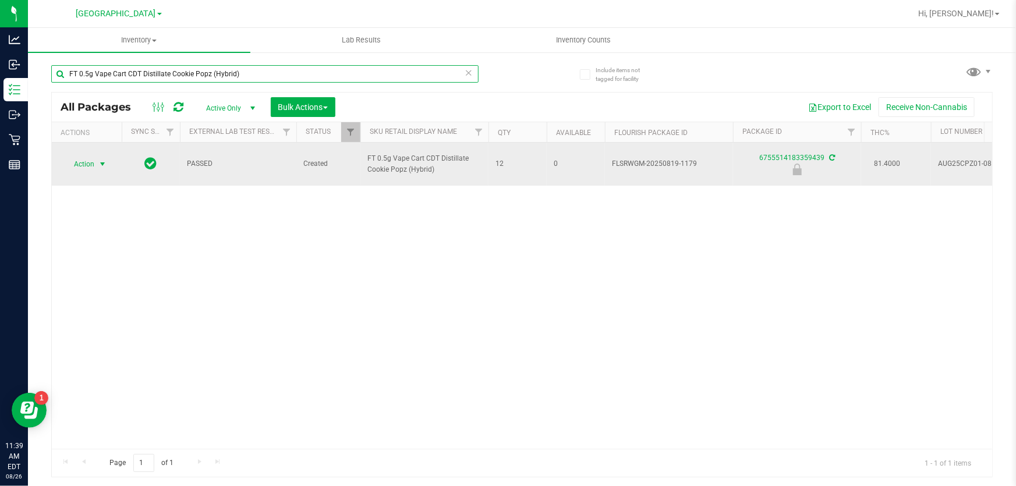
type input "FT 0.5g Vape Cart CDT Distillate Cookie Popz (Hybrid)"
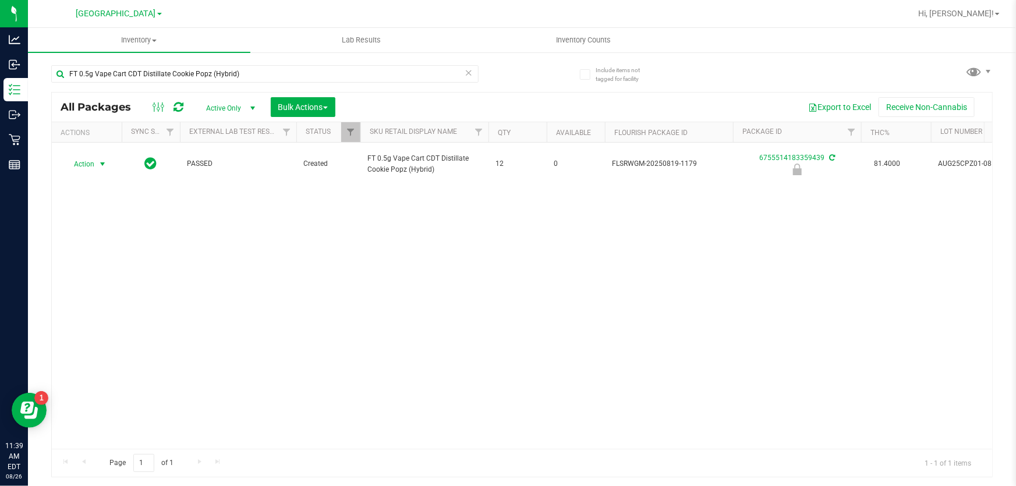
drag, startPoint x: 98, startPoint y: 169, endPoint x: 98, endPoint y: 179, distance: 9.9
click at [98, 169] on span "select" at bounding box center [103, 164] width 15 height 16
click at [99, 309] on li "Unlock package" at bounding box center [101, 317] width 74 height 17
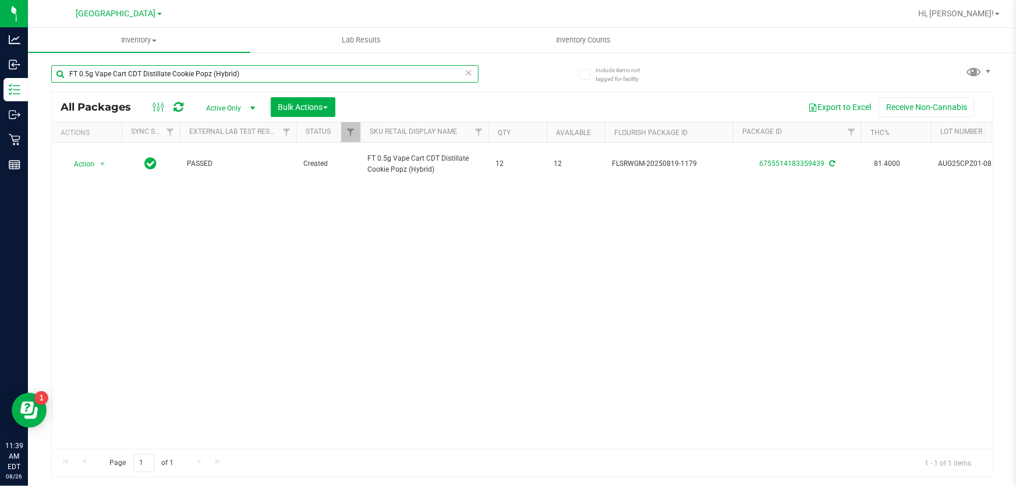
click at [88, 71] on input "FT 0.5g Vape Cart CDT Distillate Cookie Popz (Hybrid)" at bounding box center [265, 73] width 428 height 17
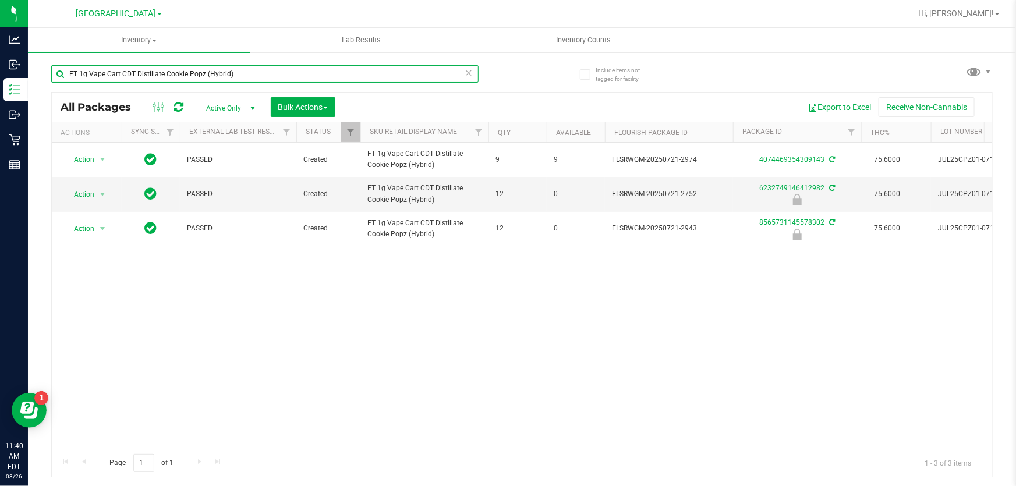
click at [242, 69] on input "FT 1g Vape Cart CDT Distillate Cookie Popz (Hybrid)" at bounding box center [265, 73] width 428 height 17
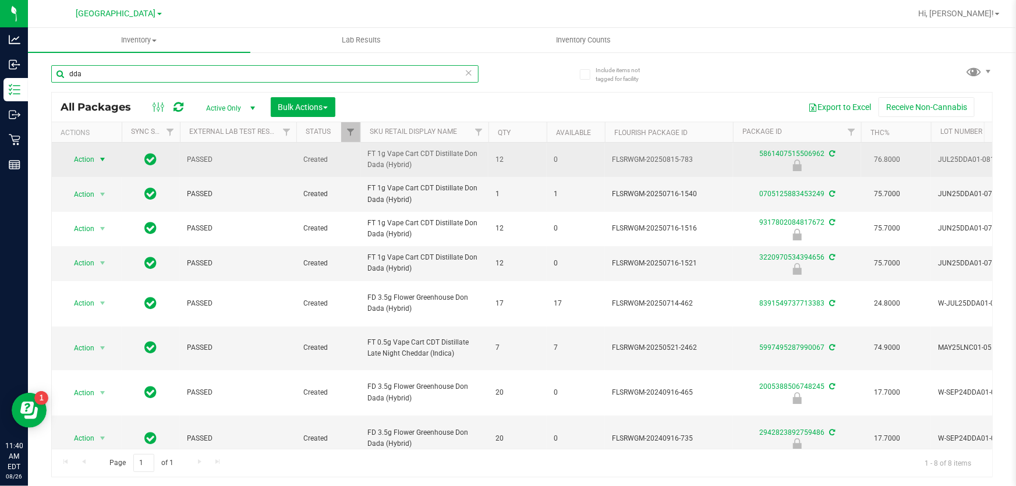
type input "dda"
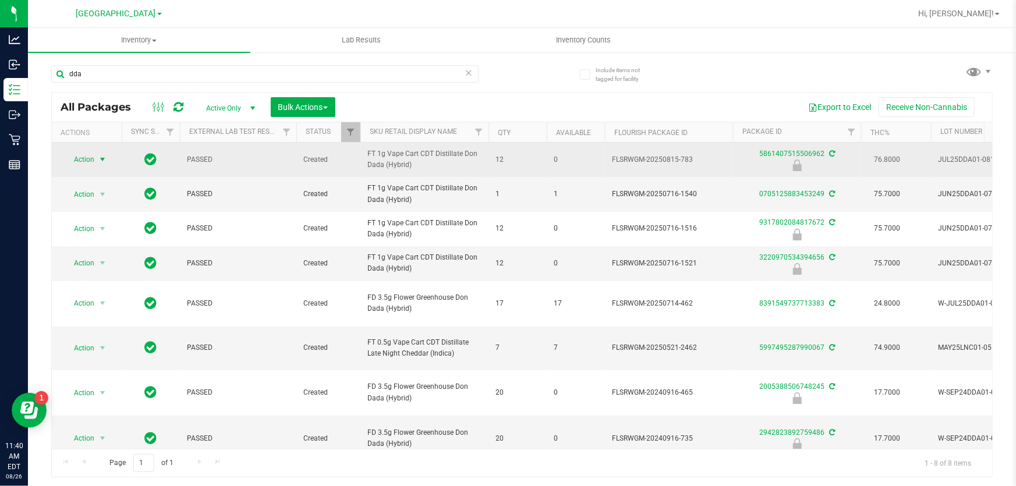
click at [82, 168] on span "Action" at bounding box center [78, 159] width 31 height 16
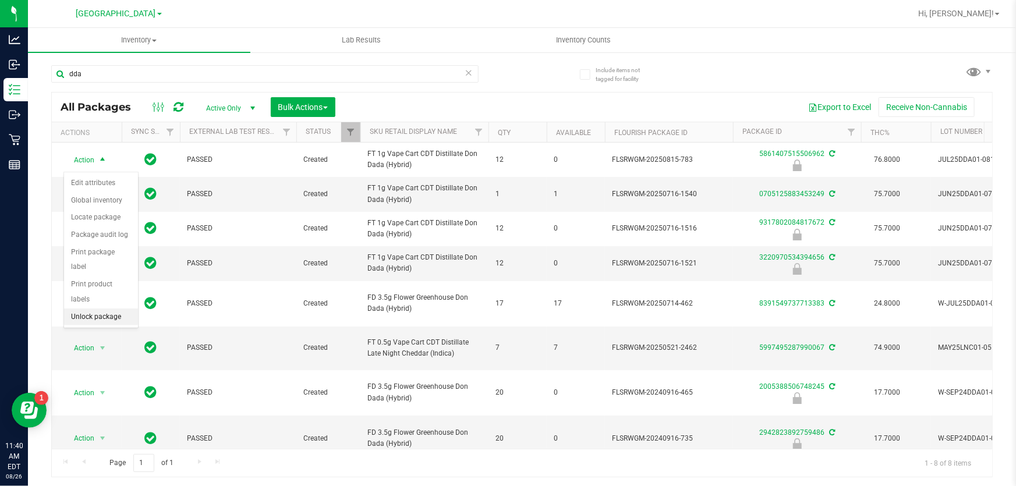
click at [92, 309] on li "Unlock package" at bounding box center [101, 317] width 74 height 17
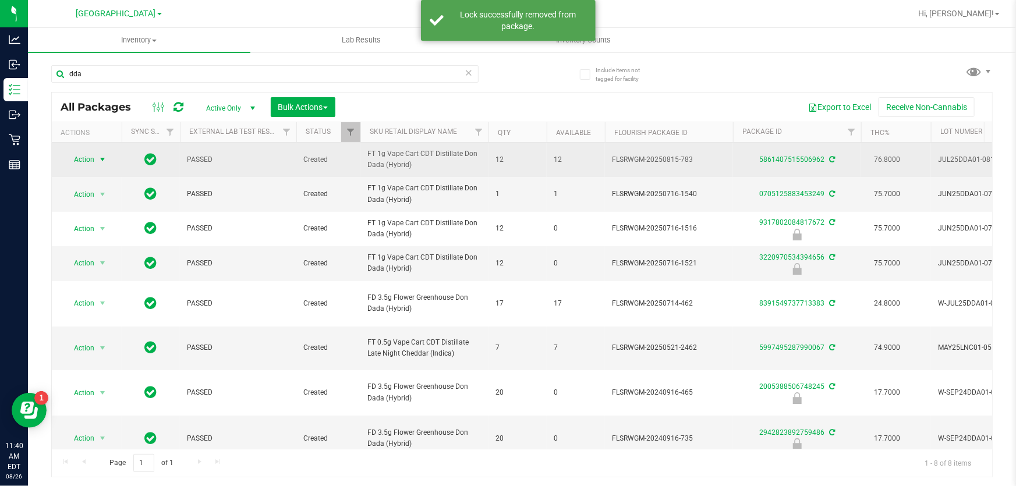
click at [89, 163] on span "Action" at bounding box center [78, 159] width 31 height 16
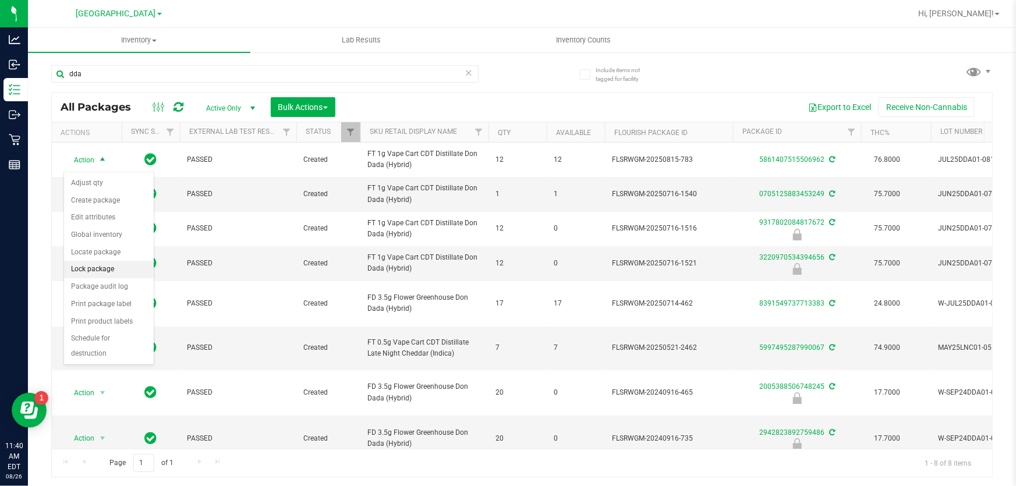
click at [87, 263] on li "Lock package" at bounding box center [109, 269] width 90 height 17
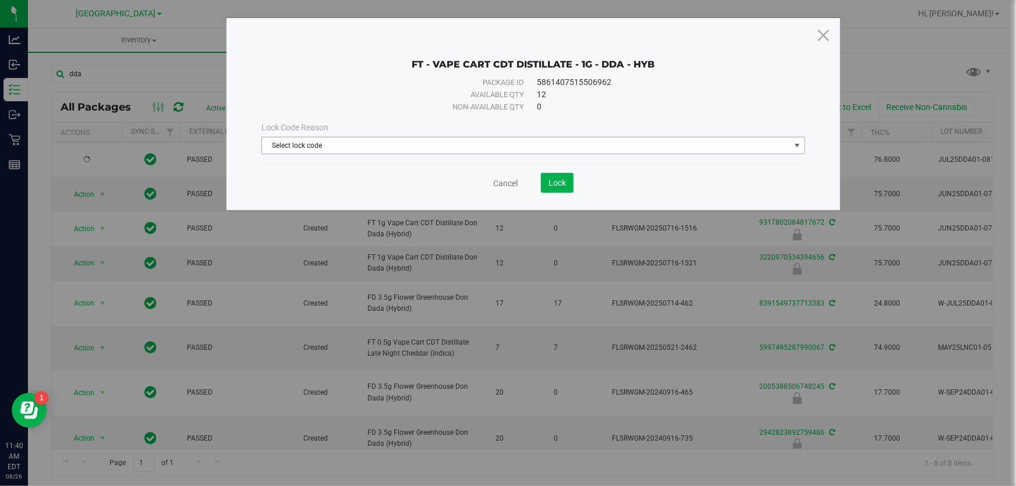
click at [286, 140] on span "Select lock code" at bounding box center [526, 145] width 528 height 16
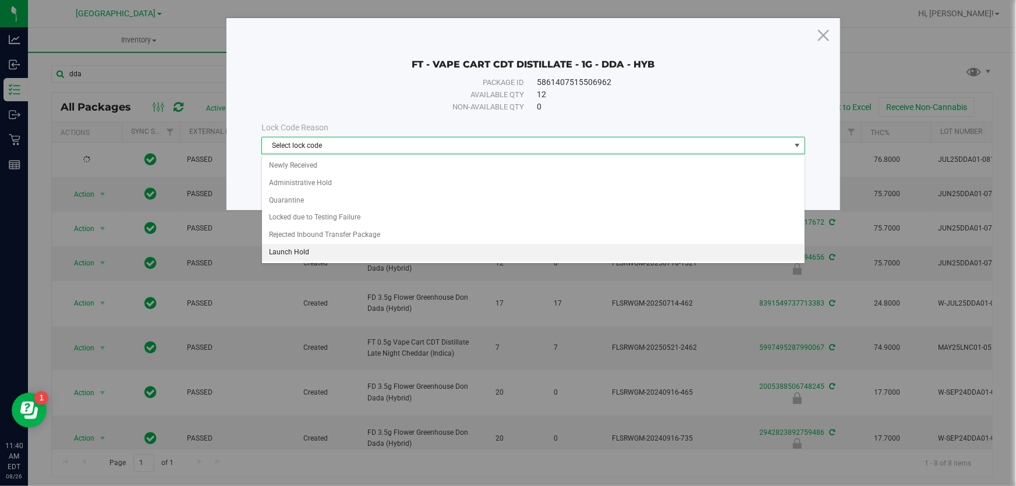
click at [303, 250] on li "Launch Hold" at bounding box center [533, 252] width 543 height 17
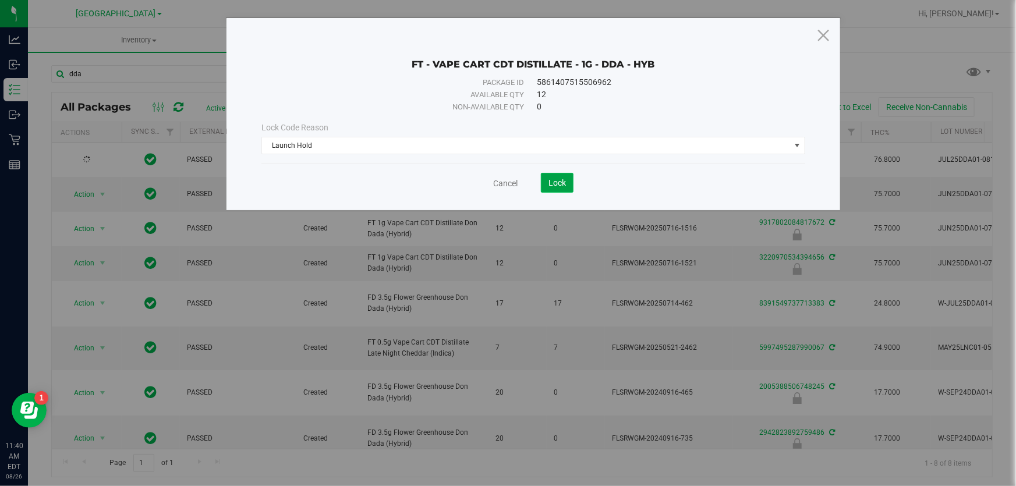
click at [558, 188] on button "Lock" at bounding box center [557, 183] width 33 height 20
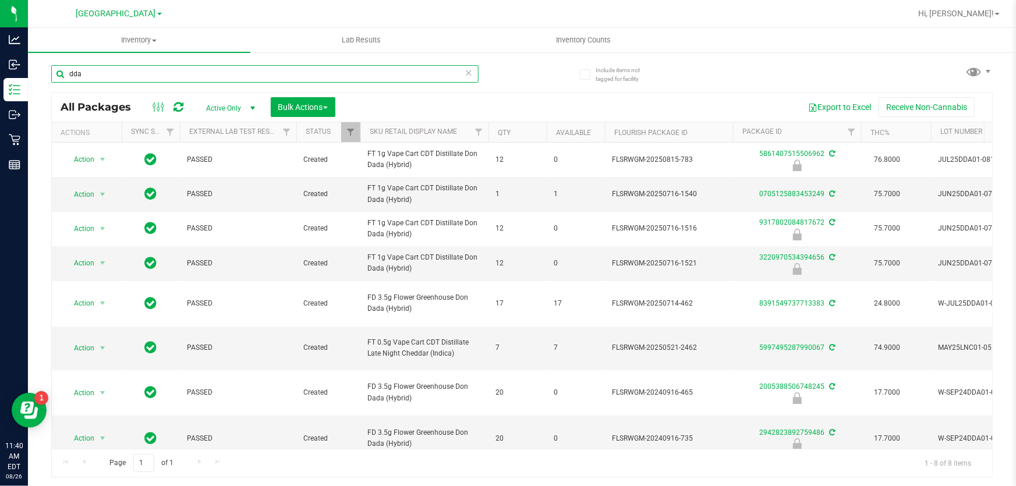
click at [122, 70] on input "dda" at bounding box center [265, 73] width 428 height 17
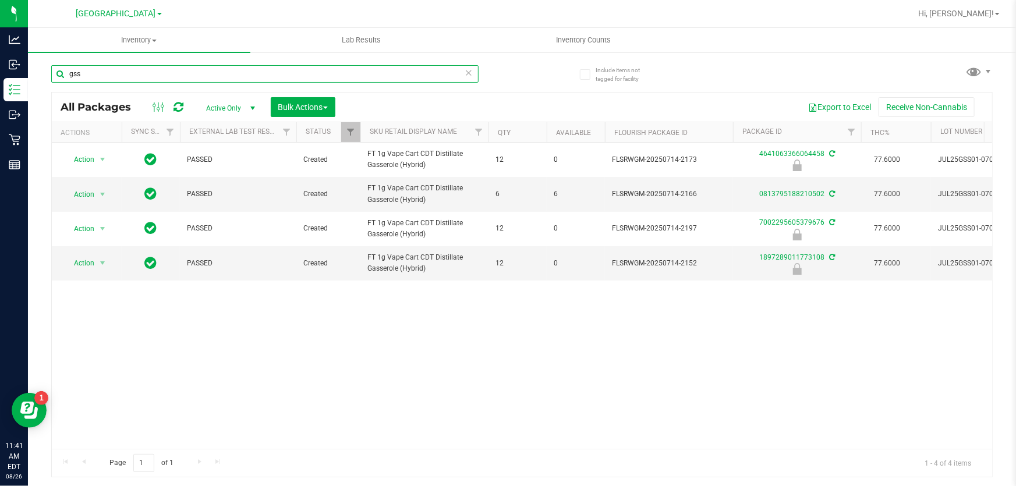
click at [154, 76] on input "gss" at bounding box center [265, 73] width 428 height 17
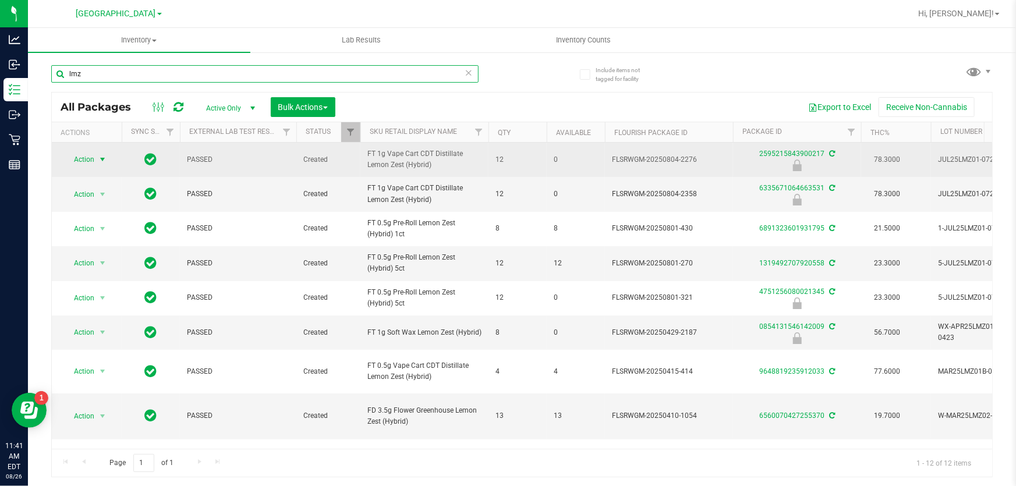
type input "lmz"
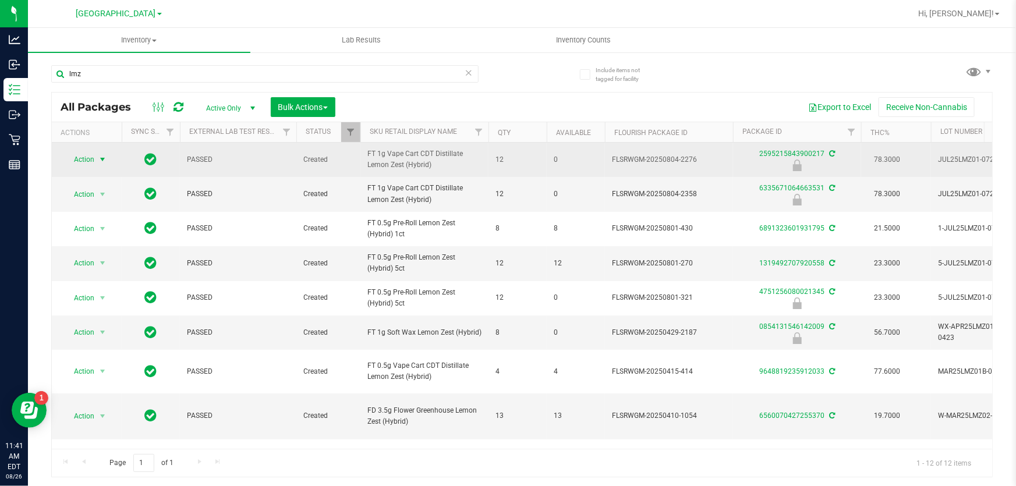
click at [76, 168] on span "Action" at bounding box center [78, 159] width 31 height 16
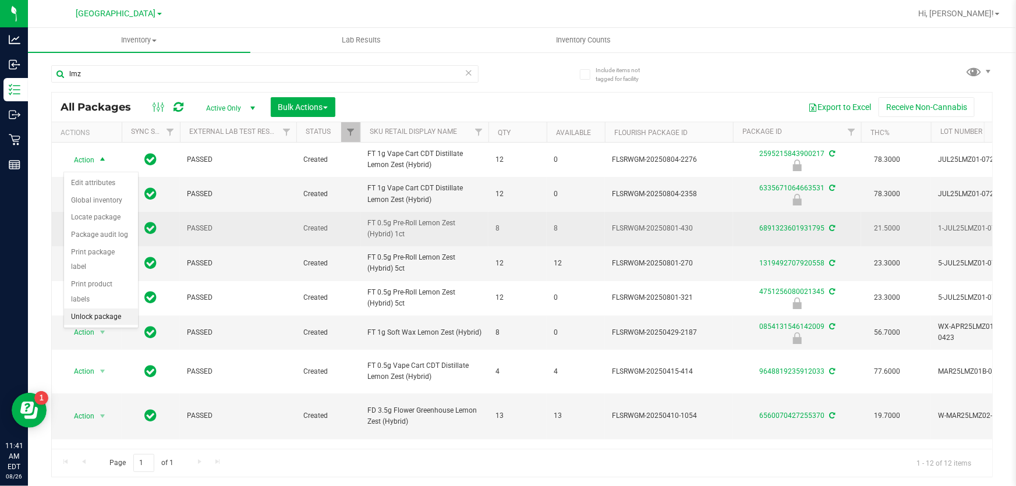
drag, startPoint x: 105, startPoint y: 300, endPoint x: 91, endPoint y: 259, distance: 43.7
click at [105, 309] on li "Unlock package" at bounding box center [101, 317] width 74 height 17
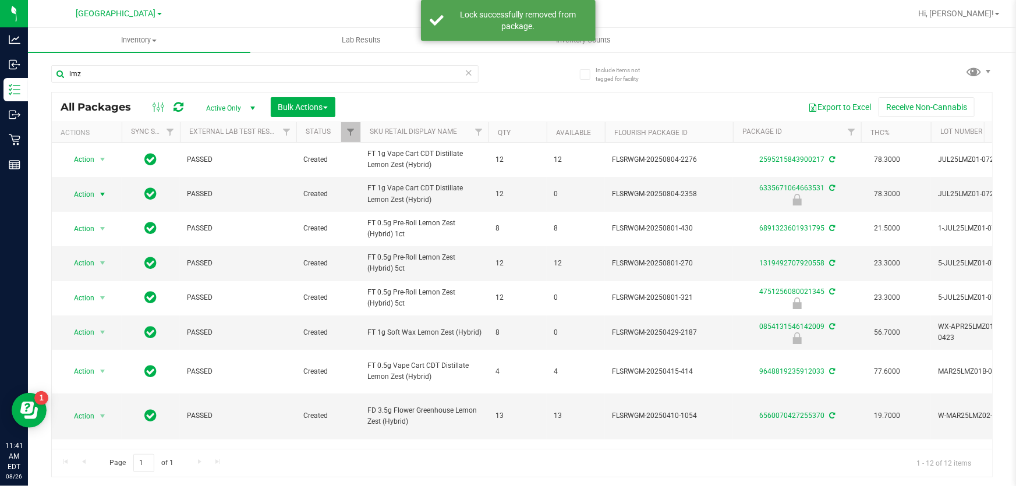
click at [92, 203] on span "Action" at bounding box center [78, 194] width 31 height 16
click at [104, 352] on li "Unlock package" at bounding box center [101, 360] width 74 height 17
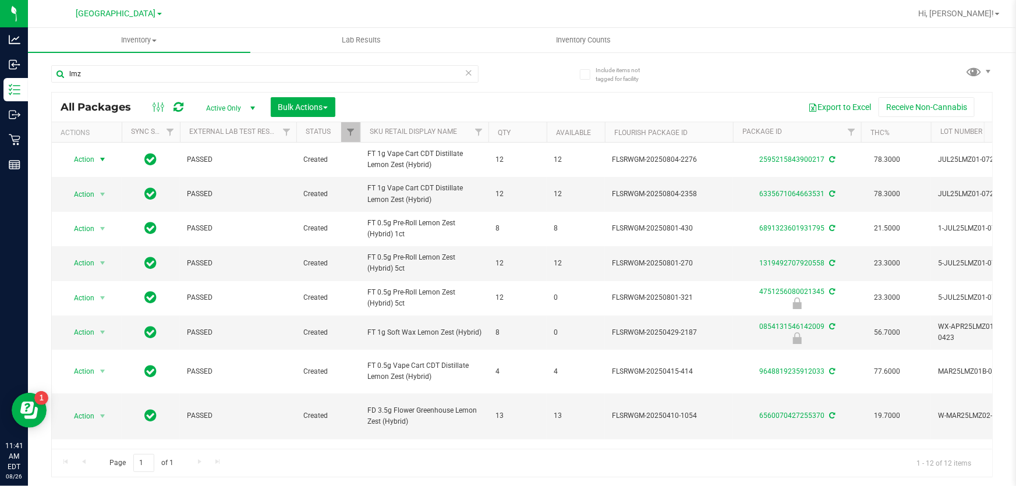
click at [90, 165] on span "Action" at bounding box center [78, 159] width 31 height 16
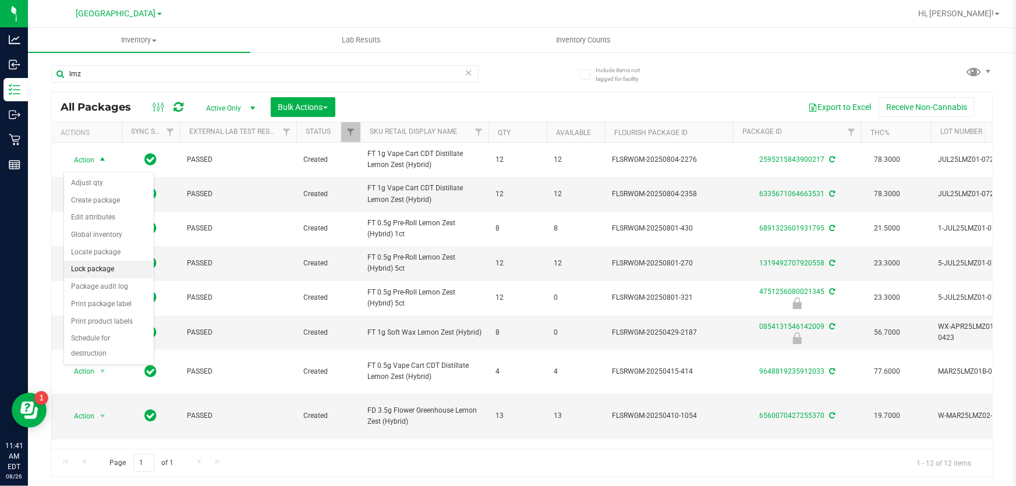
click at [112, 267] on li "Lock package" at bounding box center [109, 269] width 90 height 17
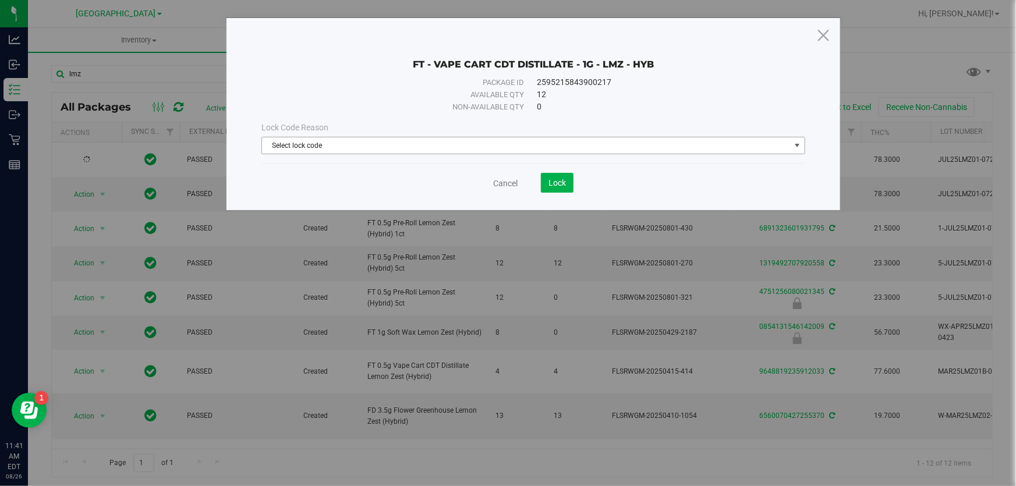
click at [315, 139] on span "Select lock code" at bounding box center [526, 145] width 528 height 16
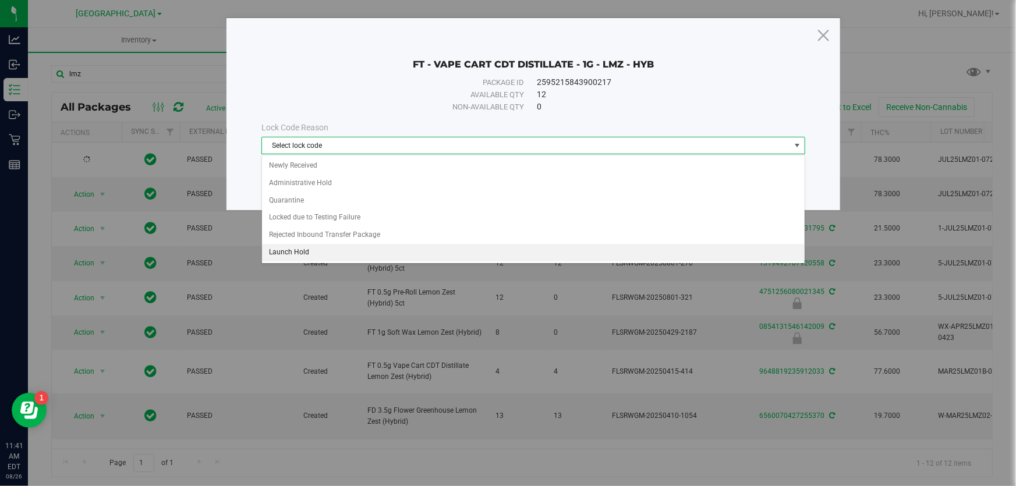
click at [290, 252] on li "Launch Hold" at bounding box center [533, 252] width 543 height 17
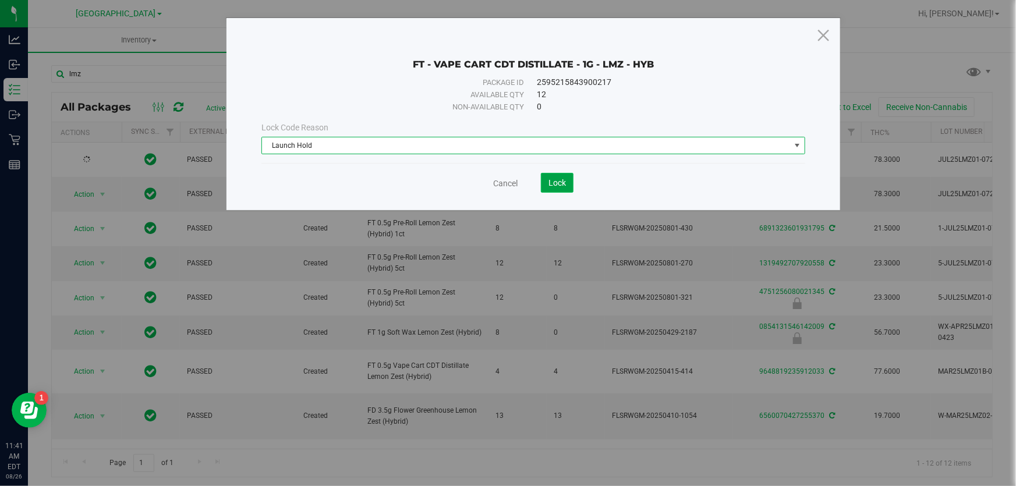
click at [557, 182] on span "Lock" at bounding box center [557, 182] width 17 height 9
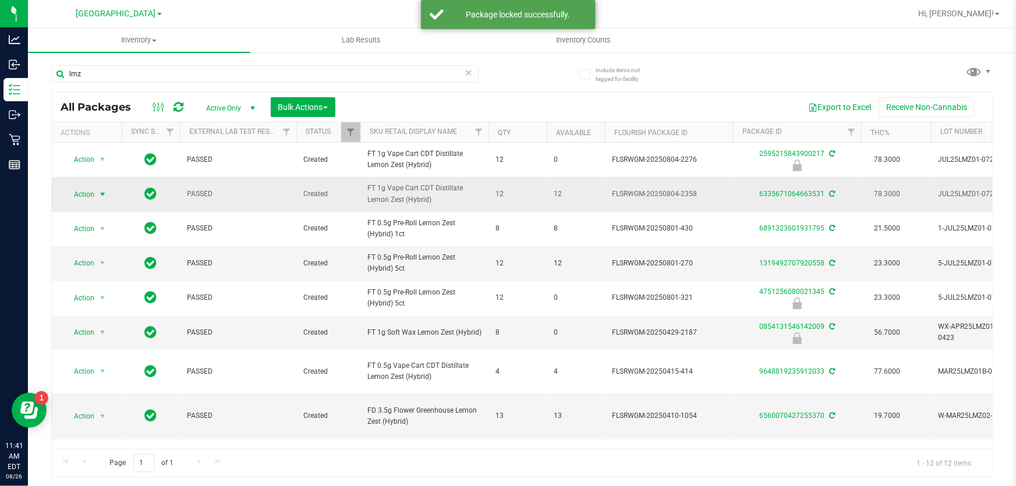
click at [96, 202] on span "select" at bounding box center [103, 194] width 15 height 16
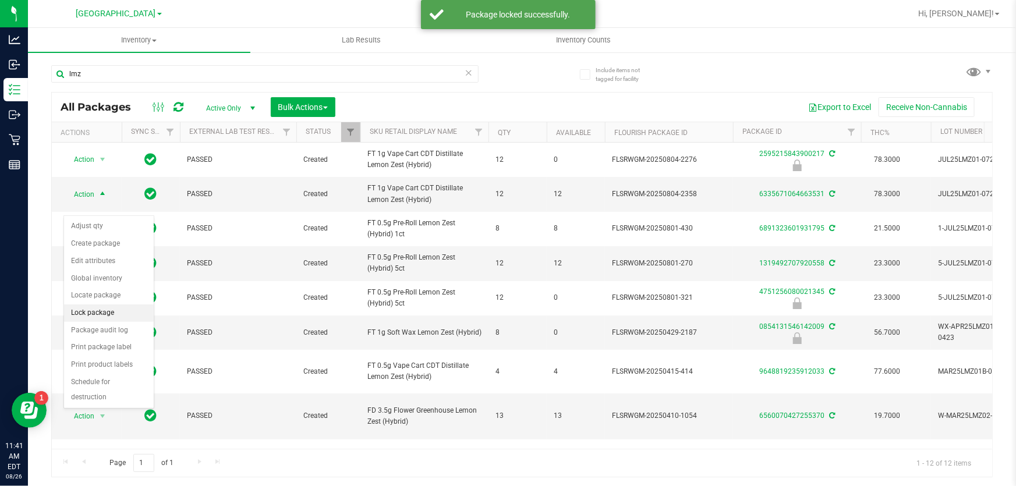
click at [84, 309] on li "Lock package" at bounding box center [109, 313] width 90 height 17
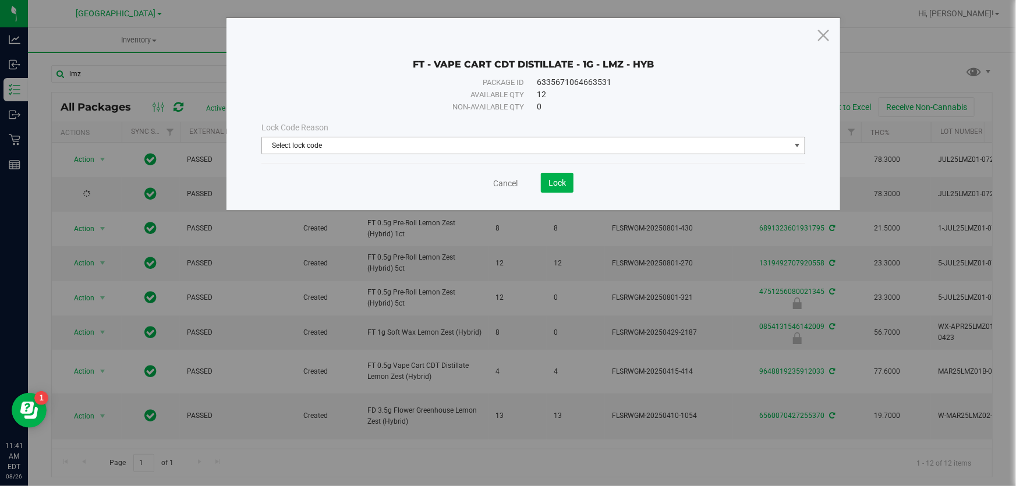
click at [392, 140] on span "Select lock code" at bounding box center [526, 145] width 528 height 16
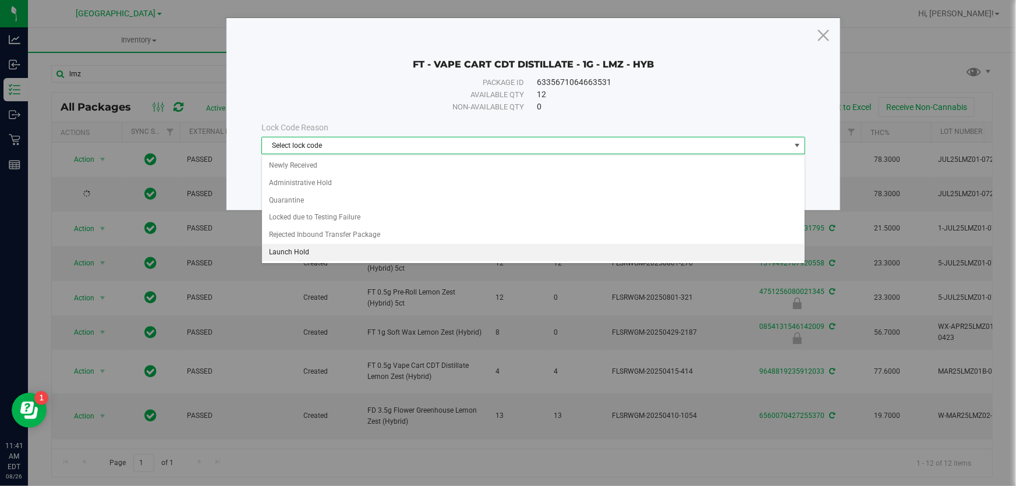
click at [292, 249] on li "Launch Hold" at bounding box center [533, 252] width 543 height 17
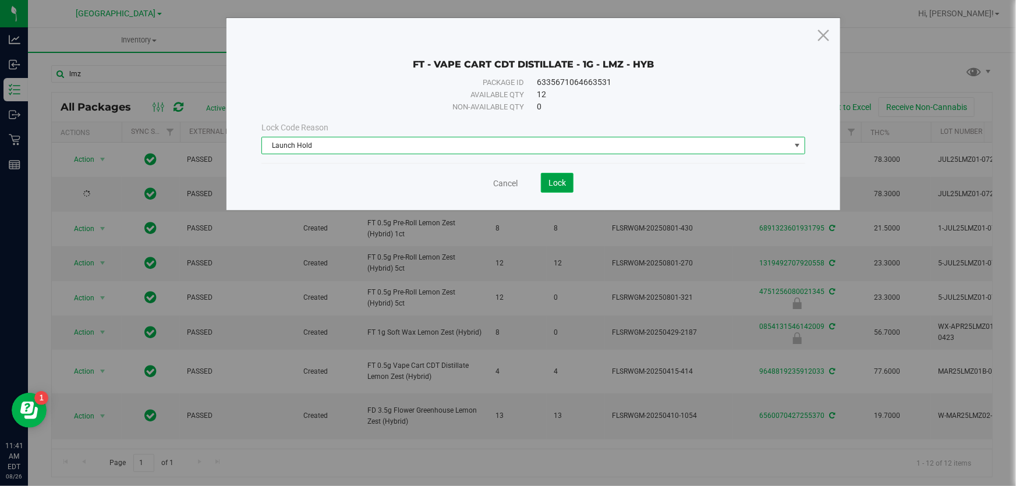
click at [546, 189] on button "Lock" at bounding box center [557, 183] width 33 height 20
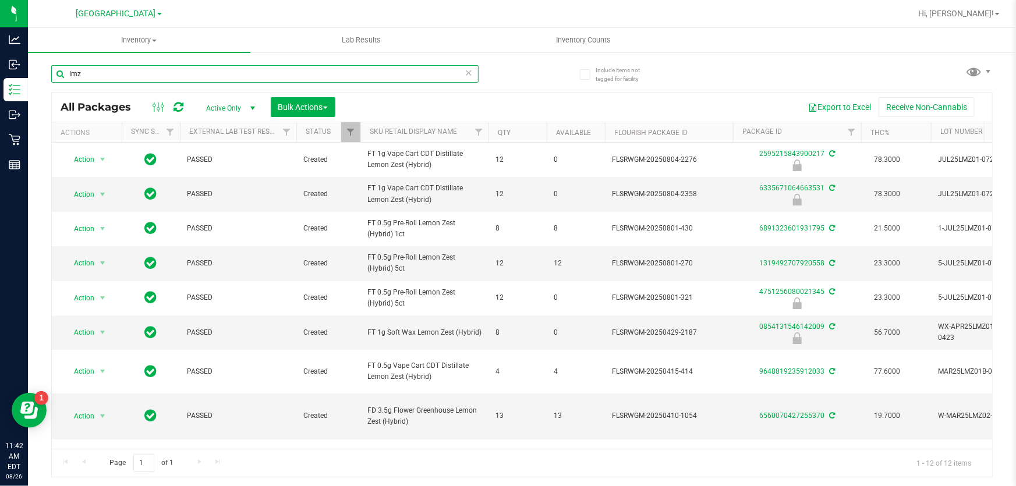
click at [125, 79] on input "lmz" at bounding box center [265, 73] width 428 height 17
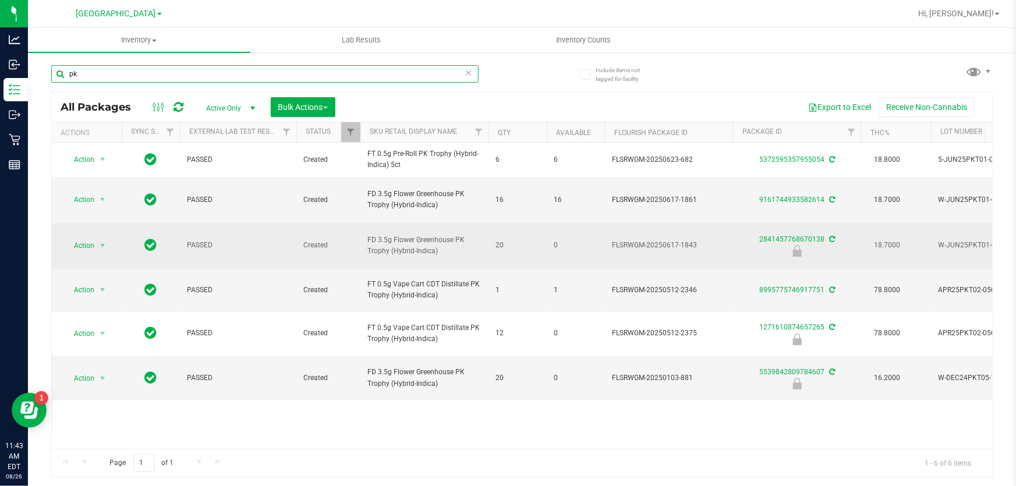
type input "p"
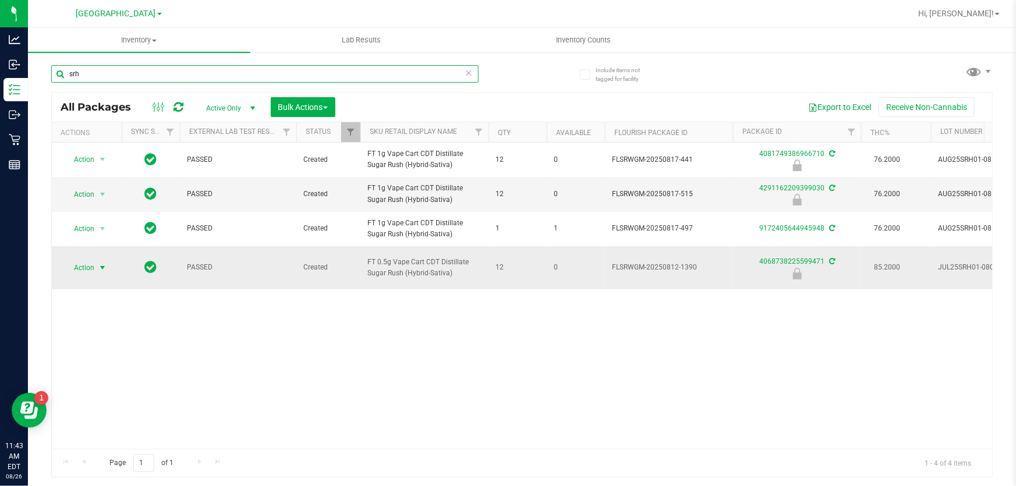
type input "srh"
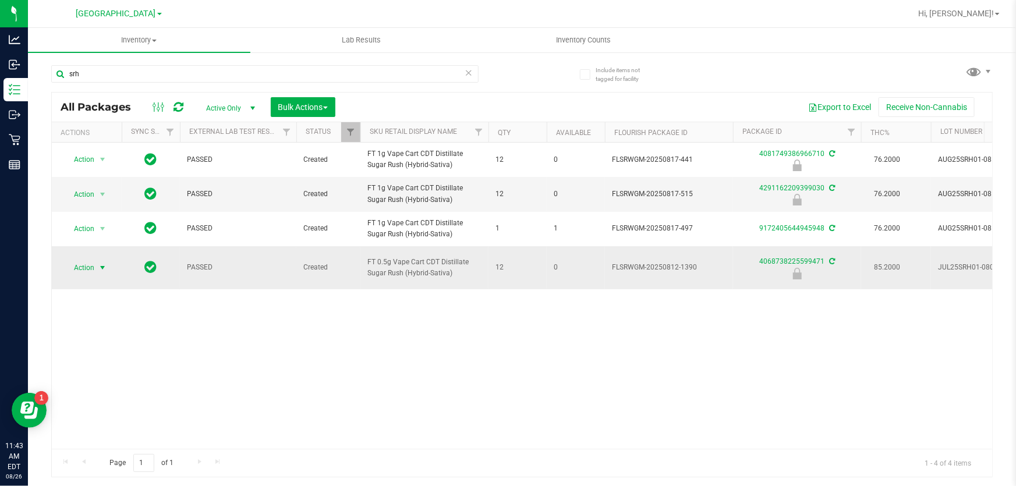
click at [97, 276] on span "select" at bounding box center [103, 268] width 15 height 16
click at [103, 439] on li "Unlock package" at bounding box center [101, 447] width 74 height 17
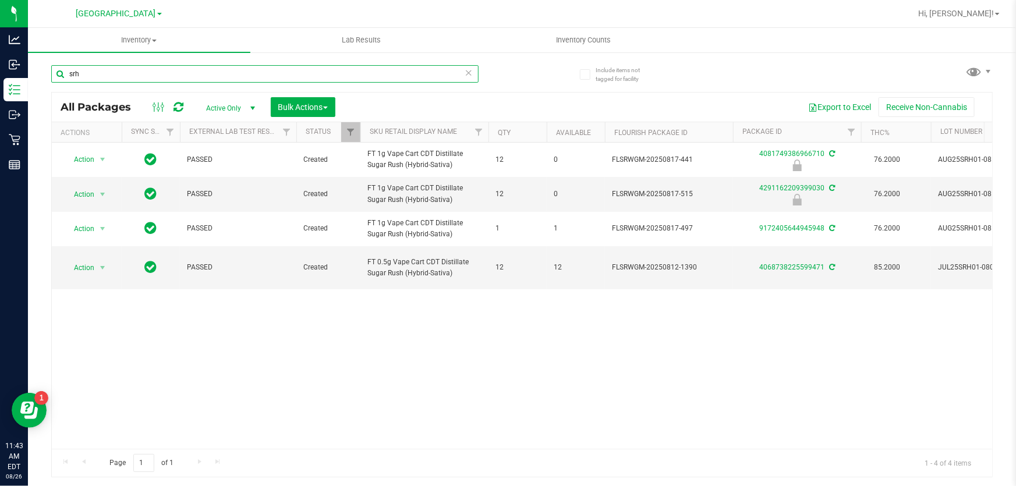
click at [94, 75] on input "srh" at bounding box center [265, 73] width 428 height 17
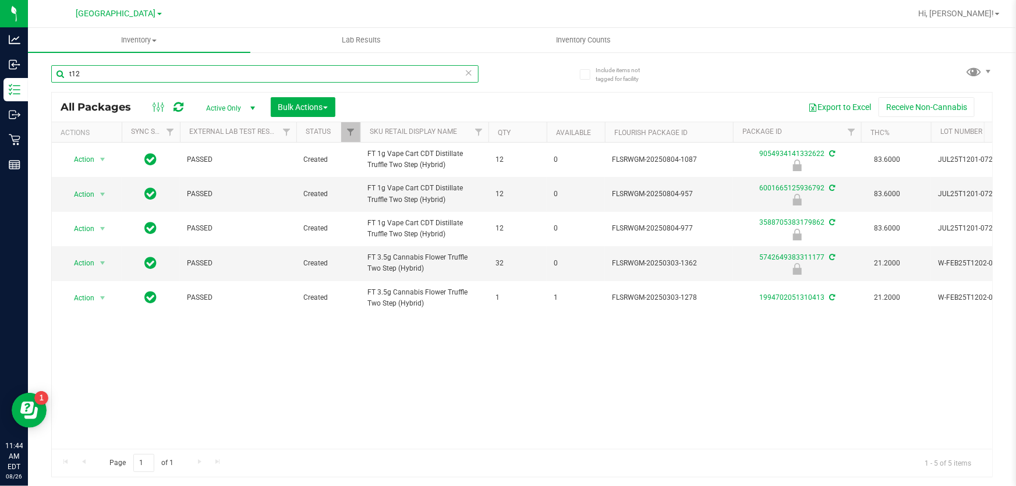
click at [105, 70] on input "t12" at bounding box center [265, 73] width 428 height 17
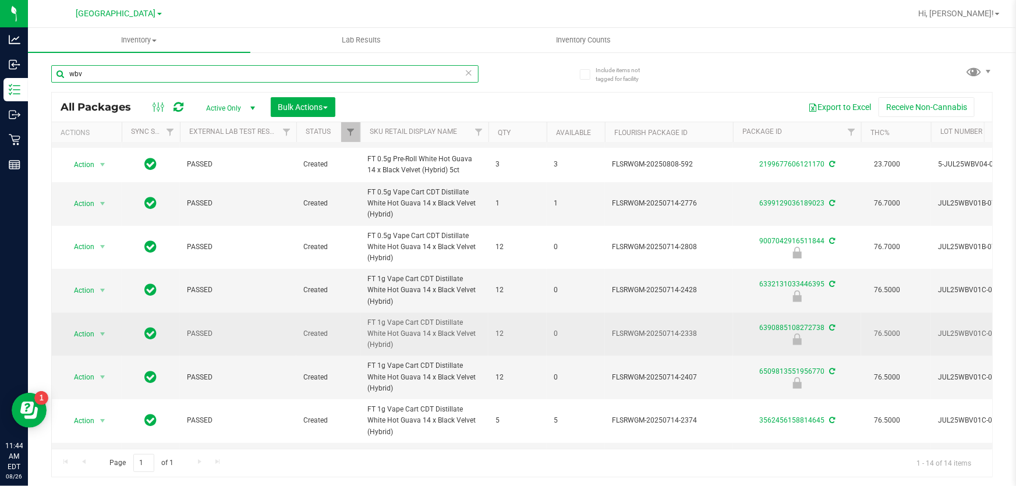
scroll to position [158, 0]
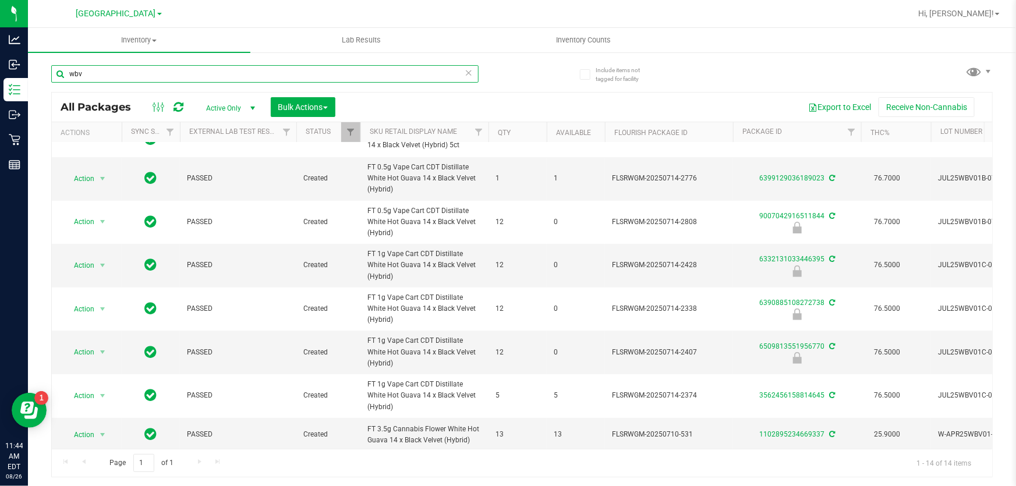
click at [101, 72] on input "wbv" at bounding box center [265, 73] width 428 height 17
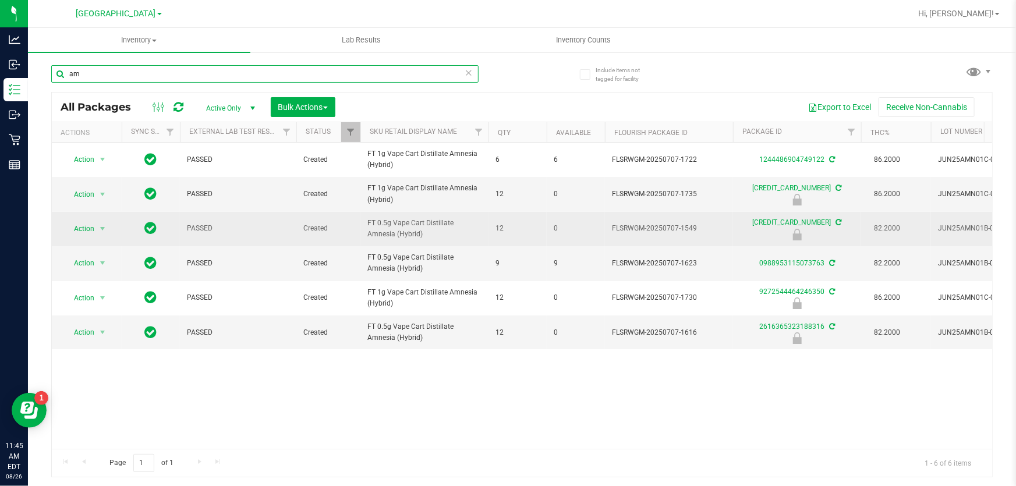
type input "a"
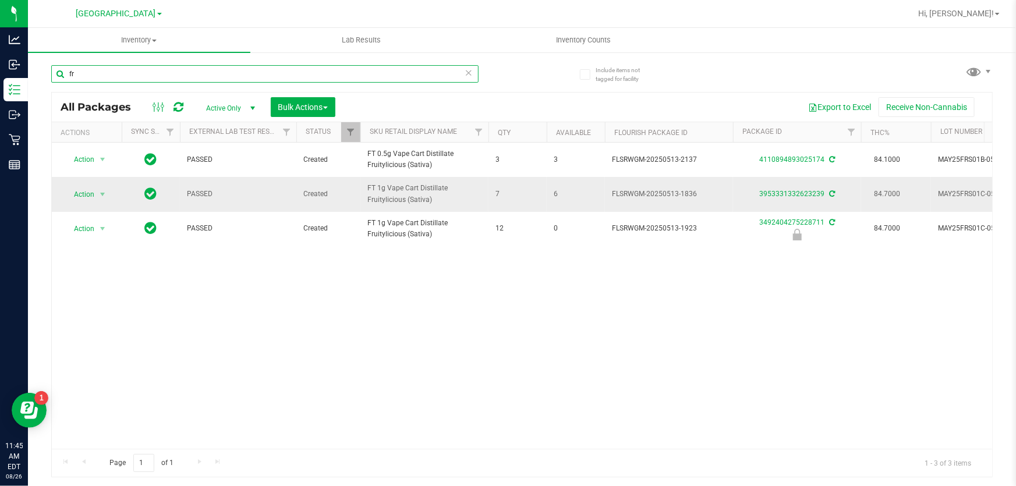
type input "f"
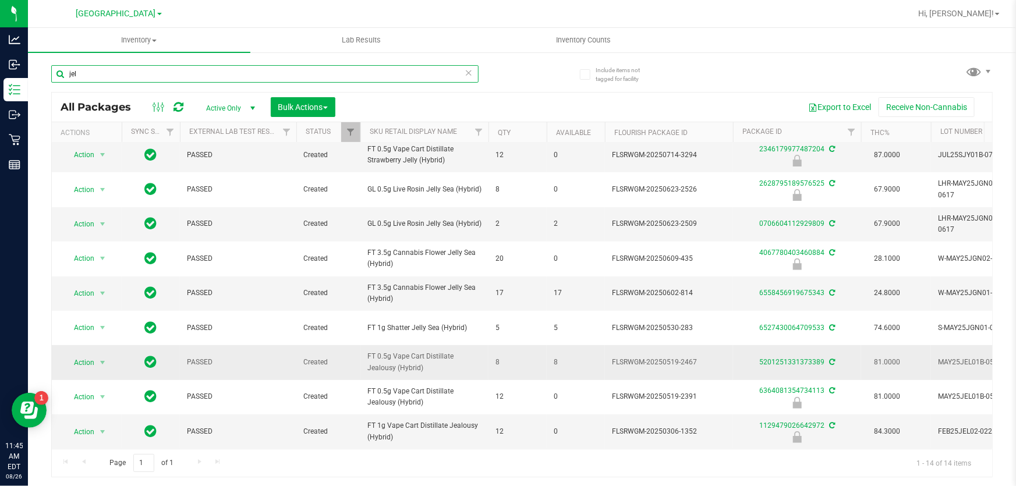
scroll to position [202, 0]
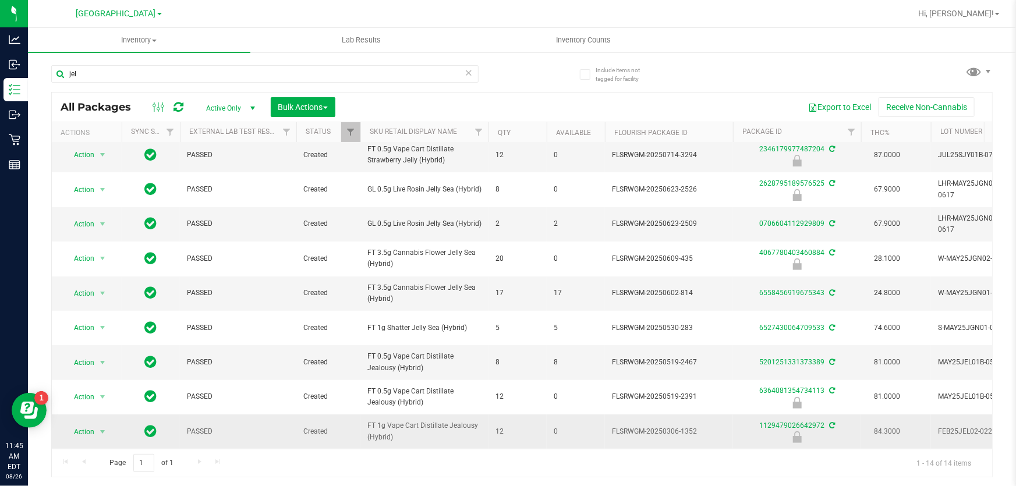
drag, startPoint x: 409, startPoint y: 431, endPoint x: 361, endPoint y: 431, distance: 48.3
click at [361, 431] on td "FT 1g Vape Cart Distillate Jealousy (Hybrid)" at bounding box center [425, 432] width 128 height 34
copy span "FT 1g Vape Cart Distillate Jealousy (Hybrid)"
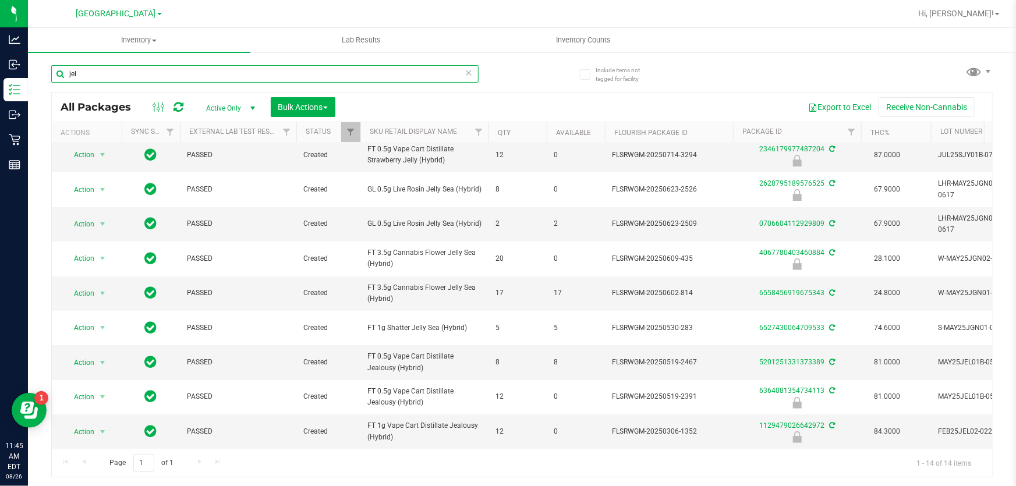
click at [174, 75] on input "jel" at bounding box center [265, 73] width 428 height 17
paste input "FT 1g Vape Cart Distillate Jealousy (Hybrid)"
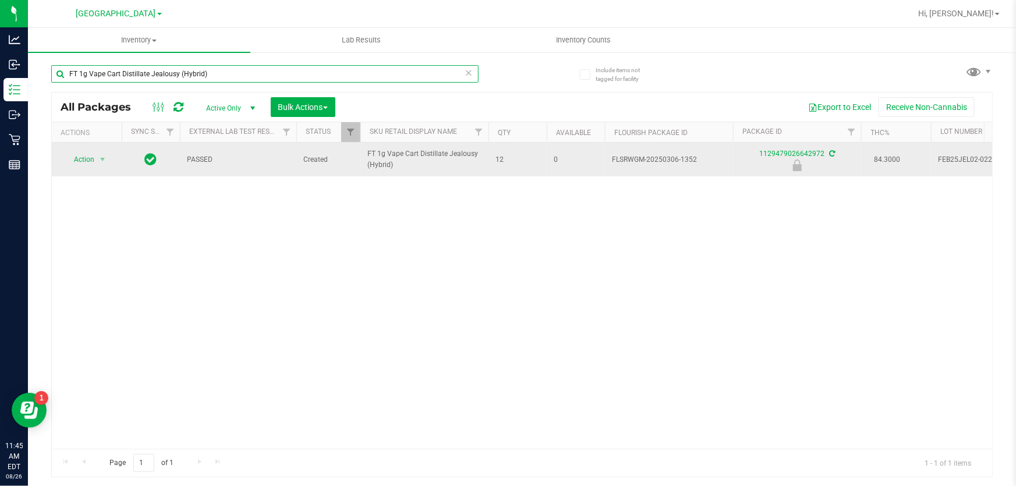
type input "FT 1g Vape Cart Distillate Jealousy (Hybrid)"
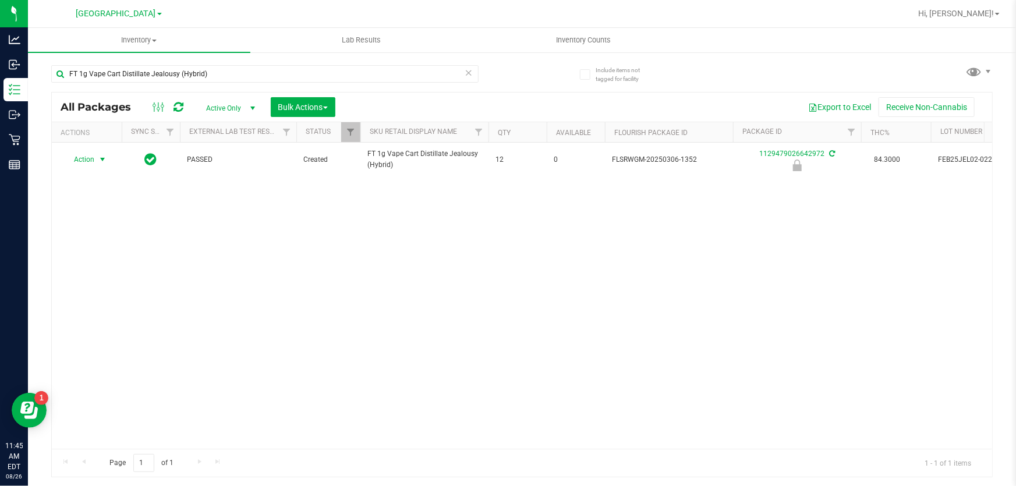
drag, startPoint x: 97, startPoint y: 162, endPoint x: 76, endPoint y: 210, distance: 52.2
click at [93, 165] on span "Action" at bounding box center [86, 159] width 47 height 16
click at [92, 304] on li "Unlock package" at bounding box center [101, 312] width 74 height 17
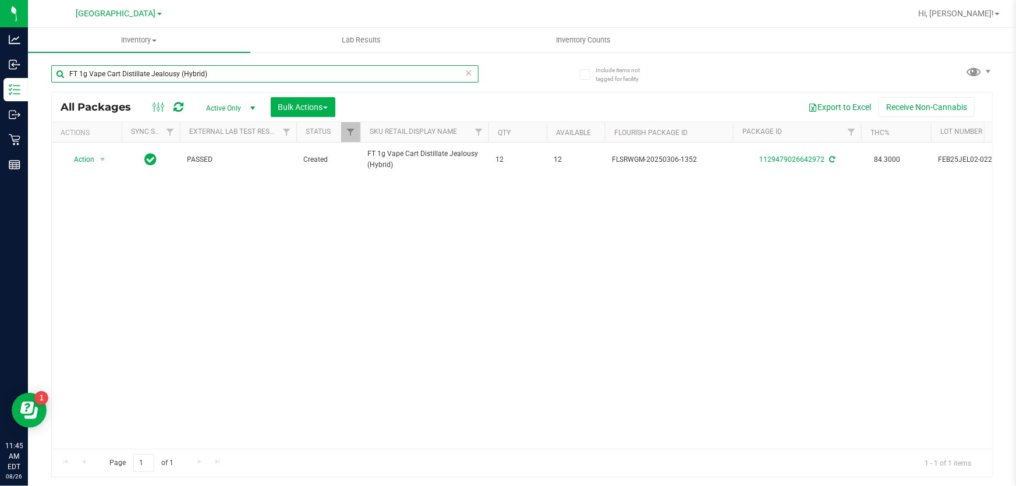
click at [246, 66] on input "FT 1g Vape Cart Distillate Jealousy (Hybrid)" at bounding box center [265, 73] width 428 height 17
click at [246, 68] on input "FT 1g Vape Cart Distillate Jealousy (Hybrid)" at bounding box center [265, 73] width 428 height 17
click at [245, 69] on input "FT 1g Vape Cart Distillate Jealousy (Hybrid)" at bounding box center [265, 73] width 428 height 17
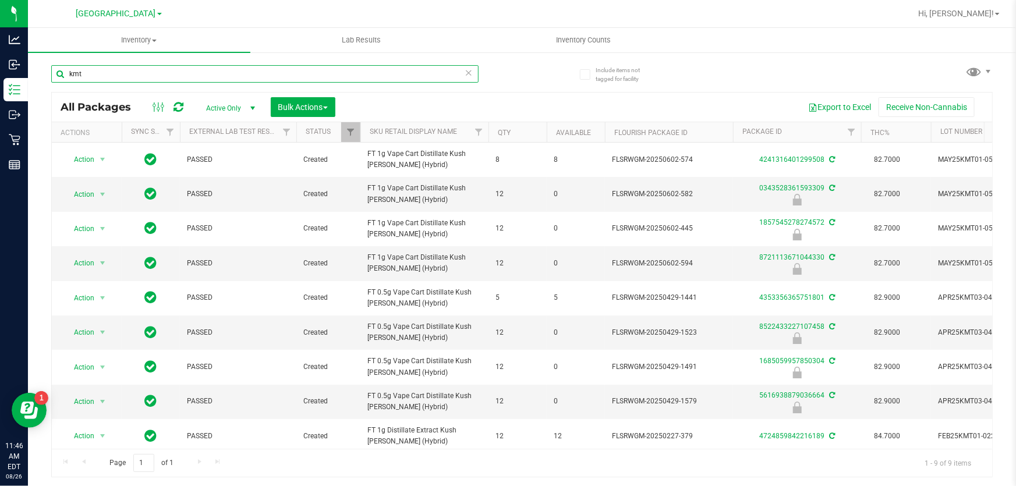
click at [175, 78] on input "kmt" at bounding box center [265, 73] width 428 height 17
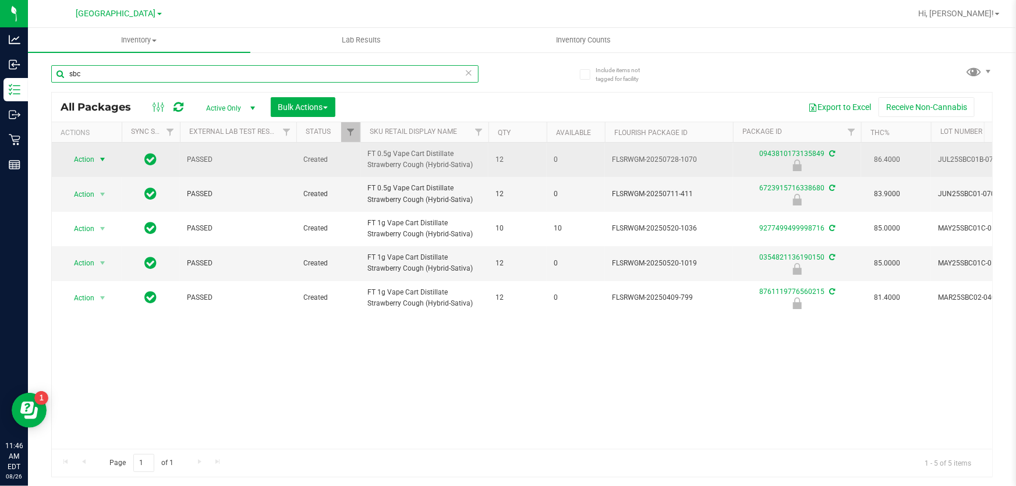
type input "sbc"
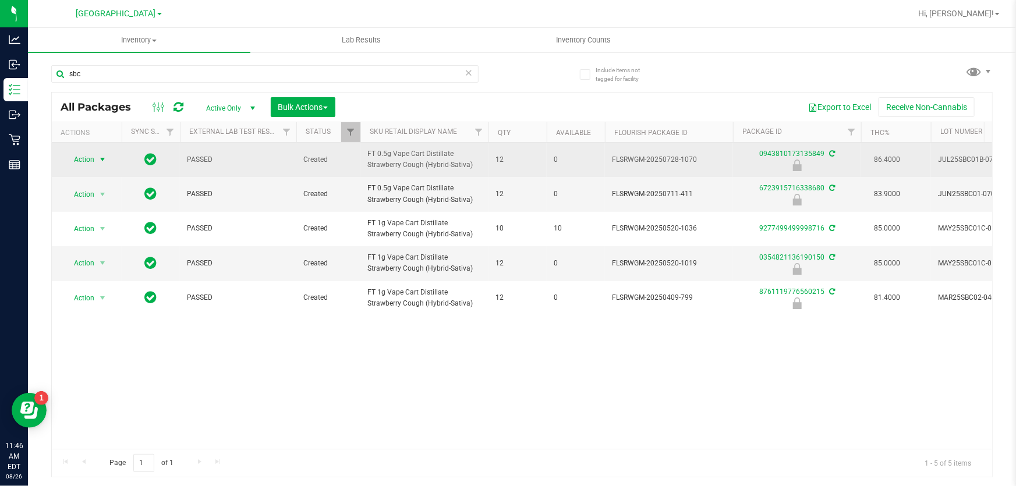
click at [88, 161] on span "Action" at bounding box center [78, 159] width 31 height 16
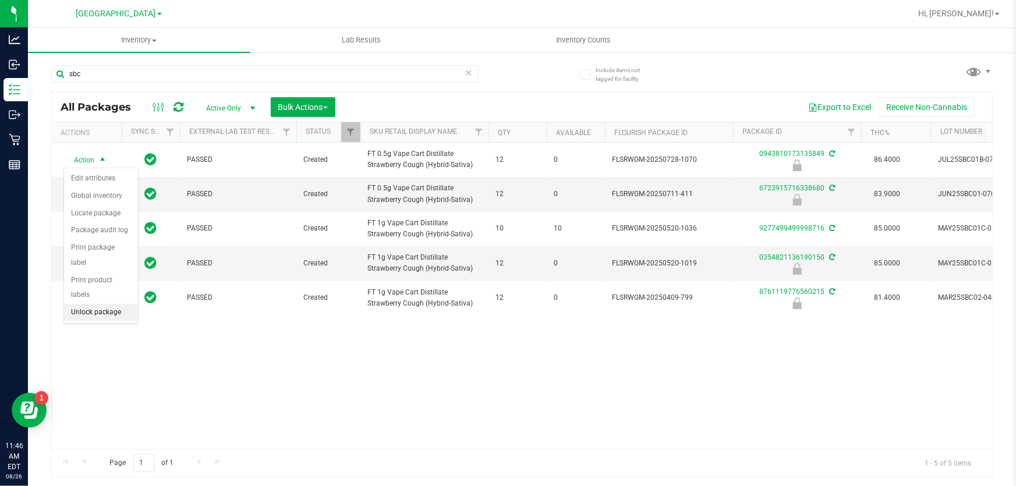
click at [121, 304] on li "Unlock package" at bounding box center [101, 312] width 74 height 17
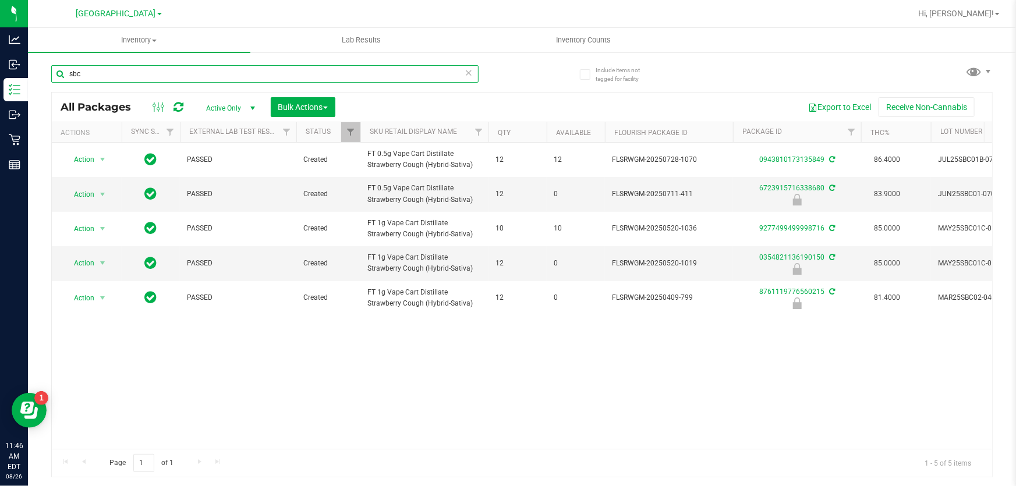
click at [99, 70] on input "sbc" at bounding box center [265, 73] width 428 height 17
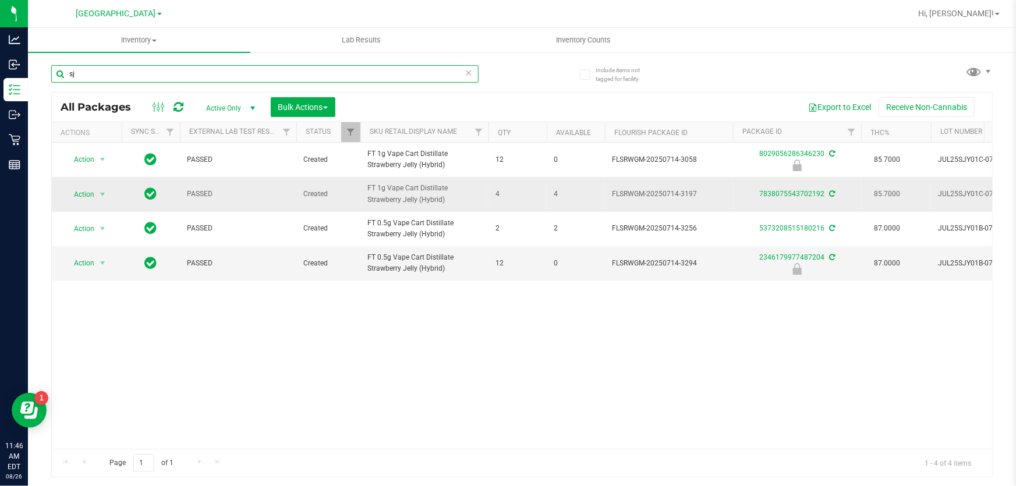
type input "s"
type input "tnd"
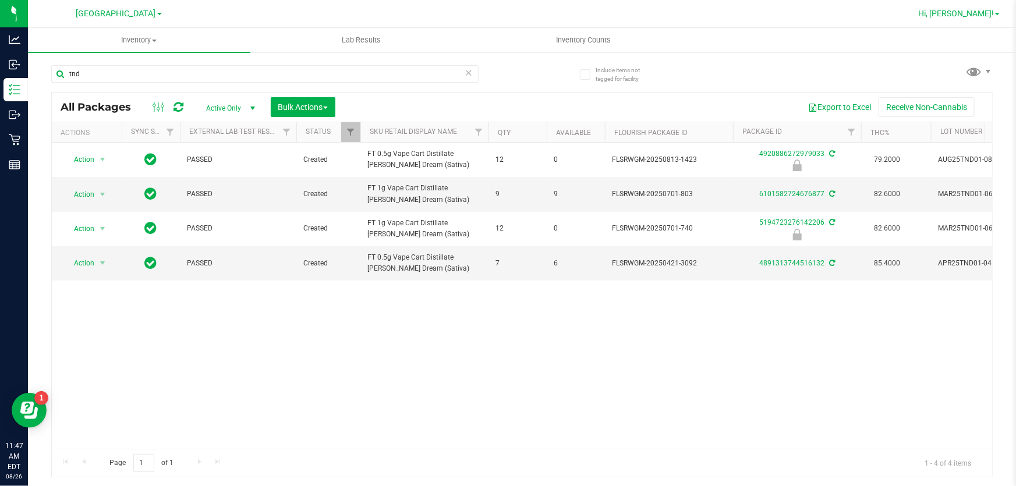
click at [983, 9] on span "Hi, [PERSON_NAME]!" at bounding box center [957, 13] width 76 height 9
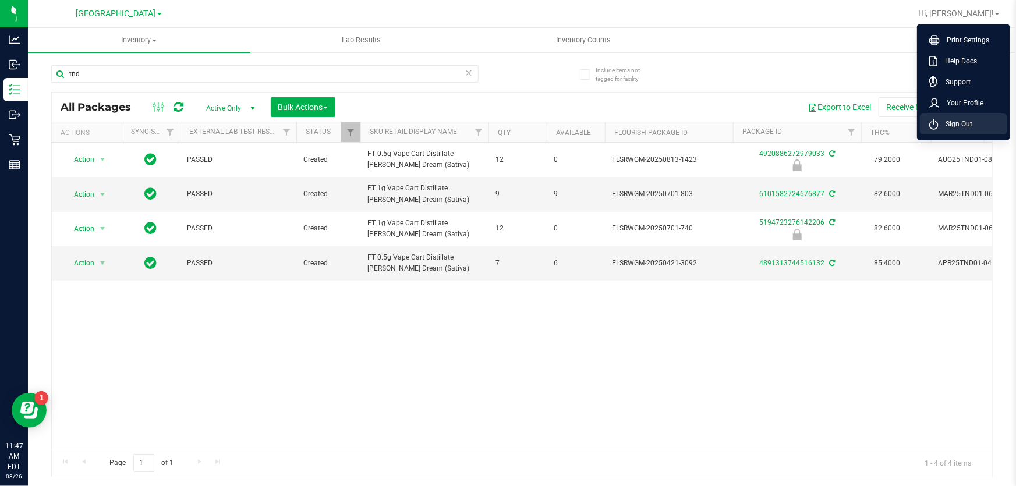
click at [962, 128] on span "Sign Out" at bounding box center [956, 124] width 34 height 12
